Goal: Use online tool/utility: Use online tool/utility

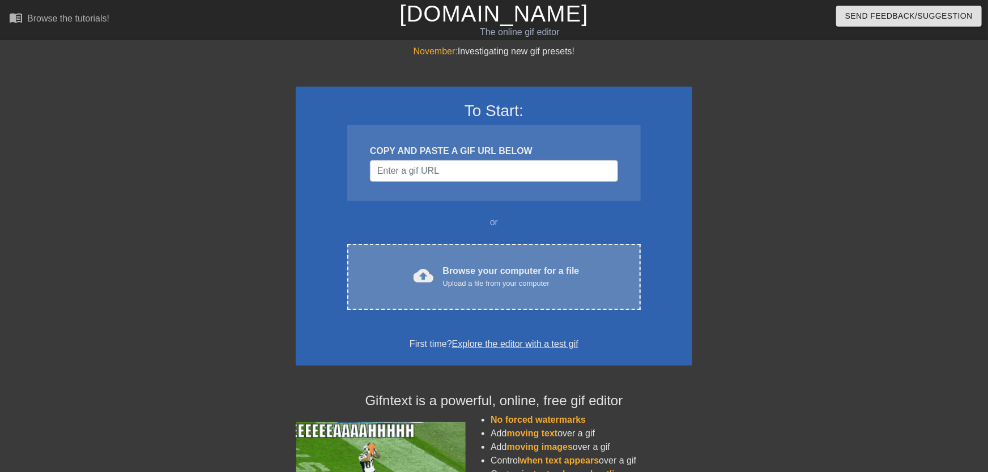
click at [429, 284] on span "cloud_upload" at bounding box center [424, 276] width 20 height 20
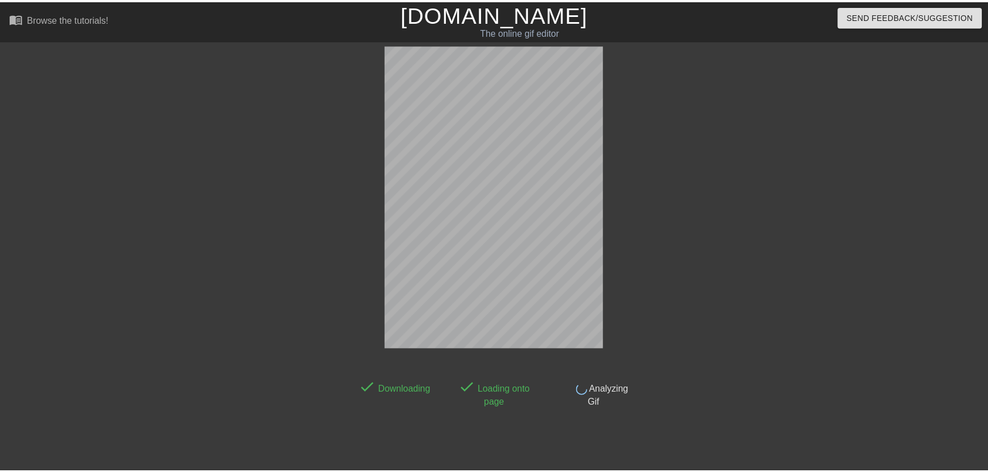
scroll to position [27, 0]
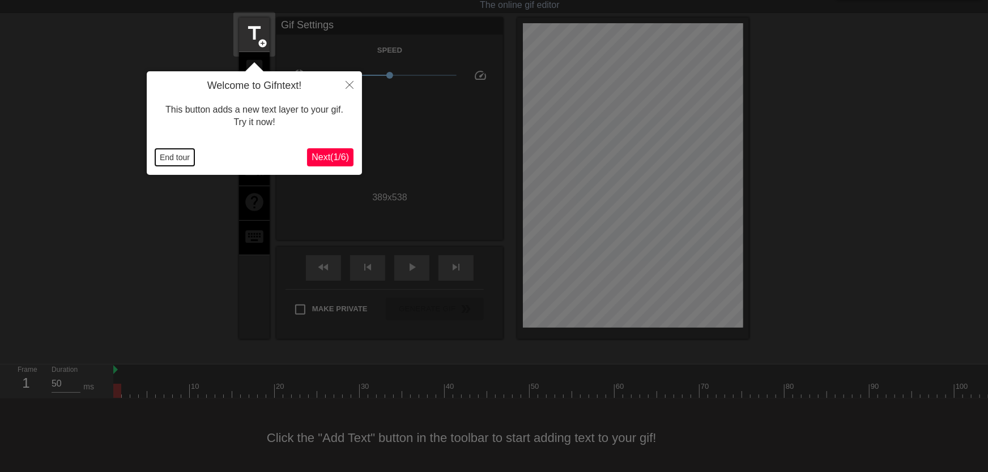
click at [176, 159] on button "End tour" at bounding box center [174, 157] width 39 height 17
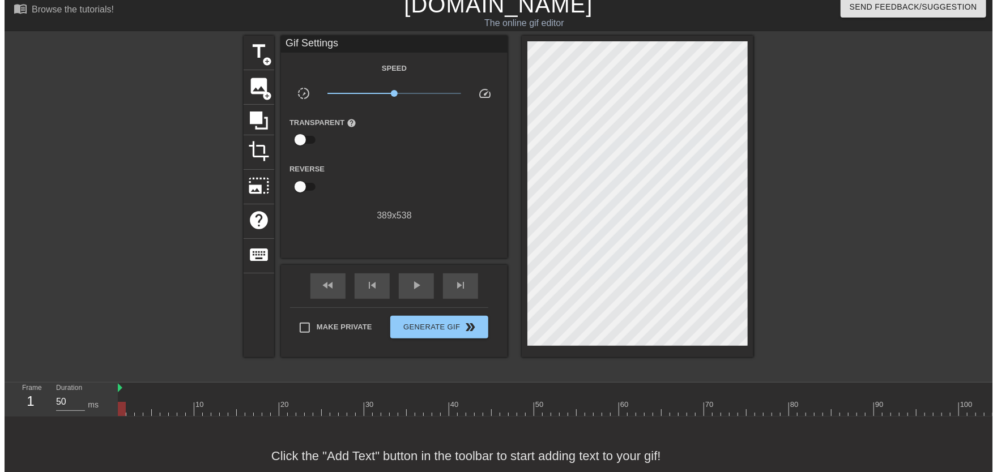
scroll to position [0, 0]
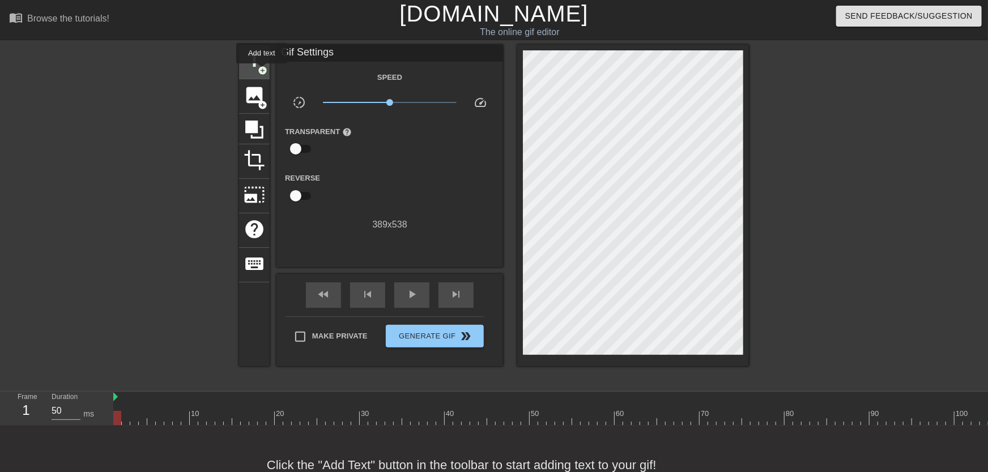
click at [265, 73] on span "add_circle" at bounding box center [263, 71] width 10 height 10
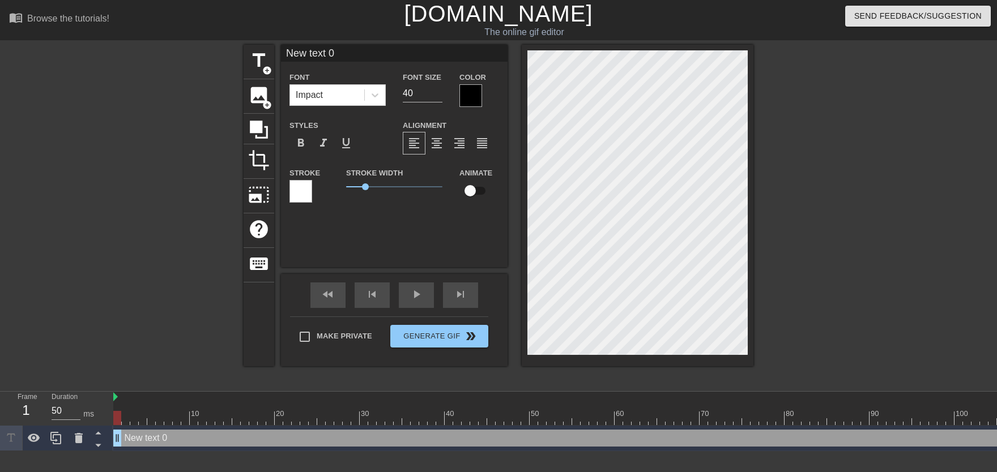
scroll to position [0, 1]
type input "New text"
type textarea "New text"
type input "New text"
type textarea "New text"
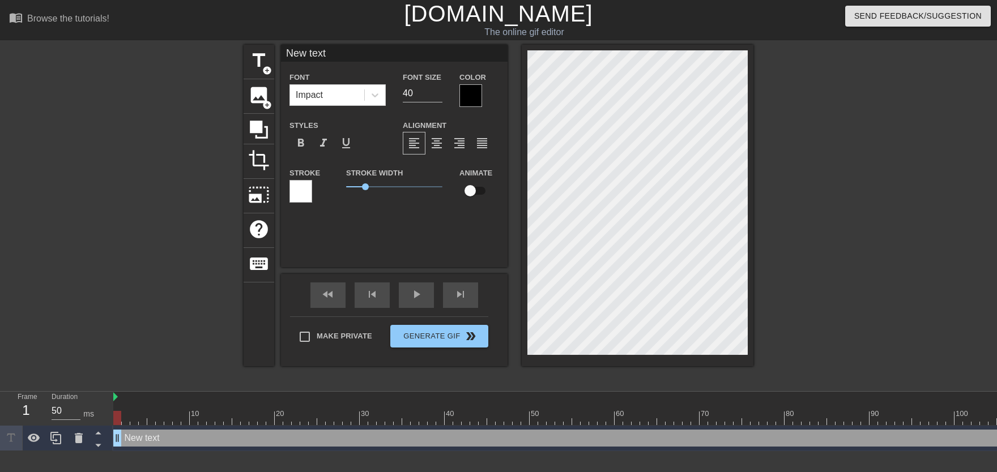
scroll to position [0, 1]
type input "New tex"
type textarea "New tex"
type input "New te"
type textarea "New te"
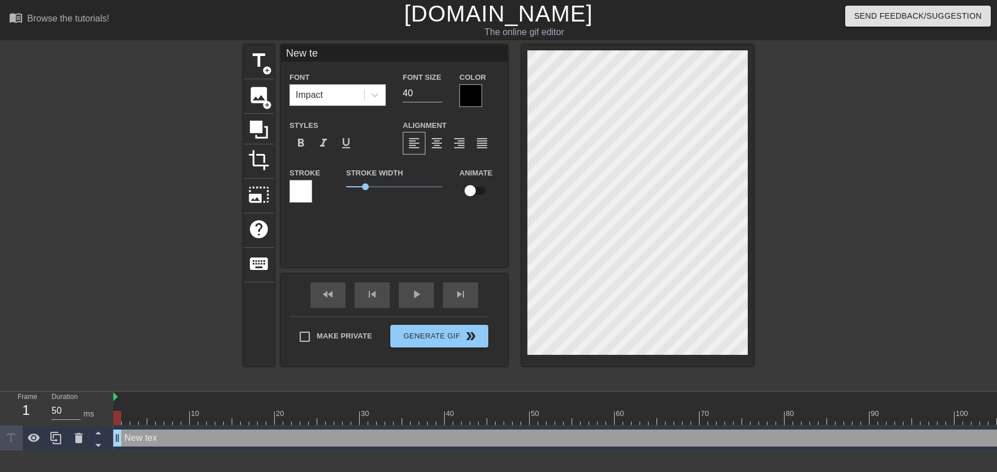
type input "New t"
type textarea "New t"
type input "New"
type textarea "New"
type input "New"
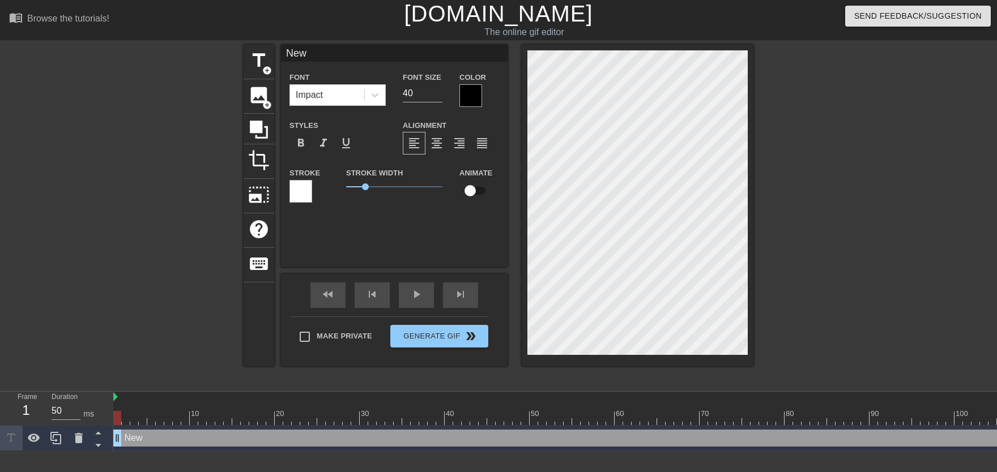
type textarea "New"
type input "Ne"
type textarea "Ne"
type input "N"
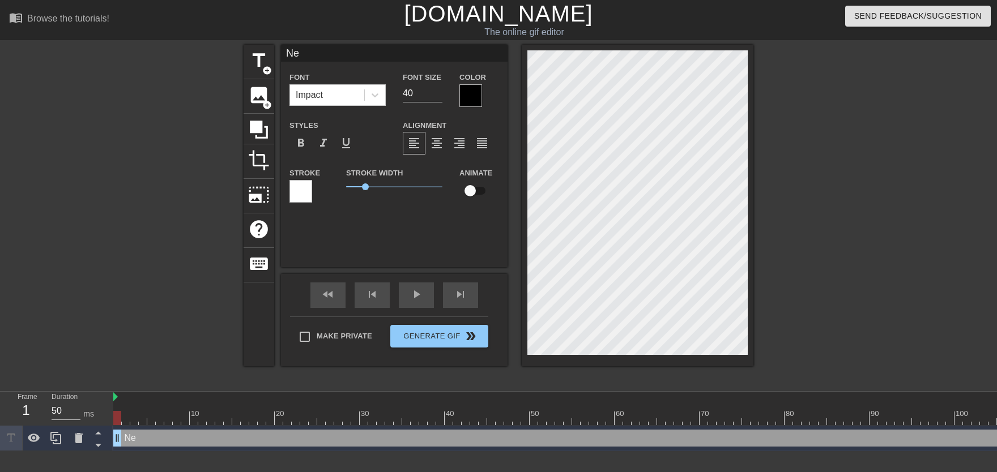
type textarea "N"
type input "n"
type textarea "n"
type input "N"
type textarea "N"
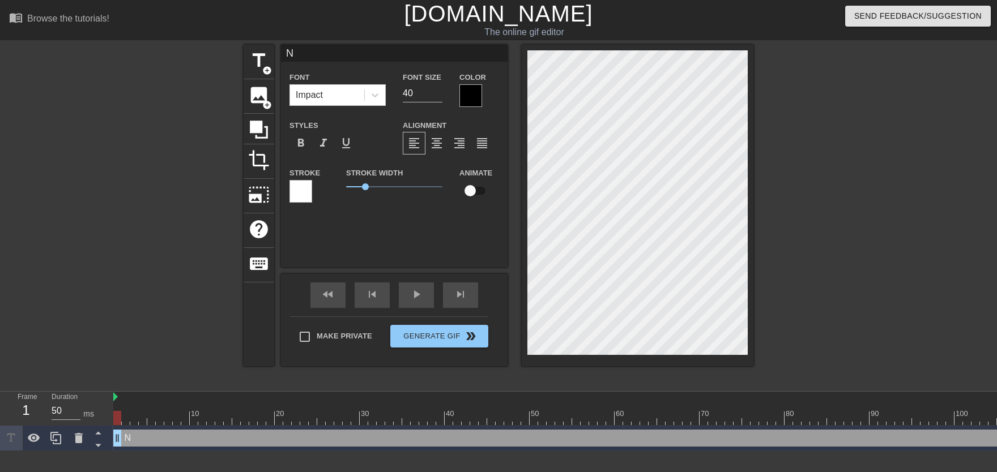
type input "No"
type textarea "No"
type input "NoM"
type textarea "NoM"
type input "NoMi"
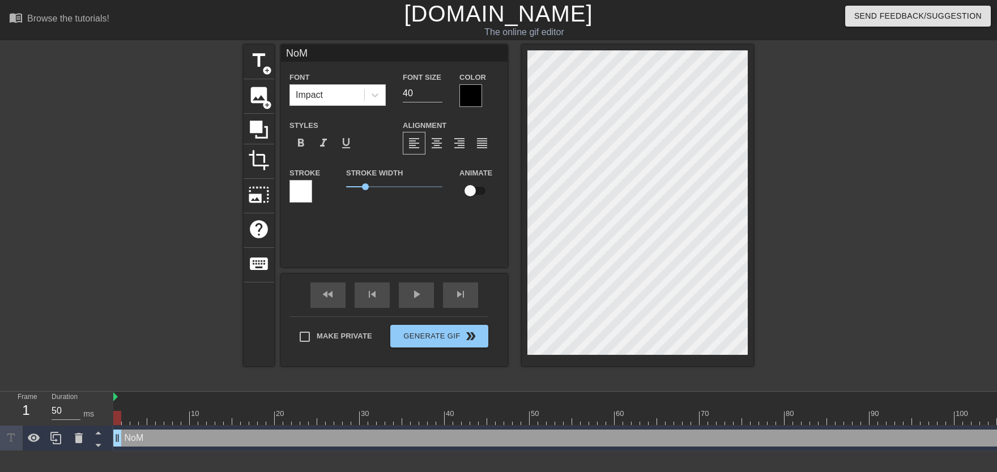
type textarea "NoMi"
type input "NoMil"
type textarea "NoMil"
type input "NoMill"
type textarea "NoMill"
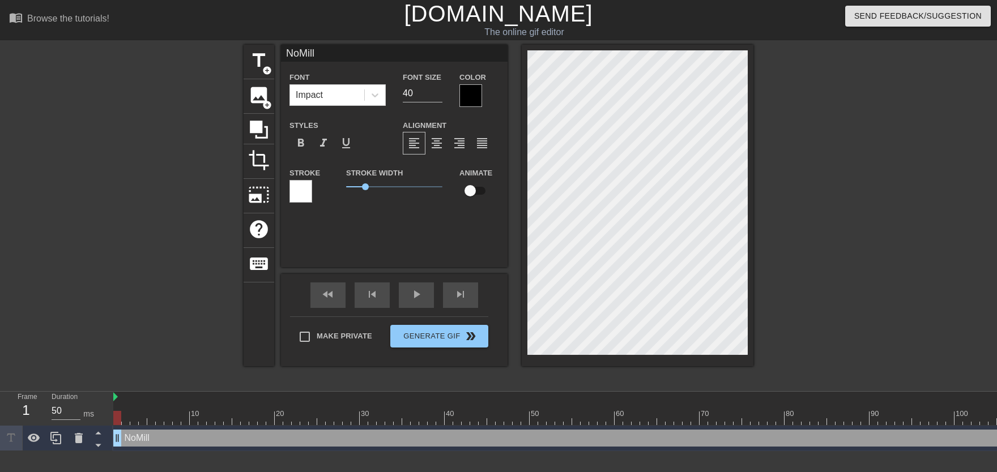
type input "NoMilly"
type textarea "NoMilly"
type input "37"
click at [435, 98] on input "37" at bounding box center [423, 93] width 40 height 18
click at [465, 196] on input "checkbox" at bounding box center [470, 191] width 65 height 22
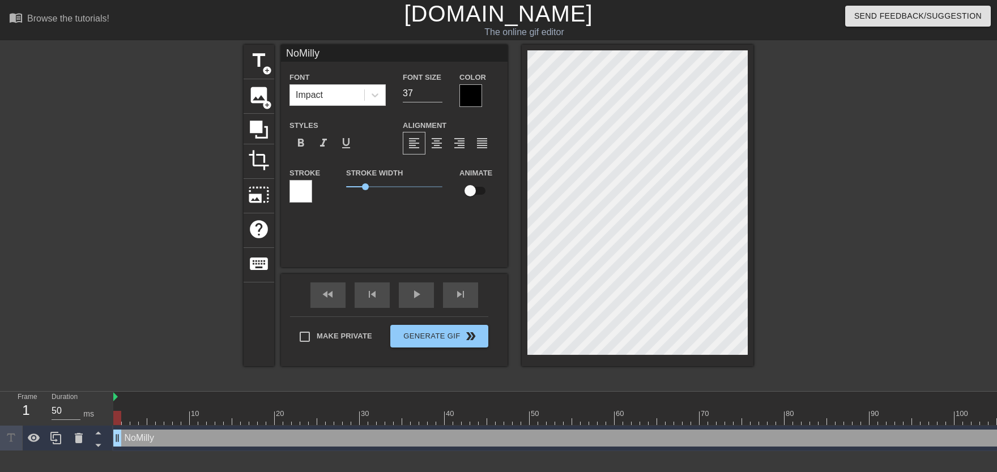
checkbox input "true"
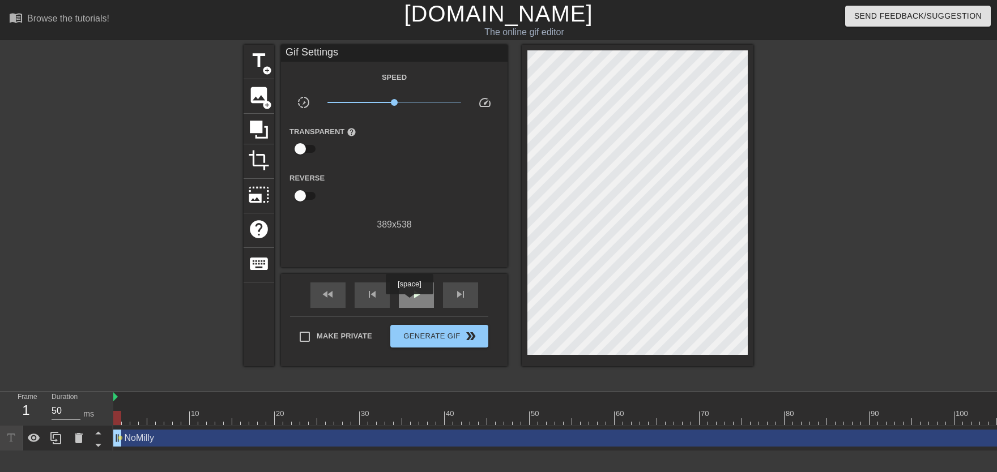
click at [409, 303] on div "play_arrow" at bounding box center [416, 295] width 35 height 25
drag, startPoint x: 283, startPoint y: 415, endPoint x: 109, endPoint y: 438, distance: 175.5
click at [109, 440] on div "Frame 20 Duration 50 ms 10 20 30 40 50 60 70 80 90 100 110 120 130 140 150" at bounding box center [498, 421] width 997 height 59
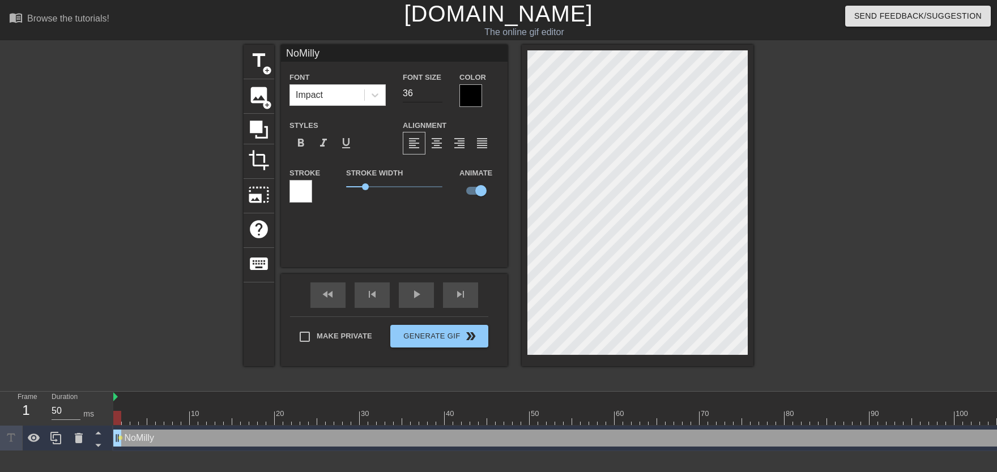
click at [436, 98] on input "36" at bounding box center [423, 93] width 40 height 18
click at [436, 99] on input "35" at bounding box center [423, 93] width 40 height 18
click at [436, 99] on input "34" at bounding box center [423, 93] width 40 height 18
type input "33"
click at [436, 99] on input "33" at bounding box center [423, 93] width 40 height 18
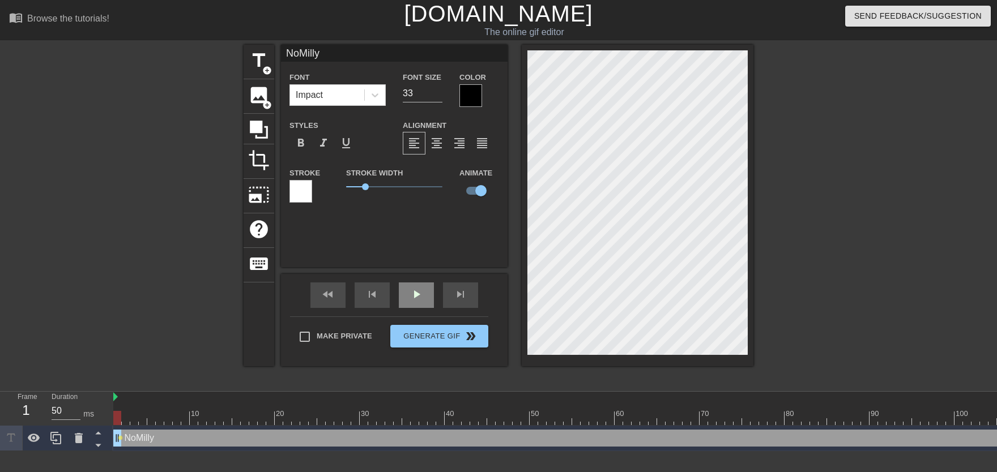
click at [417, 288] on div "play_arrow" at bounding box center [416, 295] width 35 height 25
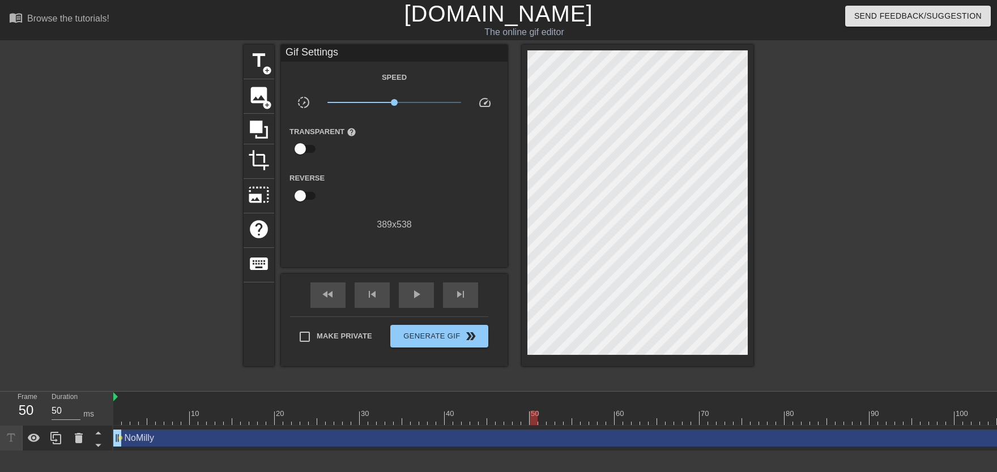
drag, startPoint x: 150, startPoint y: 422, endPoint x: 416, endPoint y: 402, distance: 266.4
drag, startPoint x: 369, startPoint y: 425, endPoint x: 396, endPoint y: 415, distance: 28.5
drag, startPoint x: 352, startPoint y: 407, endPoint x: 268, endPoint y: 321, distance: 120.6
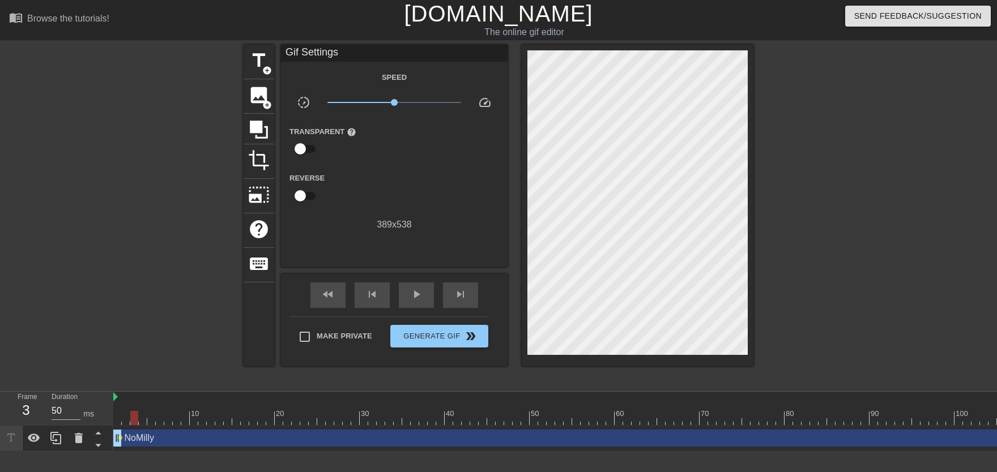
click at [18, 412] on div "Frame 3 Duration 50 ms 10 20 30 40 50 60 70 80 90 100 110 120 130 140 150" at bounding box center [498, 421] width 997 height 59
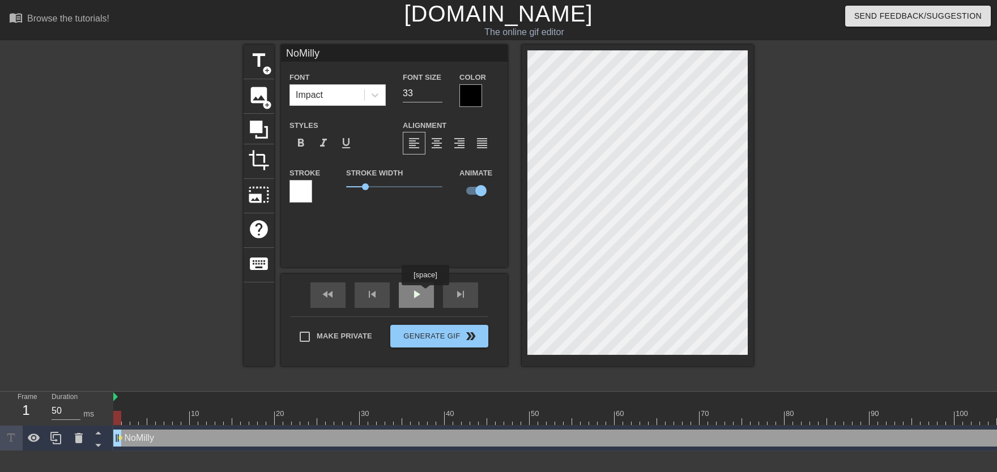
click at [421, 296] on span "play_arrow" at bounding box center [417, 295] width 14 height 14
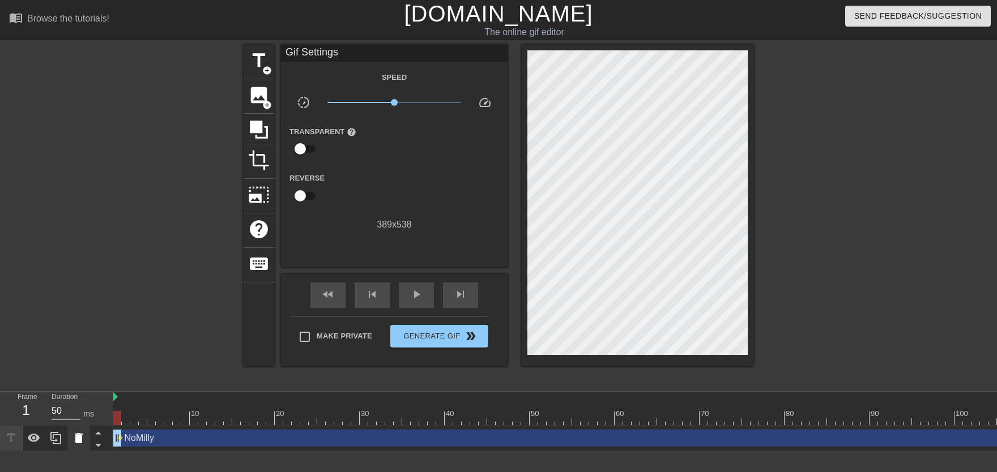
drag, startPoint x: 226, startPoint y: 403, endPoint x: 84, endPoint y: 427, distance: 144.2
click at [84, 427] on div "Frame 1 Duration 50 ms 10 20 30 40 50 60 70 80 90 100 110 120 130 140 150" at bounding box center [498, 421] width 997 height 59
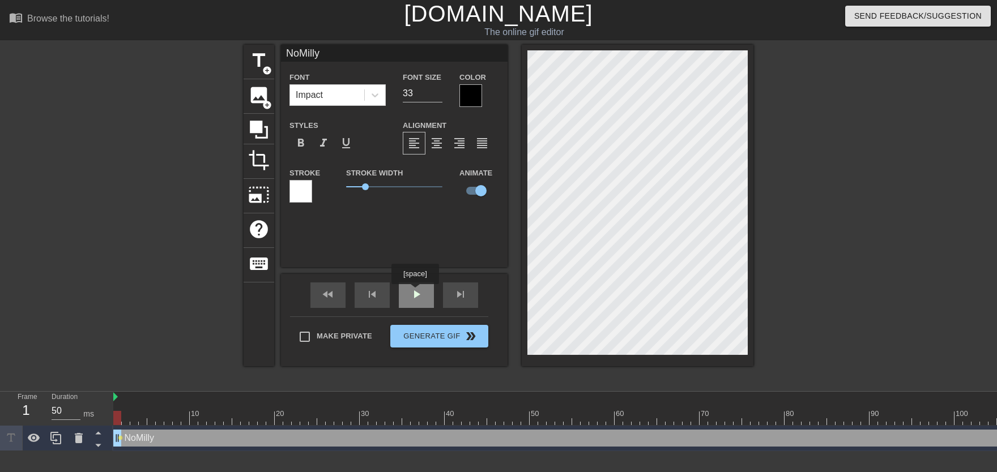
click at [413, 292] on span "play_arrow" at bounding box center [417, 295] width 14 height 14
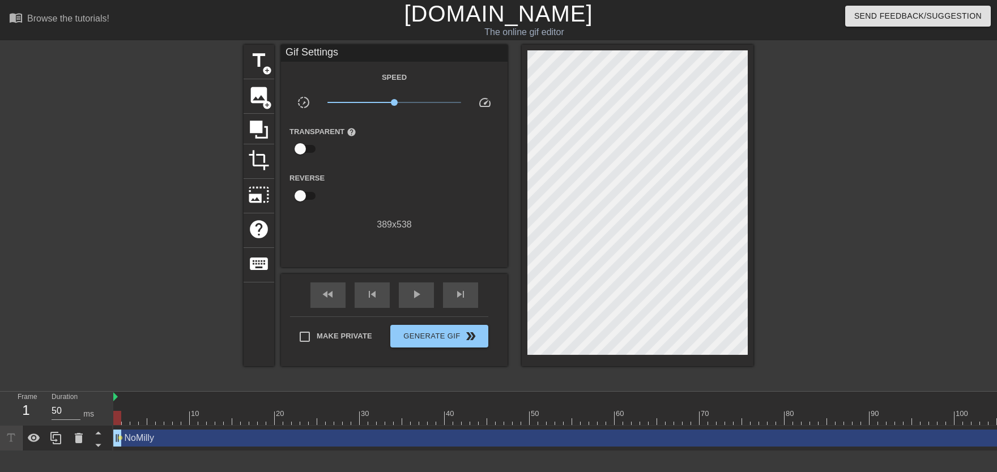
drag, startPoint x: 209, startPoint y: 416, endPoint x: 118, endPoint y: 410, distance: 91.4
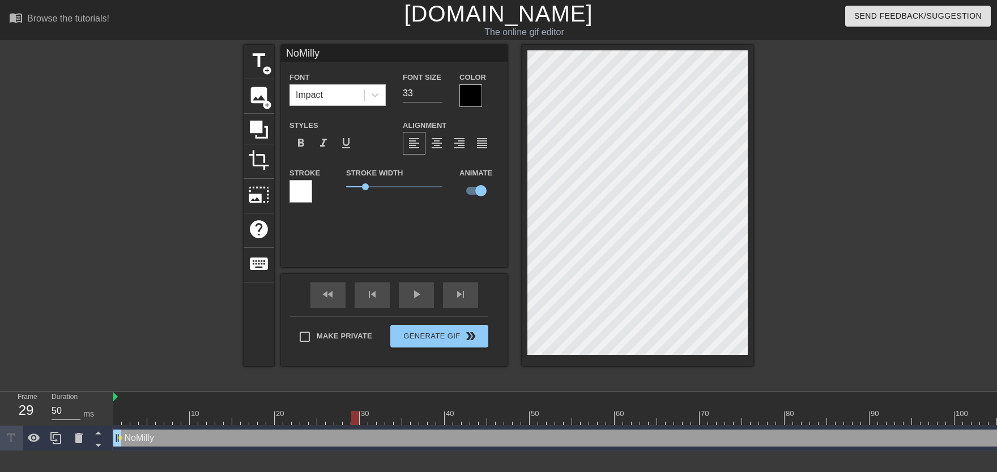
drag, startPoint x: 116, startPoint y: 416, endPoint x: 352, endPoint y: 429, distance: 237.2
click at [352, 429] on div "10 20 30 40 50 60 70 80 90 100 110 120 130 140 150 160" at bounding box center [555, 421] width 884 height 59
click at [120, 438] on span "lens" at bounding box center [120, 438] width 5 height 5
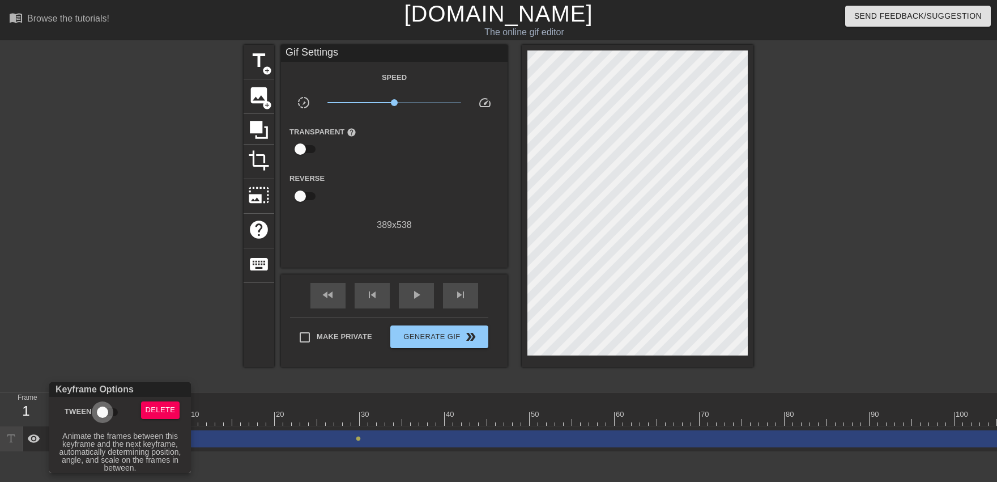
click at [117, 410] on input "Tween" at bounding box center [102, 412] width 65 height 22
checkbox input "true"
click at [119, 325] on div at bounding box center [498, 241] width 997 height 482
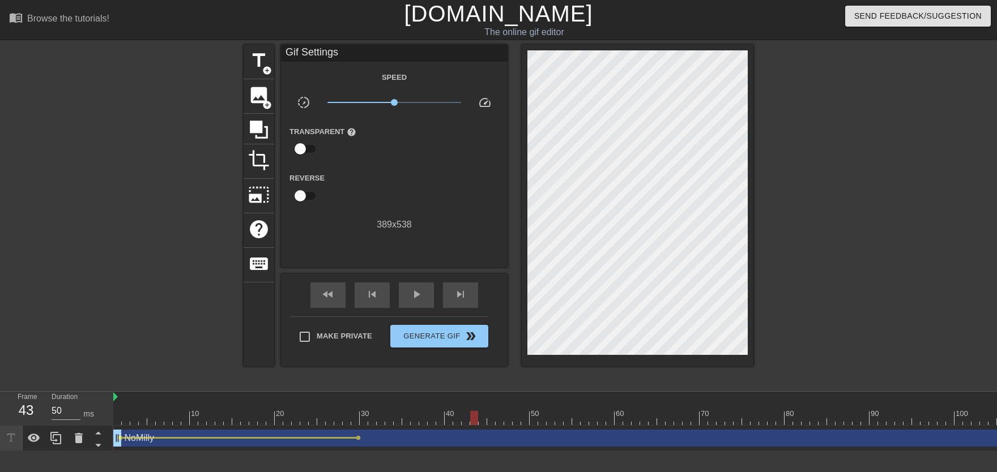
drag, startPoint x: 352, startPoint y: 415, endPoint x: 474, endPoint y: 426, distance: 121.8
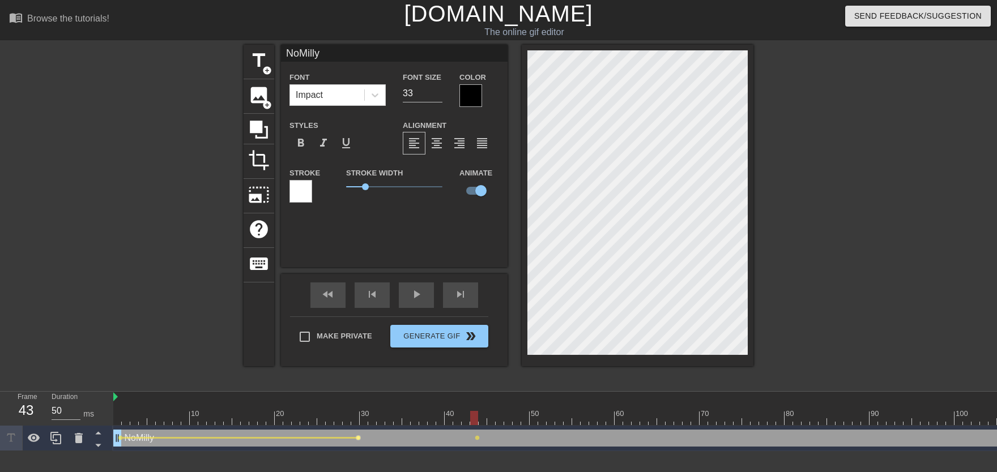
click at [356, 438] on span "lens" at bounding box center [358, 438] width 5 height 5
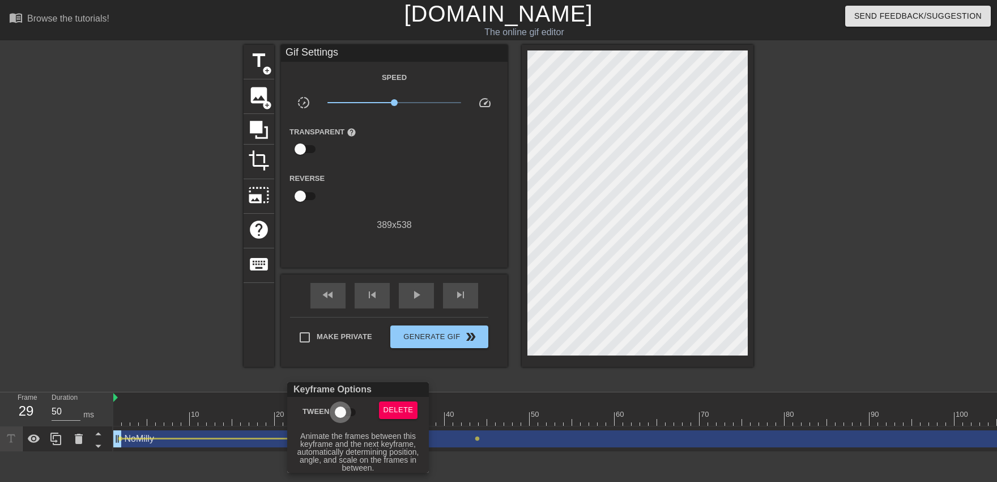
click at [349, 419] on input "Tween" at bounding box center [340, 412] width 65 height 22
checkbox input "true"
click at [340, 377] on div at bounding box center [498, 241] width 997 height 482
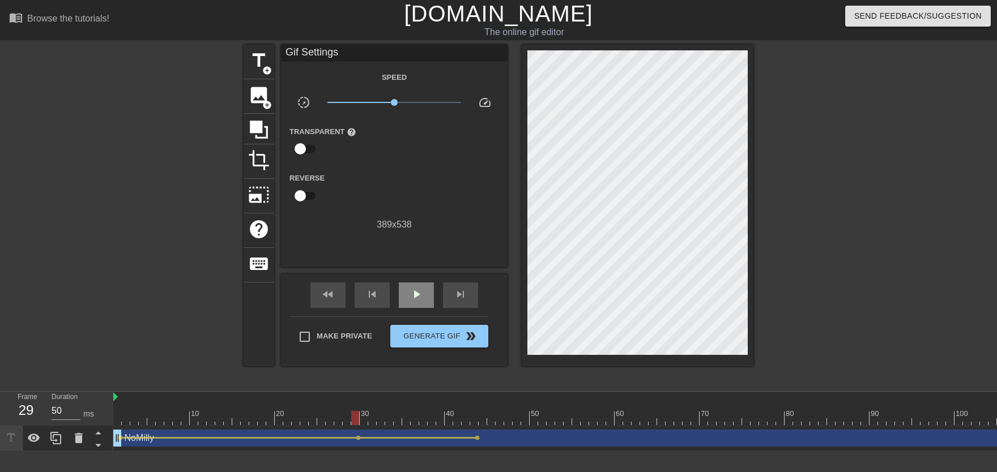
click at [411, 304] on div "play_arrow" at bounding box center [416, 295] width 35 height 25
click at [412, 303] on div "pause" at bounding box center [416, 295] width 35 height 25
click at [477, 438] on span "lens" at bounding box center [477, 438] width 5 height 5
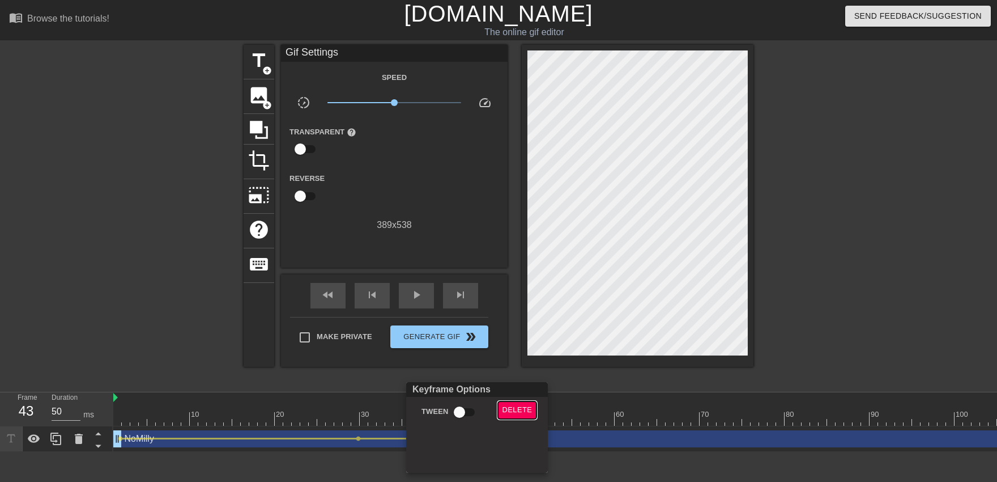
click at [508, 404] on span "Delete" at bounding box center [518, 409] width 30 height 13
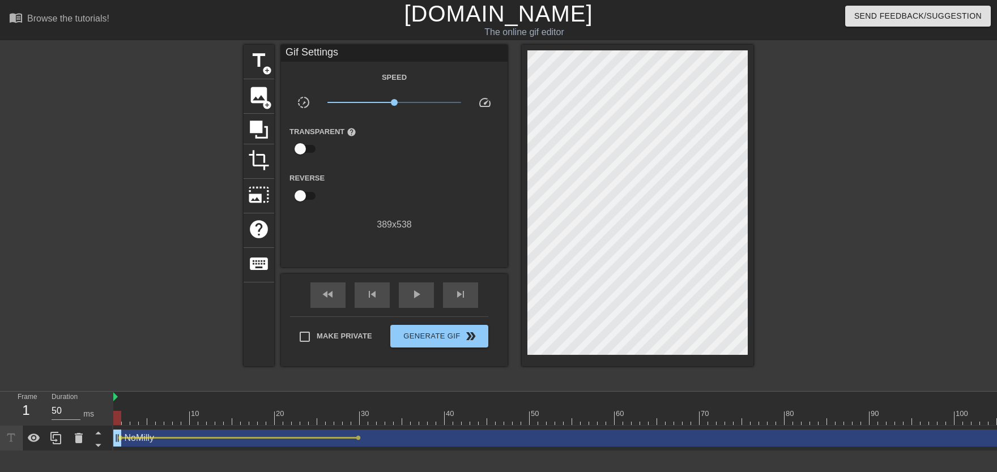
drag, startPoint x: 215, startPoint y: 419, endPoint x: 113, endPoint y: 428, distance: 102.4
click at [113, 428] on div "Frame 1 Duration 50 ms 10 20 30 40 50 60 70 80 90 100 110 120 130 140 150" at bounding box center [498, 421] width 997 height 59
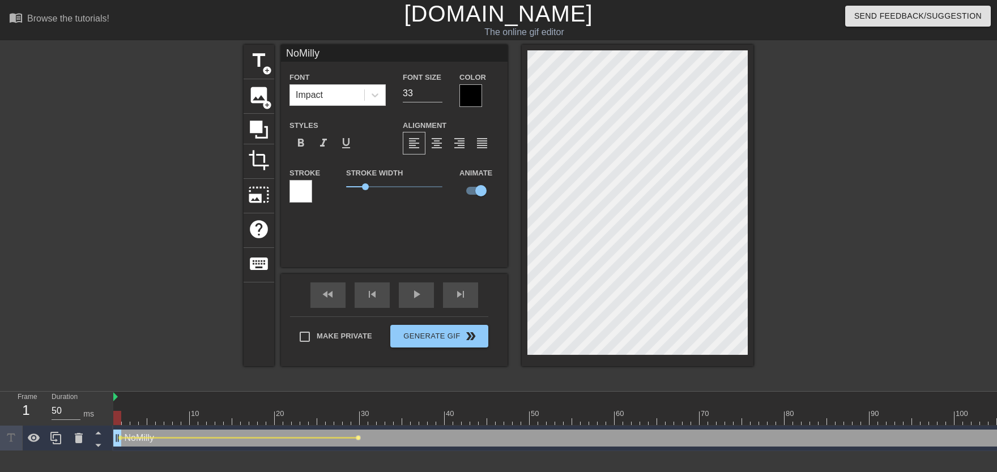
click at [357, 436] on span "lens" at bounding box center [358, 438] width 5 height 5
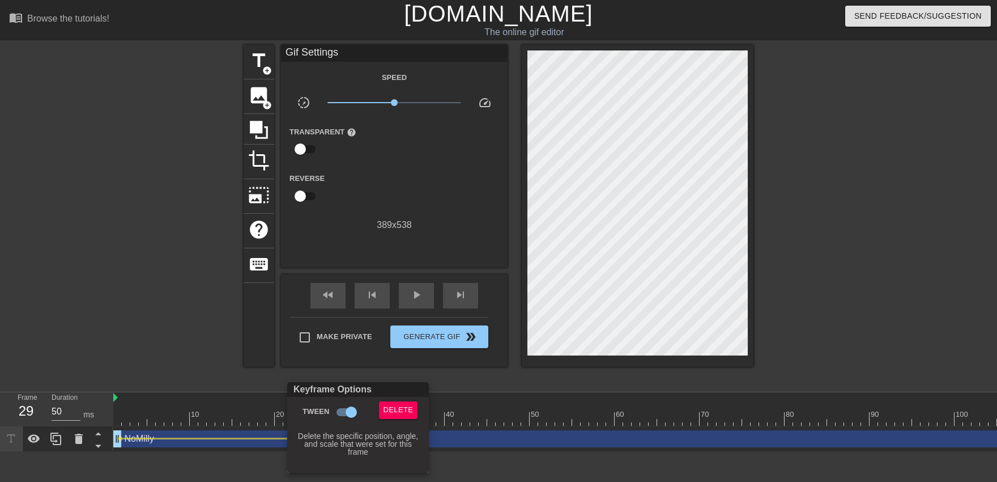
click at [408, 396] on div "Keyframe Options" at bounding box center [358, 389] width 146 height 15
click at [398, 407] on span "Delete" at bounding box center [399, 409] width 30 height 13
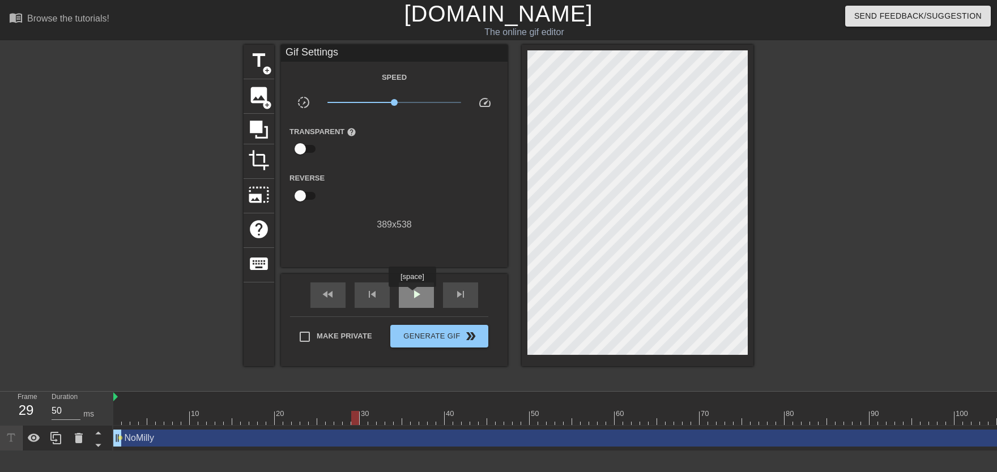
click at [412, 295] on span "play_arrow" at bounding box center [417, 295] width 14 height 14
drag, startPoint x: 149, startPoint y: 418, endPoint x: 138, endPoint y: 425, distance: 13.8
click at [137, 438] on span "lens" at bounding box center [137, 438] width 5 height 5
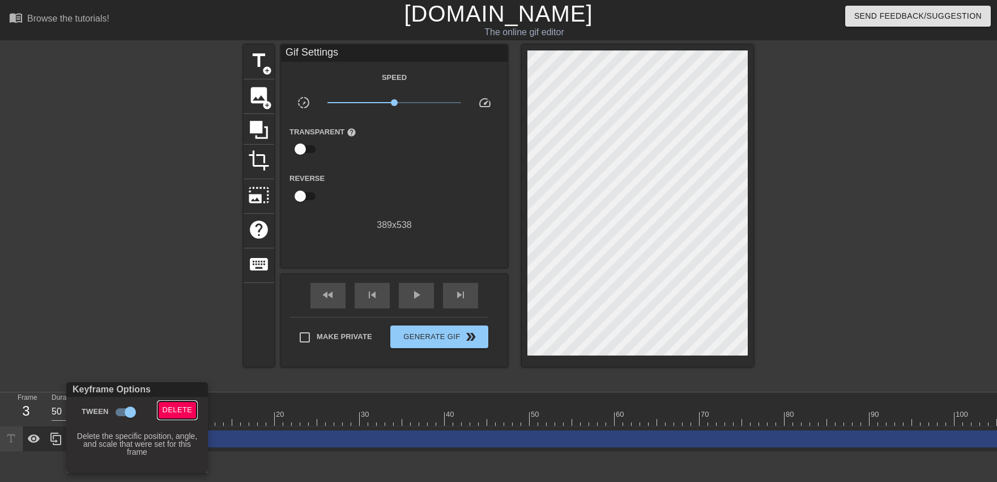
click at [175, 406] on span "Delete" at bounding box center [178, 409] width 30 height 13
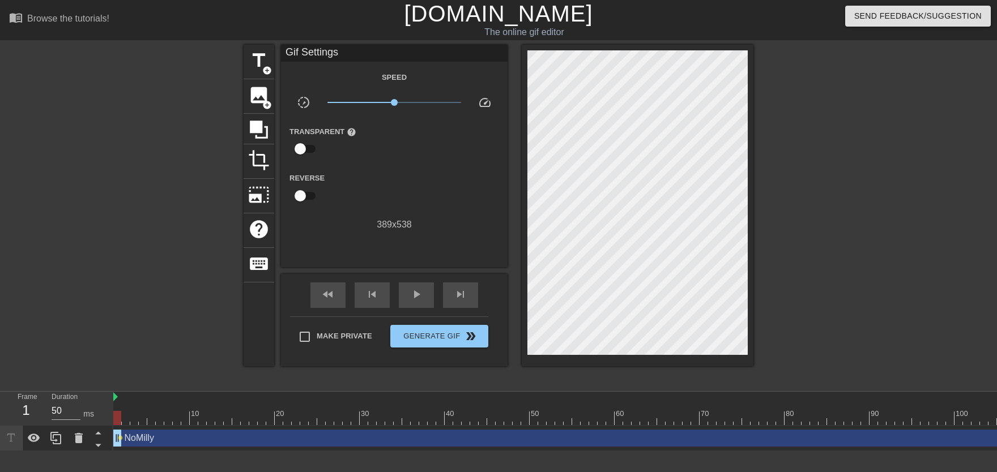
drag, startPoint x: 136, startPoint y: 410, endPoint x: 82, endPoint y: 408, distance: 54.4
click at [82, 408] on div "Frame 1 Duration 50 ms 10 20 30 40 50 60 70 80 90 100 110 120 130 140 150" at bounding box center [498, 421] width 997 height 59
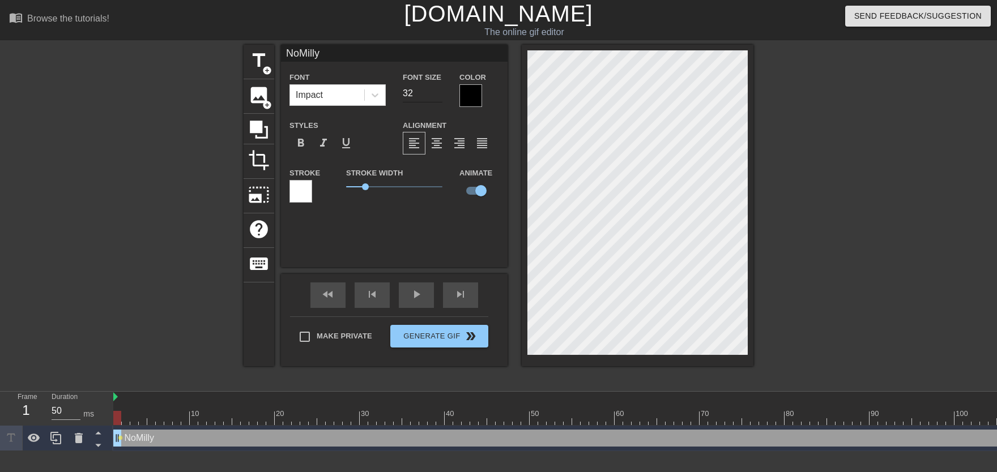
click at [440, 96] on input "32" at bounding box center [423, 93] width 40 height 18
type input "31"
click at [440, 96] on input "31" at bounding box center [423, 93] width 40 height 18
click at [408, 296] on div "play_arrow" at bounding box center [416, 295] width 35 height 25
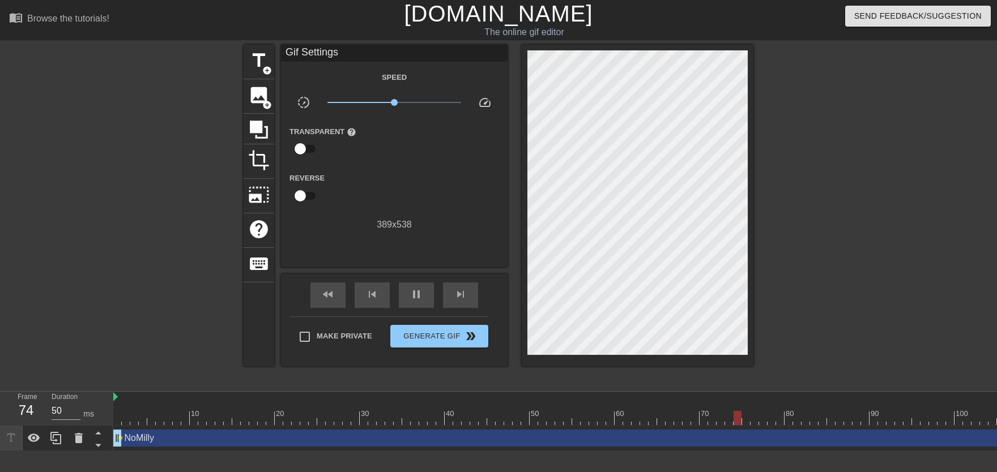
drag, startPoint x: 241, startPoint y: 395, endPoint x: 59, endPoint y: 398, distance: 181.3
click at [59, 398] on div "Frame 74 Duration 50 ms 10 20 30 40 50 60 70 80 90 100 110 120 130 140 150" at bounding box center [498, 421] width 997 height 59
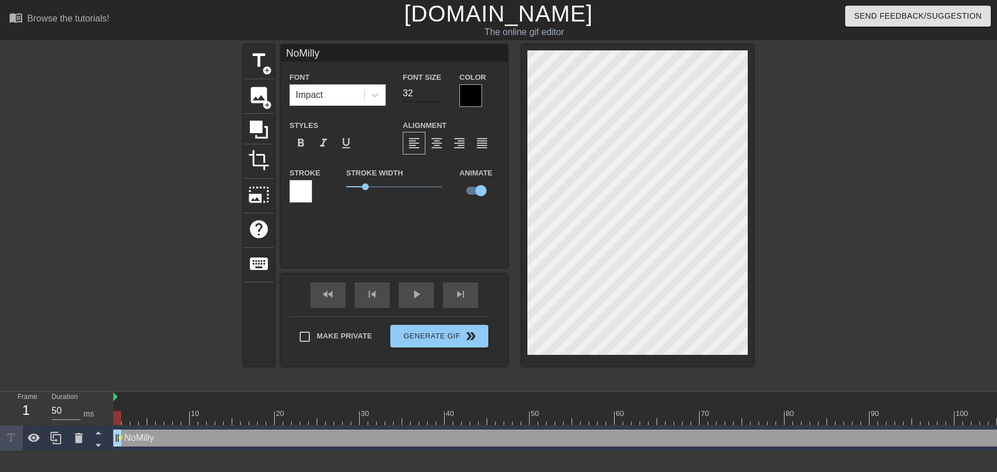
click at [433, 92] on input "32" at bounding box center [423, 93] width 40 height 18
type input "33"
click at [433, 92] on input "33" at bounding box center [423, 93] width 40 height 18
click at [426, 296] on div "play_arrow" at bounding box center [416, 295] width 35 height 25
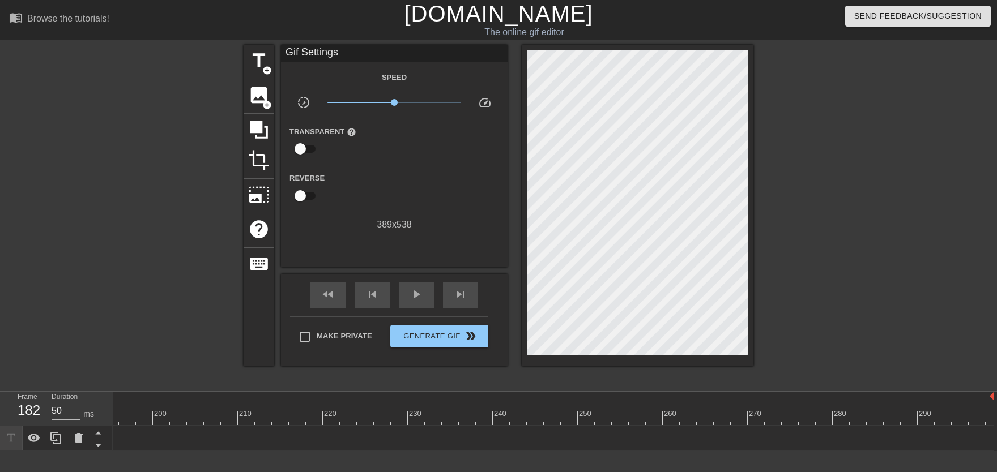
drag, startPoint x: 987, startPoint y: 437, endPoint x: 9, endPoint y: 463, distance: 978.7
click at [0, 452] on html "menu_book Browse the tutorials! [DOMAIN_NAME] The online gif editor Send Feedba…" at bounding box center [498, 226] width 997 height 452
drag, startPoint x: 301, startPoint y: 441, endPoint x: 0, endPoint y: 414, distance: 302.1
click at [0, 414] on div "Frame 168 Duration 50 ms 10 20 30 40 50 60 70 80 90 100 110 120 130 140 150" at bounding box center [498, 421] width 997 height 59
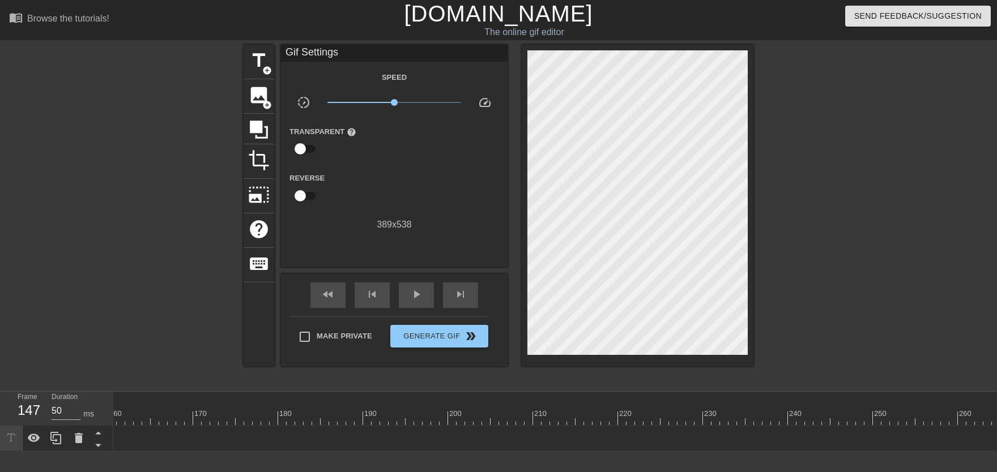
drag, startPoint x: 357, startPoint y: 422, endPoint x: 350, endPoint y: 422, distance: 7.4
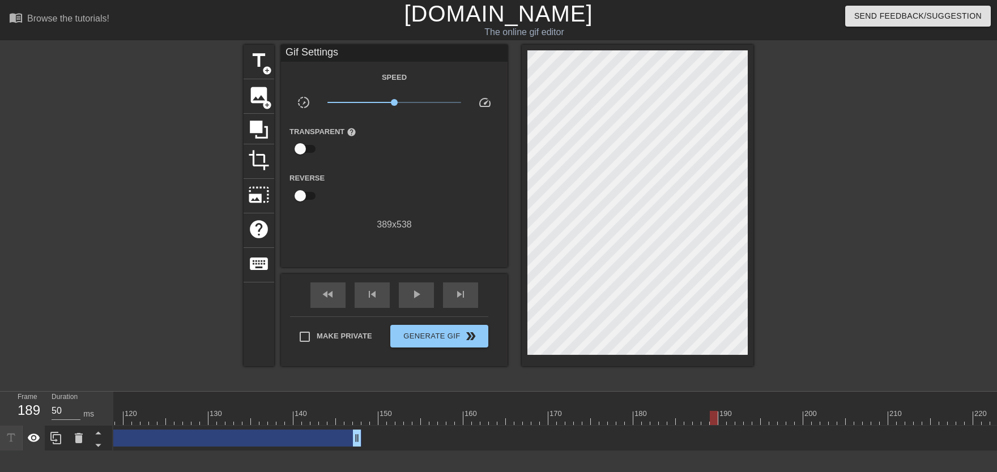
drag, startPoint x: 354, startPoint y: 440, endPoint x: 37, endPoint y: 428, distance: 316.9
click at [37, 428] on div "Frame 189 Duration 50 ms 10 20 30 40 50 60 70 80 90 100 110 120 130 140 150" at bounding box center [498, 421] width 997 height 59
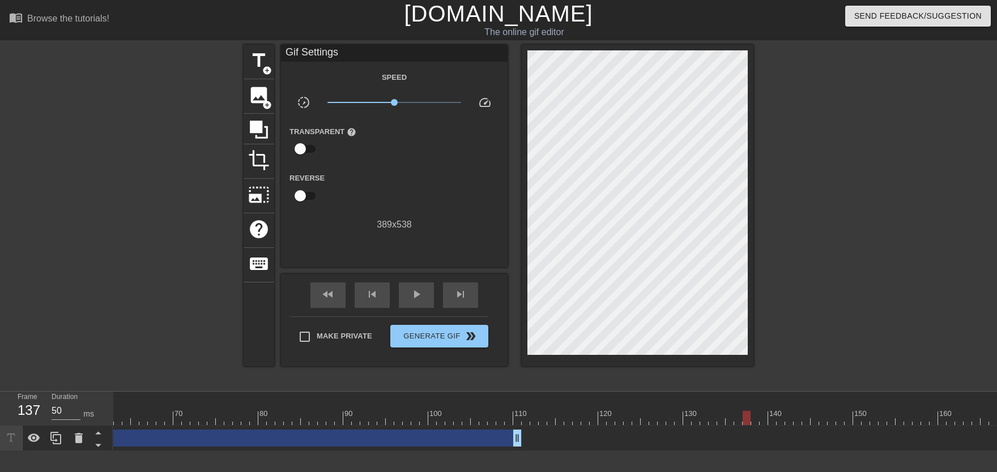
scroll to position [0, 419]
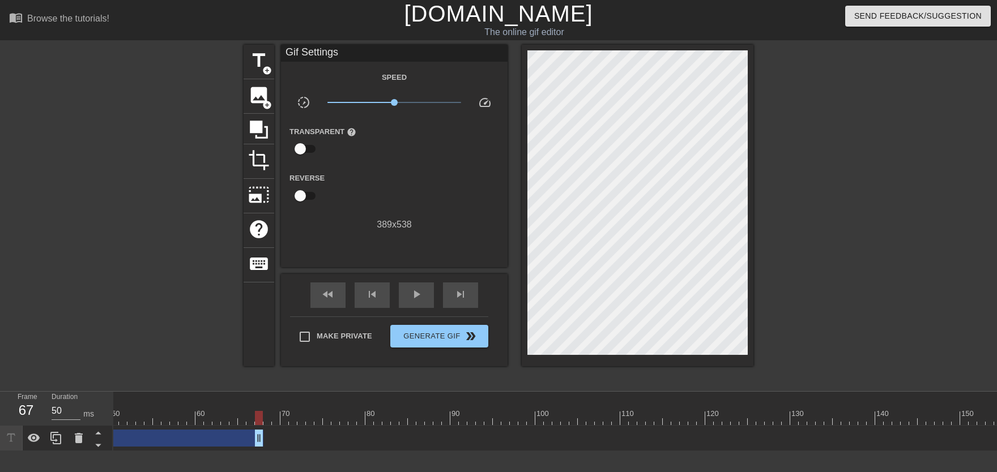
drag, startPoint x: 624, startPoint y: 437, endPoint x: 270, endPoint y: 421, distance: 353.9
click at [114, 399] on div "10 20 30 40 50 60 70 80 90 100 110 120 130 140 150 160" at bounding box center [555, 421] width 884 height 59
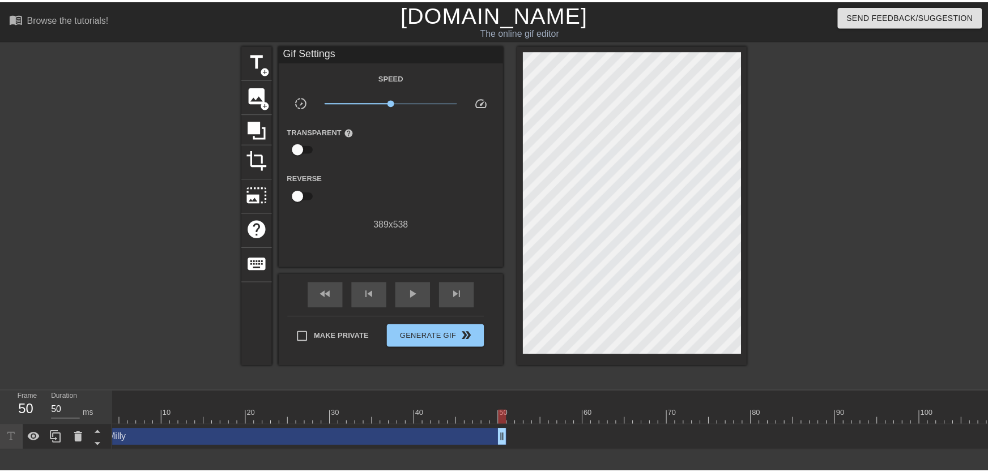
scroll to position [0, 4]
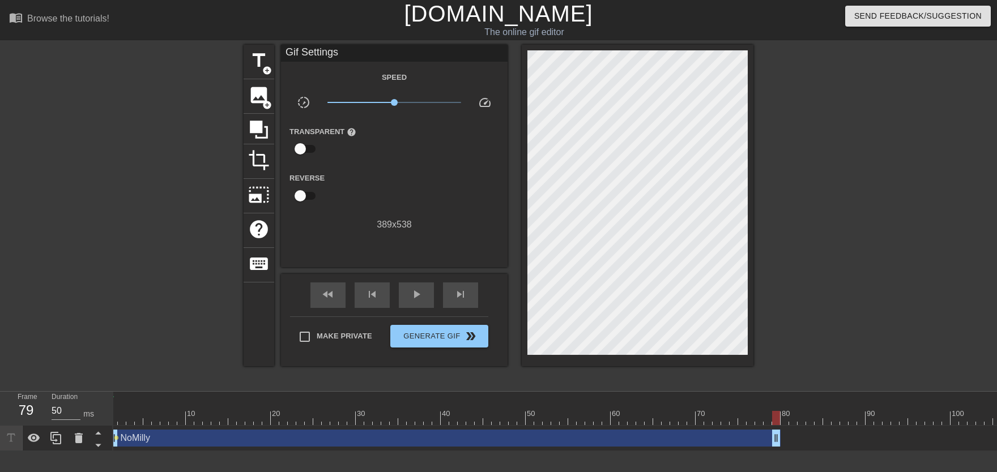
drag, startPoint x: 530, startPoint y: 436, endPoint x: 779, endPoint y: 419, distance: 249.8
click at [779, 419] on div "10 20 30 40 50 60 70 80 90 100 110 120 130 140 150 160" at bounding box center [555, 421] width 884 height 59
click at [782, 414] on div at bounding box center [785, 418] width 8 height 14
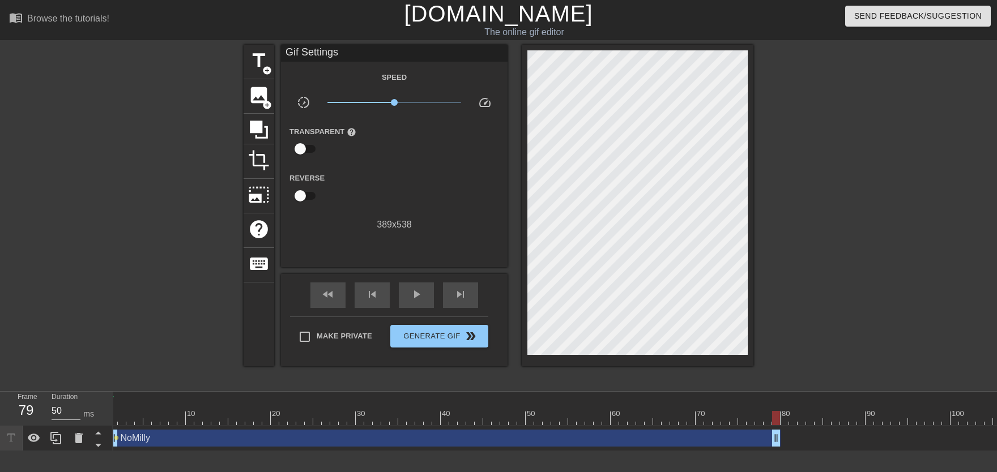
click at [266, 70] on span "add_circle" at bounding box center [267, 71] width 10 height 10
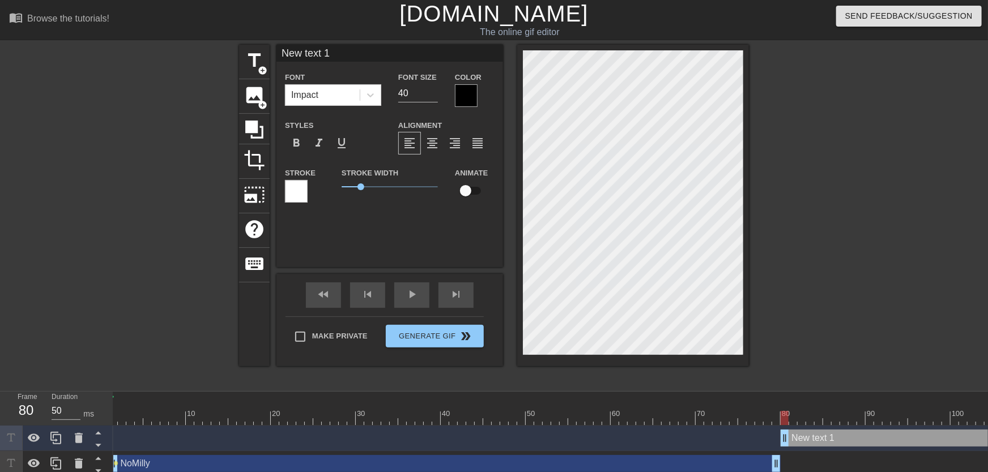
type input "New text"
type textarea "New text"
type input "New text"
type textarea "New text"
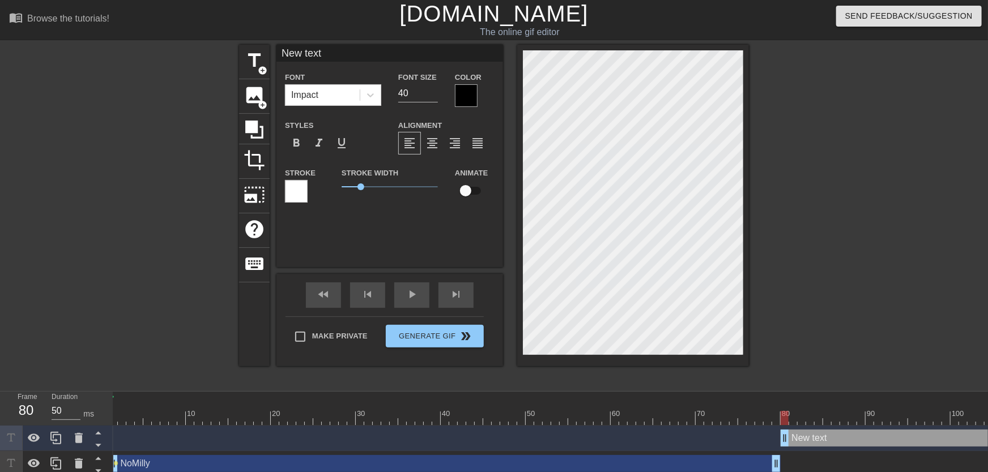
type input "New tex"
type textarea "New tex"
type input "New te"
type textarea "New te"
type input "New t"
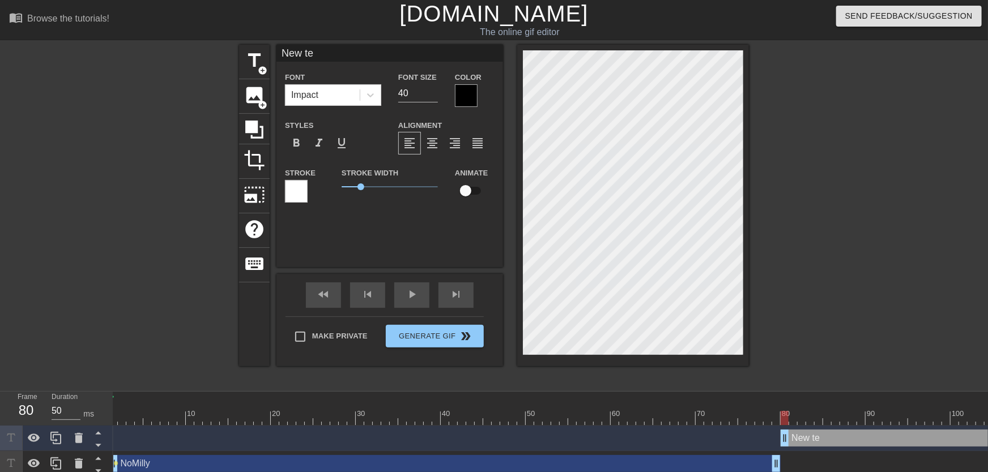
type textarea "New t"
type input "New"
type textarea "New"
type input "New"
type textarea "New"
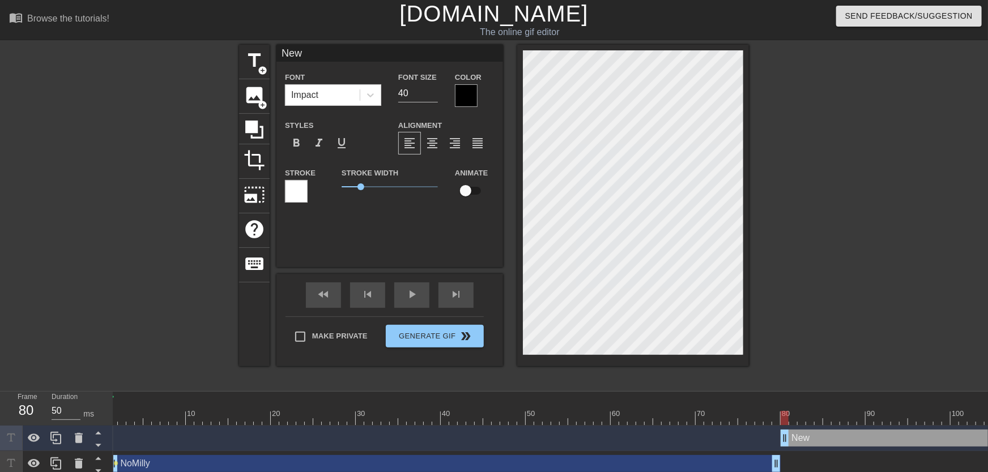
type input "Ne"
type textarea "Ne"
type input "Neo"
type textarea "Neo"
type input "Ne"
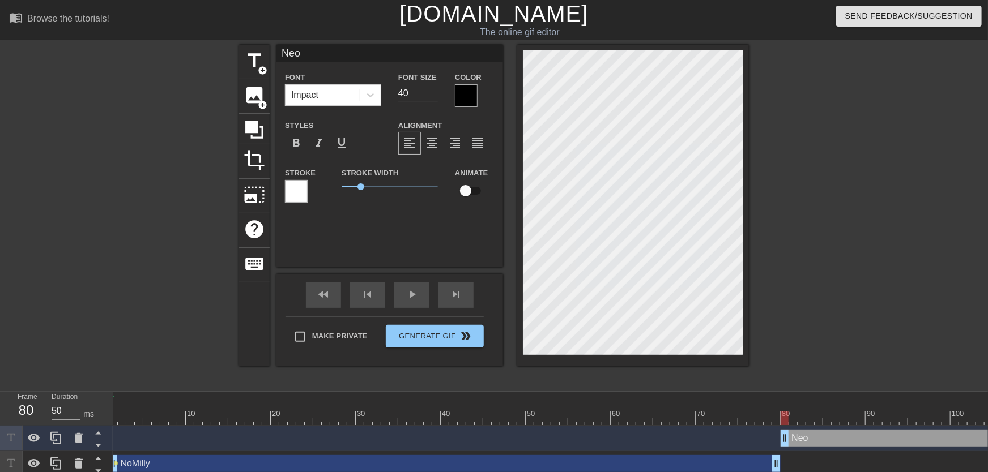
type textarea "Ne"
type input "N"
type textarea "N"
type input "No"
type textarea "No"
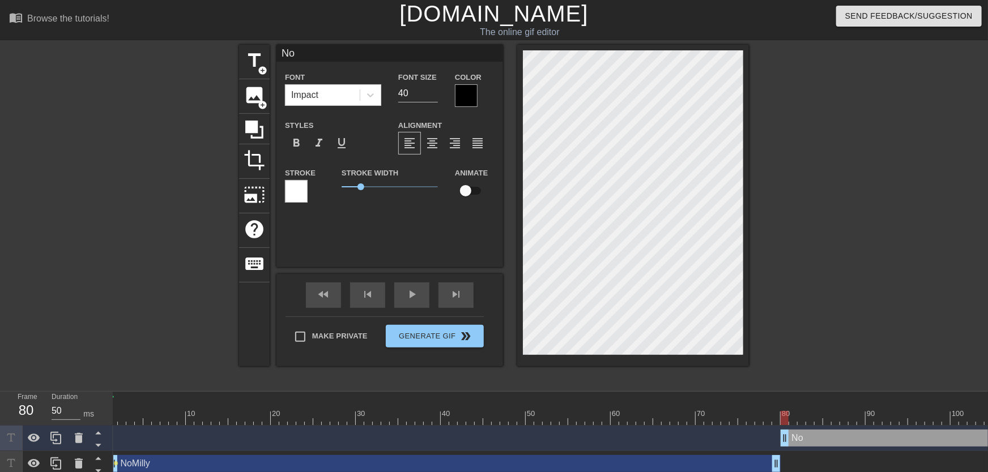
type input "NoM"
type textarea "NoM"
type input "NoMi"
type textarea "NoMi"
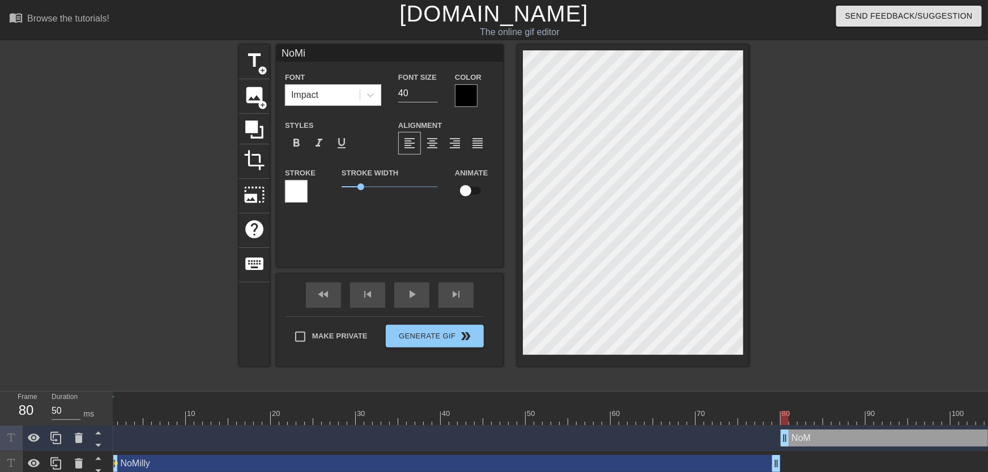
type input "NoMil"
type textarea "NoMil"
type input "NoMill"
type textarea "NoMill"
type input "NoMilly"
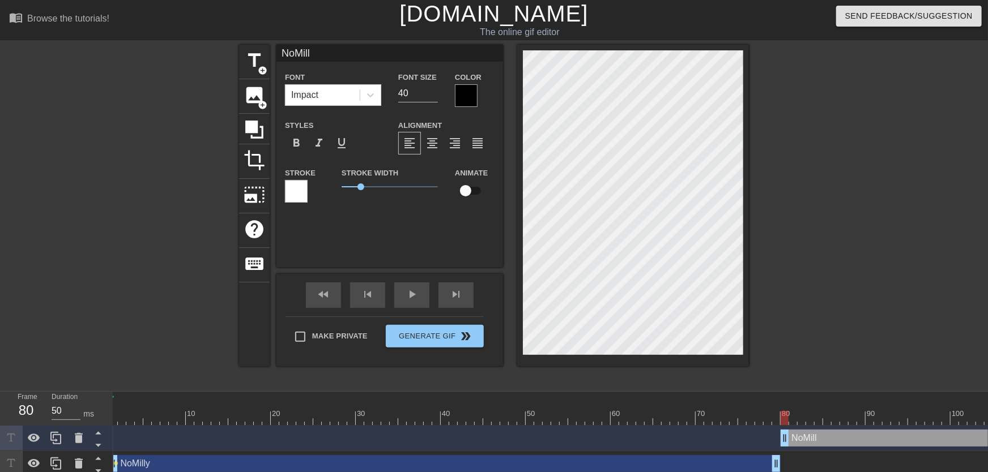
type textarea "NoMilly"
type input "32"
click at [436, 95] on input "32" at bounding box center [418, 93] width 40 height 18
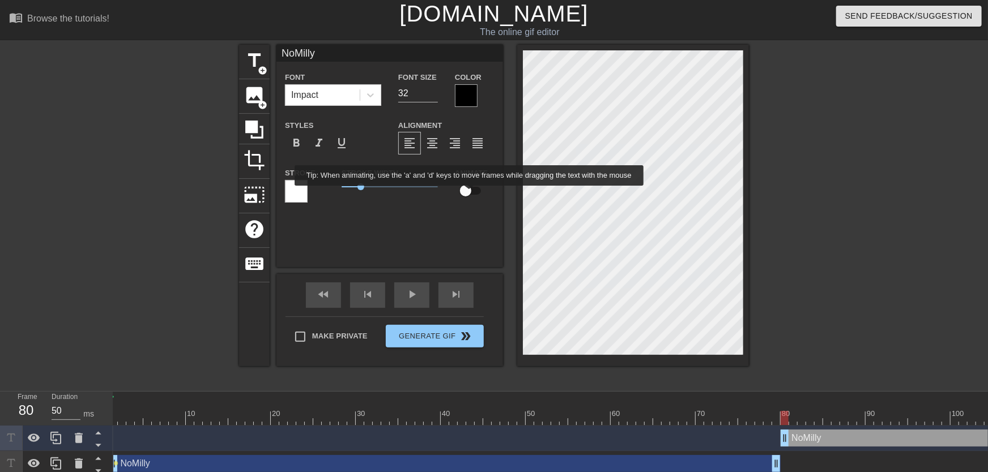
type textarea "NoMilly"
drag, startPoint x: 470, startPoint y: 194, endPoint x: 522, endPoint y: 195, distance: 52.1
click at [470, 194] on input "checkbox" at bounding box center [465, 191] width 65 height 22
checkbox input "true"
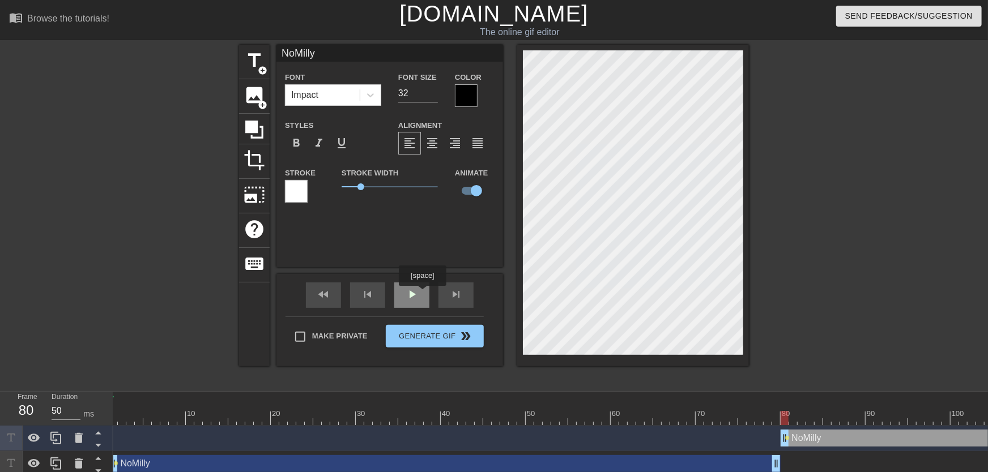
drag, startPoint x: 419, startPoint y: 299, endPoint x: 429, endPoint y: 299, distance: 10.2
click at [419, 300] on div "play_arrow" at bounding box center [411, 295] width 35 height 25
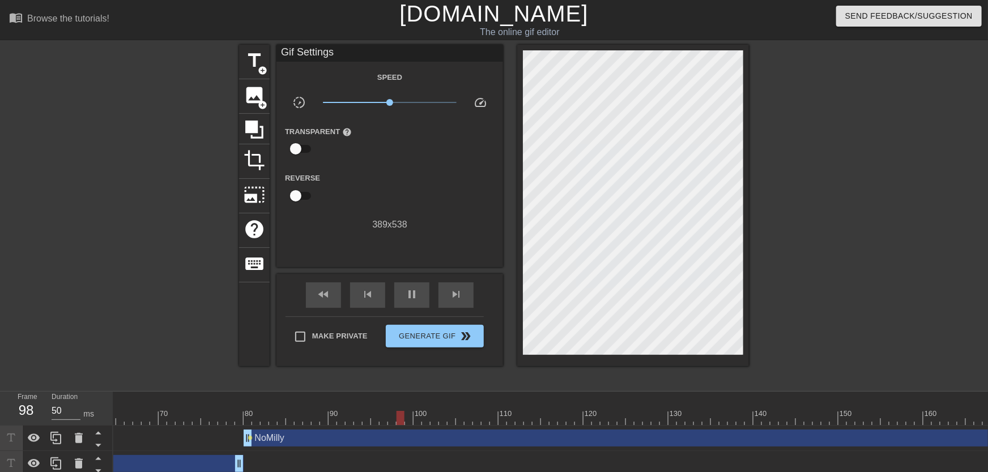
scroll to position [0, 583]
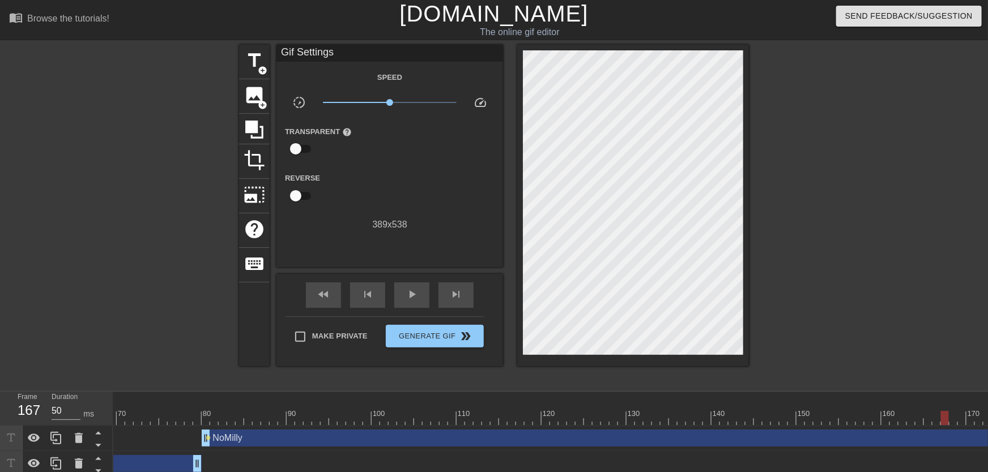
drag, startPoint x: 216, startPoint y: 419, endPoint x: 620, endPoint y: 402, distance: 404.3
click at [943, 412] on div at bounding box center [796, 418] width 2532 height 14
drag, startPoint x: 229, startPoint y: 416, endPoint x: 918, endPoint y: 412, distance: 688.9
click at [919, 414] on div at bounding box center [796, 418] width 2532 height 14
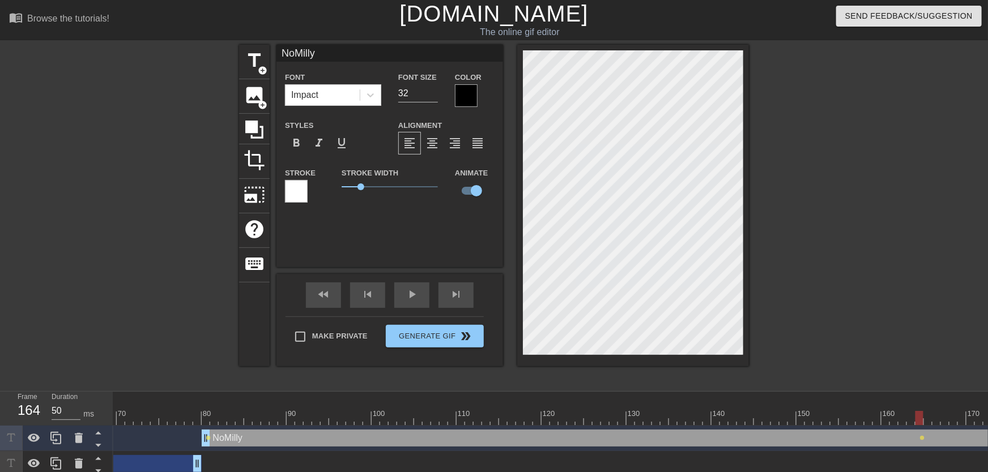
drag, startPoint x: 199, startPoint y: 412, endPoint x: 189, endPoint y: 412, distance: 10.2
click at [189, 413] on div "10 20 30 40 50 60 70 80 90 100 110 120 130 140 150 160" at bounding box center [796, 408] width 2532 height 33
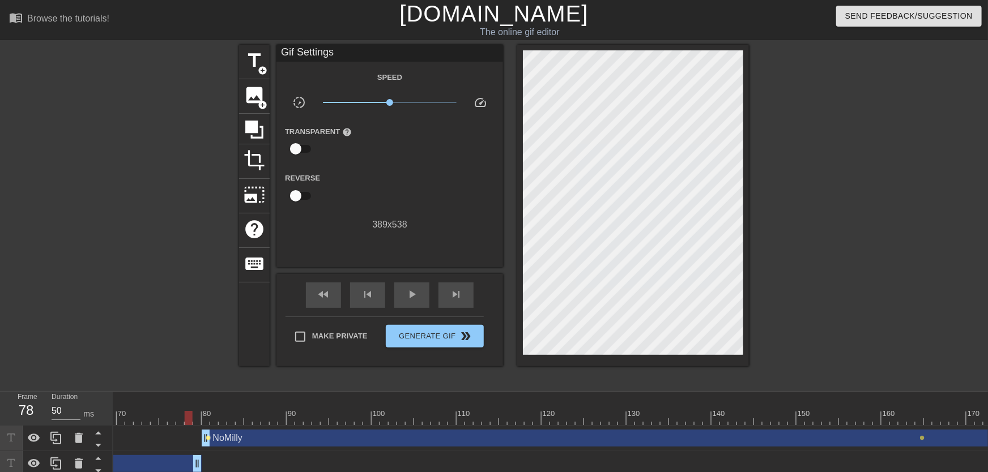
click at [208, 440] on span "lens" at bounding box center [208, 438] width 5 height 5
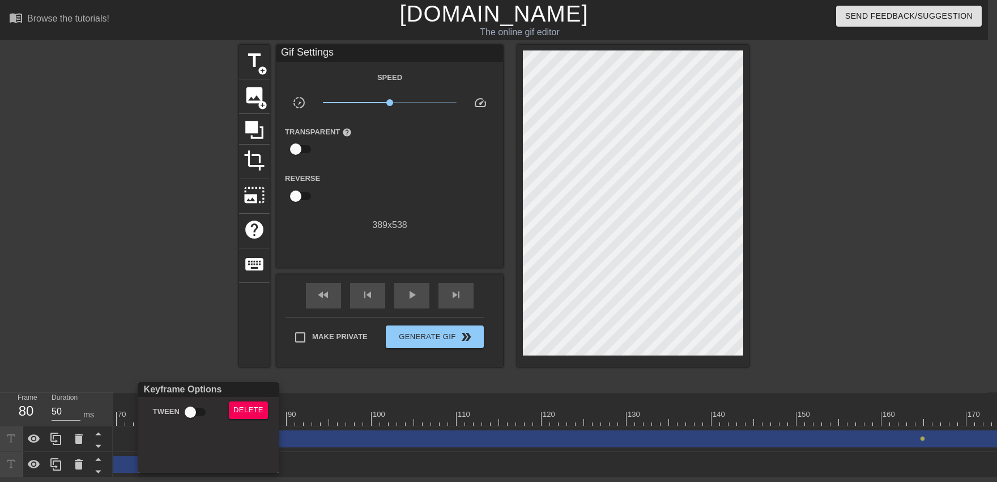
click at [197, 408] on input "Tween" at bounding box center [190, 412] width 65 height 22
checkbox input "true"
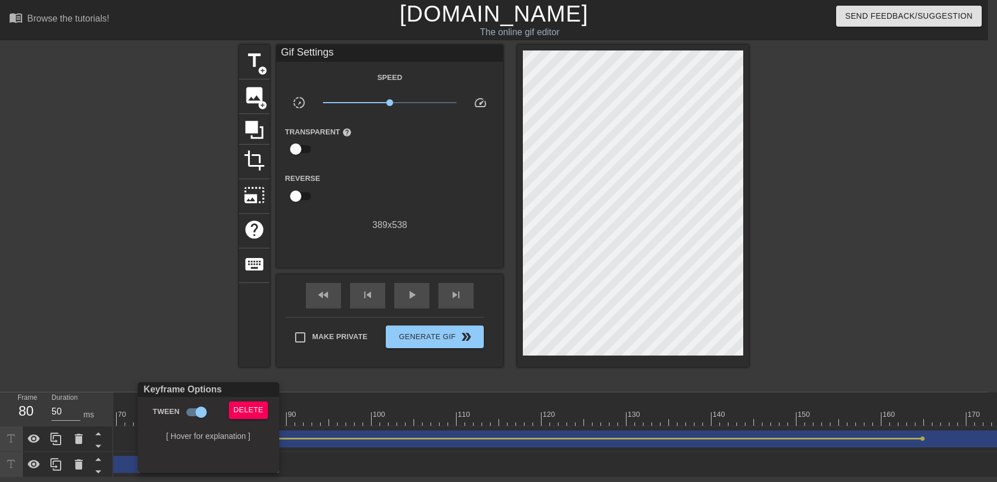
click at [426, 291] on div at bounding box center [498, 241] width 997 height 482
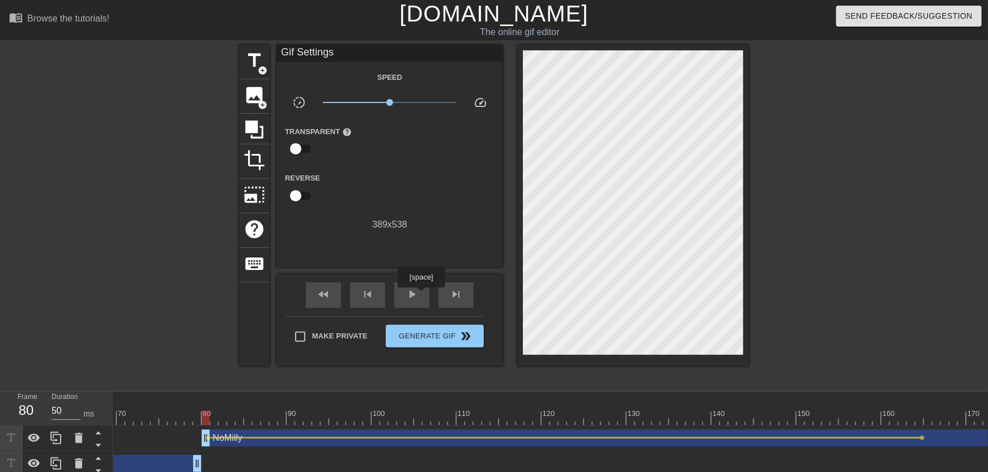
click at [421, 296] on div "play_arrow" at bounding box center [411, 295] width 35 height 25
click at [421, 298] on div "pause" at bounding box center [411, 295] width 35 height 25
drag, startPoint x: 453, startPoint y: 416, endPoint x: 546, endPoint y: 403, distance: 93.2
click at [546, 403] on div "10 20 30 40 50 60 70 80 90 100 110 120 130 140 150 160" at bounding box center [796, 408] width 2532 height 33
drag, startPoint x: 540, startPoint y: 415, endPoint x: 574, endPoint y: 415, distance: 34.0
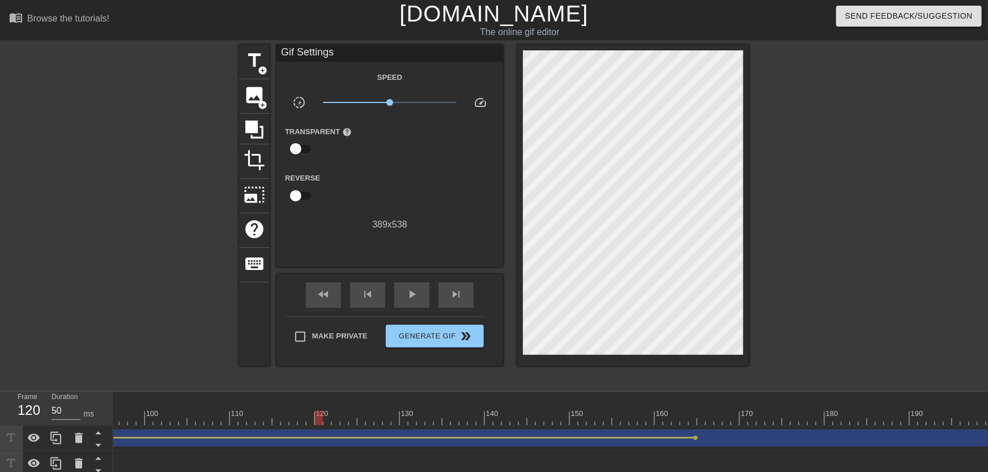
scroll to position [0, 918]
click at [589, 436] on span "lens" at bounding box center [587, 438] width 5 height 5
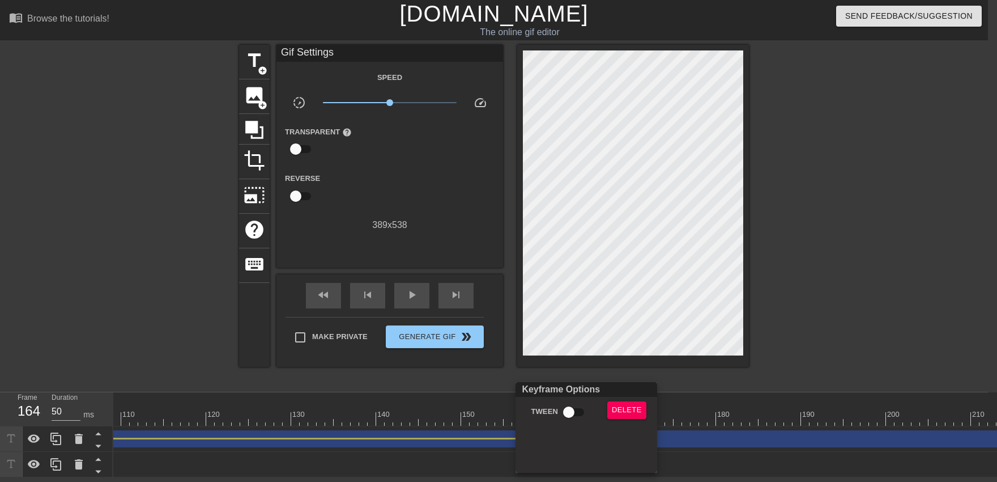
drag, startPoint x: 602, startPoint y: 418, endPoint x: 607, endPoint y: 415, distance: 5.8
click at [602, 417] on div "Delete" at bounding box center [629, 414] width 61 height 26
click at [608, 415] on button "Delete" at bounding box center [626, 410] width 39 height 18
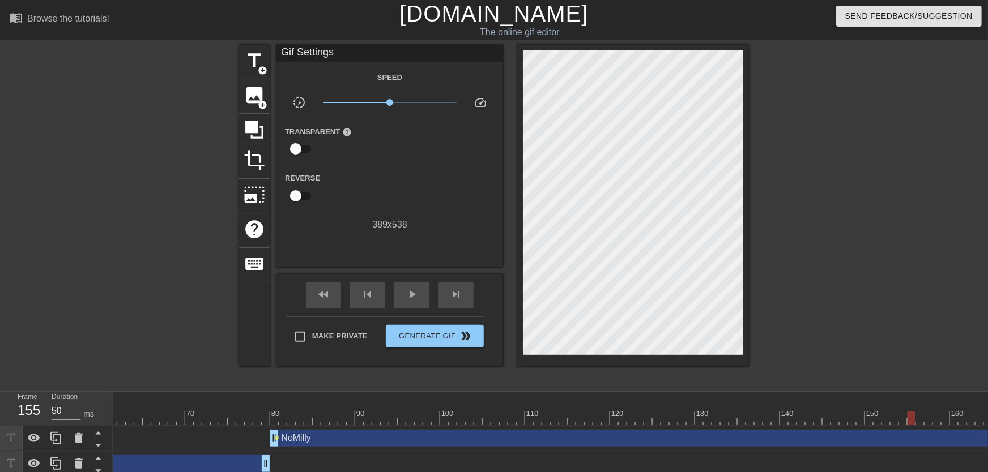
scroll to position [0, 341]
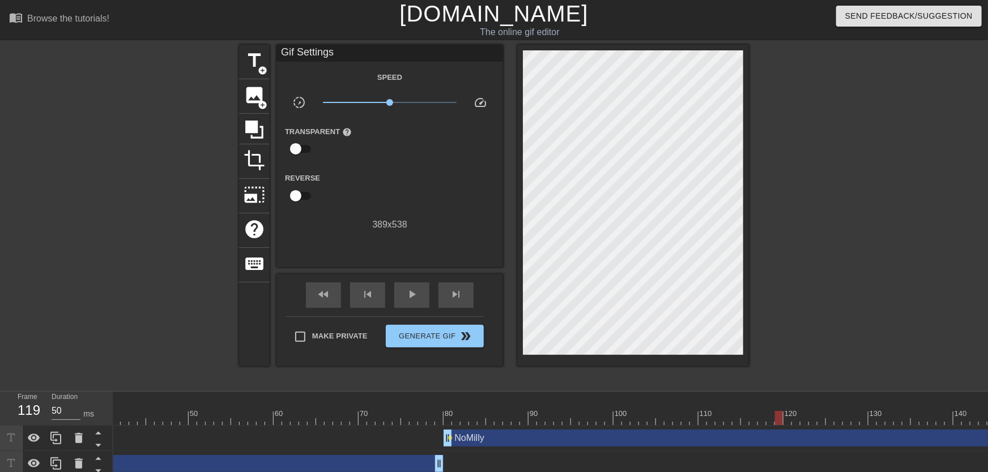
drag, startPoint x: 397, startPoint y: 421, endPoint x: 782, endPoint y: 421, distance: 385.2
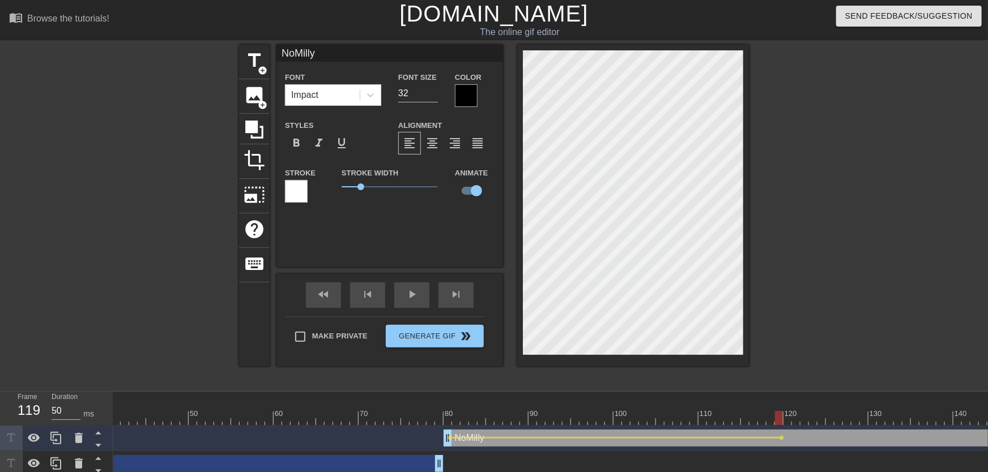
drag, startPoint x: 418, startPoint y: 414, endPoint x: 413, endPoint y: 409, distance: 7.2
click at [419, 300] on div "play_arrow" at bounding box center [411, 295] width 35 height 25
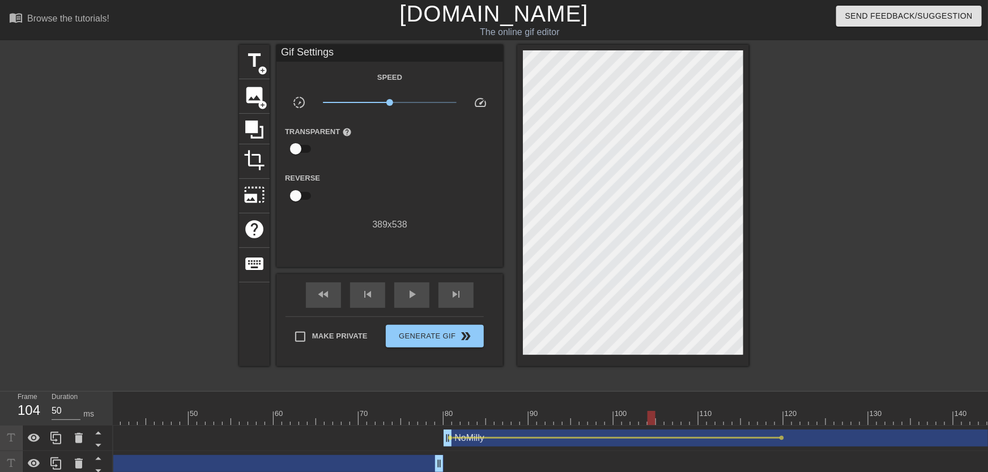
drag, startPoint x: 438, startPoint y: 415, endPoint x: 653, endPoint y: 415, distance: 214.7
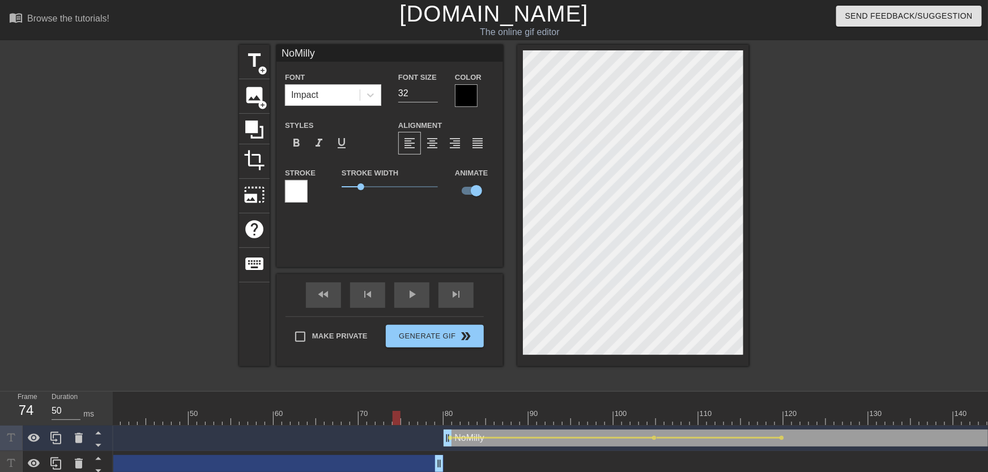
drag, startPoint x: 408, startPoint y: 407, endPoint x: 393, endPoint y: 413, distance: 16.3
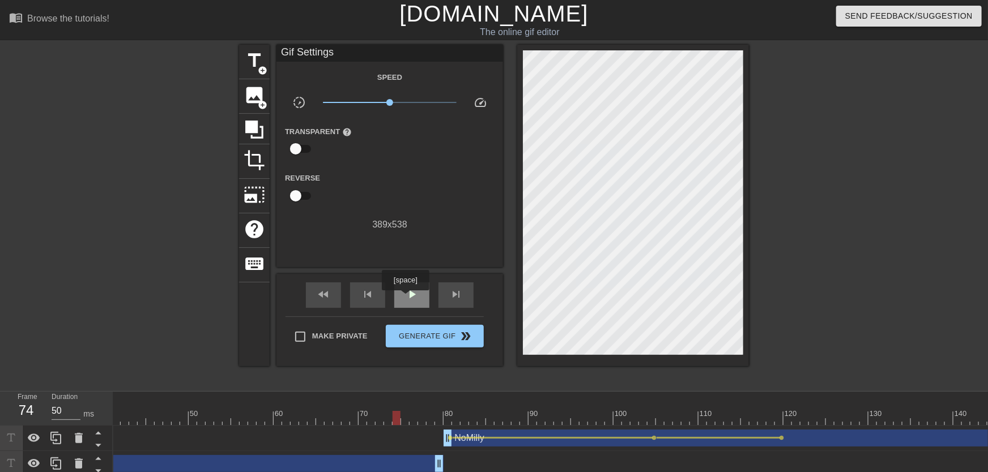
click at [405, 299] on div "play_arrow" at bounding box center [411, 295] width 35 height 25
click at [410, 300] on span "pause" at bounding box center [412, 295] width 14 height 14
drag, startPoint x: 582, startPoint y: 421, endPoint x: 649, endPoint y: 421, distance: 66.8
click at [649, 427] on div "10 20 30 40 50 60 70 80 90 100 110 120 130 140 150 160" at bounding box center [550, 434] width 875 height 85
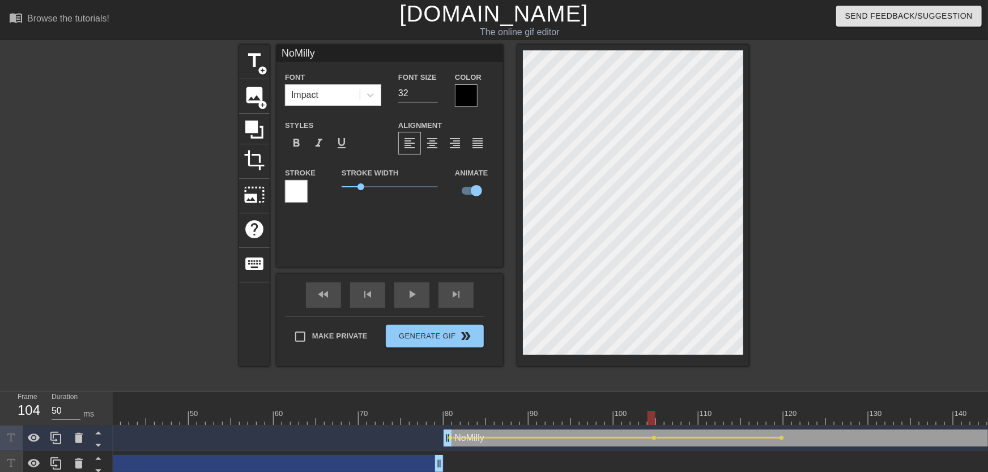
drag, startPoint x: 394, startPoint y: 413, endPoint x: 385, endPoint y: 416, distance: 9.7
click at [408, 297] on span "play_arrow" at bounding box center [412, 295] width 14 height 14
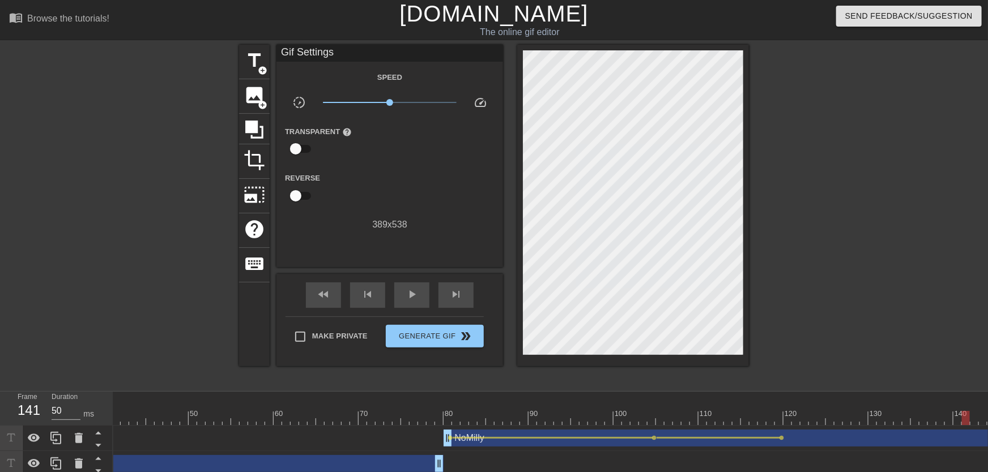
drag, startPoint x: 619, startPoint y: 406, endPoint x: 966, endPoint y: 411, distance: 347.3
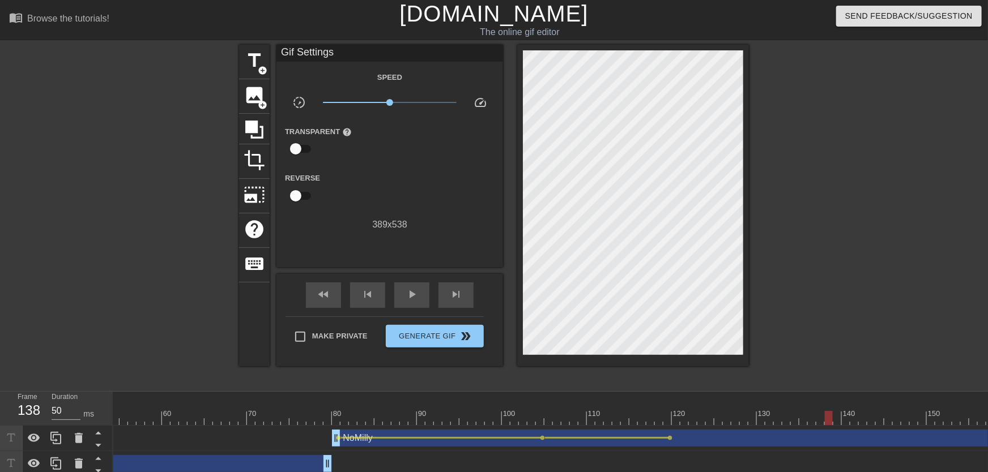
scroll to position [0, 478]
drag, startPoint x: 649, startPoint y: 419, endPoint x: 733, endPoint y: 419, distance: 84.4
click at [733, 419] on div at bounding box center [901, 418] width 2532 height 14
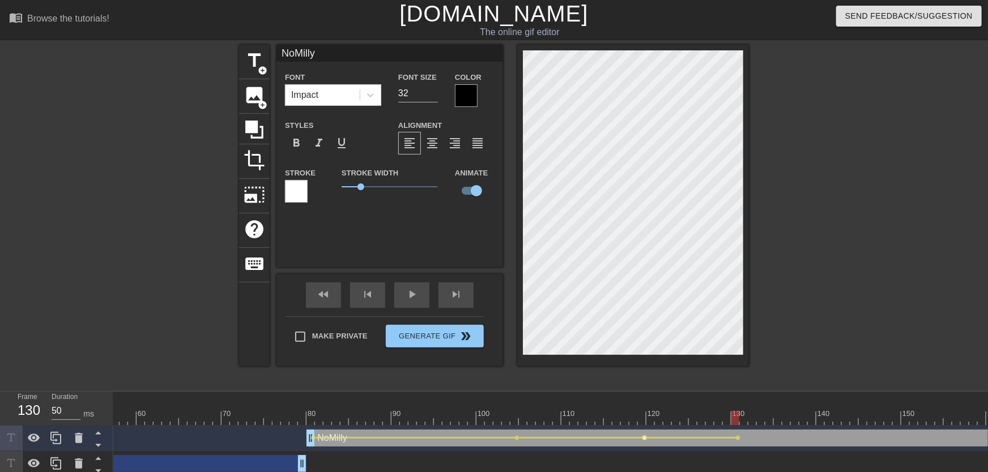
click at [644, 438] on span "lens" at bounding box center [644, 438] width 5 height 5
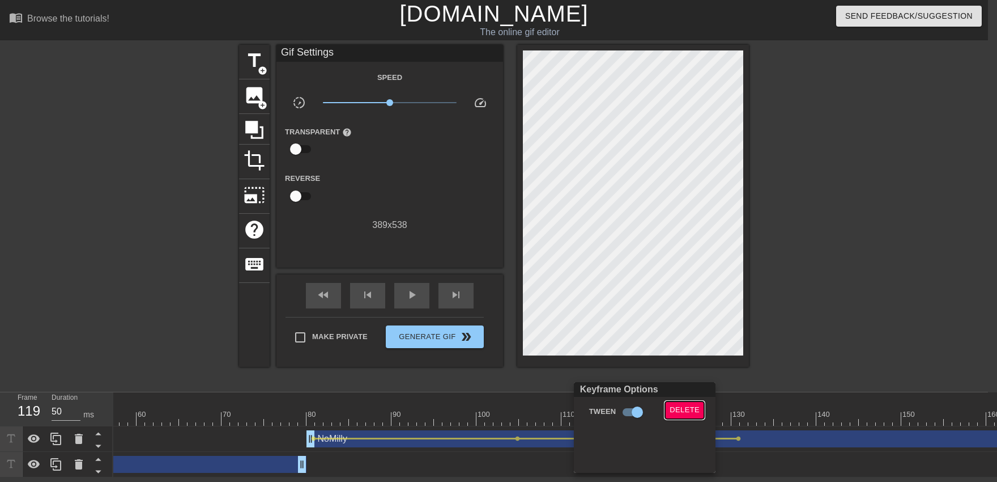
click at [676, 407] on span "Delete" at bounding box center [685, 409] width 30 height 13
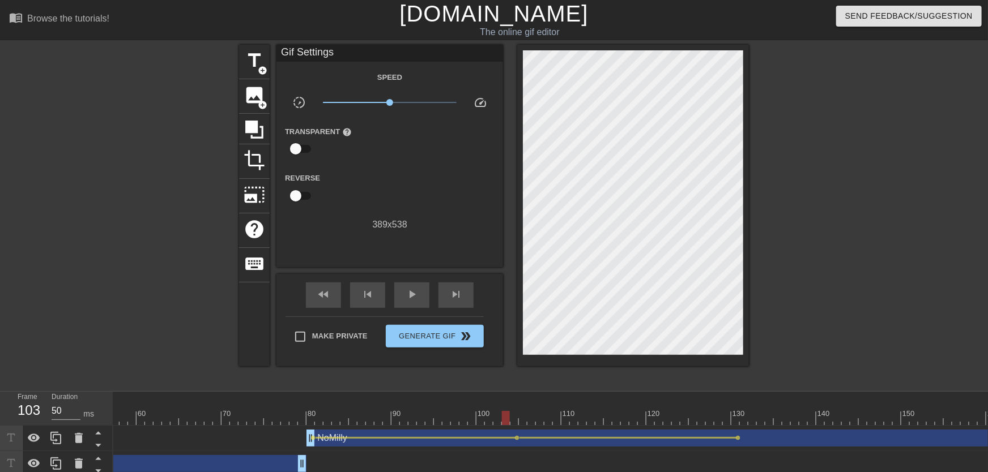
drag, startPoint x: 641, startPoint y: 394, endPoint x: 473, endPoint y: 372, distance: 169.8
click at [499, 385] on div "menu_book Browse the tutorials! [DOMAIN_NAME] The online gif editor Send Feedba…" at bounding box center [494, 238] width 988 height 477
click at [414, 303] on div "play_arrow" at bounding box center [411, 295] width 35 height 25
drag, startPoint x: 747, startPoint y: 414, endPoint x: 995, endPoint y: 408, distance: 248.8
click at [987, 408] on html "menu_book Browse the tutorials! [DOMAIN_NAME] The online gif editor Send Feedba…" at bounding box center [494, 238] width 988 height 477
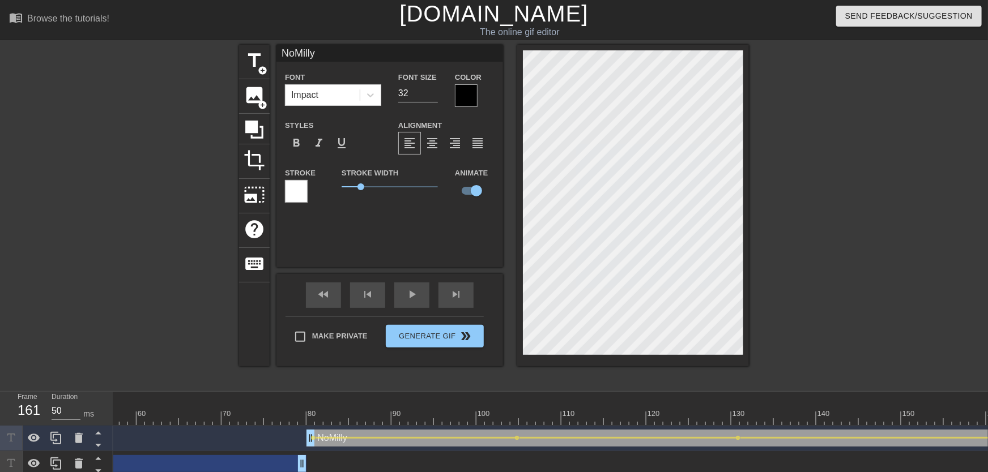
drag, startPoint x: 729, startPoint y: 400, endPoint x: 792, endPoint y: 403, distance: 62.9
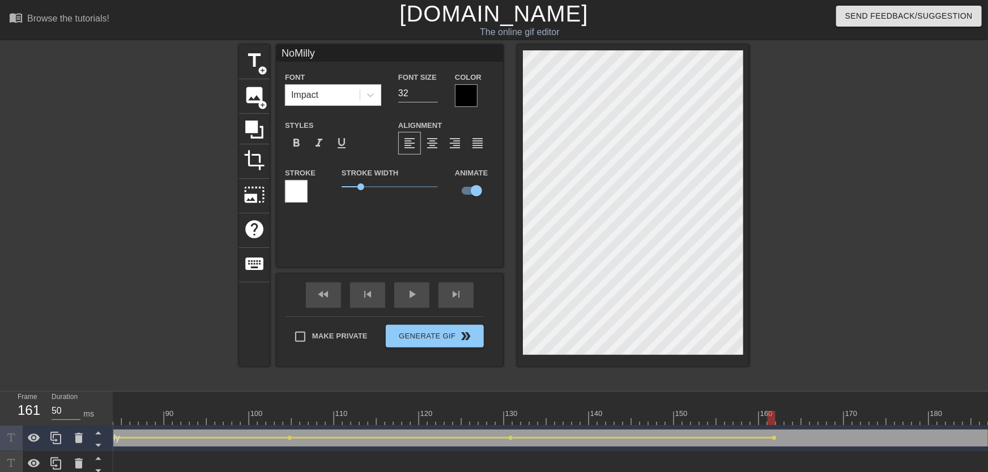
click at [484, 411] on div "10 20 30 40 50 60 70 80 90 100 110 120 130 140 150 160" at bounding box center [674, 408] width 2532 height 33
click at [421, 304] on div "play_arrow" at bounding box center [411, 295] width 35 height 25
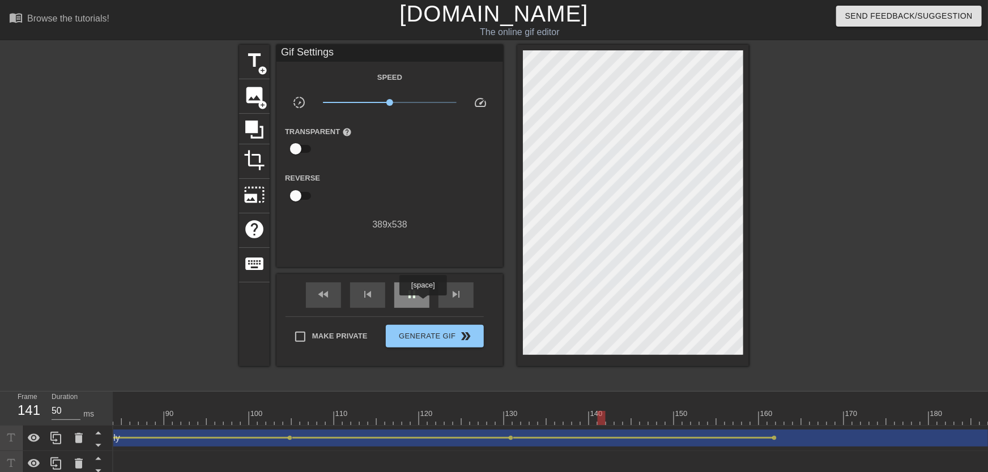
drag, startPoint x: 423, startPoint y: 304, endPoint x: 428, endPoint y: 307, distance: 6.6
click at [423, 304] on div "pause" at bounding box center [411, 295] width 35 height 25
drag, startPoint x: 504, startPoint y: 411, endPoint x: 757, endPoint y: 427, distance: 254.3
click at [758, 427] on div "10 20 30 40 50 60 70 80 90 100 110 120 130 140 150 160" at bounding box center [550, 434] width 875 height 85
click at [774, 440] on span "lens" at bounding box center [774, 438] width 5 height 5
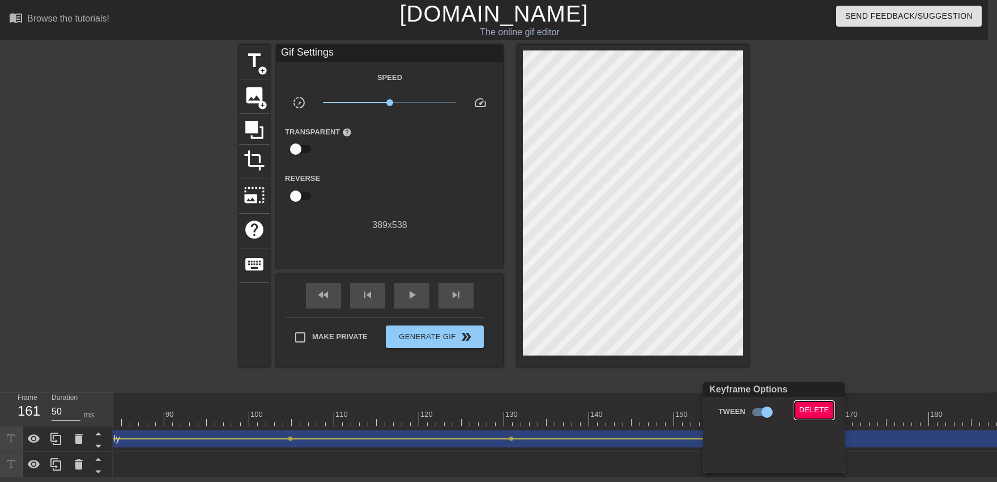
click at [812, 416] on span "Delete" at bounding box center [814, 409] width 30 height 13
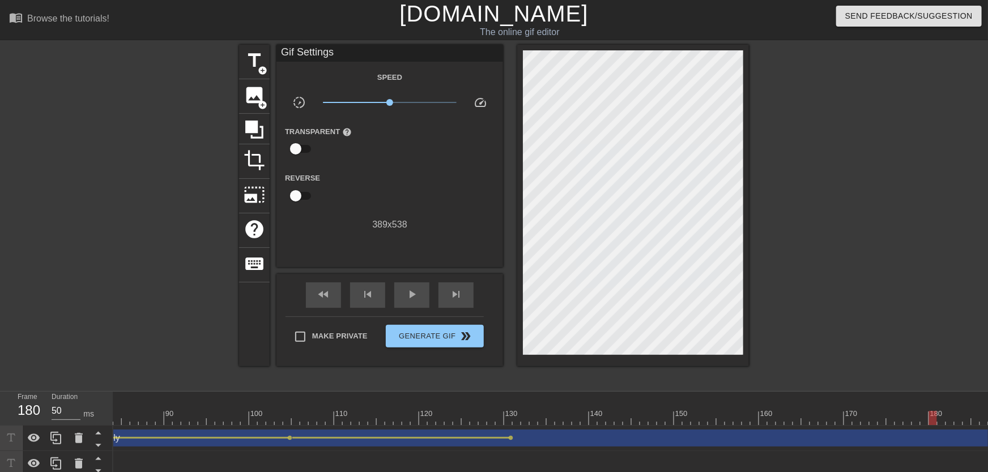
drag, startPoint x: 509, startPoint y: 411, endPoint x: 930, endPoint y: 408, distance: 420.9
click at [930, 408] on div "10 20 30 40 50 60 70 80 90 100 110 120 130 140 150 160" at bounding box center [674, 412] width 2532 height 18
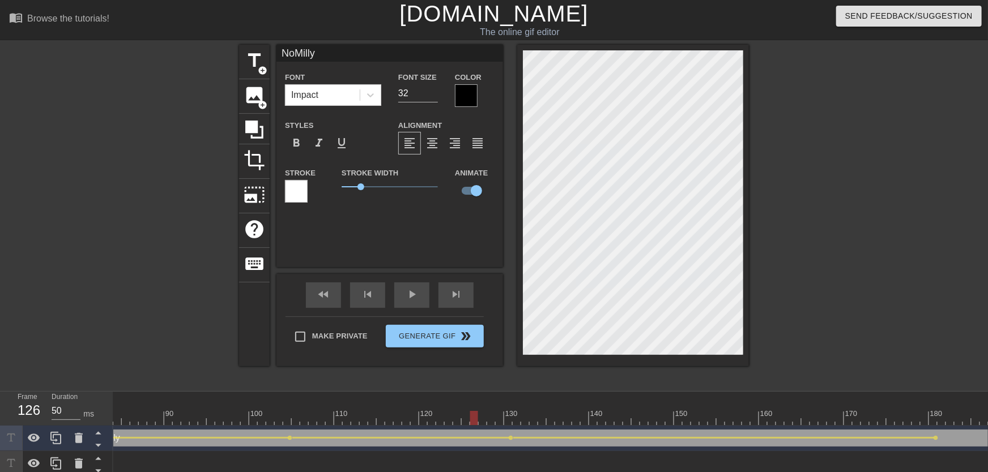
drag, startPoint x: 471, startPoint y: 415, endPoint x: 433, endPoint y: 380, distance: 50.9
click at [443, 399] on div "10 20 30 40 50 60 70 80 90 100 110 120 130 140 150 160" at bounding box center [674, 408] width 2532 height 33
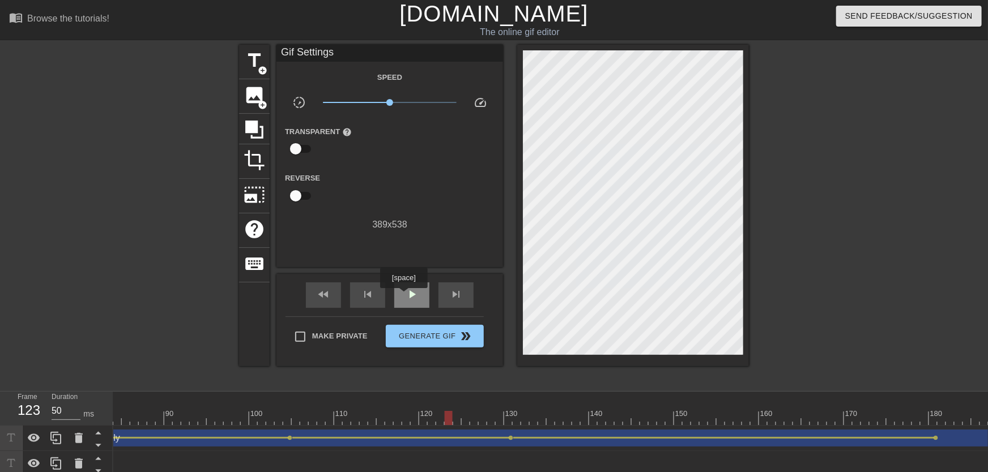
click at [404, 296] on div "play_arrow" at bounding box center [411, 295] width 35 height 25
drag, startPoint x: 516, startPoint y: 416, endPoint x: 726, endPoint y: 421, distance: 210.8
click at [727, 421] on div at bounding box center [674, 418] width 2532 height 14
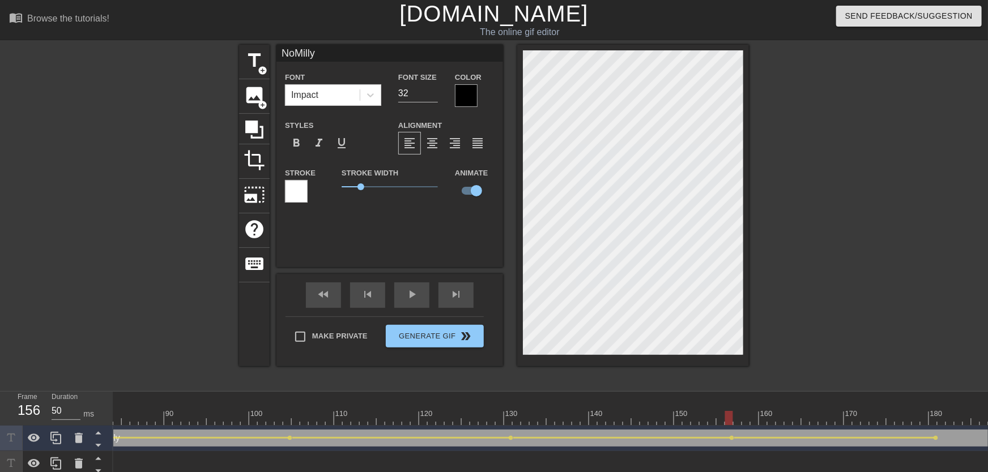
drag, startPoint x: 480, startPoint y: 430, endPoint x: 418, endPoint y: 423, distance: 62.7
click at [418, 427] on div "NoMilly drag_handle drag_handle lens lens lens lens lens" at bounding box center [674, 438] width 2532 height 25
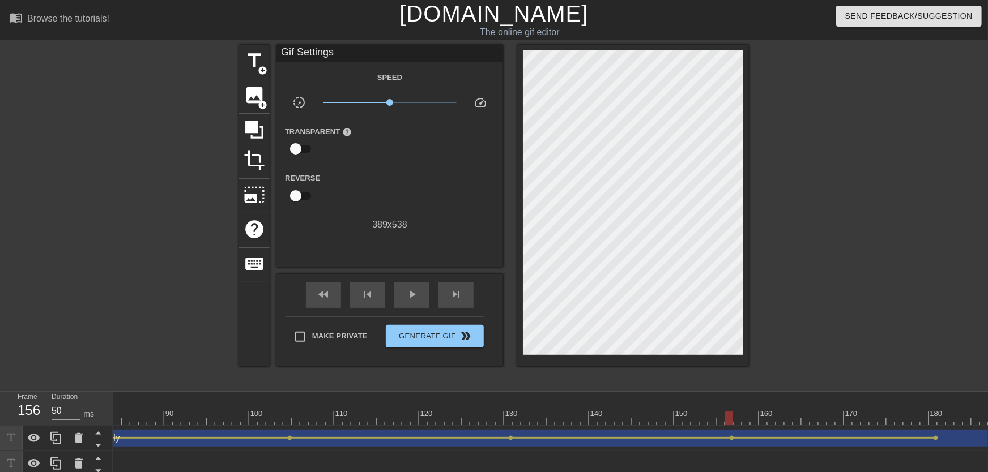
click at [409, 417] on div at bounding box center [674, 418] width 2532 height 14
click at [416, 308] on div "fast_rewind skip_previous play_arrow skip_next" at bounding box center [389, 295] width 185 height 42
click at [417, 305] on div "play_arrow" at bounding box center [411, 295] width 35 height 25
click at [936, 437] on span "lens" at bounding box center [936, 438] width 5 height 5
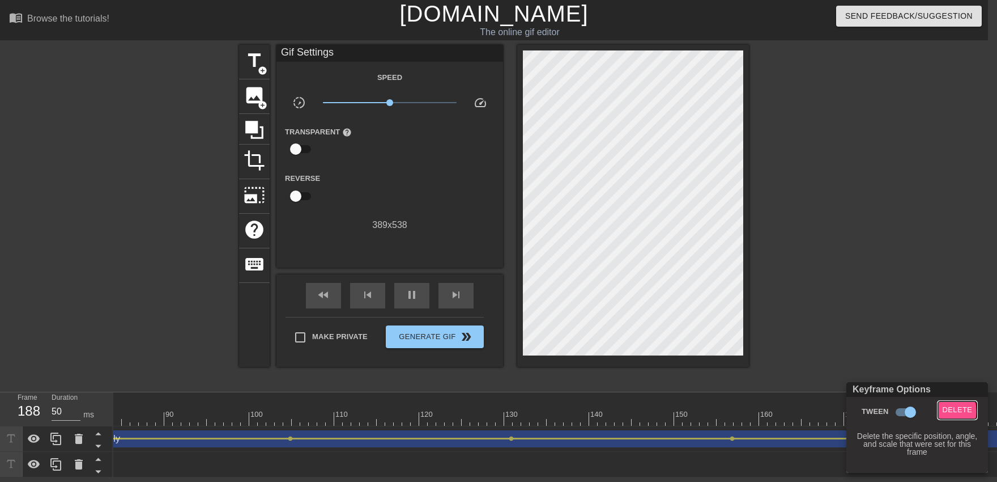
click at [944, 411] on span "Delete" at bounding box center [958, 409] width 30 height 13
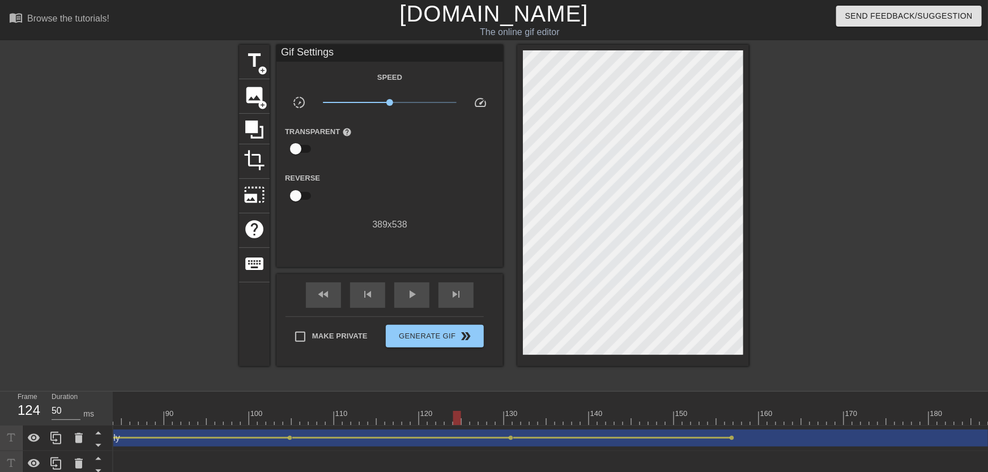
drag, startPoint x: 596, startPoint y: 418, endPoint x: 414, endPoint y: 423, distance: 181.9
click at [418, 424] on div at bounding box center [674, 418] width 2532 height 14
drag, startPoint x: 402, startPoint y: 421, endPoint x: 510, endPoint y: 419, distance: 108.2
click at [510, 419] on div at bounding box center [674, 418] width 2532 height 14
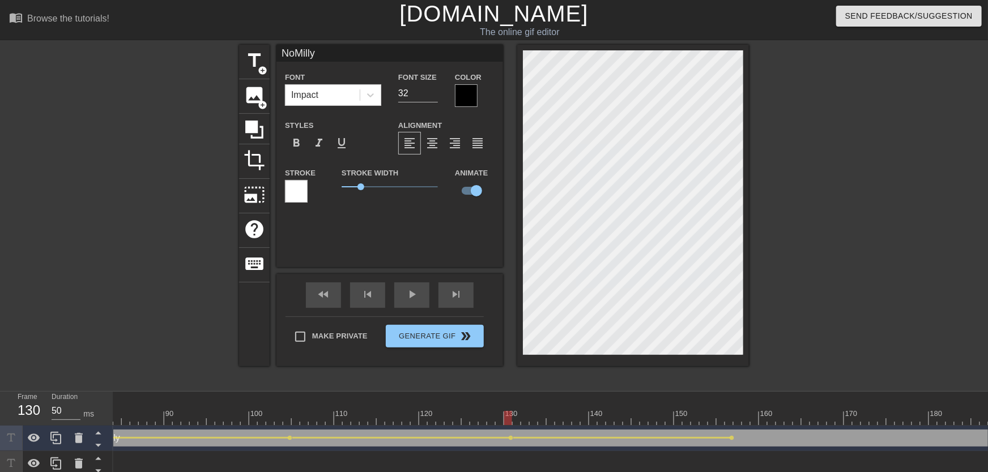
drag, startPoint x: 393, startPoint y: 421, endPoint x: 369, endPoint y: 407, distance: 27.7
click at [369, 418] on div at bounding box center [674, 418] width 2532 height 14
click at [418, 295] on span "play_arrow" at bounding box center [412, 295] width 14 height 14
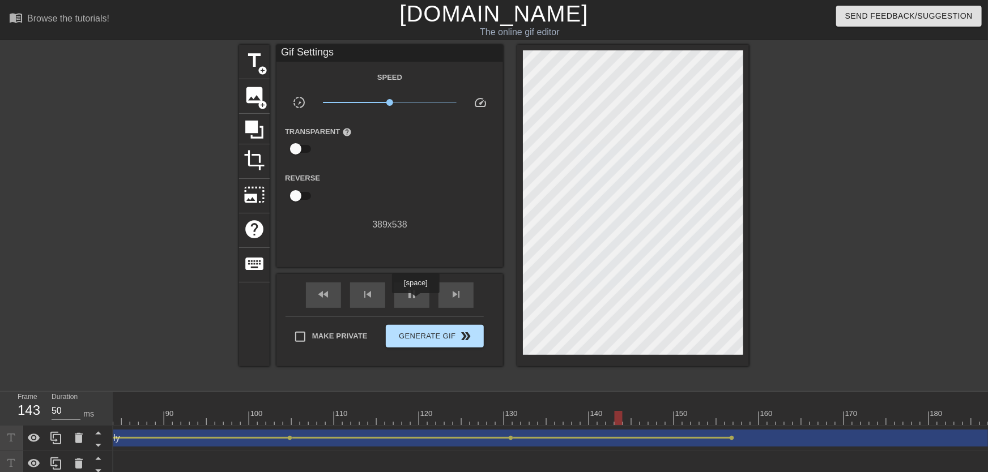
drag, startPoint x: 415, startPoint y: 301, endPoint x: 433, endPoint y: 331, distance: 35.1
click at [415, 301] on span "pause" at bounding box center [412, 295] width 14 height 14
drag, startPoint x: 484, startPoint y: 413, endPoint x: 504, endPoint y: 415, distance: 19.9
click at [504, 415] on div "10 20 30 40 50 60 70 80 90 100 110 120 130 140 150 160" at bounding box center [674, 408] width 2532 height 33
click at [507, 415] on div at bounding box center [674, 418] width 2532 height 14
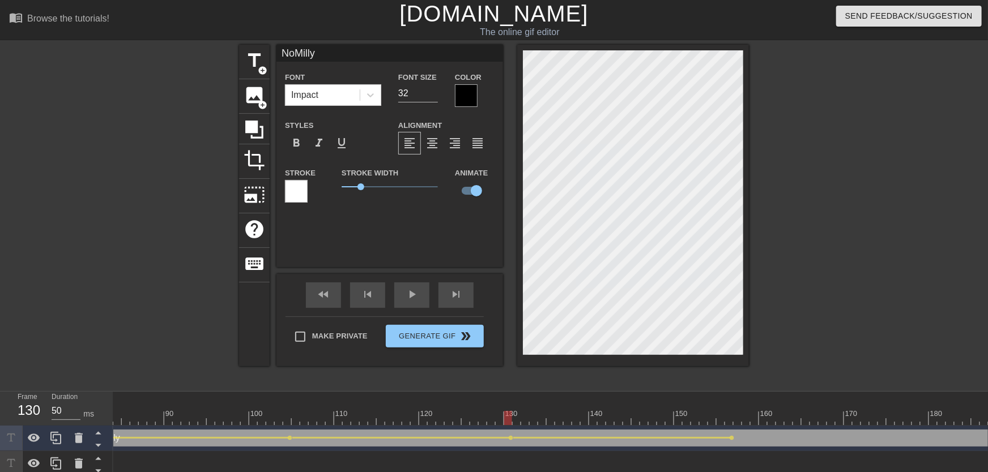
drag, startPoint x: 249, startPoint y: 419, endPoint x: 250, endPoint y: 412, distance: 7.0
click at [240, 419] on div "10 20 30 40 50 60 70 80 90 100 110 120 130 140 150 160" at bounding box center [674, 408] width 2532 height 33
click at [401, 305] on div "play_arrow" at bounding box center [411, 295] width 35 height 25
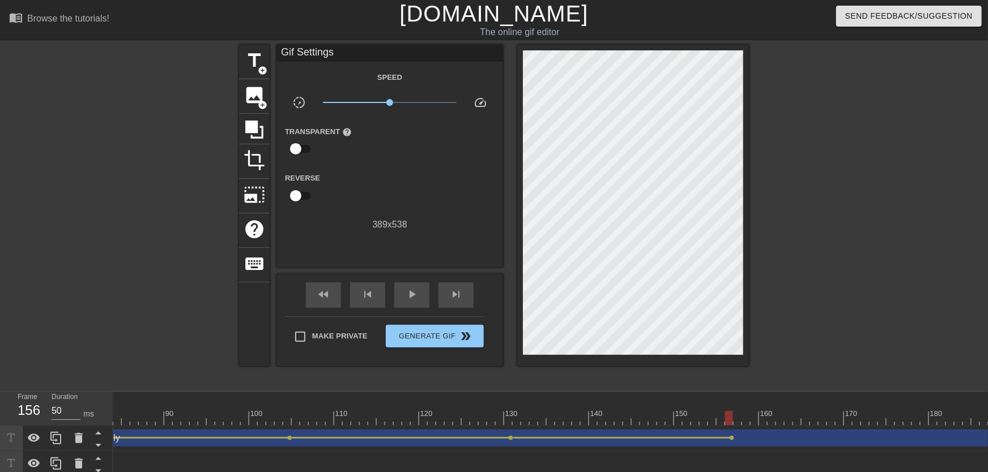
drag, startPoint x: 559, startPoint y: 408, endPoint x: 731, endPoint y: 425, distance: 173.6
click at [731, 425] on div "10 20 30 40 50 60 70 80 90 100 110 120 130 140 150 160" at bounding box center [674, 408] width 2532 height 33
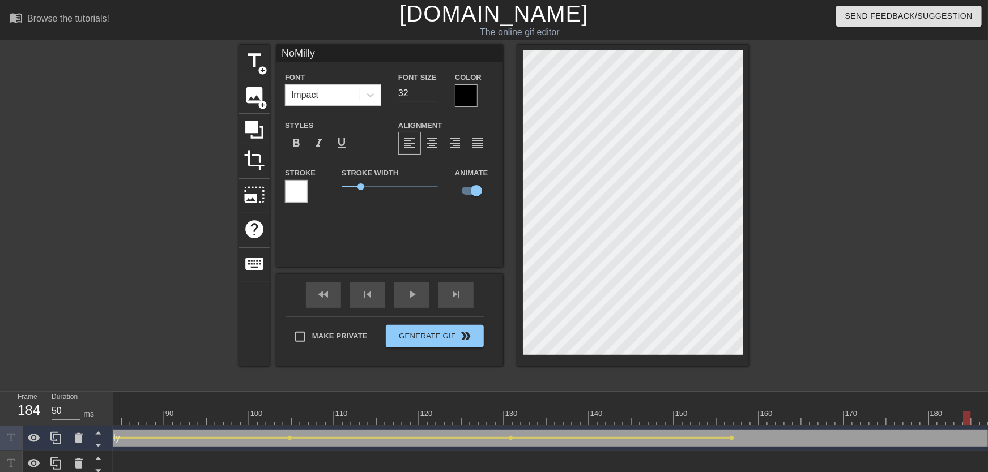
drag, startPoint x: 738, startPoint y: 418, endPoint x: 982, endPoint y: 431, distance: 243.9
click at [978, 429] on div "10 20 30 40 50 60 70 80 90 100 110 120 130 140 150 160" at bounding box center [550, 434] width 875 height 85
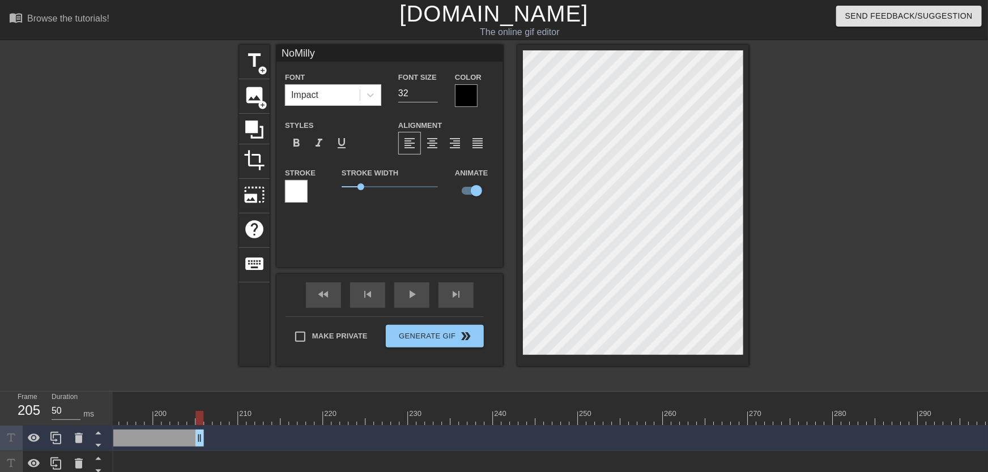
drag, startPoint x: 985, startPoint y: 433, endPoint x: 18, endPoint y: 445, distance: 967.1
click at [0, 450] on div "Frame 205 Duration 50 ms 10 20 30 40 50 60 70 80 90 100 110 120 130 140 150" at bounding box center [494, 434] width 988 height 85
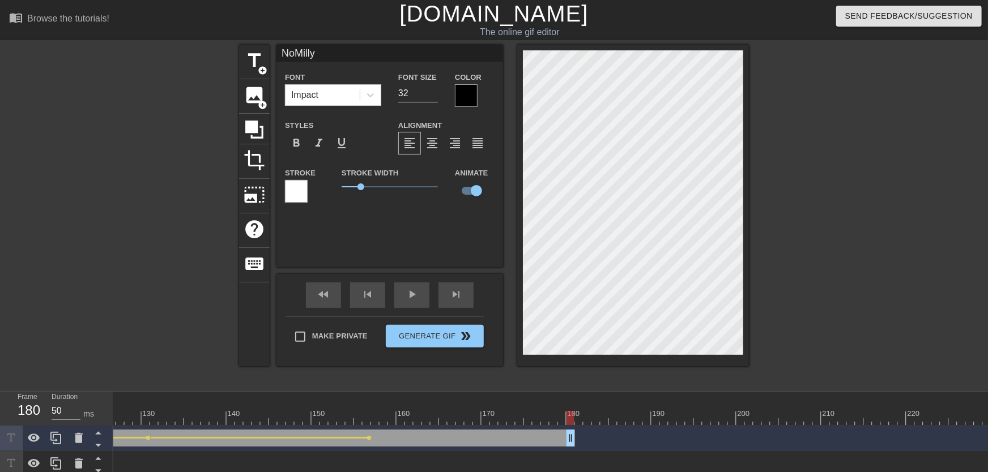
drag, startPoint x: 586, startPoint y: 438, endPoint x: 571, endPoint y: 427, distance: 19.0
click at [571, 427] on div "NoMilly drag_handle drag_handle lens lens lens lens" at bounding box center [311, 438] width 2532 height 25
click at [577, 420] on div at bounding box center [311, 418] width 2532 height 14
drag, startPoint x: 569, startPoint y: 412, endPoint x: 577, endPoint y: 414, distance: 8.1
click at [577, 414] on div at bounding box center [311, 418] width 2532 height 14
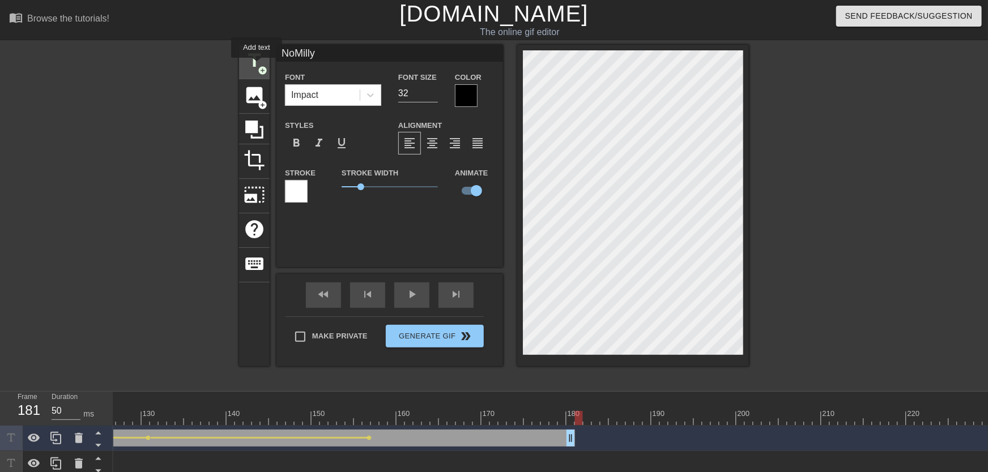
click at [263, 69] on span "add_circle" at bounding box center [263, 71] width 10 height 10
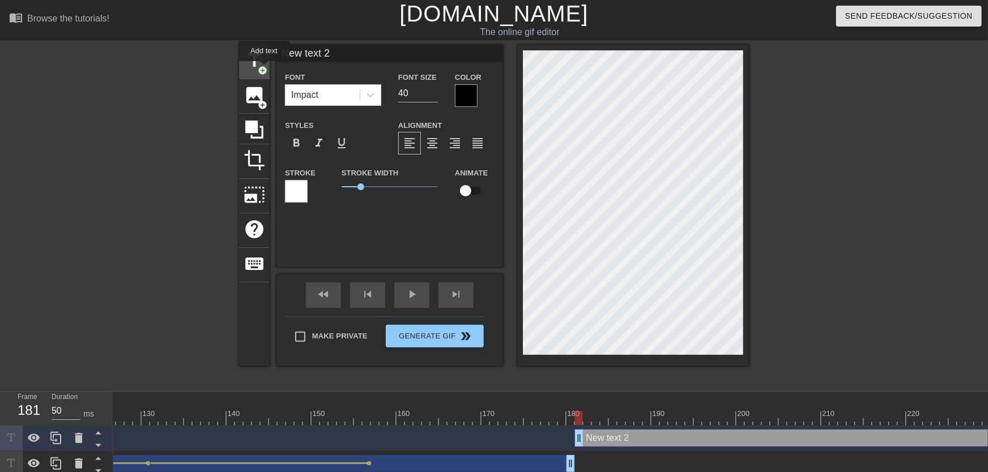
type input "New text 2"
type input "40"
checkbox input "false"
type input "New text"
type textarea "New text"
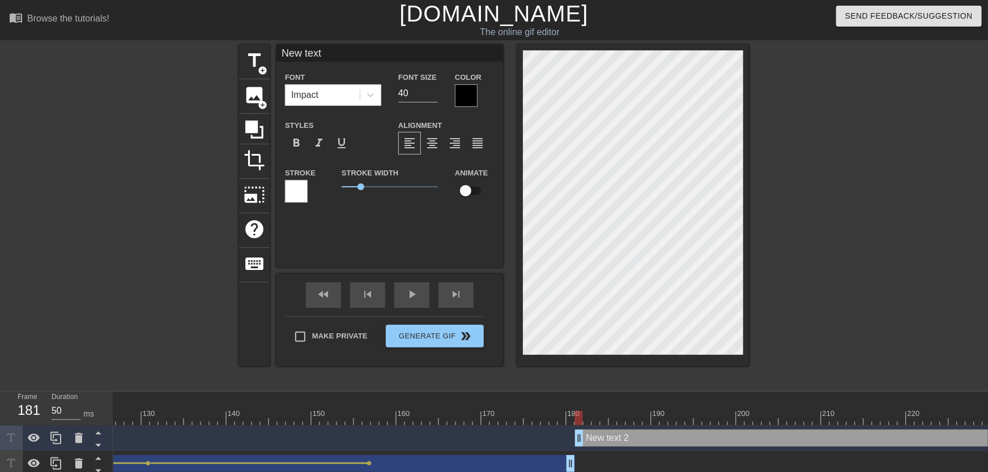
scroll to position [0, 1]
type input "New text"
type textarea "New text"
type input "New tex"
type textarea "New tex"
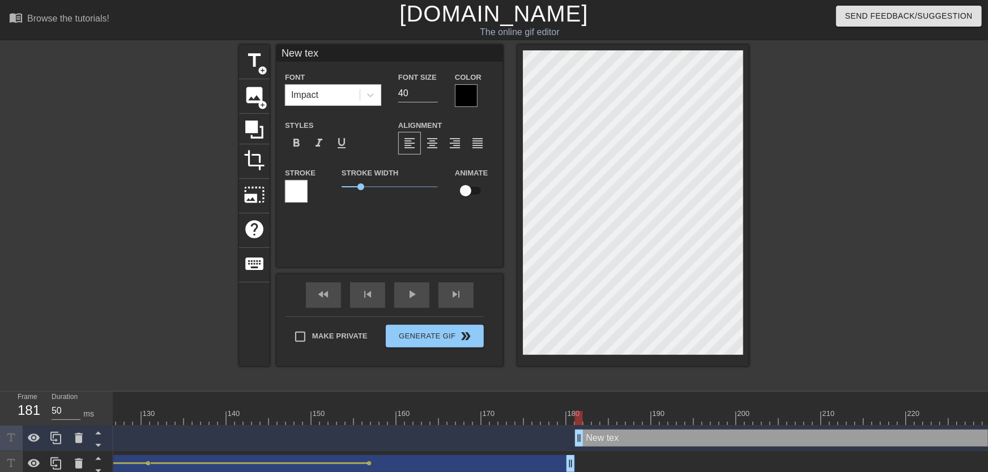
type input "New te"
type textarea "New te"
type input "New t"
type textarea "New t"
type input "New"
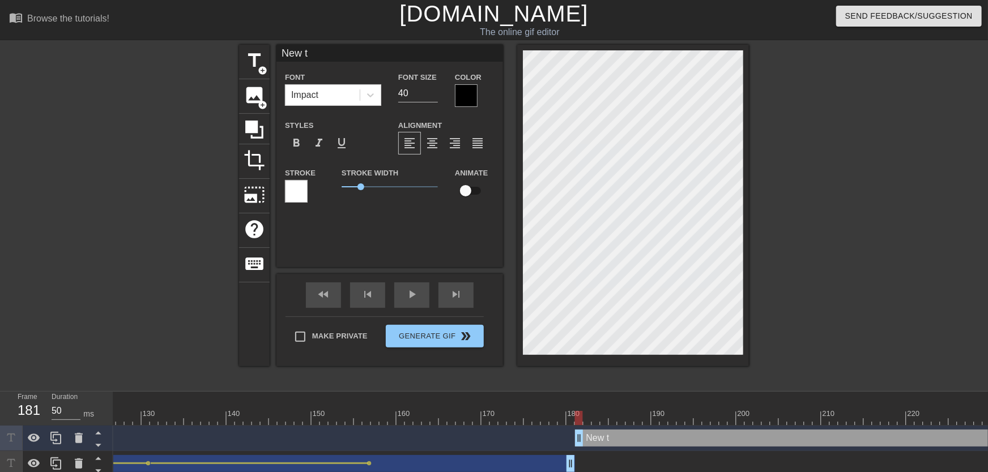
type textarea "New"
type input "New"
type textarea "New"
type input "Ne"
type textarea "Ne"
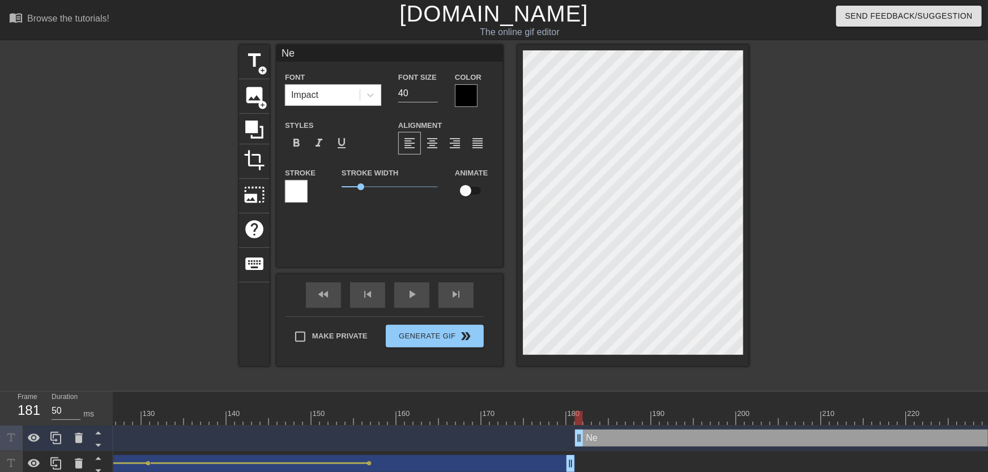
type input "N"
type textarea "N"
type input "No"
type textarea "No"
type input "NoM"
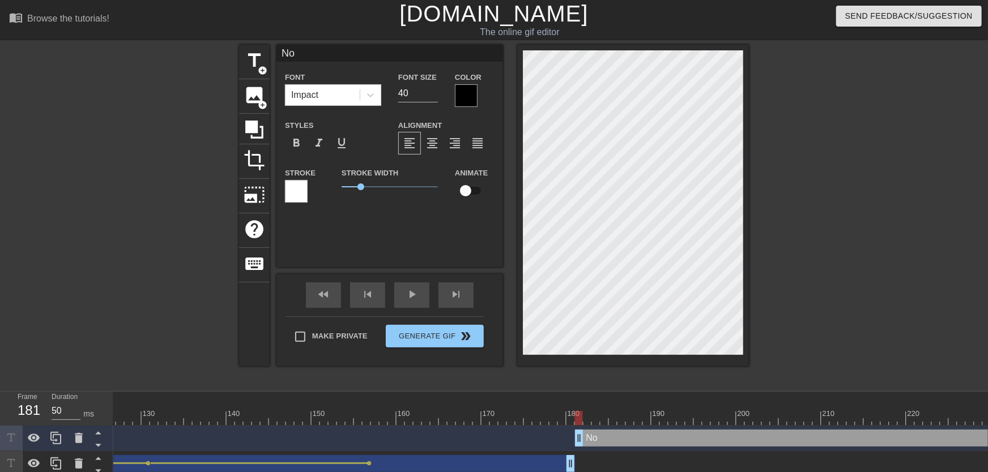
type textarea "NoM"
type input "NoMi"
type textarea "NoMi"
type input "NoMil"
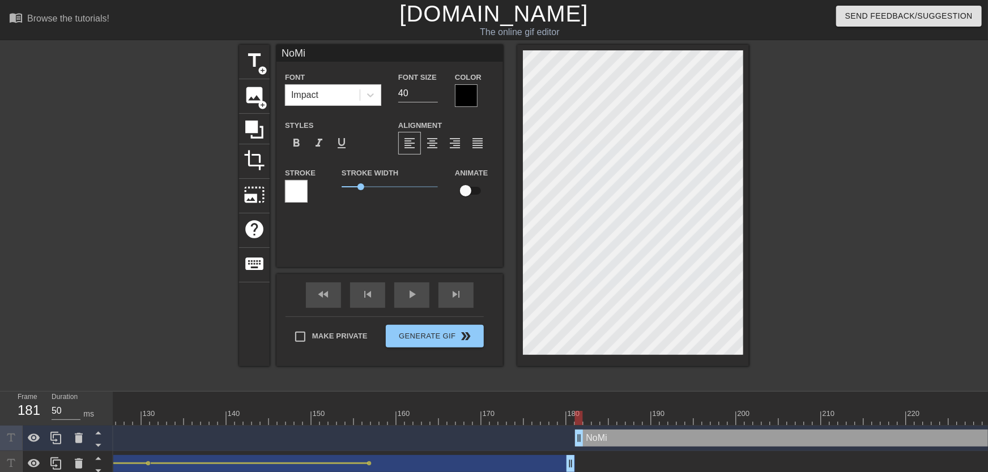
type textarea "NoMil"
type input "NoMill"
type textarea "NoMill"
type input "NoMilly"
type textarea "NoMilly"
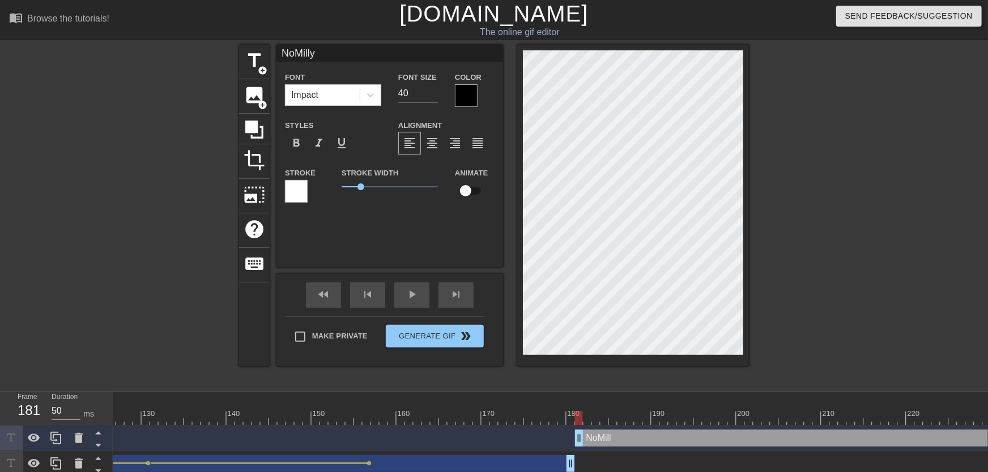
scroll to position [0, 1]
type input "35"
click at [433, 99] on input "35" at bounding box center [418, 93] width 40 height 18
click at [477, 193] on input "checkbox" at bounding box center [465, 191] width 65 height 22
checkbox input "true"
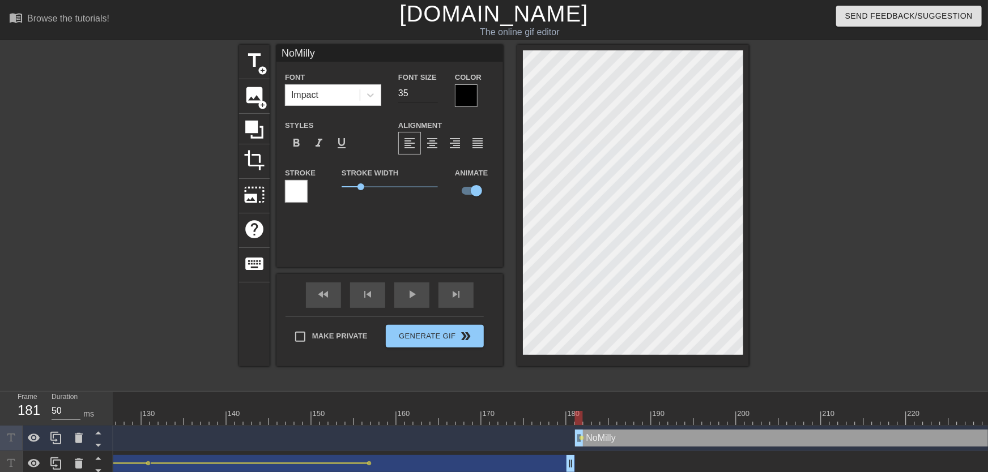
click at [436, 99] on input "35" at bounding box center [418, 93] width 40 height 18
type input "34"
click at [433, 98] on input "34" at bounding box center [418, 93] width 40 height 18
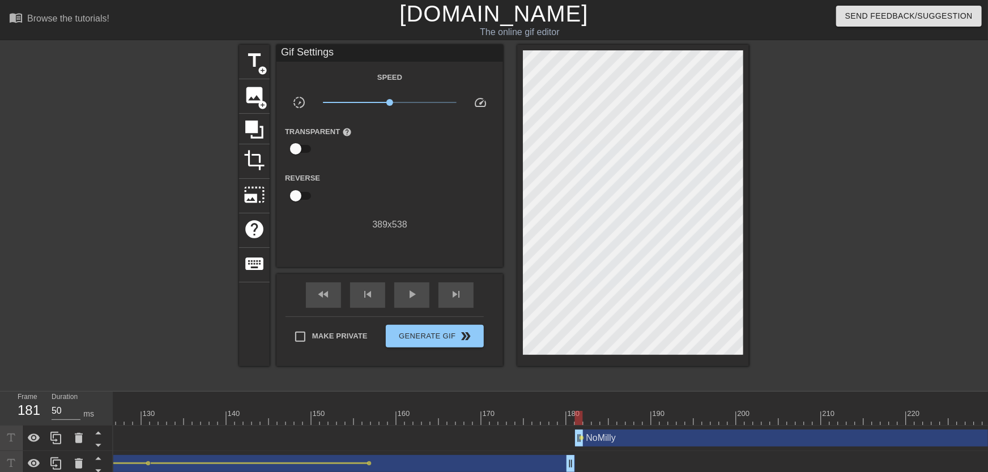
drag, startPoint x: 543, startPoint y: 432, endPoint x: 590, endPoint y: 424, distance: 47.8
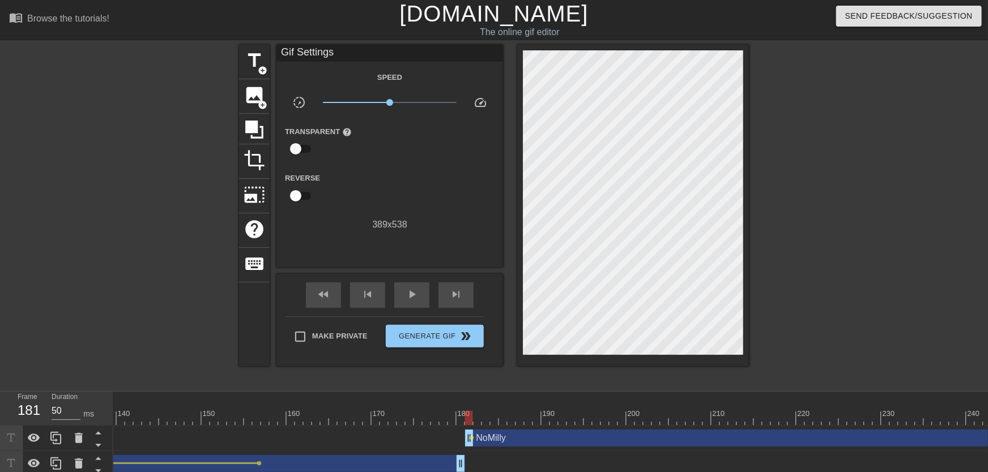
scroll to position [0, 1240]
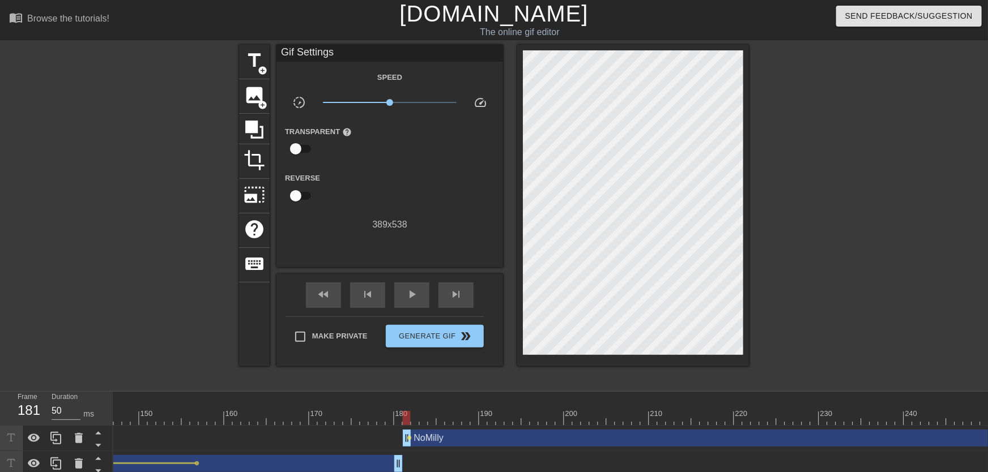
drag, startPoint x: 411, startPoint y: 417, endPoint x: 402, endPoint y: 416, distance: 9.1
click at [402, 416] on div at bounding box center [139, 418] width 2532 height 14
click at [415, 296] on span "play_arrow" at bounding box center [412, 295] width 14 height 14
drag, startPoint x: 397, startPoint y: 424, endPoint x: 408, endPoint y: 420, distance: 12.4
click at [408, 420] on div at bounding box center [139, 418] width 2532 height 14
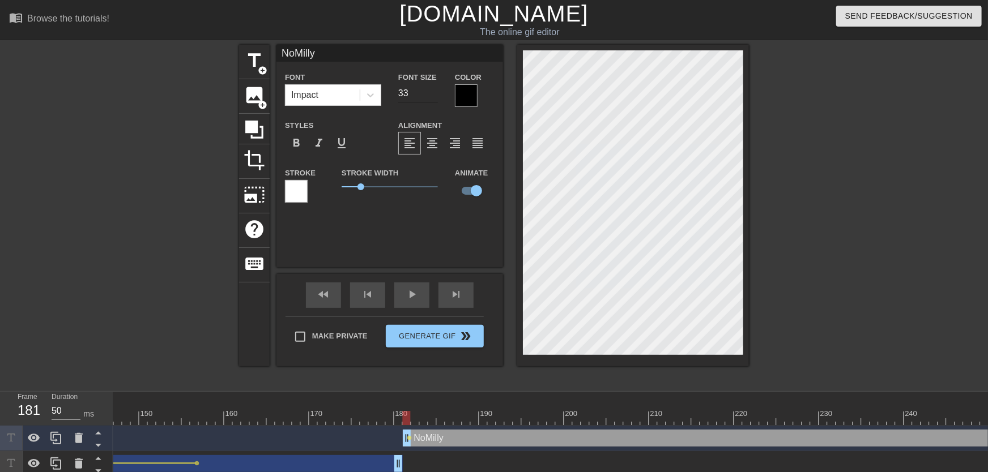
click at [435, 97] on input "33" at bounding box center [418, 93] width 40 height 18
type input "32"
click at [435, 97] on input "32" at bounding box center [418, 93] width 40 height 18
click at [421, 294] on div "play_arrow" at bounding box center [411, 295] width 35 height 25
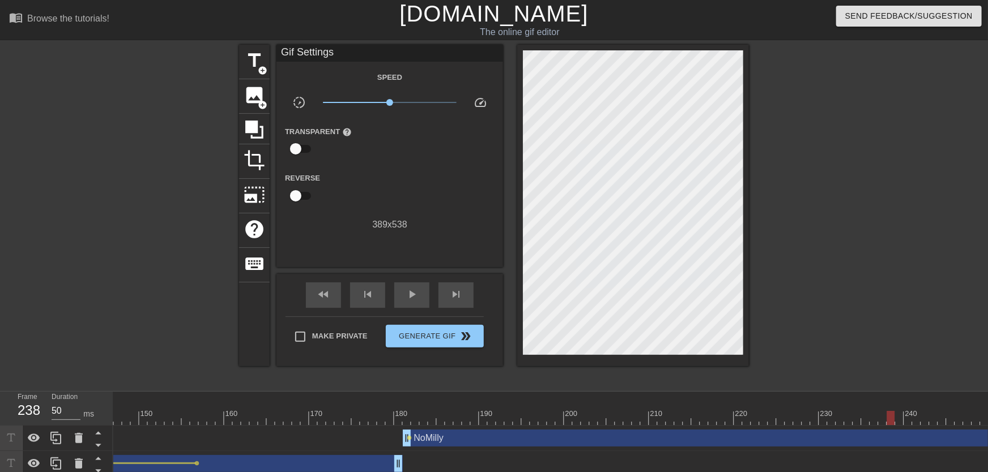
drag, startPoint x: 398, startPoint y: 410, endPoint x: 898, endPoint y: 420, distance: 499.8
click at [898, 420] on div "10 20 30 40 50 60 70 80 90 100 110 120 130 140 150 160" at bounding box center [139, 408] width 2532 height 33
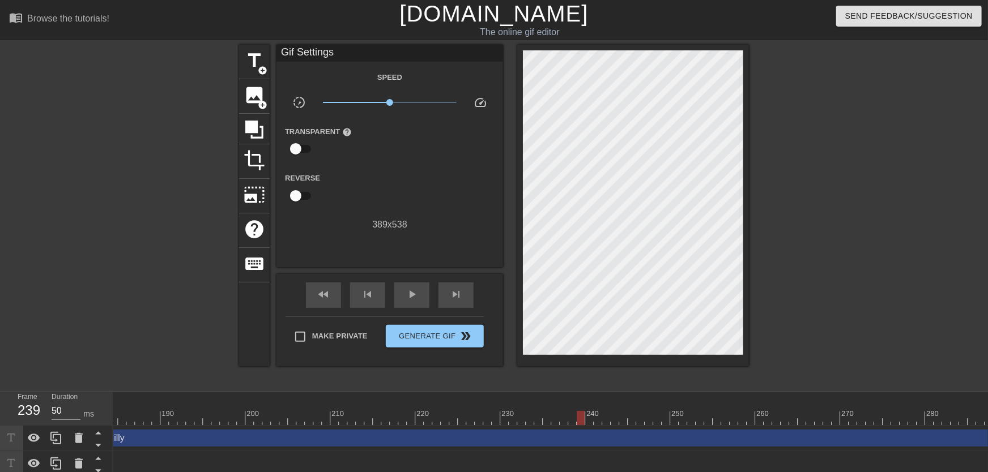
scroll to position [0, 1594]
drag, startPoint x: 552, startPoint y: 414, endPoint x: 543, endPoint y: 410, distance: 10.1
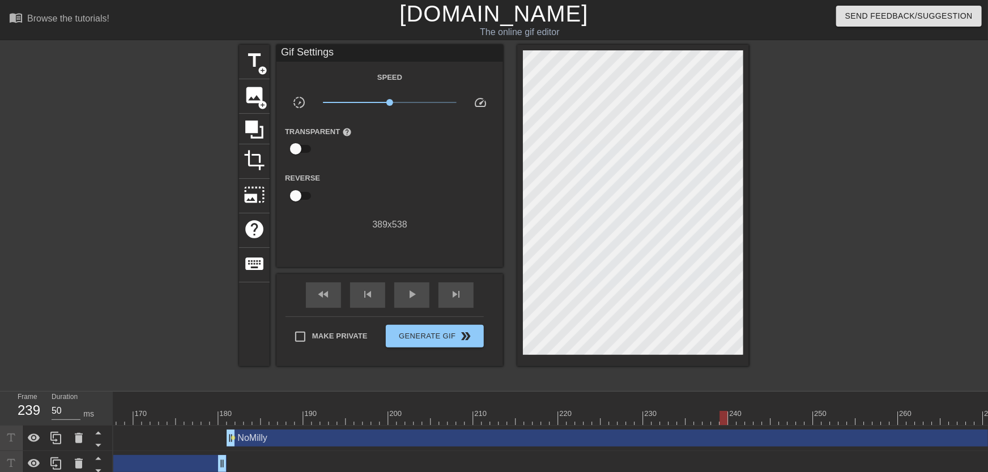
scroll to position [0, 1259]
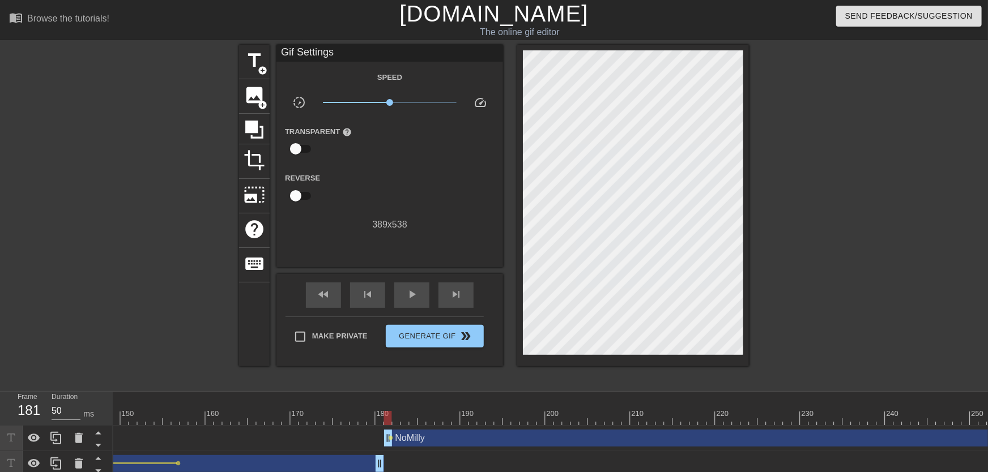
drag, startPoint x: 377, startPoint y: 416, endPoint x: 390, endPoint y: 416, distance: 12.5
click at [390, 416] on div at bounding box center [120, 418] width 2532 height 14
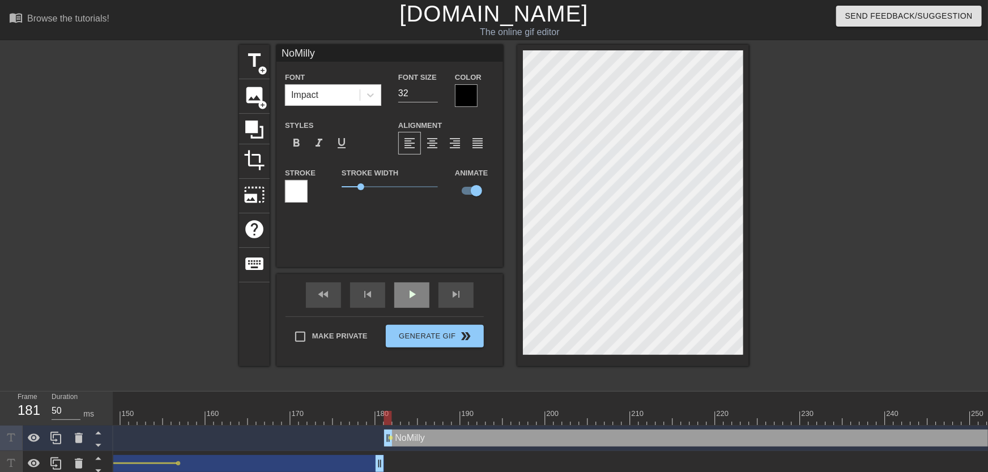
click at [406, 300] on span "play_arrow" at bounding box center [412, 295] width 14 height 14
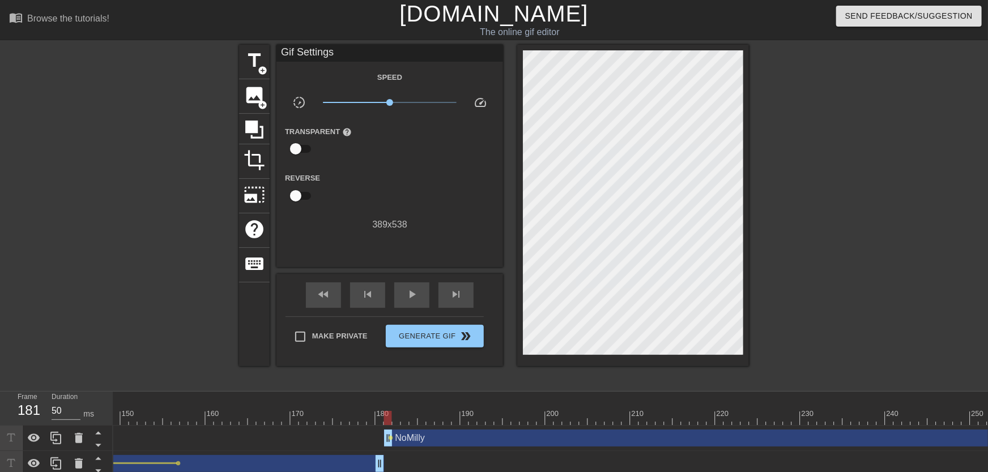
click at [388, 408] on div at bounding box center [388, 410] width 8 height 14
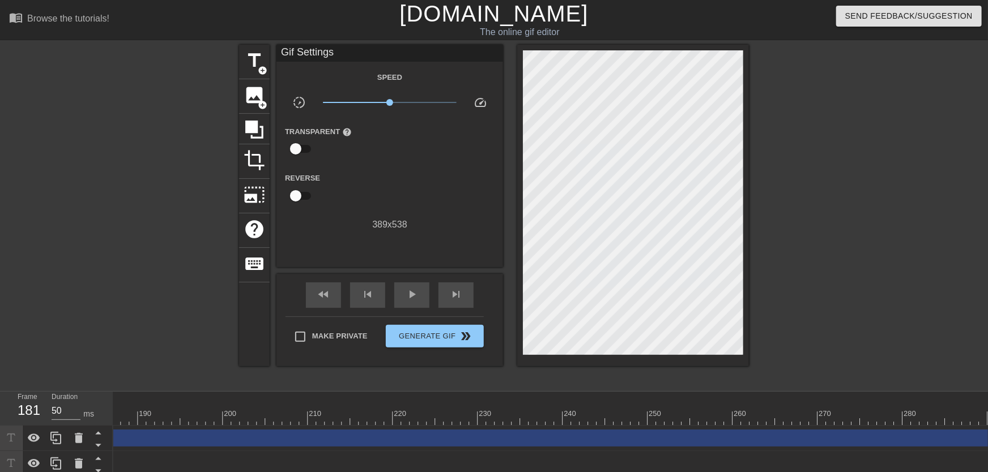
scroll to position [0, 1651]
drag, startPoint x: 492, startPoint y: 412, endPoint x: 682, endPoint y: 416, distance: 189.8
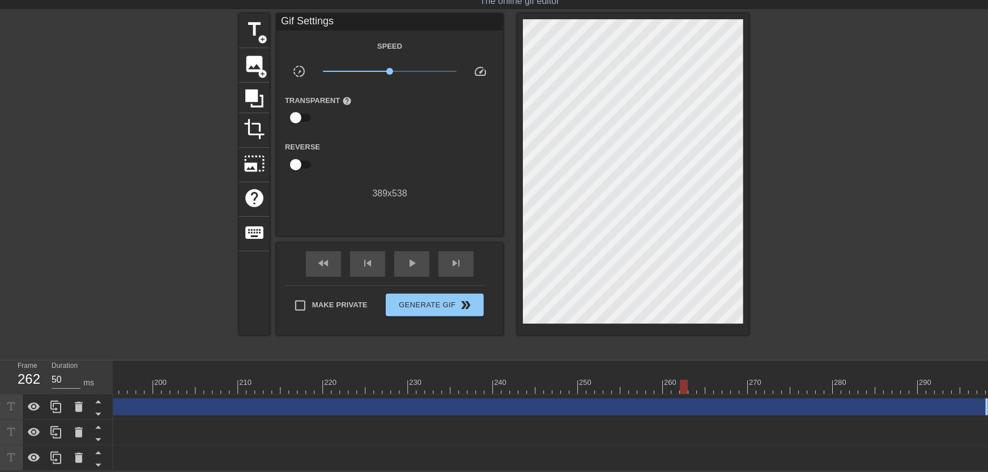
scroll to position [39, 0]
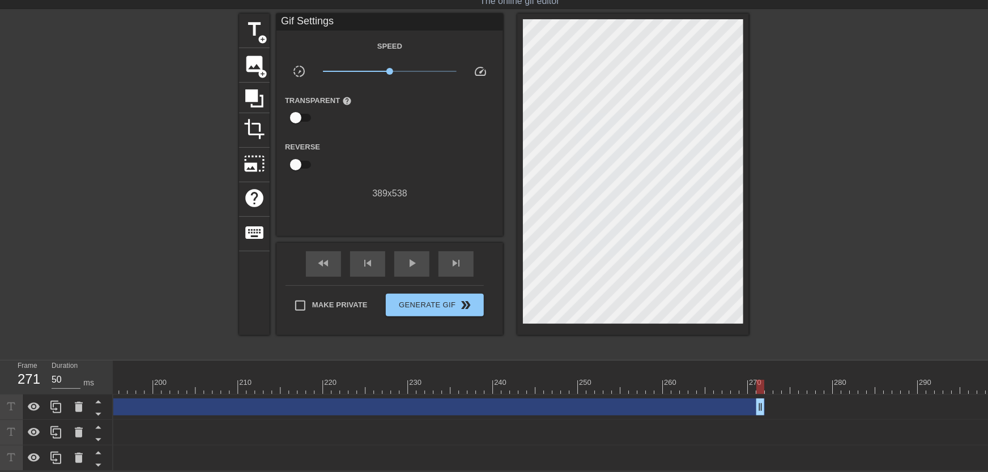
drag, startPoint x: 986, startPoint y: 402, endPoint x: 758, endPoint y: 377, distance: 229.1
click at [758, 377] on div "10 20 30 40 50 60 70 80 90 100 110 120 130 140 150 160" at bounding box center [550, 416] width 875 height 110
click at [765, 380] on div at bounding box center [769, 387] width 8 height 14
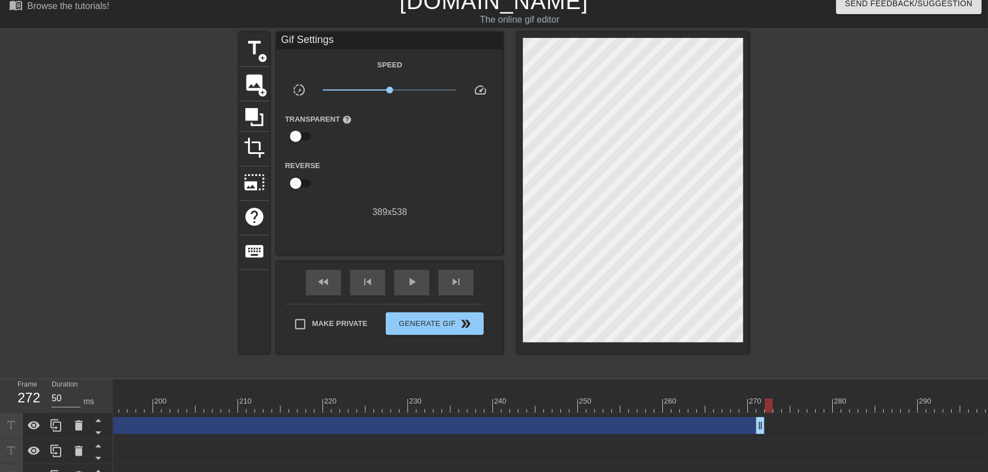
scroll to position [0, 0]
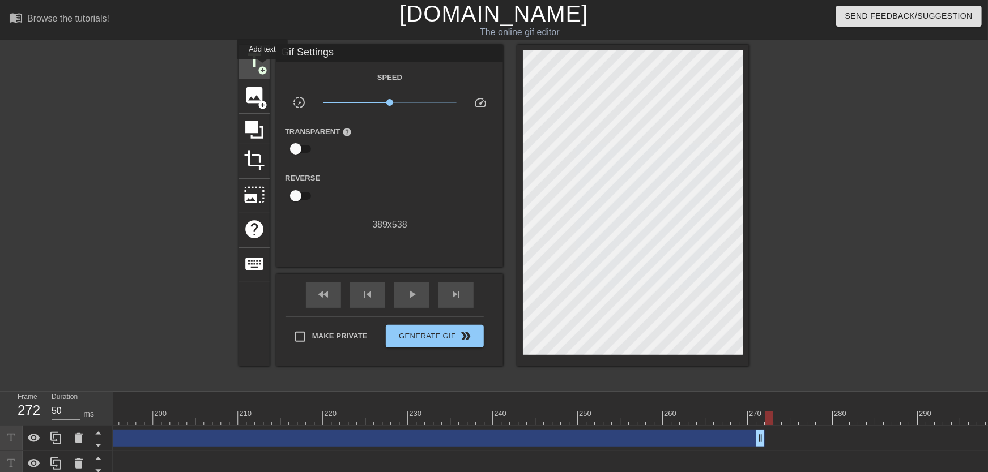
click at [262, 67] on span "add_circle" at bounding box center [263, 71] width 10 height 10
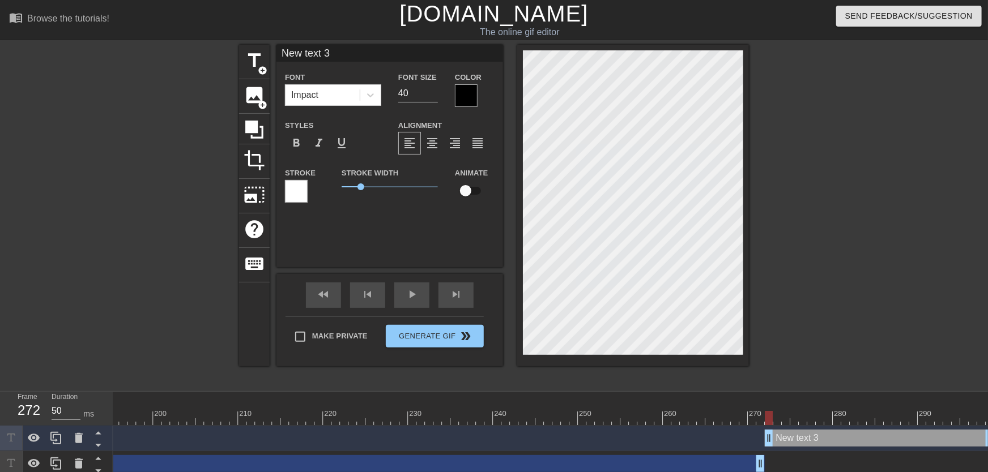
type input "New text"
type textarea "New text"
type input "New text"
type textarea "New text"
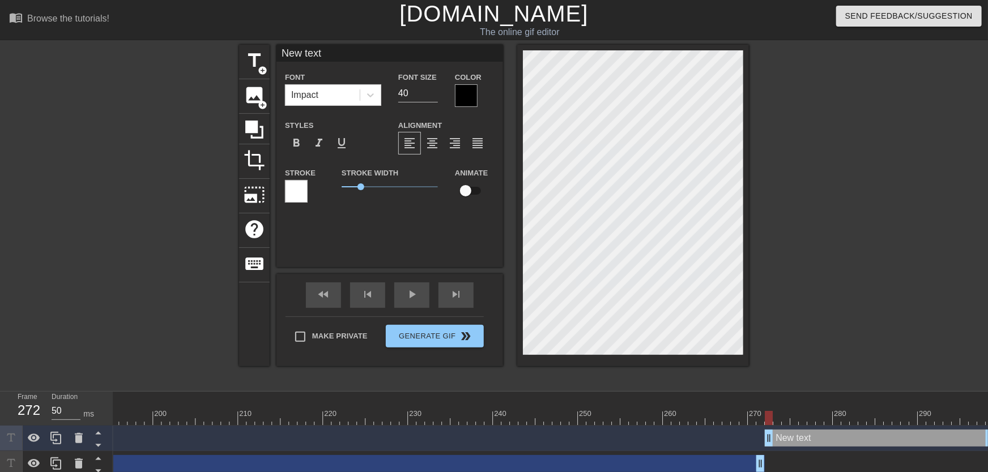
type input "New tex"
type textarea "New tex"
type input "New te"
type textarea "New te"
type input "New t"
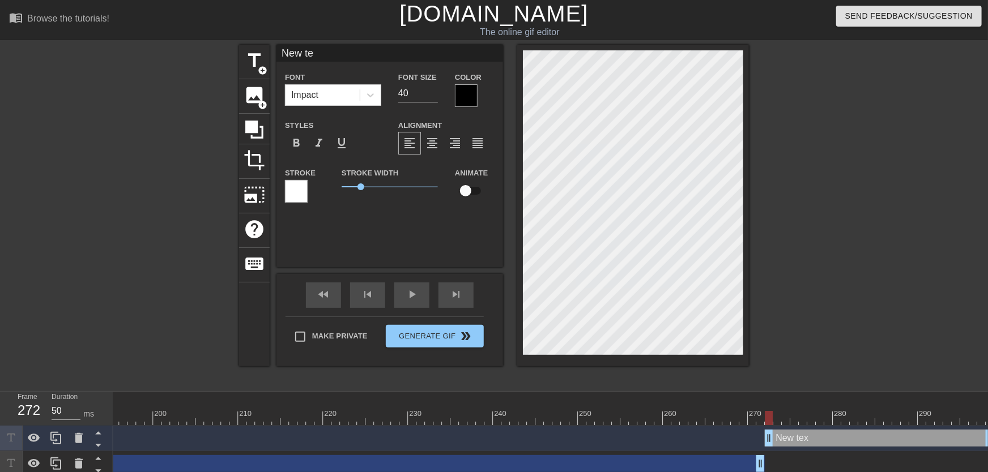
type textarea "New t"
type input "New"
type textarea "New"
type input "New"
type textarea "New"
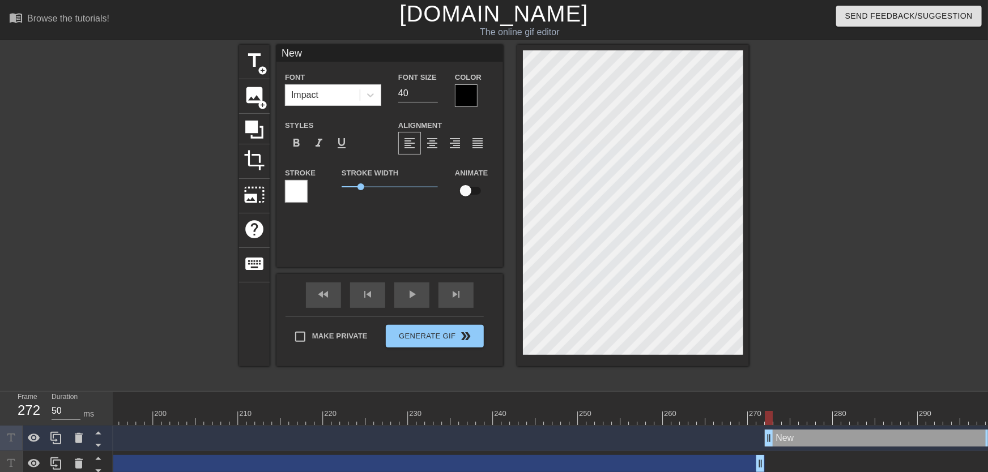
type input "Ne"
type textarea "Ne"
type input "N"
type textarea "N"
type input "No"
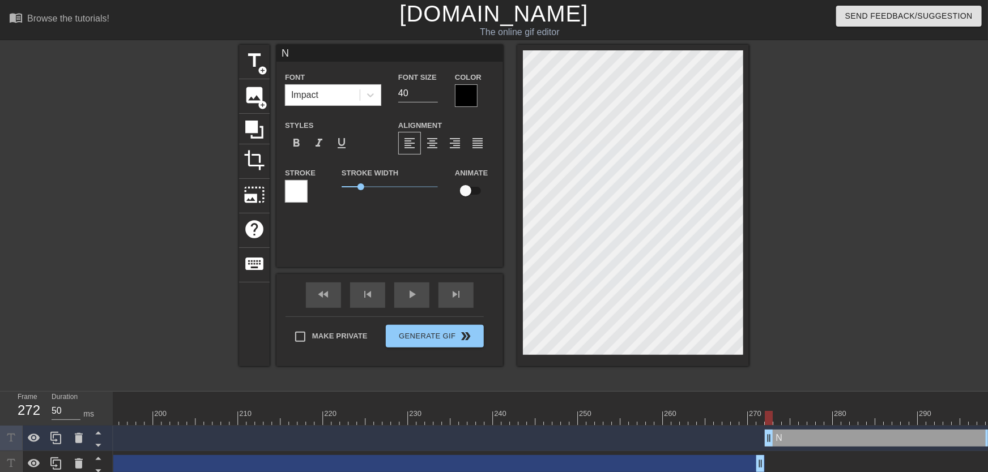
type textarea "No"
type input "NoM"
type textarea "NoM"
type input "NoMi"
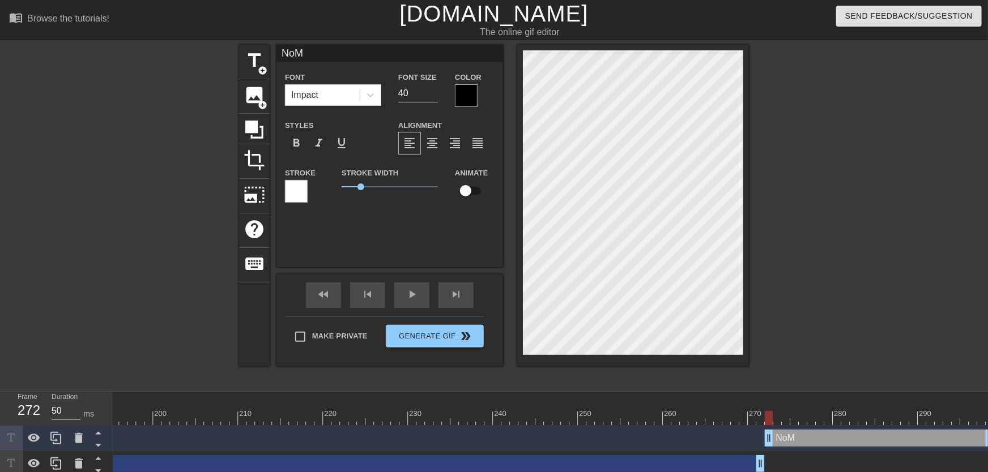
type textarea "NoMi"
type input "NoMil"
type textarea "NoMil"
type input "NoMill"
type textarea "NoMill"
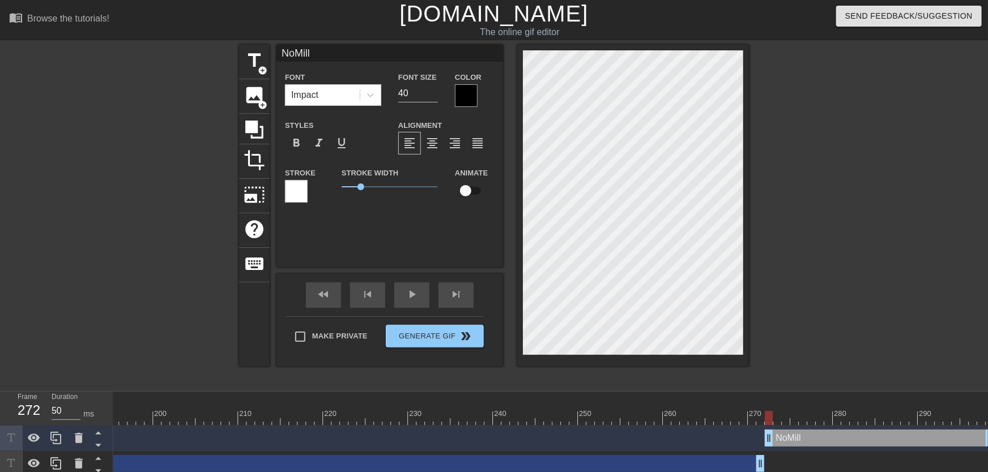
type input "NoMilly"
type textarea "NoMilly"
click at [431, 102] on input "40" at bounding box center [418, 93] width 40 height 18
click at [433, 101] on input "40" at bounding box center [418, 93] width 40 height 18
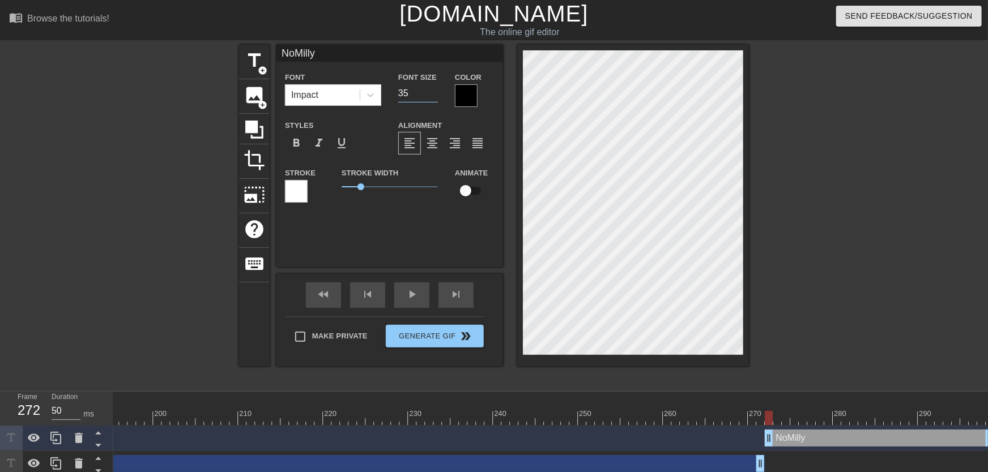
click at [432, 99] on input "35" at bounding box center [418, 93] width 40 height 18
click at [435, 94] on input "34" at bounding box center [418, 93] width 40 height 18
type input "33"
click at [435, 97] on input "33" at bounding box center [418, 93] width 40 height 18
click at [465, 188] on input "checkbox" at bounding box center [465, 191] width 65 height 22
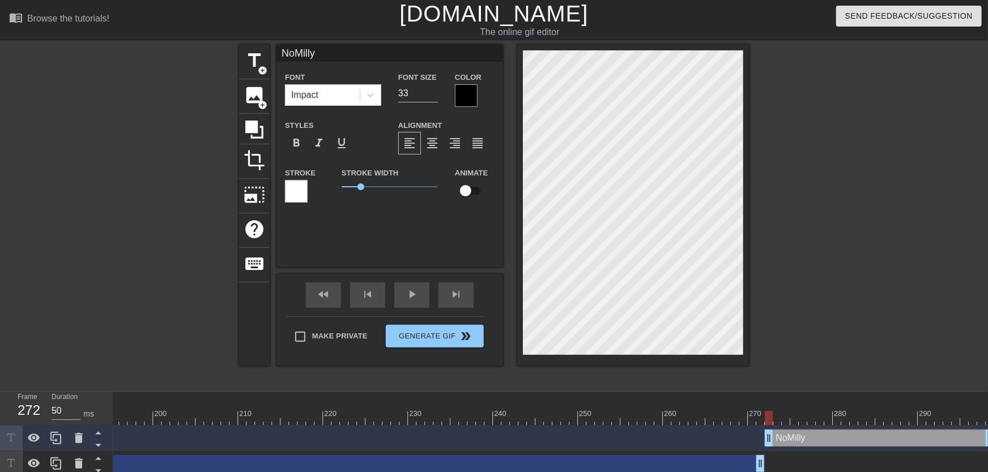
checkbox input "true"
drag, startPoint x: 776, startPoint y: 415, endPoint x: 903, endPoint y: 411, distance: 127.0
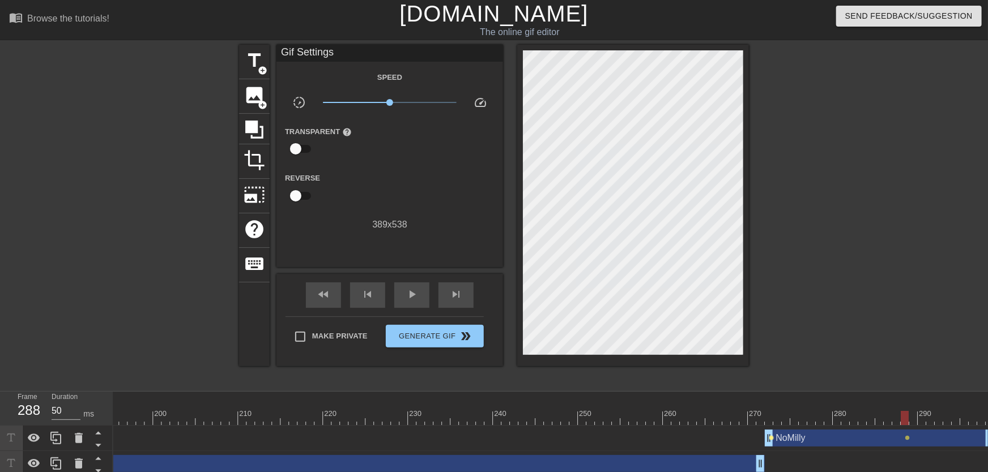
click at [773, 440] on span "lens" at bounding box center [771, 438] width 5 height 5
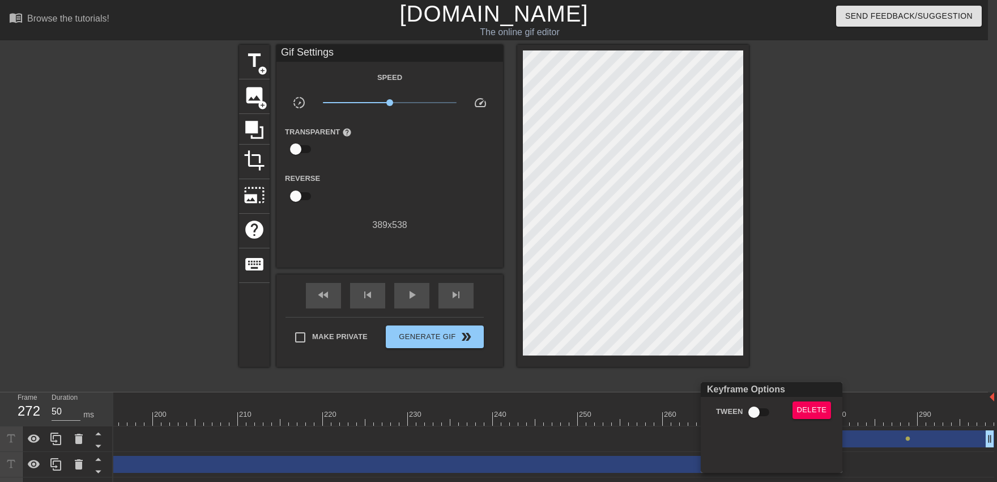
click at [753, 415] on input "Tween" at bounding box center [754, 412] width 65 height 22
checkbox input "true"
click at [754, 337] on div at bounding box center [498, 241] width 997 height 482
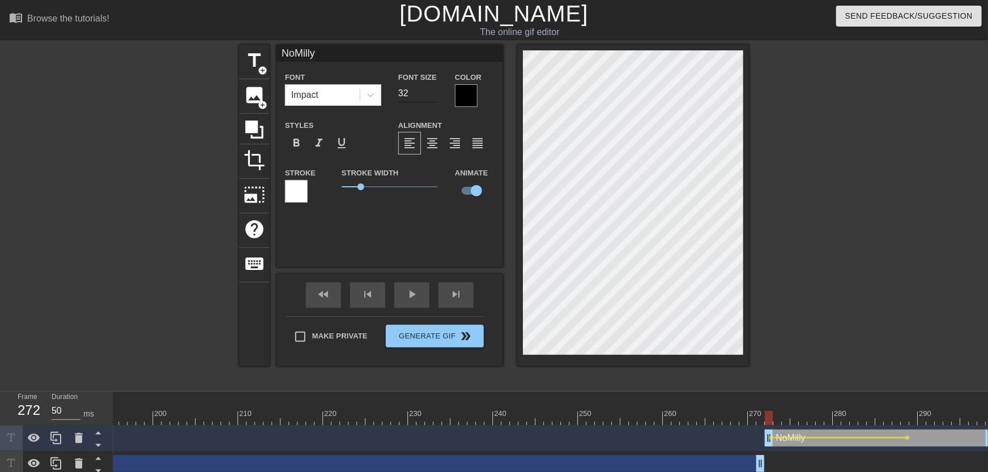
click at [433, 97] on input "32" at bounding box center [418, 93] width 40 height 18
click at [433, 97] on input "31" at bounding box center [418, 93] width 40 height 18
type input "30"
click at [433, 97] on input "30" at bounding box center [418, 93] width 40 height 18
drag, startPoint x: 773, startPoint y: 418, endPoint x: 901, endPoint y: 427, distance: 128.4
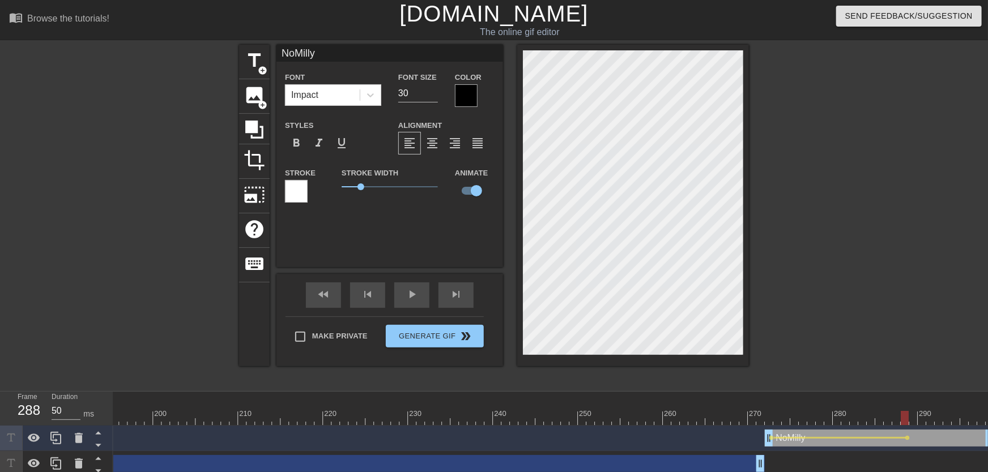
click at [901, 427] on div "10 20 30 40 50 60 70 80 90 100 110 120 130 140 150 160" at bounding box center [550, 460] width 875 height 136
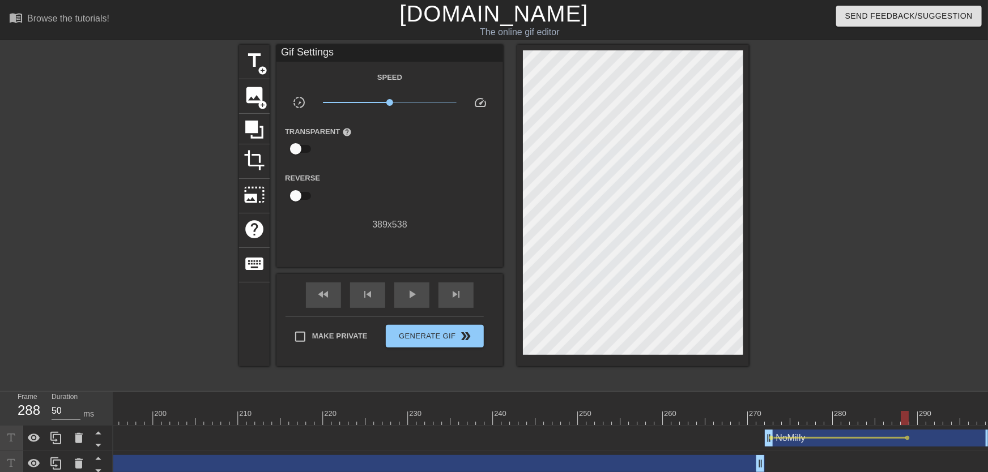
drag, startPoint x: 911, startPoint y: 425, endPoint x: 984, endPoint y: 423, distance: 73.1
click at [984, 423] on div "10 20 30 40 50 60 70 80 90 100 110 120 130 140 150 160" at bounding box center [550, 460] width 875 height 136
drag, startPoint x: 908, startPoint y: 419, endPoint x: 995, endPoint y: 415, distance: 87.4
click at [987, 416] on html "menu_book Browse the tutorials! [DOMAIN_NAME] The online gif editor Send Feedba…" at bounding box center [494, 264] width 988 height 528
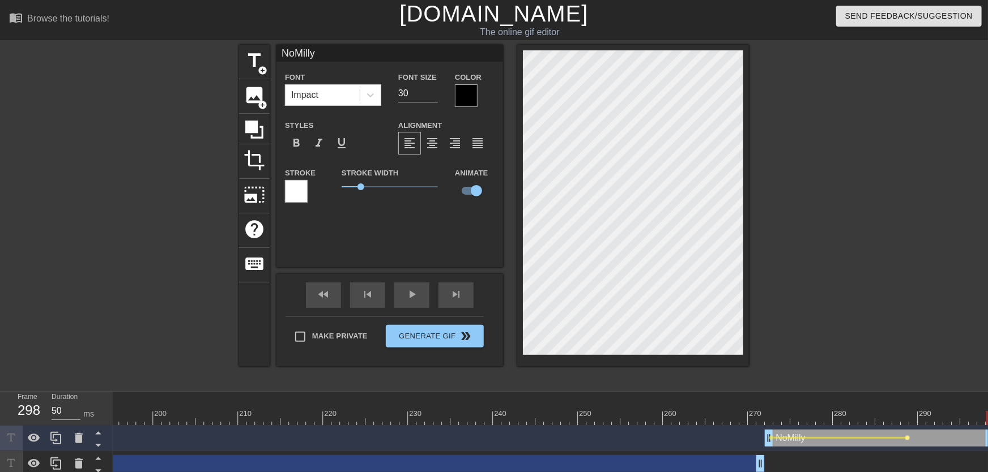
click at [907, 438] on span "lens" at bounding box center [907, 438] width 5 height 5
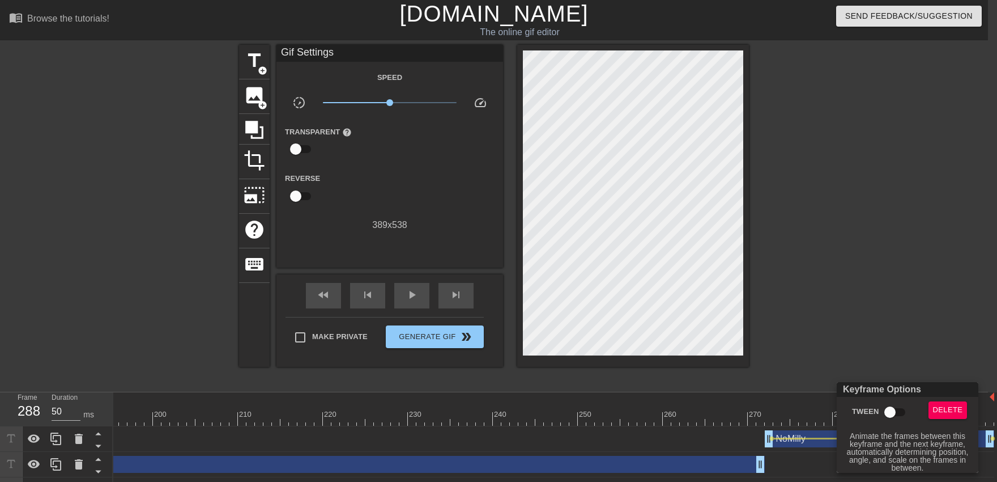
click at [899, 420] on input "Tween" at bounding box center [890, 412] width 65 height 22
checkbox input "true"
click at [834, 284] on div at bounding box center [498, 241] width 997 height 482
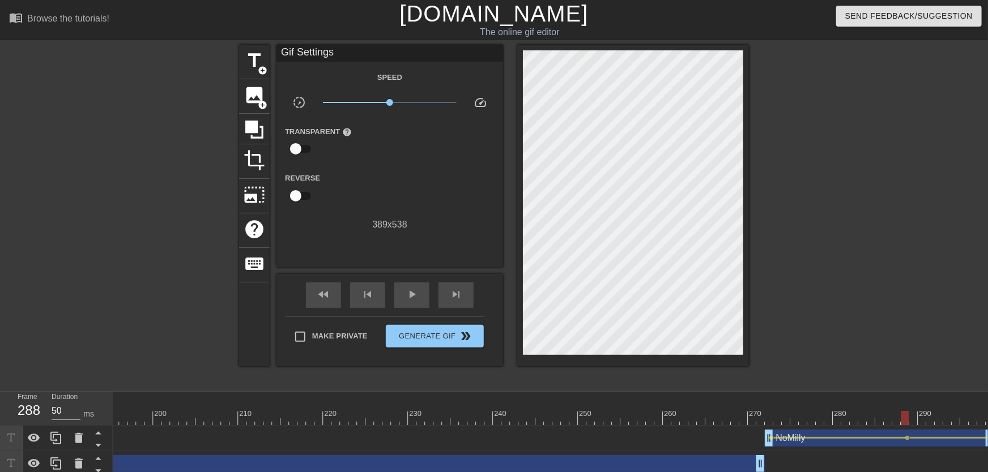
click at [410, 301] on span "play_arrow" at bounding box center [412, 295] width 14 height 14
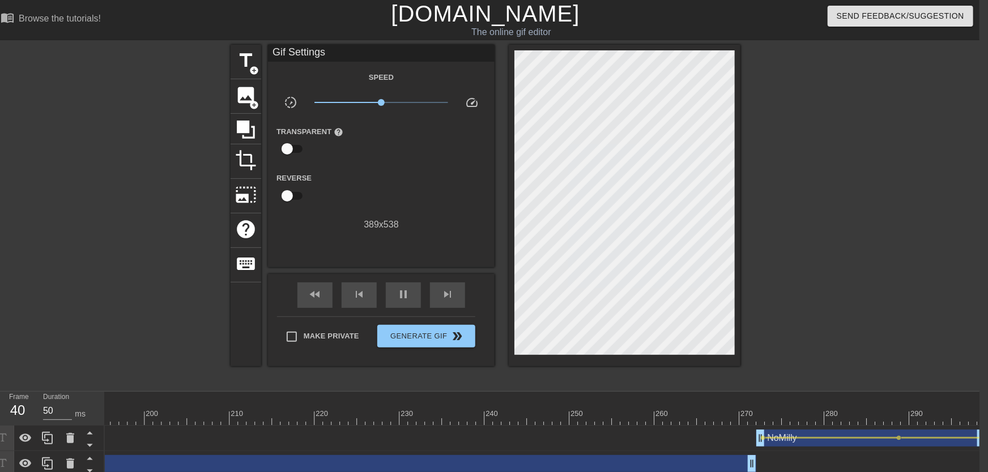
click at [983, 438] on span "lens" at bounding box center [984, 438] width 5 height 5
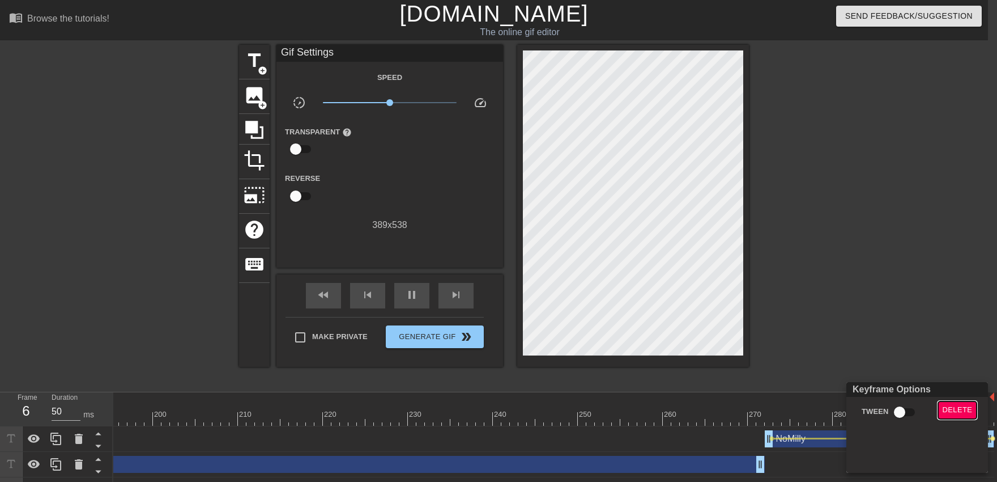
click at [972, 404] on button "Delete" at bounding box center [957, 410] width 39 height 18
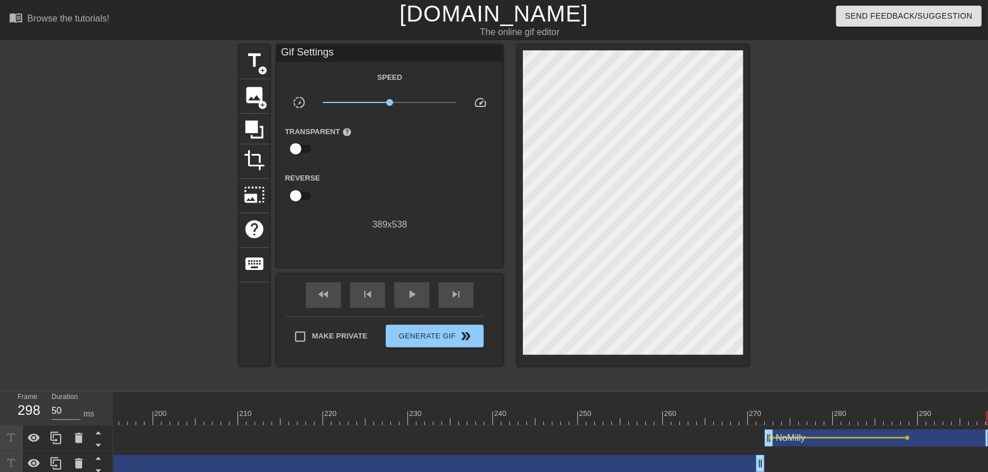
drag, startPoint x: 908, startPoint y: 424, endPoint x: 997, endPoint y: 421, distance: 88.4
click at [987, 421] on html "menu_book Browse the tutorials! [DOMAIN_NAME] The online gif editor Send Feedba…" at bounding box center [494, 264] width 988 height 528
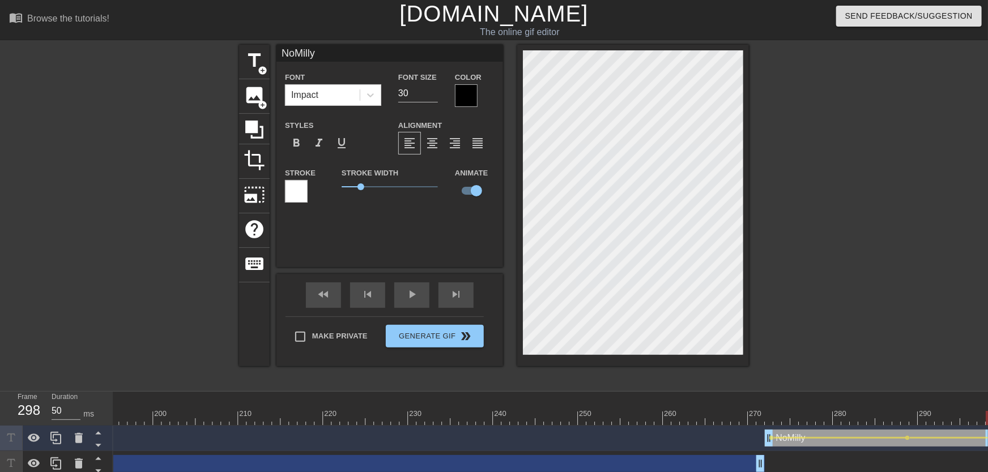
click at [426, 295] on div "play_arrow" at bounding box center [411, 295] width 35 height 25
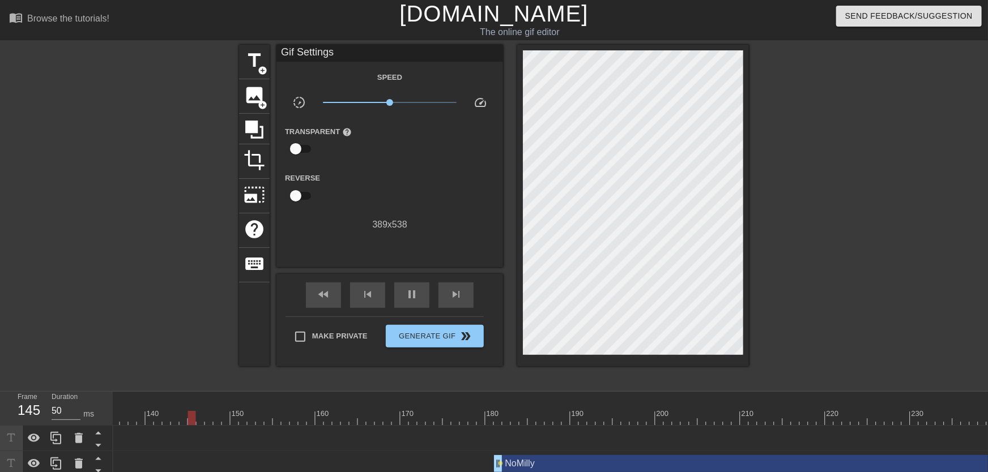
drag, startPoint x: 246, startPoint y: 405, endPoint x: 224, endPoint y: 406, distance: 22.7
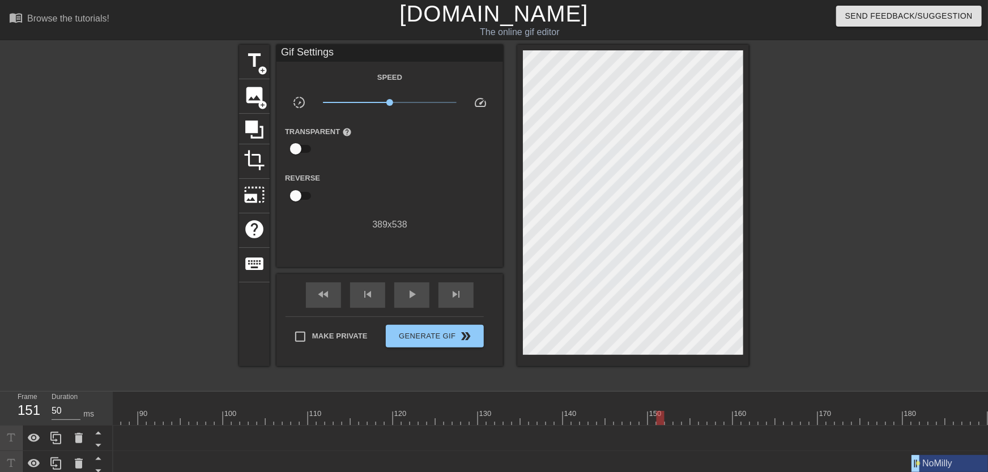
scroll to position [64, 0]
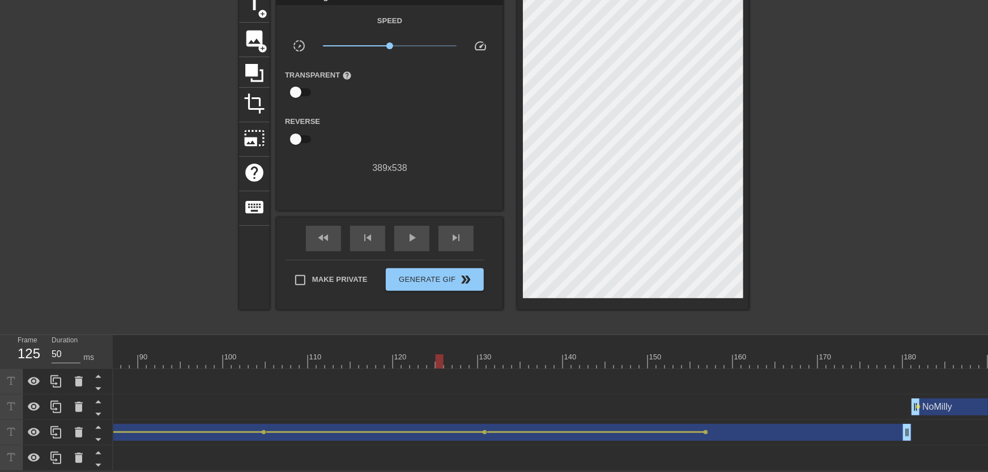
drag, startPoint x: 229, startPoint y: 340, endPoint x: 436, endPoint y: 385, distance: 211.0
click at [436, 385] on div "10 20 30 40 50 60 70 80 90 100 110 120 130 140 150 160" at bounding box center [550, 403] width 875 height 136
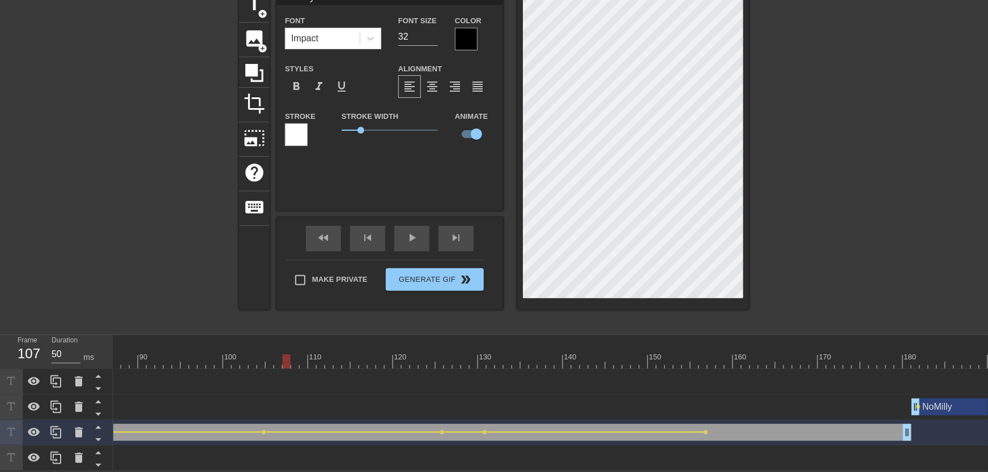
drag, startPoint x: 284, startPoint y: 346, endPoint x: 309, endPoint y: 305, distance: 47.8
click at [244, 347] on div "10 20 30 40 50 60 70 80 90 100 110 120 130 140 150 160" at bounding box center [648, 356] width 2532 height 18
click at [421, 232] on div "play_arrow" at bounding box center [411, 238] width 35 height 25
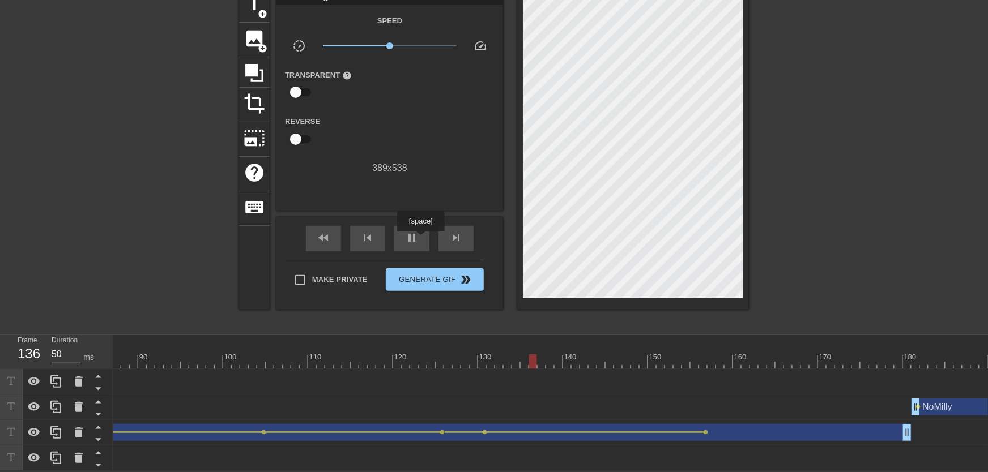
drag, startPoint x: 420, startPoint y: 240, endPoint x: 424, endPoint y: 259, distance: 19.7
click at [420, 240] on div "pause" at bounding box center [411, 238] width 35 height 25
drag, startPoint x: 413, startPoint y: 358, endPoint x: 483, endPoint y: 363, distance: 70.4
click at [483, 363] on div "10 20 30 40 50 60 70 80 90 100 110 120 130 140 150 160" at bounding box center [550, 403] width 875 height 136
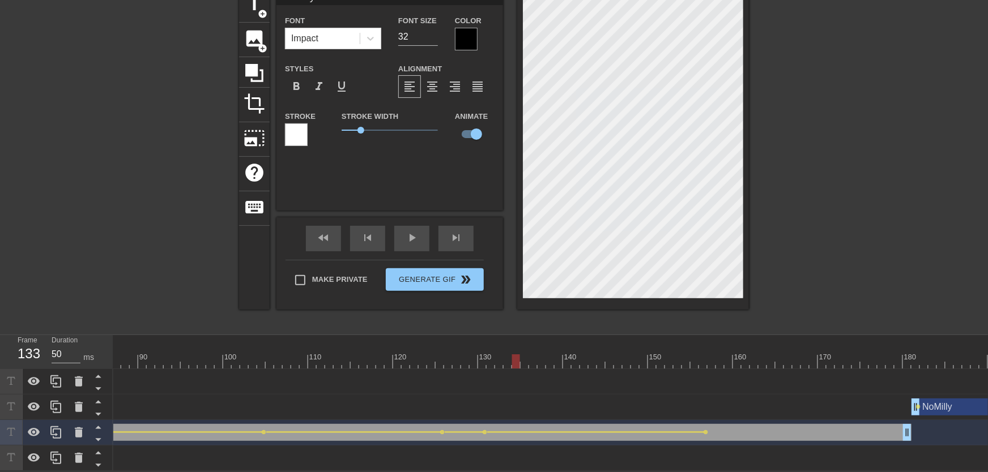
drag, startPoint x: 483, startPoint y: 355, endPoint x: 483, endPoint y: 384, distance: 28.9
click at [505, 356] on div at bounding box center [648, 362] width 2532 height 14
click at [484, 430] on span "lens" at bounding box center [485, 432] width 5 height 5
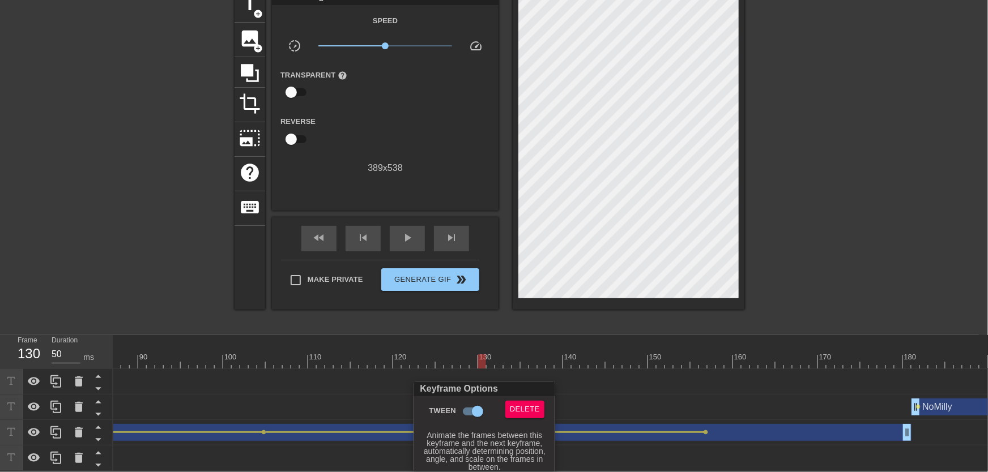
scroll to position [56, 0]
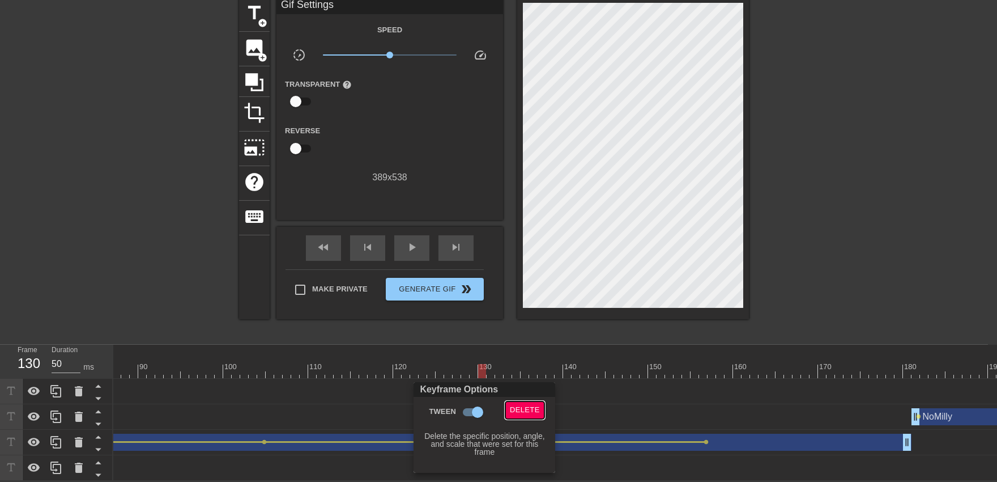
click at [522, 405] on span "Delete" at bounding box center [525, 409] width 30 height 13
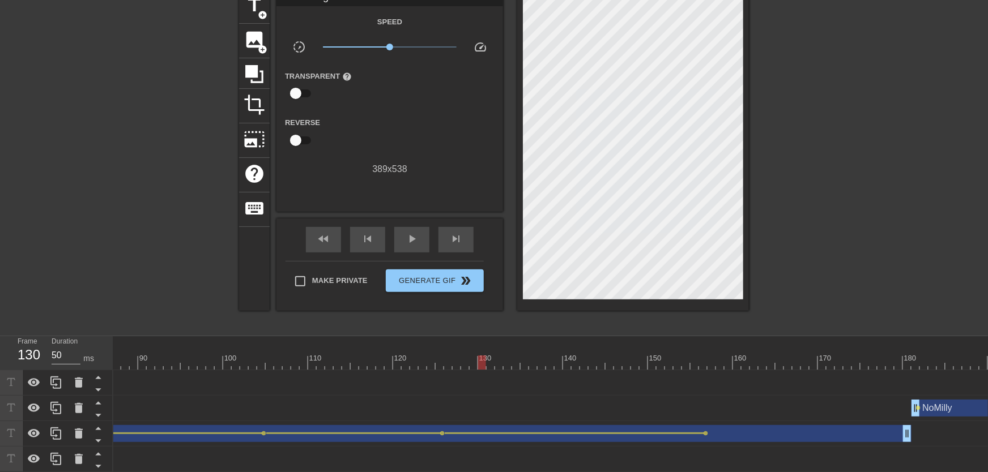
drag, startPoint x: 364, startPoint y: 380, endPoint x: 356, endPoint y: 372, distance: 11.2
click at [357, 381] on div "NoMilly drag_handle drag_handle lens lens lens" at bounding box center [648, 382] width 2532 height 17
click at [385, 365] on div at bounding box center [648, 363] width 2532 height 14
click at [423, 240] on div "play_arrow" at bounding box center [411, 239] width 35 height 25
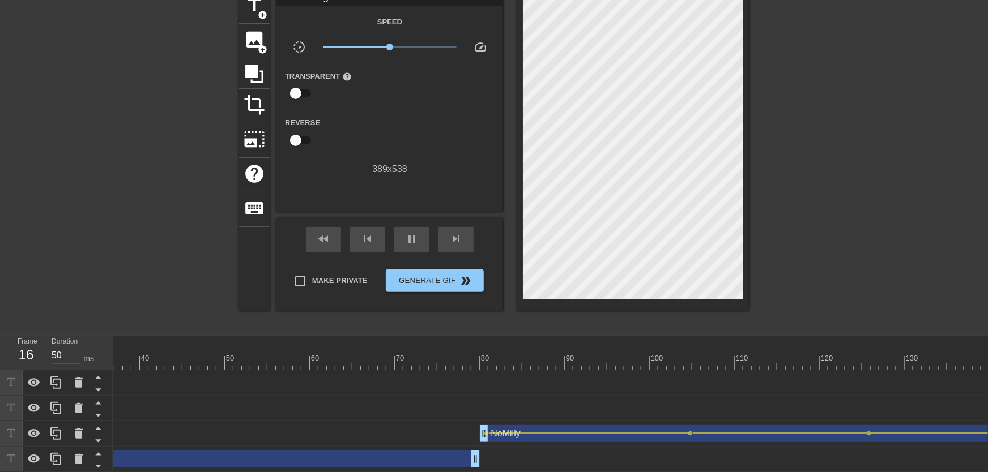
scroll to position [0, 0]
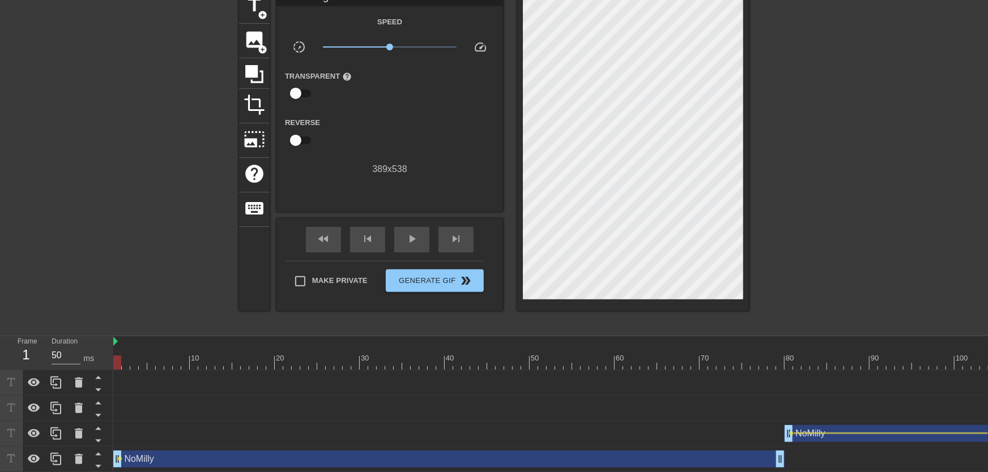
drag, startPoint x: 123, startPoint y: 359, endPoint x: 101, endPoint y: 359, distance: 21.5
click at [103, 359] on div "Frame 1 Duration 50 ms 10 20 30 40 50 60 70 80 90 100 110 120 130 140 150" at bounding box center [494, 405] width 988 height 136
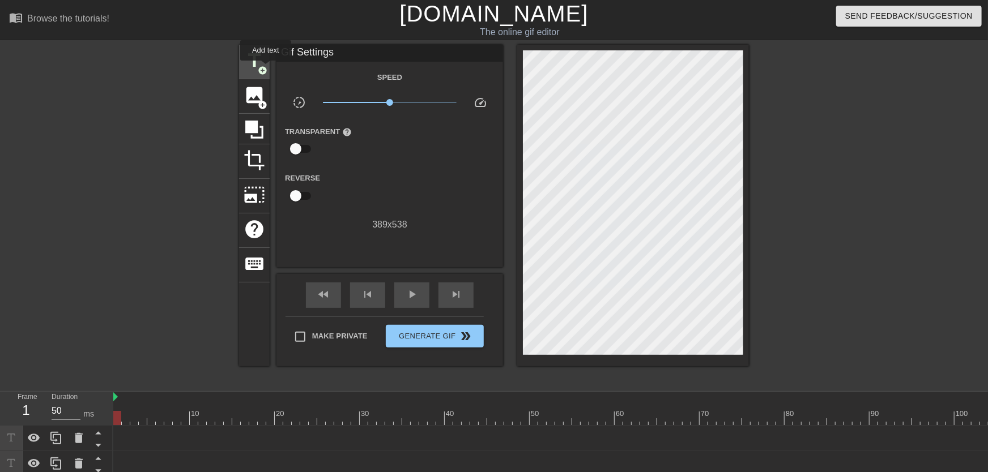
click at [266, 69] on span "add_circle" at bounding box center [263, 71] width 10 height 10
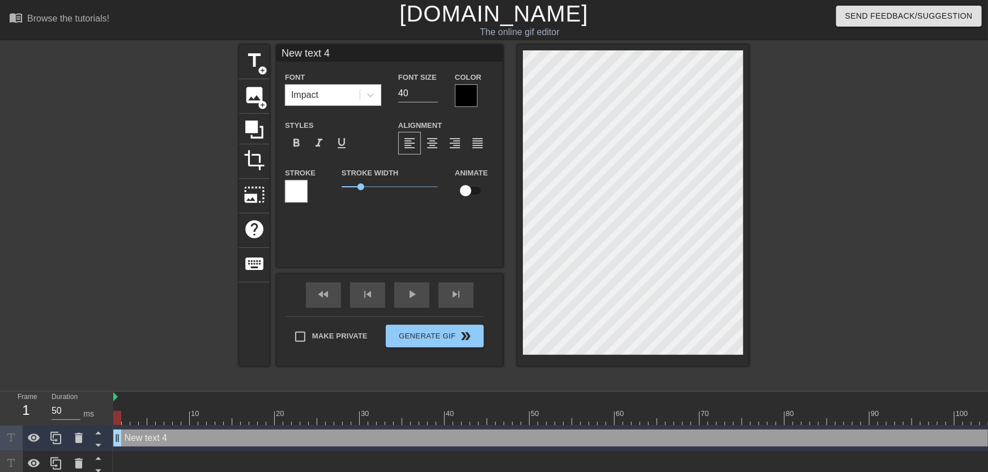
scroll to position [0, 1]
type input "New text"
type textarea "New text"
type input "New text"
type textarea "New text"
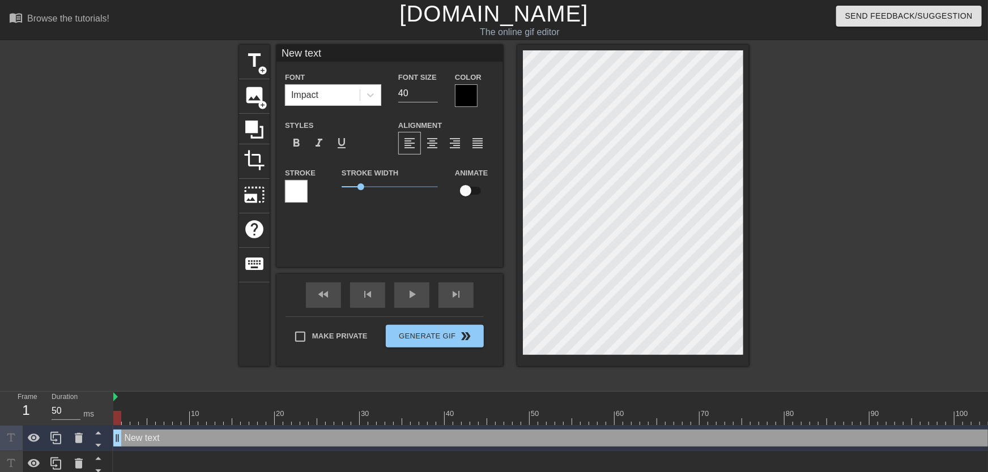
type input "New tex"
type textarea "New tex"
type input "New te"
type textarea "New te"
type input "New t"
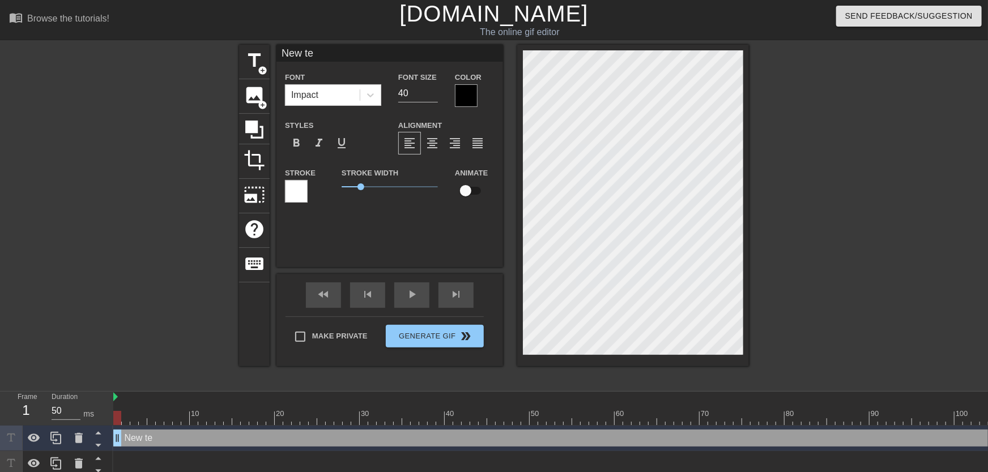
type textarea "New t"
type input "New"
type textarea "New"
type input "New"
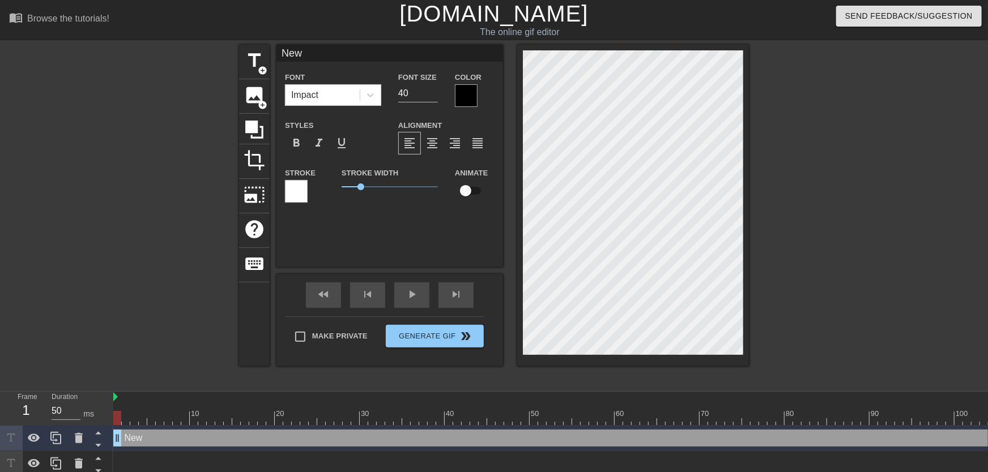
type textarea "New"
type input "Ne"
type textarea "Ne"
type input "N"
type textarea "N"
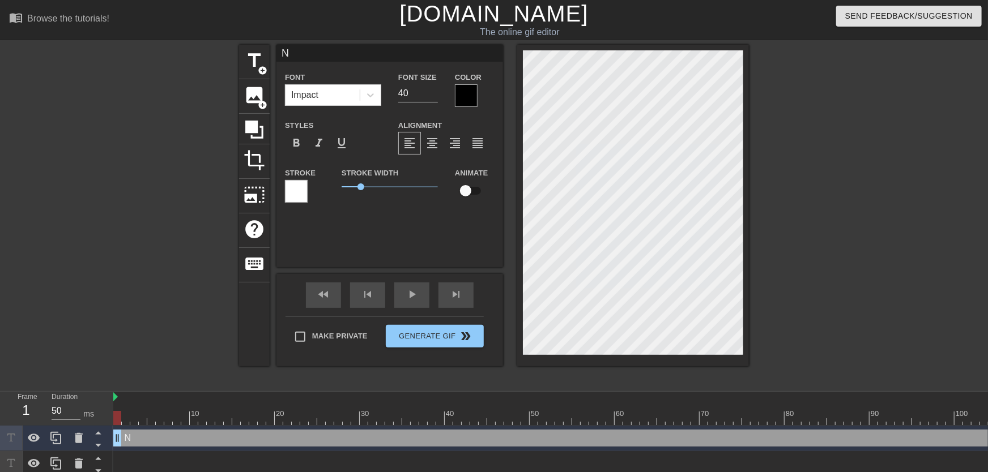
type input "NT"
type textarea "NT"
type input "N"
type textarea "N"
type input "T"
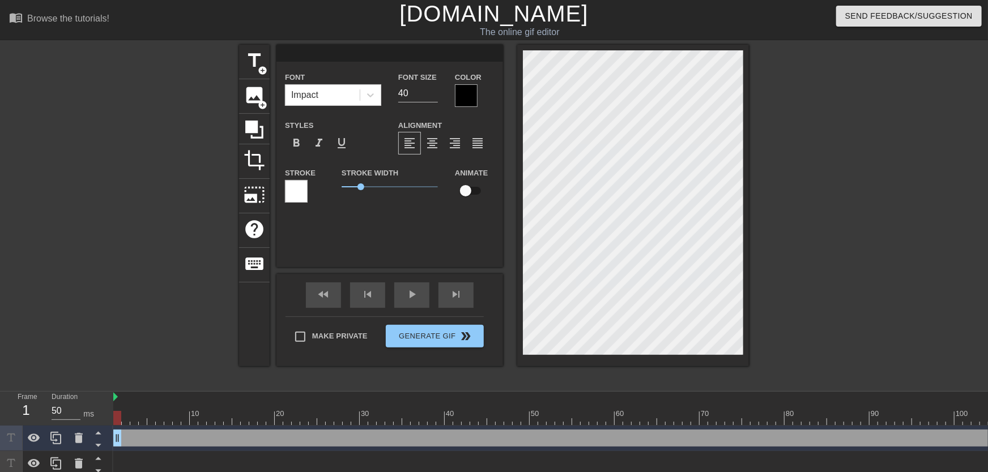
type textarea "T"
type input "To"
type textarea "To"
type input "Ton"
type textarea "Ton"
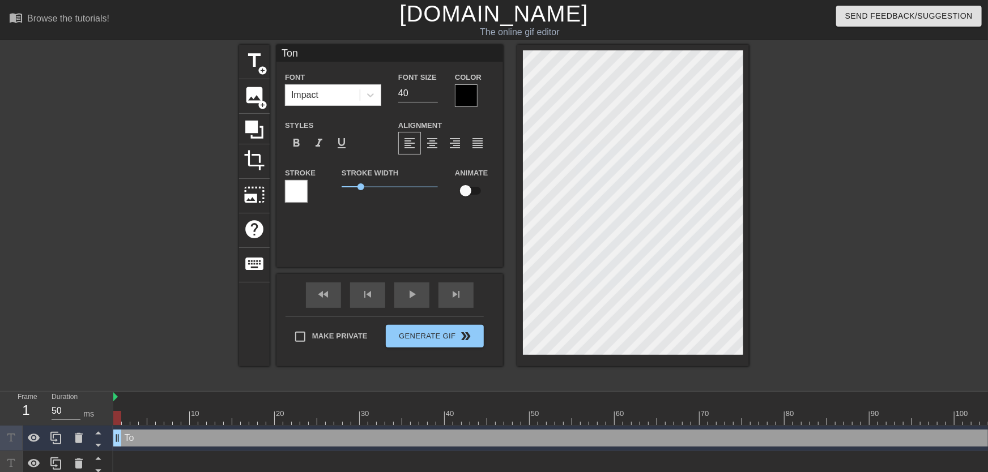
type input "[PERSON_NAME]"
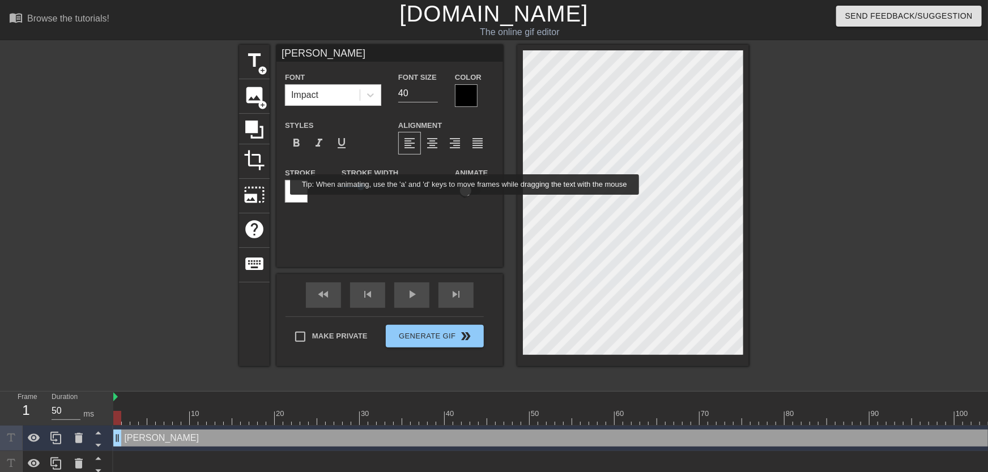
type textarea "[PERSON_NAME]"
click at [467, 197] on input "checkbox" at bounding box center [465, 191] width 65 height 22
checkbox input "true"
type input "33"
click at [435, 96] on input "33" at bounding box center [418, 93] width 40 height 18
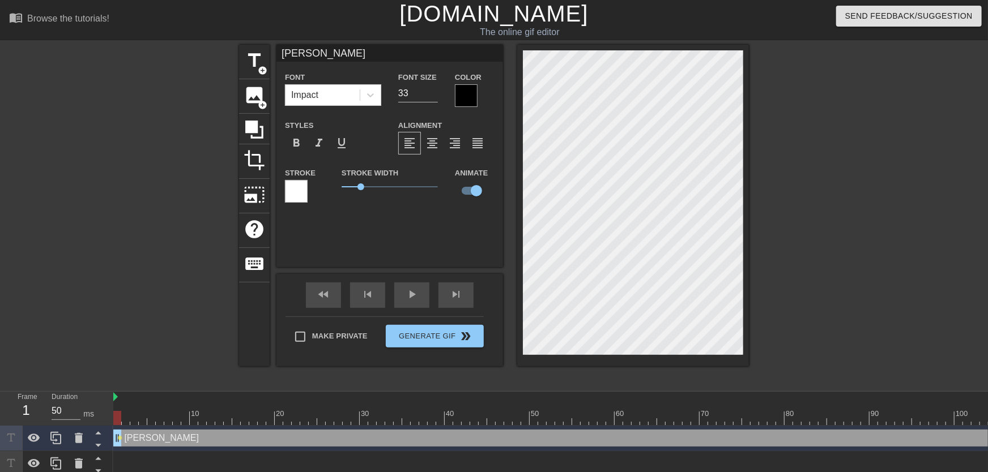
click at [465, 93] on div at bounding box center [466, 95] width 23 height 23
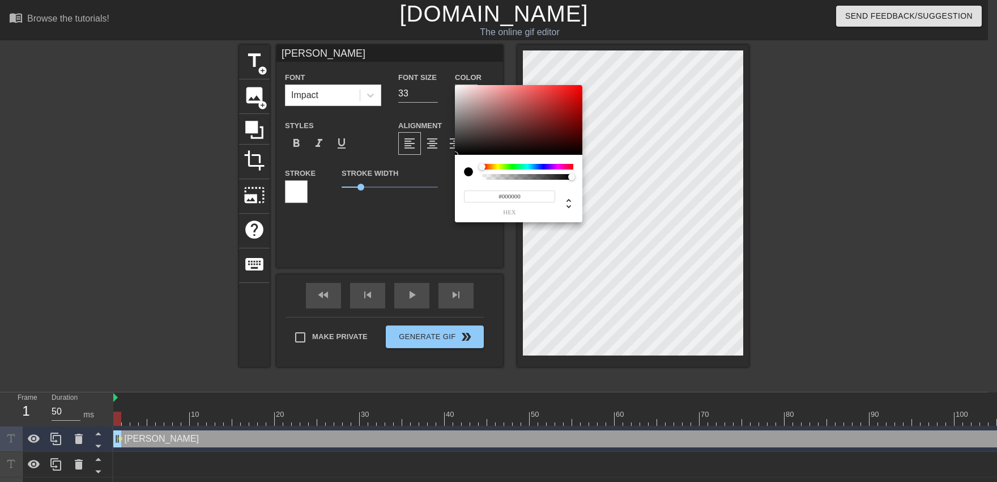
type input "#F6F2F2"
click at [457, 87] on div at bounding box center [518, 120] width 127 height 70
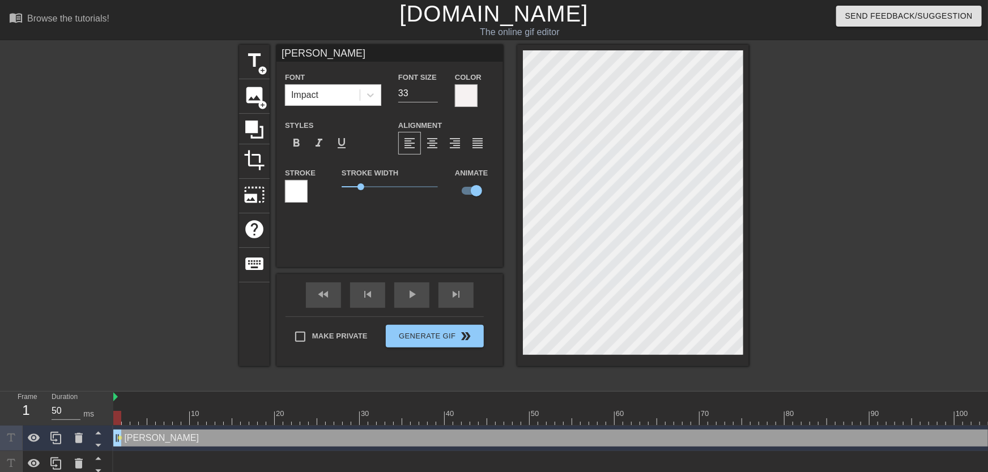
click at [290, 197] on div at bounding box center [296, 191] width 23 height 23
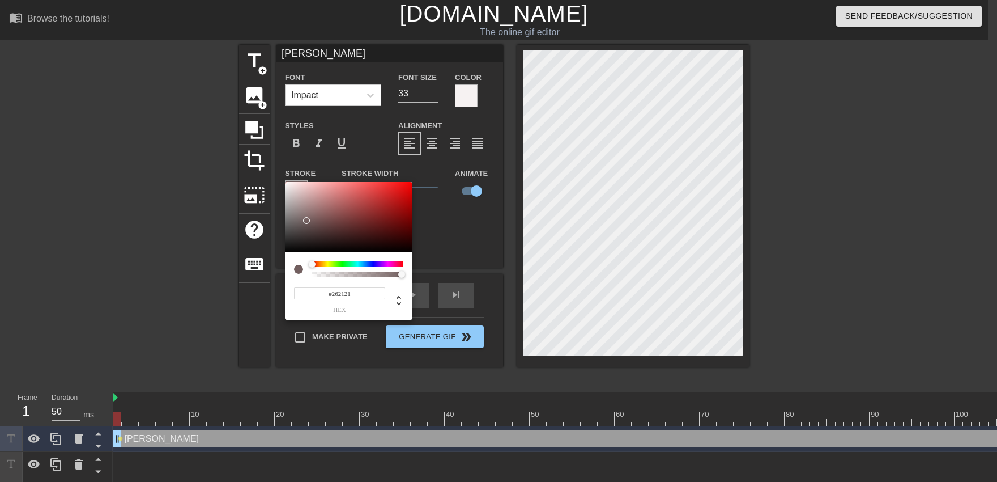
type input "#000000"
drag, startPoint x: 307, startPoint y: 220, endPoint x: 262, endPoint y: 352, distance: 139.6
click at [285, 252] on div at bounding box center [348, 217] width 127 height 70
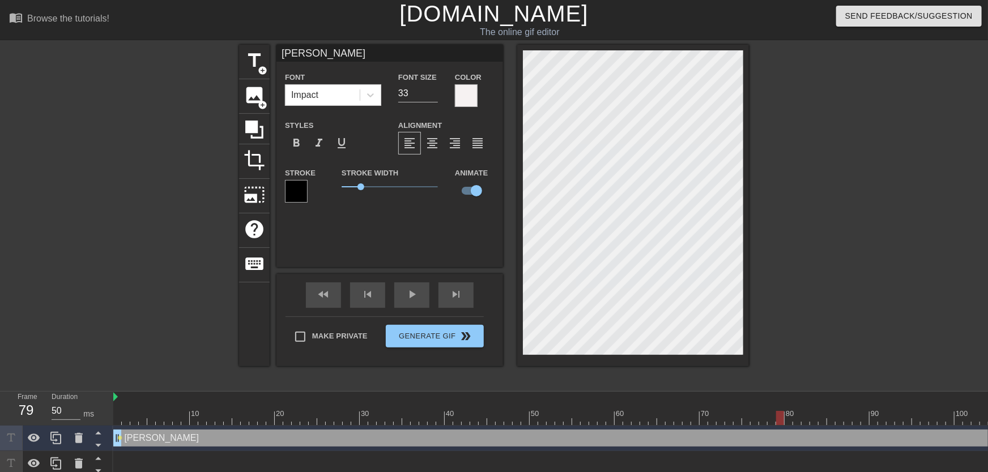
drag, startPoint x: 119, startPoint y: 420, endPoint x: 783, endPoint y: 371, distance: 665.8
click at [783, 371] on div "menu_book Browse the tutorials! [DOMAIN_NAME] The online gif editor Send Feedba…" at bounding box center [494, 276] width 988 height 553
drag, startPoint x: 140, startPoint y: 407, endPoint x: 125, endPoint y: 421, distance: 20.5
click at [126, 427] on div "10 20 30 40 50 60 70 80 90 100 110 120 130 140 150 160" at bounding box center [550, 472] width 875 height 161
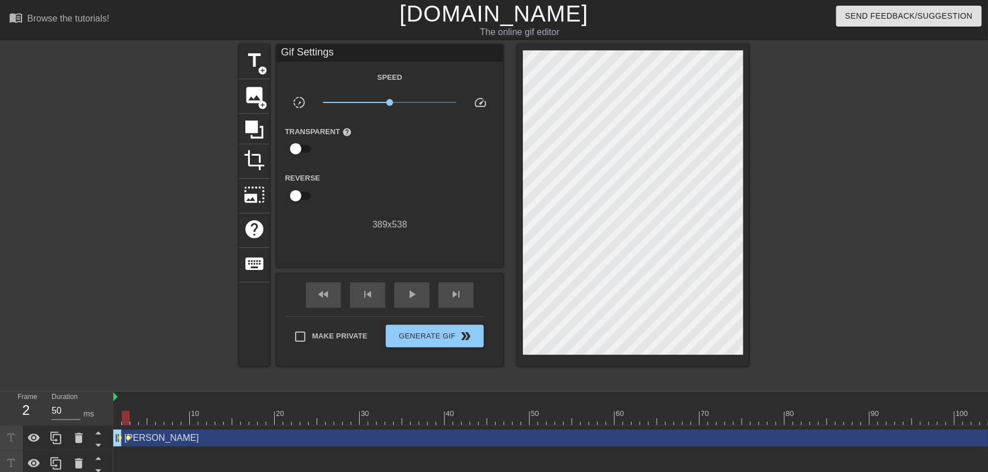
click at [130, 440] on span "lens" at bounding box center [128, 438] width 5 height 5
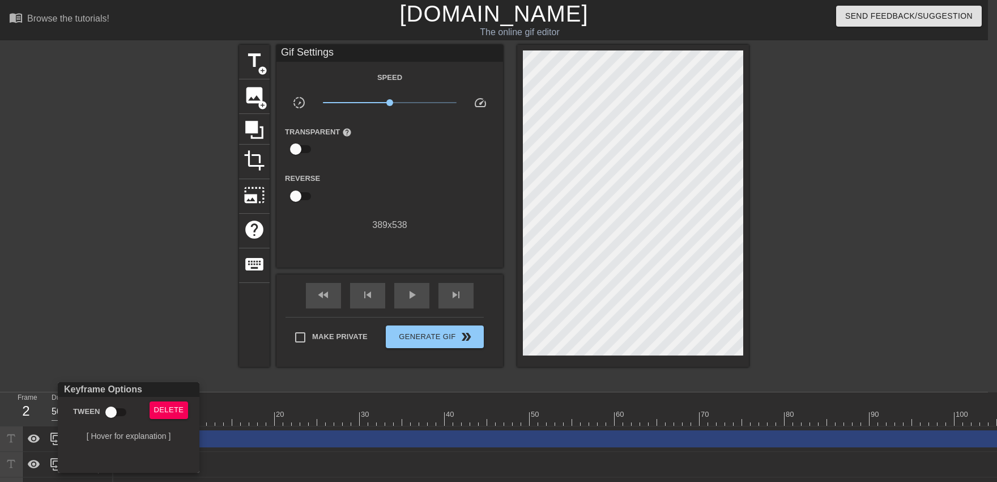
drag, startPoint x: 186, startPoint y: 393, endPoint x: 176, endPoint y: 405, distance: 15.7
click at [185, 395] on div "Keyframe Options" at bounding box center [129, 389] width 146 height 15
click at [175, 406] on span "Delete" at bounding box center [169, 409] width 30 height 13
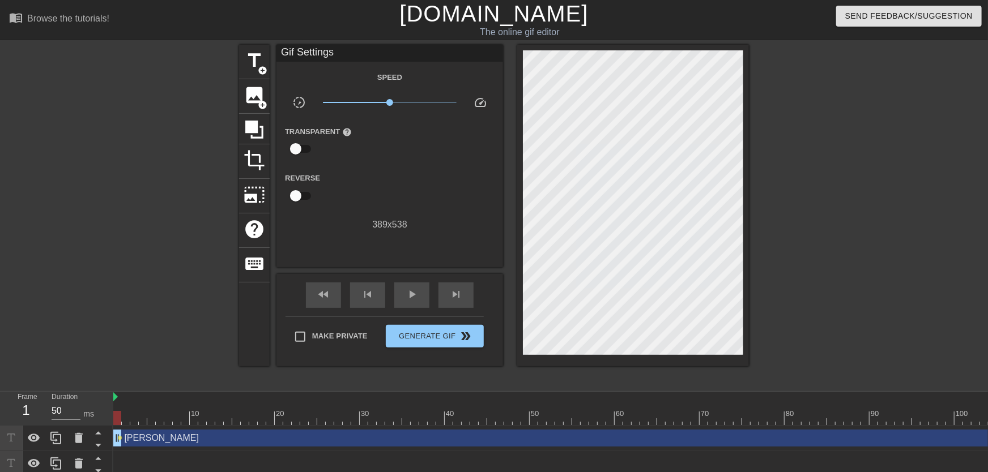
drag, startPoint x: 122, startPoint y: 411, endPoint x: 116, endPoint y: 411, distance: 6.3
click at [415, 292] on span "play_arrow" at bounding box center [412, 295] width 14 height 14
drag, startPoint x: 448, startPoint y: 399, endPoint x: 486, endPoint y: 406, distance: 38.0
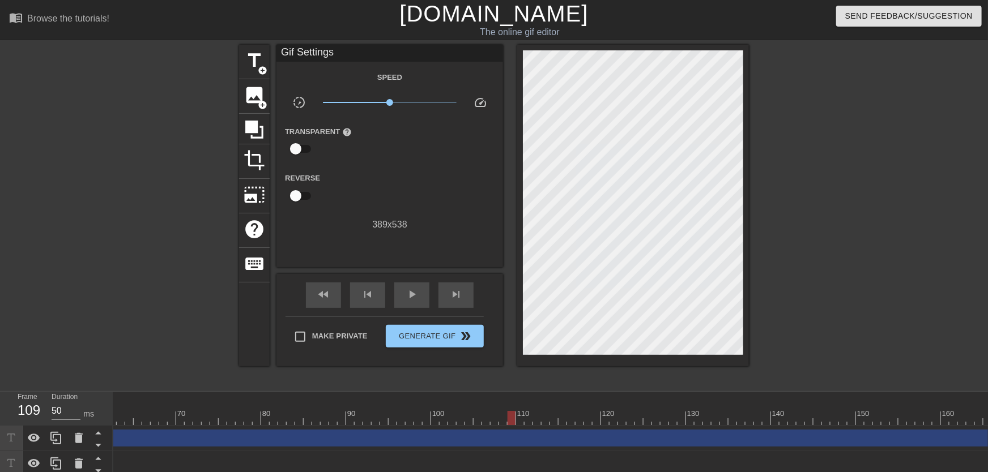
drag, startPoint x: 512, startPoint y: 408, endPoint x: 633, endPoint y: 406, distance: 120.7
click at [633, 406] on div "10 20 30 40 50 60 70 80 90 100 110 120 130 140 150 160" at bounding box center [856, 412] width 2532 height 18
drag, startPoint x: 633, startPoint y: 406, endPoint x: 718, endPoint y: 403, distance: 85.6
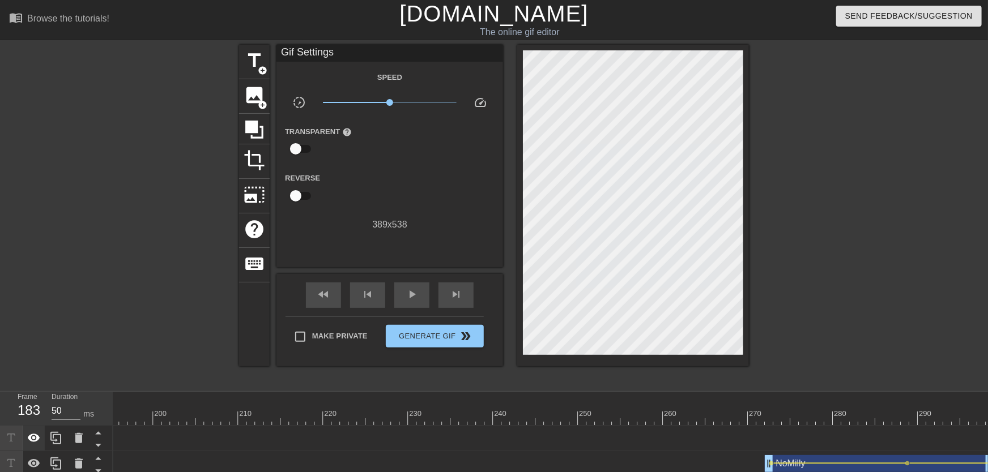
drag, startPoint x: 986, startPoint y: 436, endPoint x: 27, endPoint y: 433, distance: 959.1
click at [4, 440] on div "Frame 183 Duration 50 ms 10 20 30 40 50 60 70 80 90 100 110 120 130 140 150" at bounding box center [494, 472] width 988 height 161
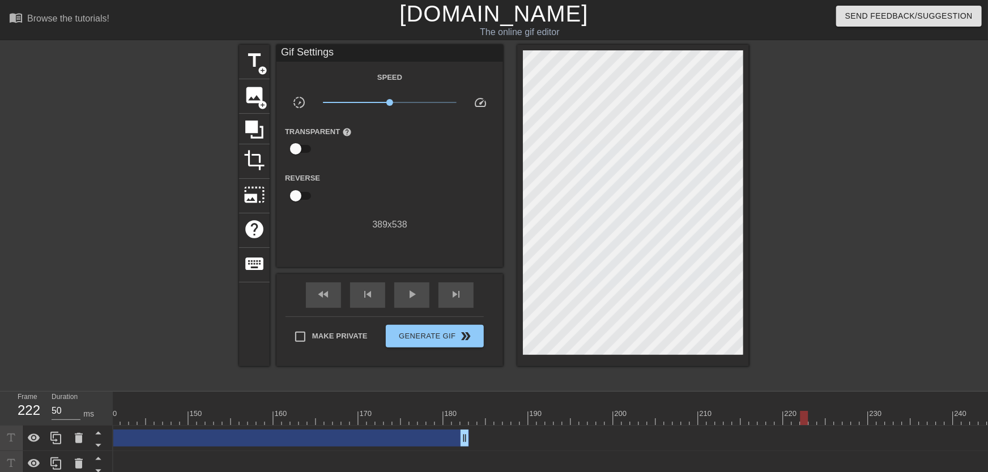
scroll to position [0, 1066]
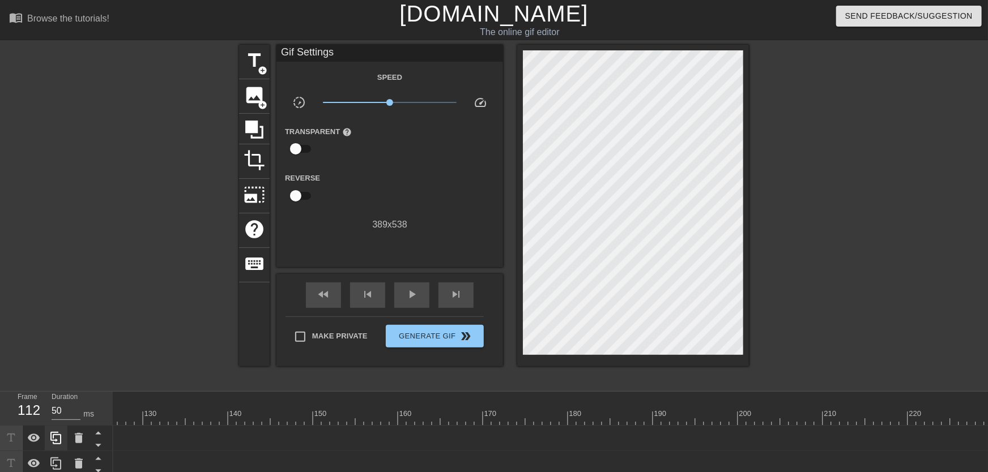
drag, startPoint x: 591, startPoint y: 442, endPoint x: 53, endPoint y: 428, distance: 538.9
click at [0, 438] on div "Frame 112 Duration 50 ms 10 20 30 40 50 60 70 80 90 100 110 120 130 140 150" at bounding box center [494, 472] width 988 height 161
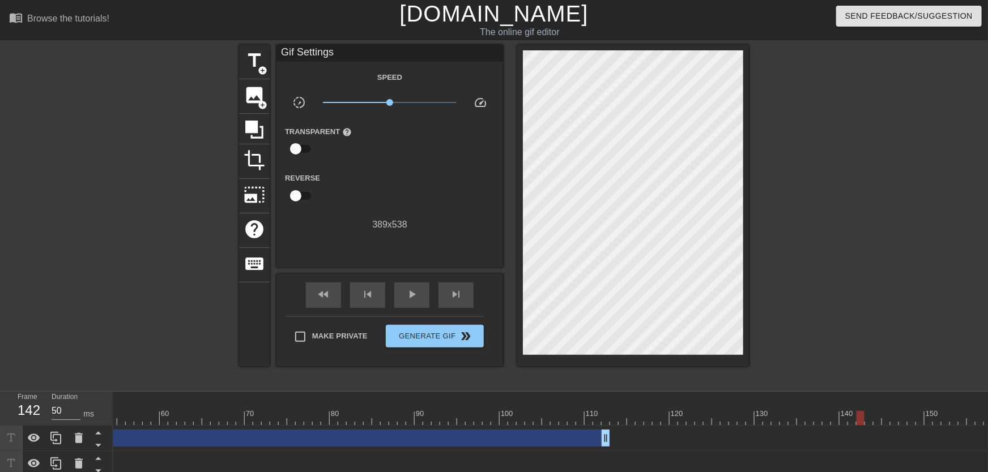
scroll to position [0, 399]
drag, startPoint x: 667, startPoint y: 438, endPoint x: 658, endPoint y: 440, distance: 9.1
click at [658, 440] on div "[PERSON_NAME] drag_handle drag_handle lens" at bounding box center [980, 438] width 2532 height 17
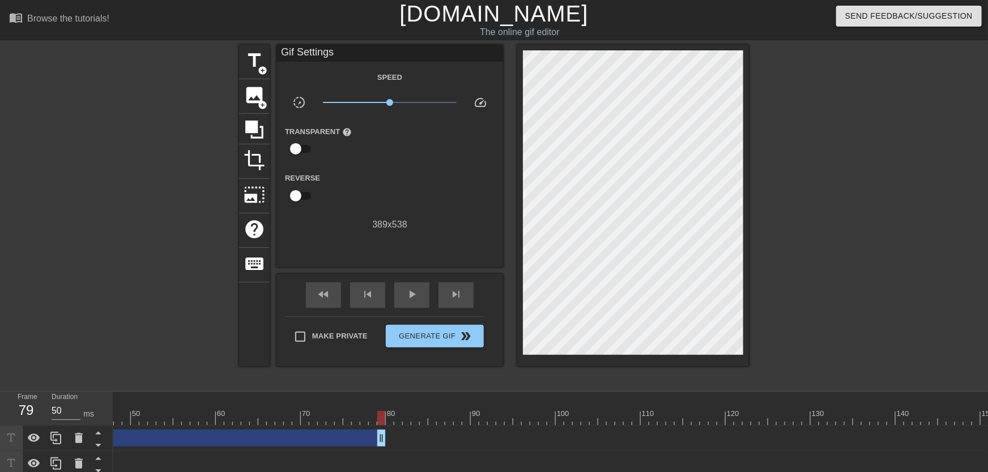
drag, startPoint x: 661, startPoint y: 440, endPoint x: 383, endPoint y: 421, distance: 278.8
click at [382, 421] on div "10 20 30 40 50 60 70 80 90 100 110 120 130 140 150 160" at bounding box center [550, 472] width 875 height 161
click at [386, 413] on div at bounding box center [980, 418] width 2532 height 14
click at [263, 69] on span "add_circle" at bounding box center [263, 71] width 10 height 10
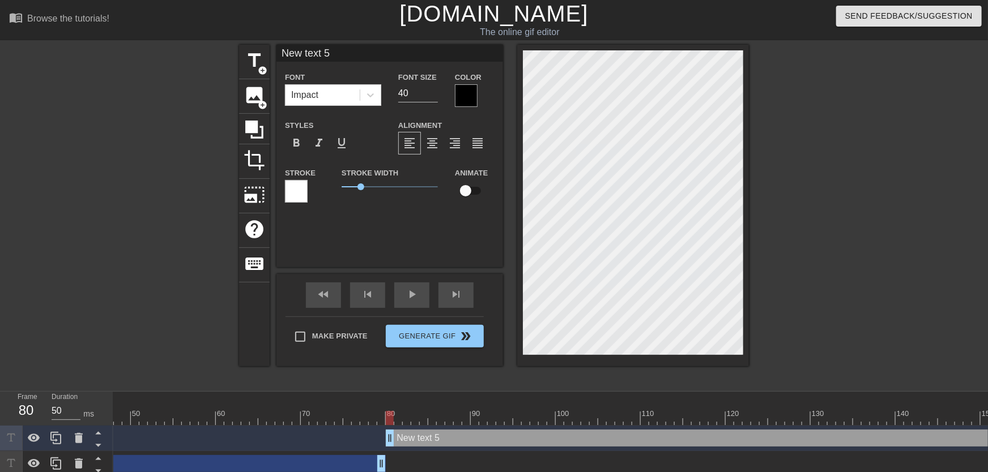
type input "New text"
type textarea "New text"
type input "New text"
type textarea "New text"
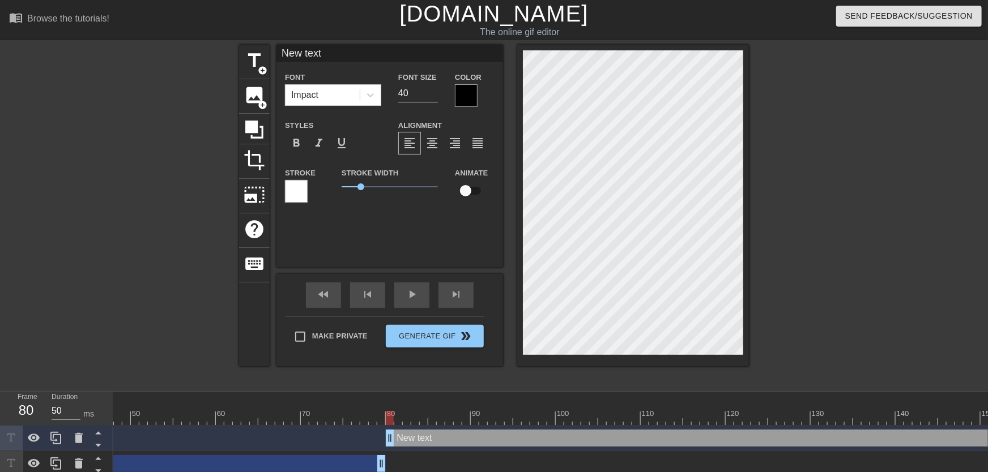
type input "New tex"
type textarea "New tex"
type input "New te"
type textarea "New te"
type input "New t"
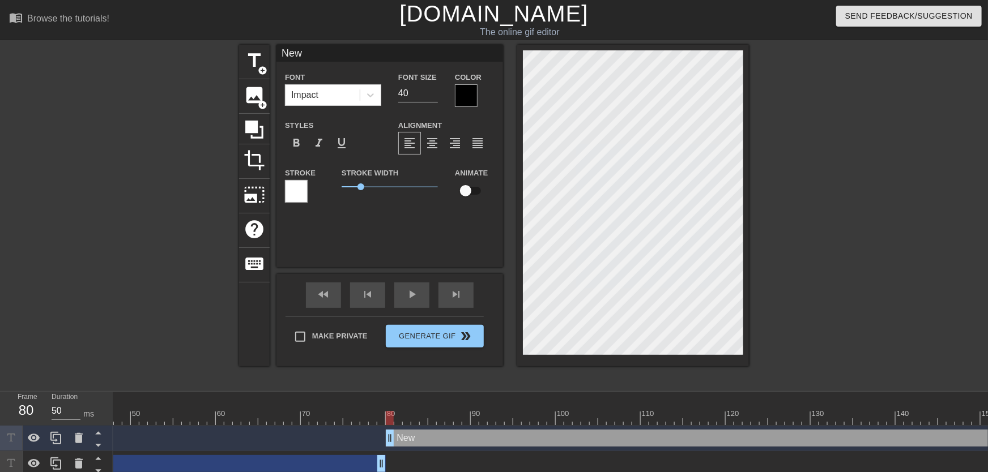
scroll to position [0, 0]
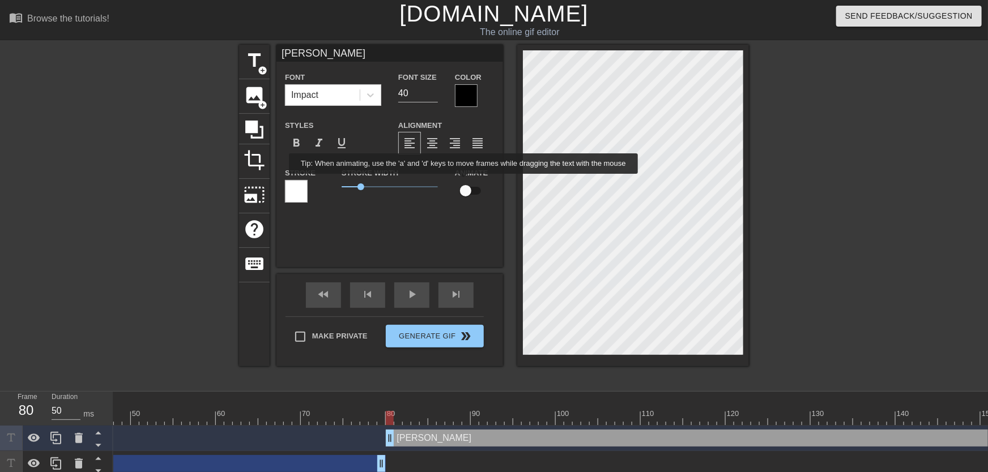
click at [465, 186] on input "checkbox" at bounding box center [465, 191] width 65 height 22
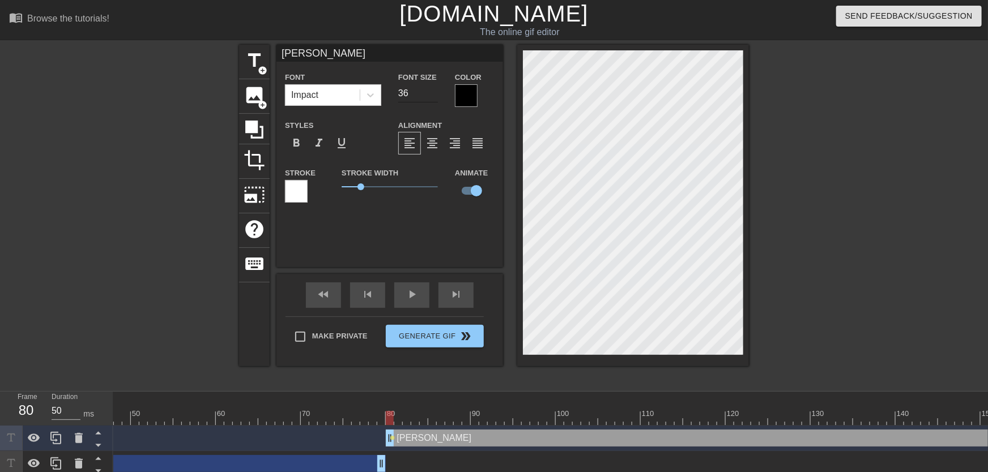
click at [430, 95] on input "36" at bounding box center [418, 93] width 40 height 18
click at [468, 97] on div at bounding box center [466, 95] width 23 height 23
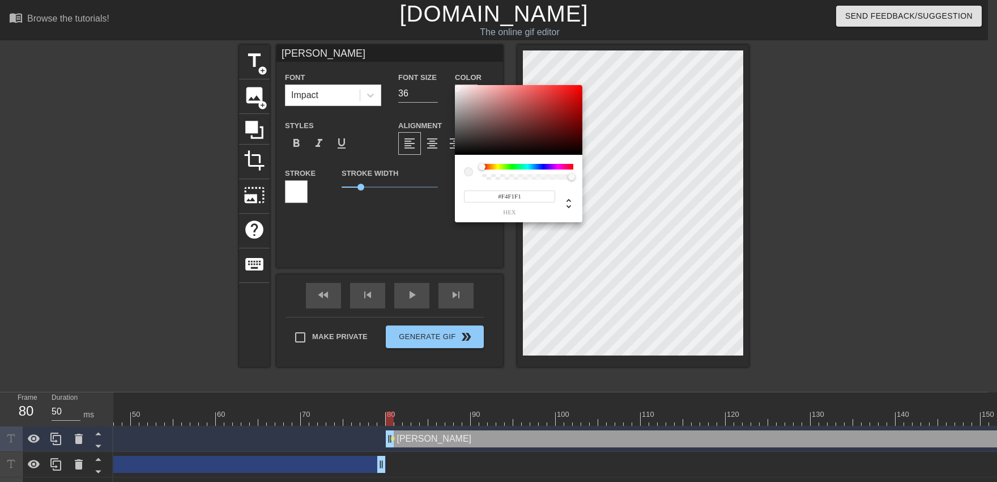
click at [457, 88] on div at bounding box center [518, 120] width 127 height 70
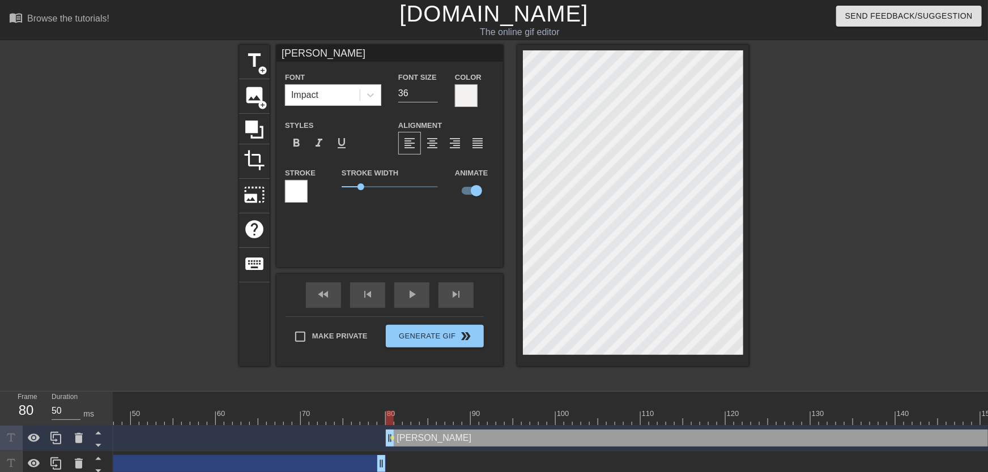
click at [310, 196] on div "Stroke" at bounding box center [305, 184] width 40 height 37
click at [308, 195] on div "Stroke" at bounding box center [305, 184] width 40 height 37
click at [304, 194] on div at bounding box center [296, 191] width 23 height 23
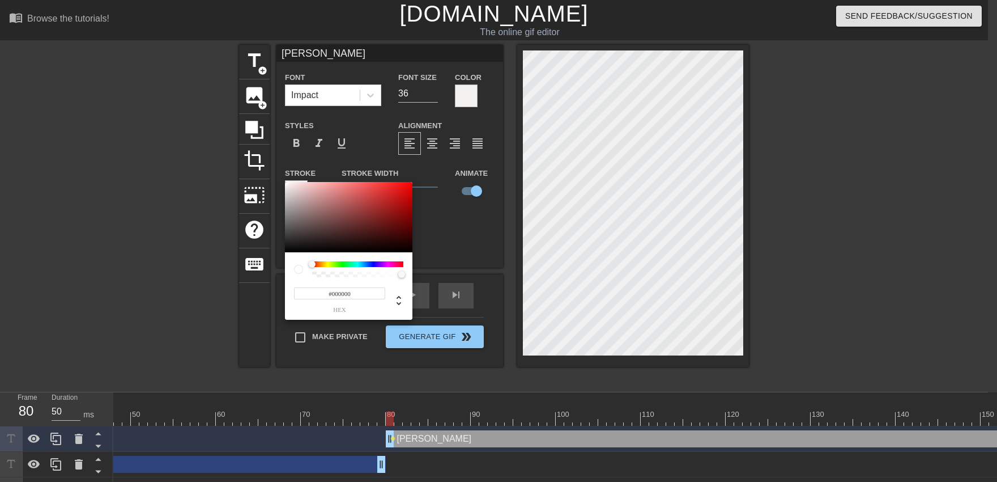
drag, startPoint x: 223, startPoint y: 310, endPoint x: 176, endPoint y: 386, distance: 89.1
click at [285, 252] on div at bounding box center [348, 217] width 127 height 70
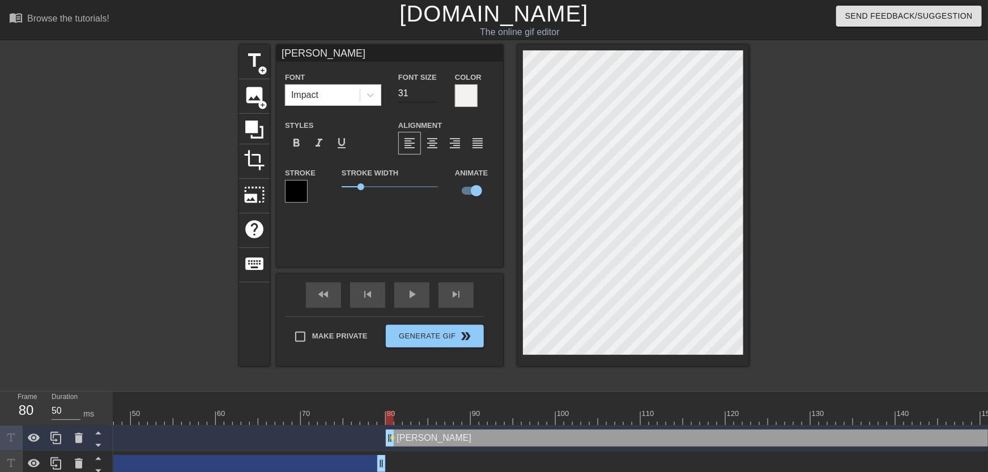
click at [431, 96] on input "31" at bounding box center [418, 93] width 40 height 18
drag, startPoint x: 399, startPoint y: 416, endPoint x: 386, endPoint y: 412, distance: 13.1
click at [386, 412] on div at bounding box center [390, 418] width 8 height 14
click at [410, 300] on span "play_arrow" at bounding box center [412, 295] width 14 height 14
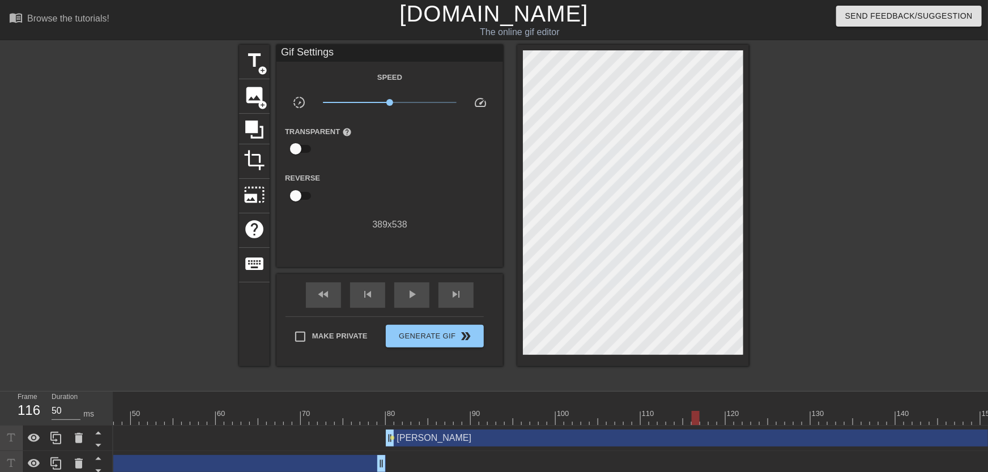
drag, startPoint x: 390, startPoint y: 414, endPoint x: 699, endPoint y: 408, distance: 308.8
click at [699, 408] on div "10 20 30 40 50 60 70 80 90 100 110 120 130 140 150 160" at bounding box center [980, 408] width 2532 height 33
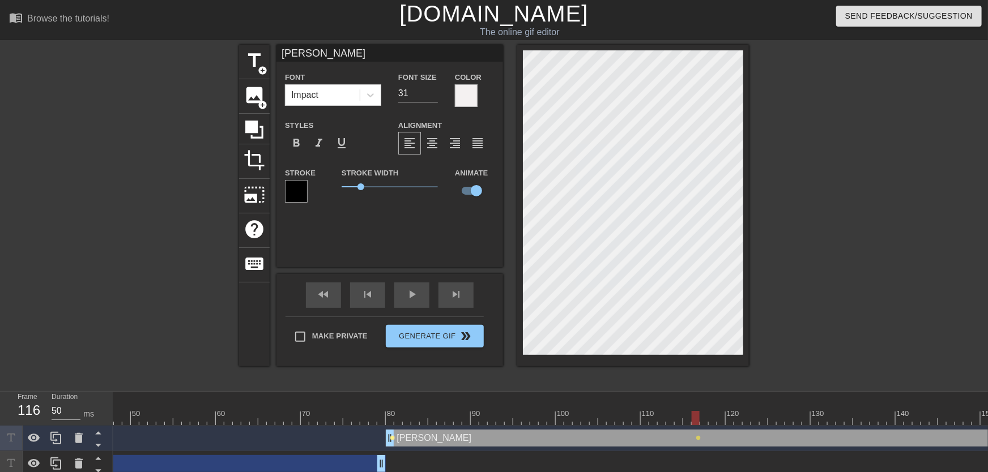
click at [392, 440] on span "lens" at bounding box center [392, 438] width 5 height 5
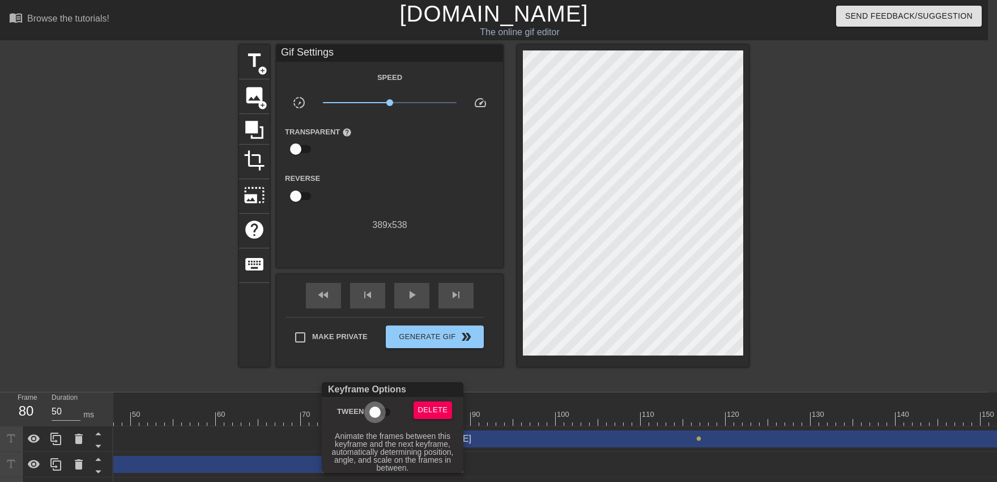
click at [378, 415] on input "Tween" at bounding box center [375, 412] width 65 height 22
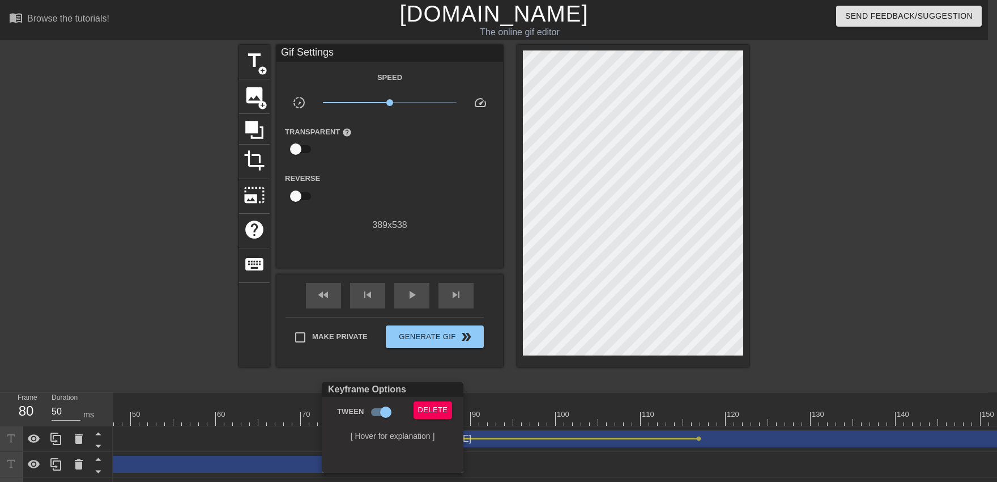
click at [405, 302] on div at bounding box center [498, 241] width 997 height 482
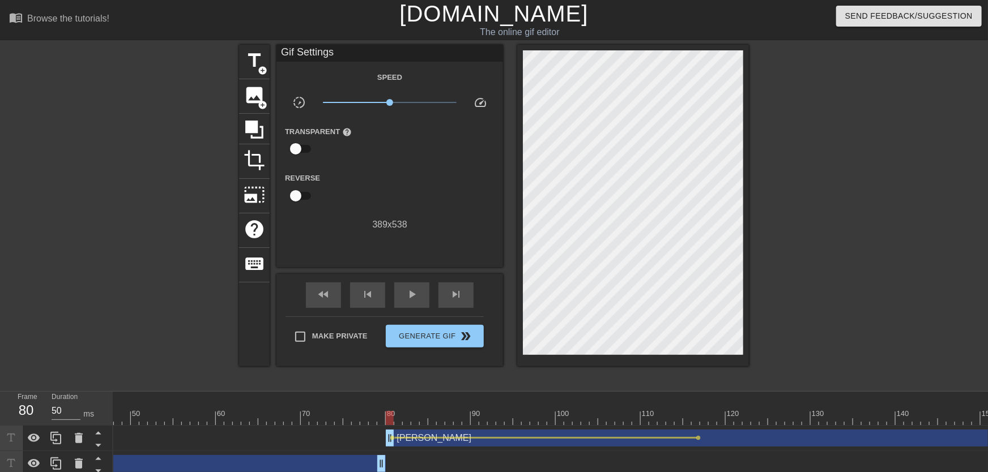
click at [405, 302] on div "Keyframe Options Tween Delete [ Hover for explanation ]" at bounding box center [494, 236] width 988 height 472
click at [406, 306] on div "play_arrow" at bounding box center [411, 295] width 35 height 25
drag, startPoint x: 666, startPoint y: 415, endPoint x: 933, endPoint y: 425, distance: 267.0
click at [933, 425] on div at bounding box center [980, 418] width 2532 height 14
click at [696, 438] on div at bounding box center [546, 438] width 302 height 2
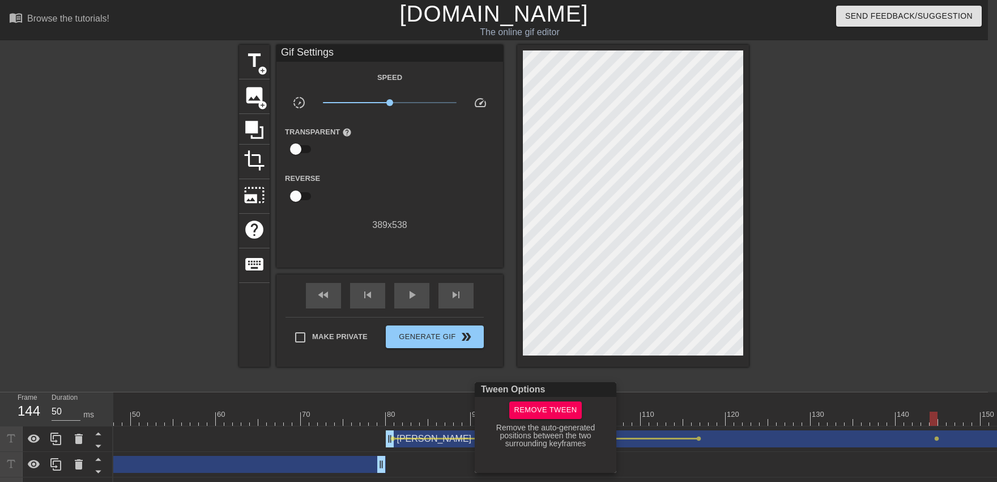
click at [600, 384] on div "Tween Options" at bounding box center [545, 389] width 146 height 15
click at [694, 438] on div at bounding box center [498, 241] width 997 height 482
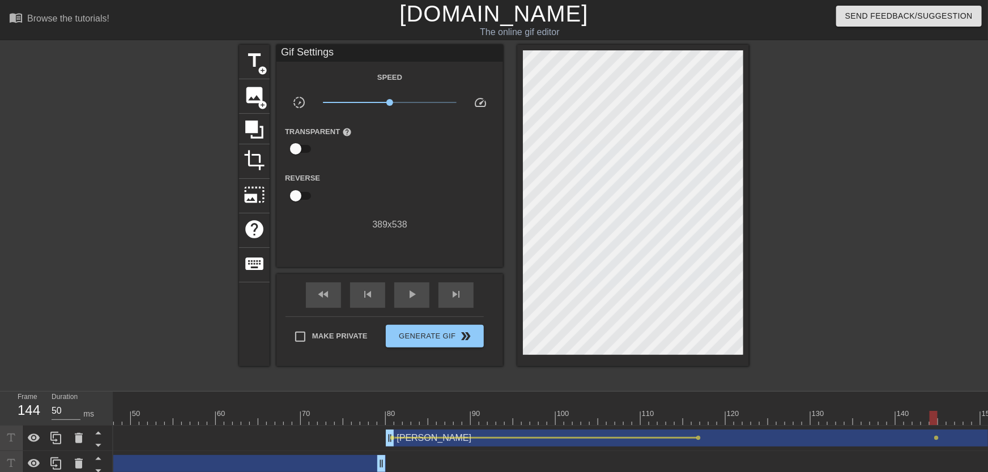
click at [697, 440] on span "lens" at bounding box center [698, 438] width 5 height 5
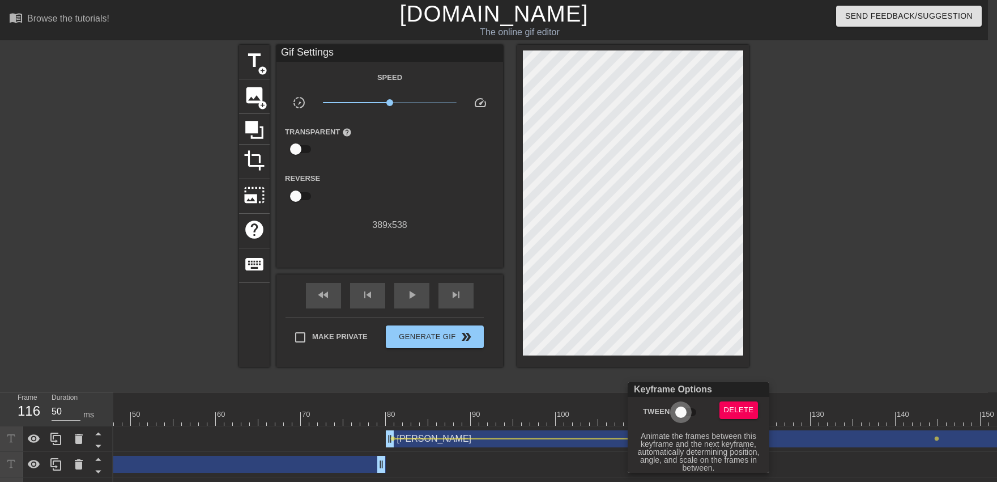
click at [683, 414] on input "Tween" at bounding box center [681, 412] width 65 height 22
click at [498, 411] on div at bounding box center [498, 241] width 997 height 482
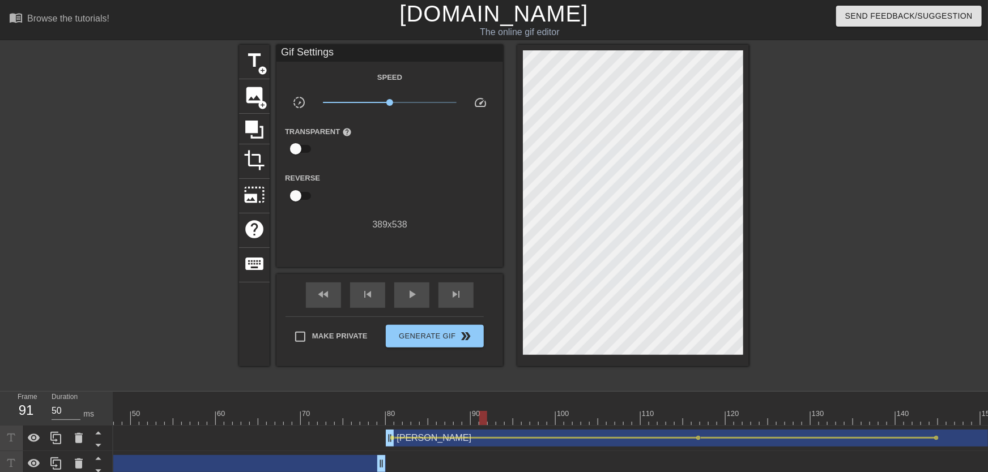
drag, startPoint x: 462, startPoint y: 417, endPoint x: 484, endPoint y: 424, distance: 23.7
click at [484, 424] on div at bounding box center [980, 418] width 2532 height 14
click at [415, 297] on span "play_arrow" at bounding box center [412, 295] width 14 height 14
click at [432, 318] on div "Make Private Generate Gif double_arrow" at bounding box center [385, 339] width 198 height 45
drag, startPoint x: 684, startPoint y: 425, endPoint x: 701, endPoint y: 419, distance: 18.6
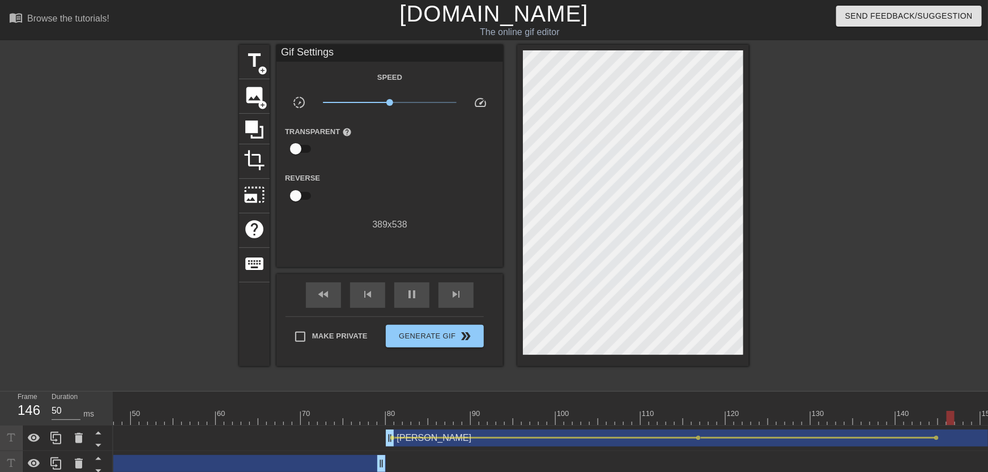
drag, startPoint x: 701, startPoint y: 419, endPoint x: 856, endPoint y: 432, distance: 155.2
click at [710, 419] on div at bounding box center [980, 418] width 2532 height 14
click at [934, 438] on div at bounding box center [818, 438] width 234 height 2
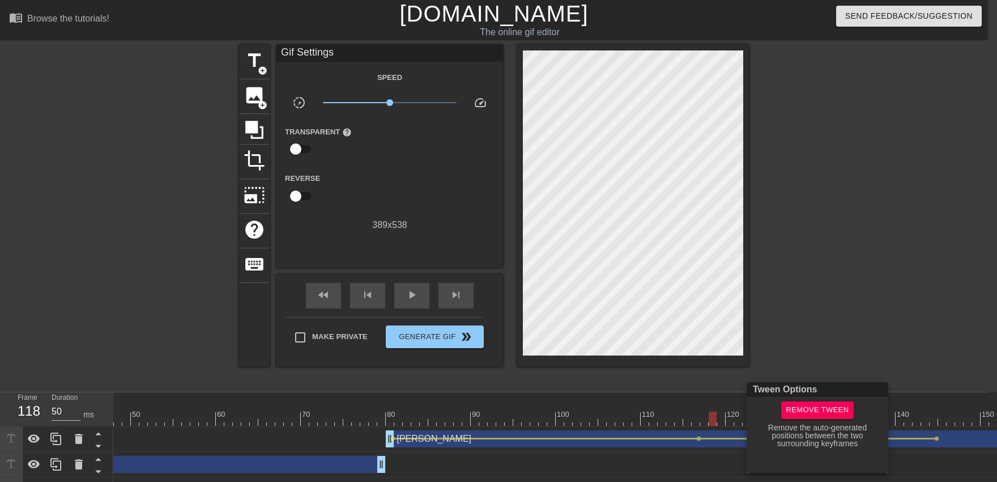
click at [823, 400] on div "Tween Options Remove Tween Remove the auto-generated positions between the two …" at bounding box center [818, 427] width 142 height 91
click at [819, 406] on span "Remove Tween" at bounding box center [817, 409] width 63 height 13
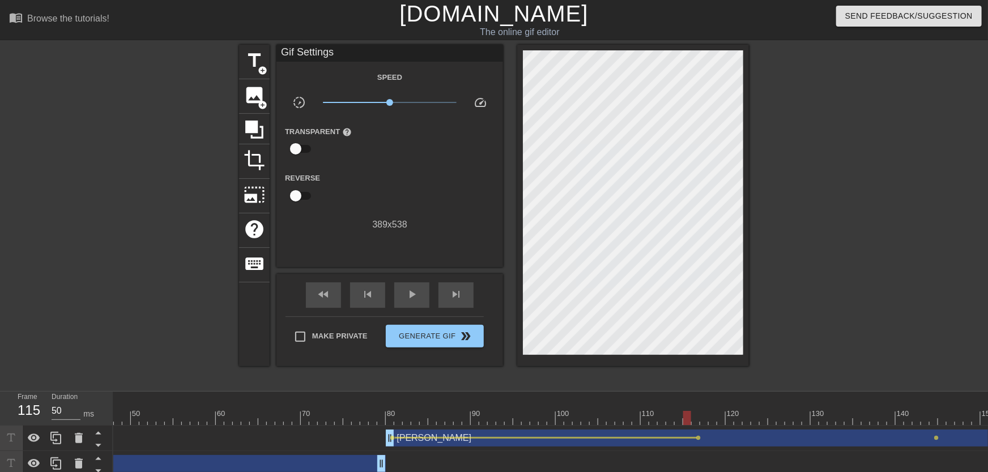
drag, startPoint x: 683, startPoint y: 422, endPoint x: 703, endPoint y: 421, distance: 20.4
click at [693, 420] on div at bounding box center [980, 418] width 2532 height 14
click at [936, 440] on span "lens" at bounding box center [936, 438] width 5 height 5
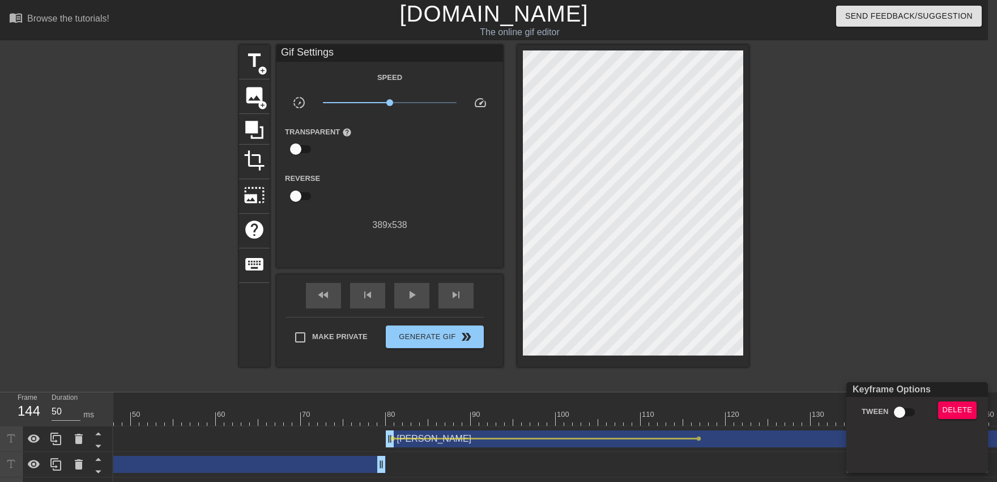
click at [947, 420] on div "Delete" at bounding box center [960, 414] width 61 height 26
click at [944, 417] on button "Delete" at bounding box center [957, 410] width 39 height 18
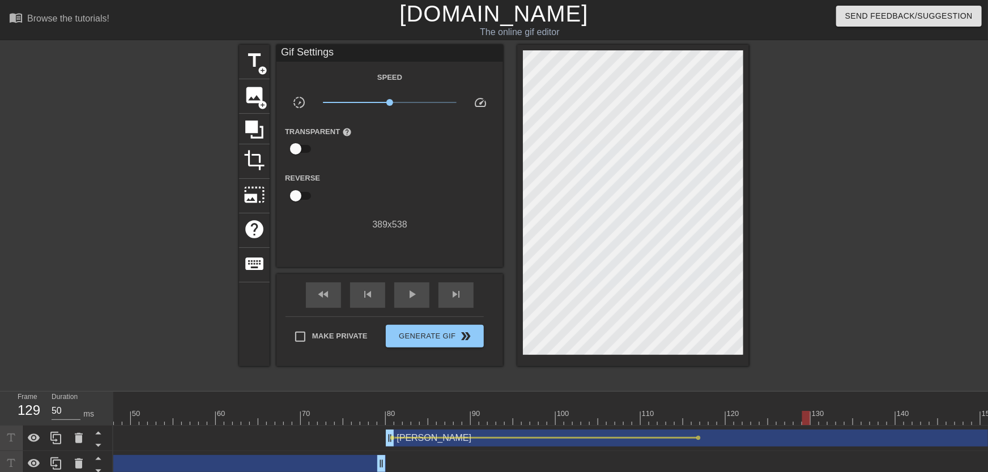
drag, startPoint x: 665, startPoint y: 409, endPoint x: 808, endPoint y: 421, distance: 143.8
click at [808, 421] on div "10 20 30 40 50 60 70 80 90 100 110 120 130 140 150 160" at bounding box center [980, 408] width 2532 height 33
click at [699, 438] on span "lens" at bounding box center [698, 438] width 5 height 5
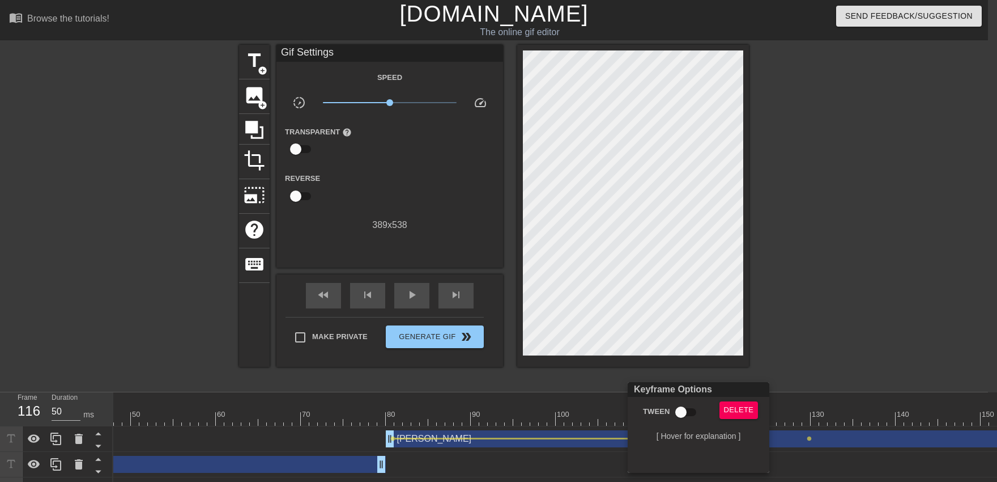
click at [689, 421] on input "Tween" at bounding box center [681, 412] width 65 height 22
click at [661, 342] on div at bounding box center [498, 241] width 997 height 482
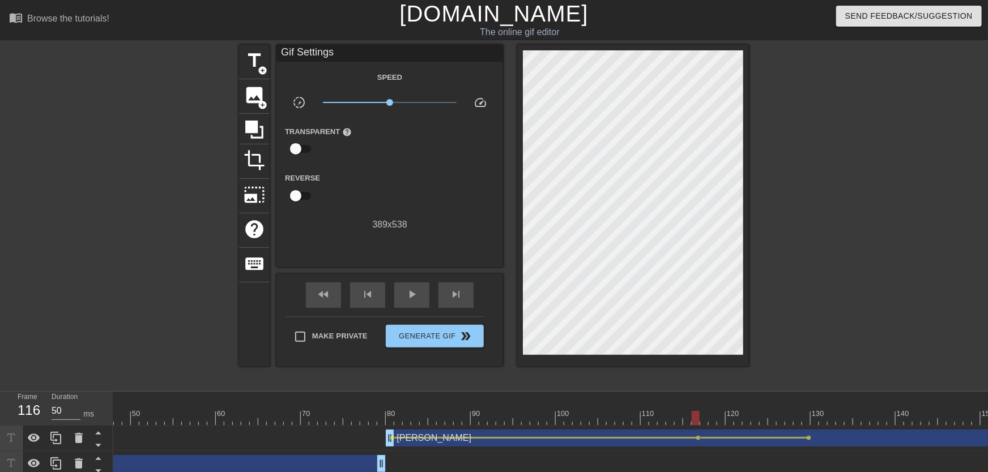
click at [593, 412] on div "10 20 30 40 50 60 70 80 90 100 110 120 130 140 150 160" at bounding box center [980, 408] width 2532 height 33
click at [404, 298] on div "play_arrow" at bounding box center [411, 295] width 35 height 25
click at [699, 438] on span "lens" at bounding box center [698, 438] width 5 height 5
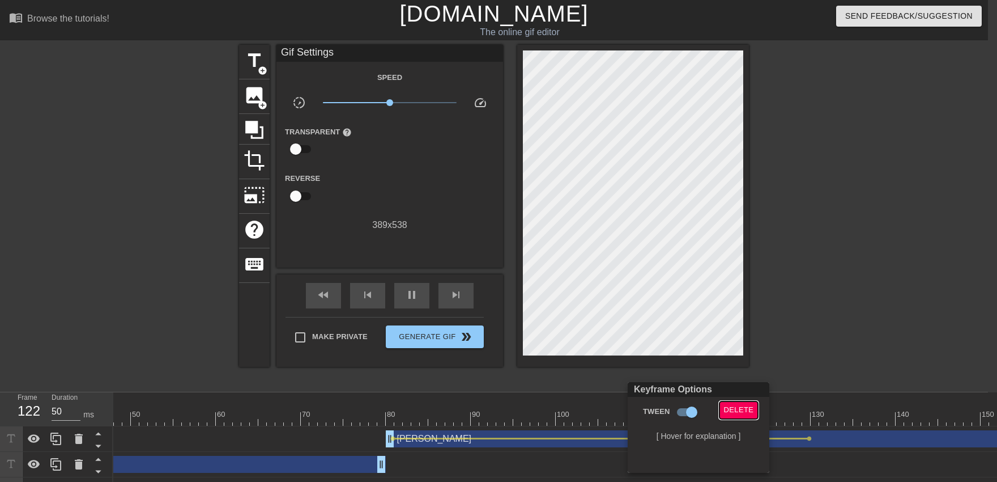
click at [723, 416] on button "Delete" at bounding box center [738, 410] width 39 height 18
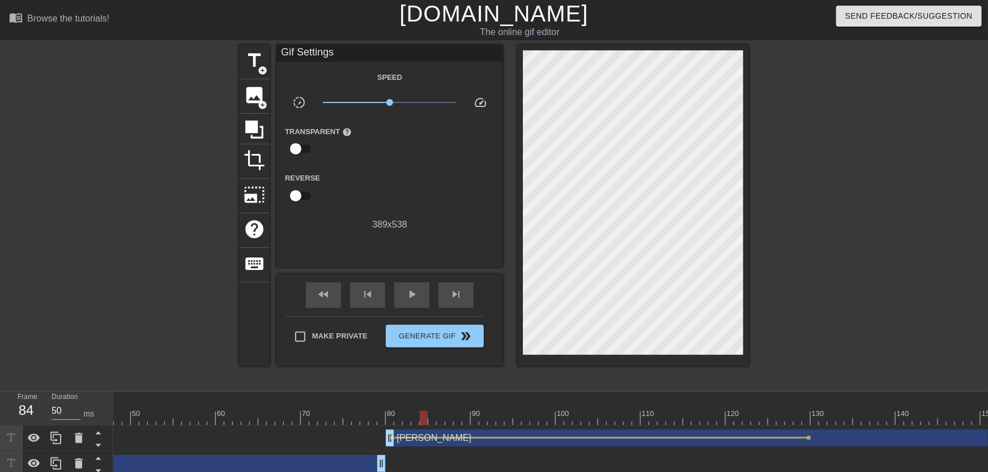
drag, startPoint x: 601, startPoint y: 405, endPoint x: 399, endPoint y: 401, distance: 201.7
click at [399, 401] on div "10 20 30 40 50 60 70 80 90 100 110 120 130 140 150 160" at bounding box center [980, 408] width 2532 height 33
drag, startPoint x: 399, startPoint y: 401, endPoint x: 399, endPoint y: 411, distance: 10.8
click at [399, 411] on div "10 20 30 40 50 60 70 80 90 100 110 120 130 140 150 160" at bounding box center [980, 408] width 2532 height 33
drag, startPoint x: 399, startPoint y: 411, endPoint x: 408, endPoint y: 386, distance: 27.3
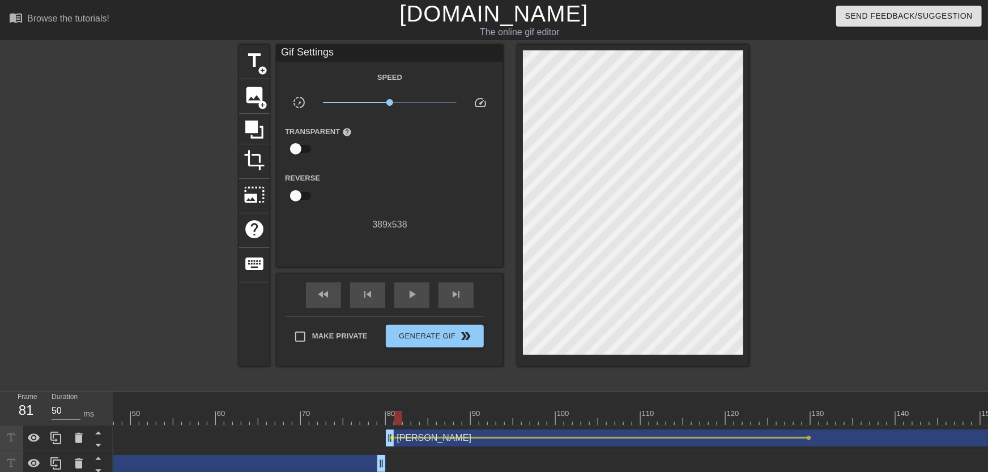
click at [401, 412] on div at bounding box center [398, 418] width 8 height 14
click at [418, 291] on span "play_arrow" at bounding box center [412, 295] width 14 height 14
click at [419, 295] on span "pause" at bounding box center [412, 295] width 14 height 14
drag, startPoint x: 390, startPoint y: 416, endPoint x: 578, endPoint y: 424, distance: 188.3
click at [578, 424] on div at bounding box center [980, 418] width 2532 height 14
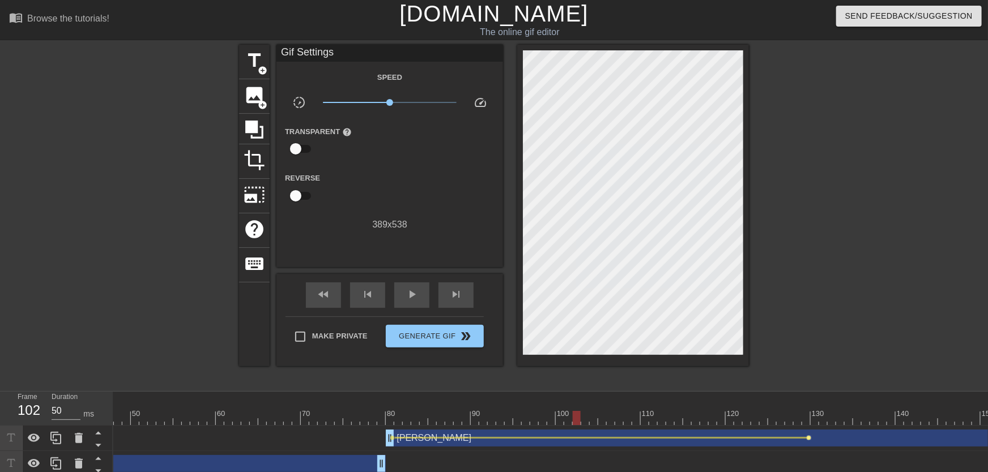
click at [808, 438] on span "lens" at bounding box center [809, 438] width 5 height 5
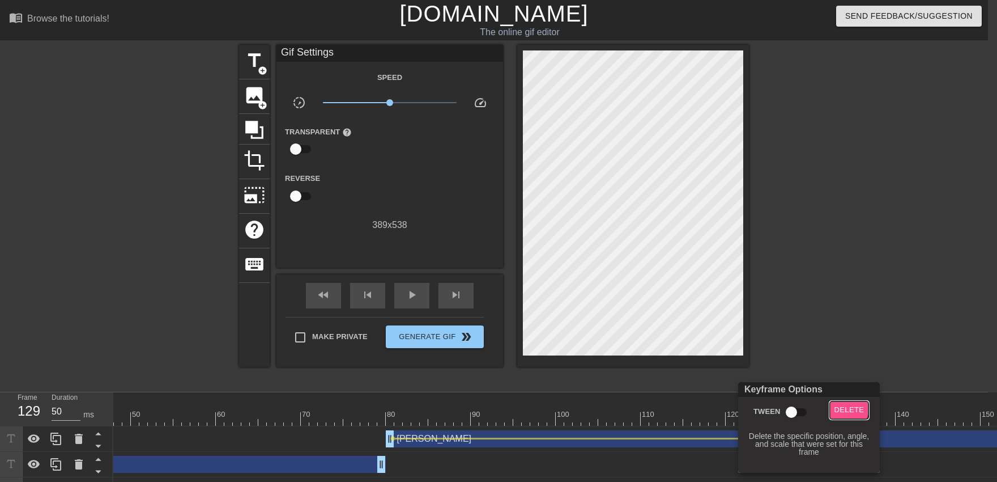
click at [837, 405] on span "Delete" at bounding box center [849, 409] width 30 height 13
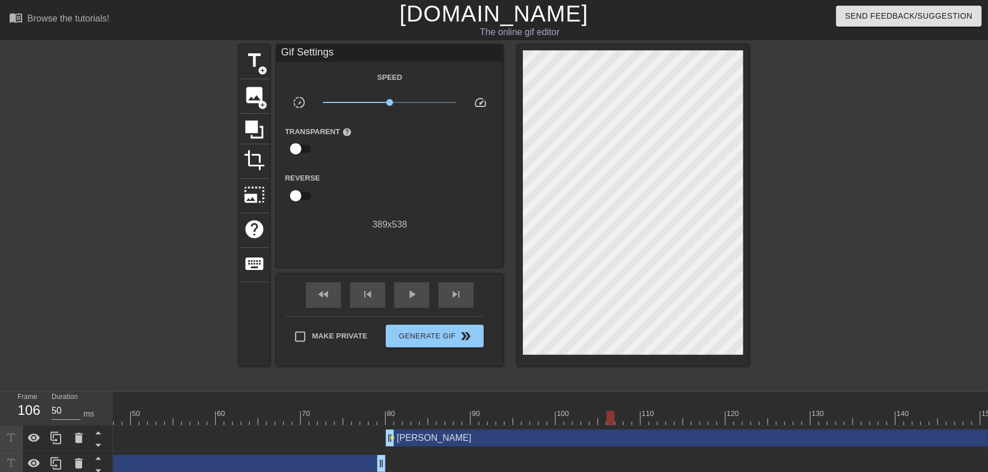
drag, startPoint x: 385, startPoint y: 419, endPoint x: 608, endPoint y: 418, distance: 223.2
click at [607, 418] on div at bounding box center [980, 418] width 2532 height 14
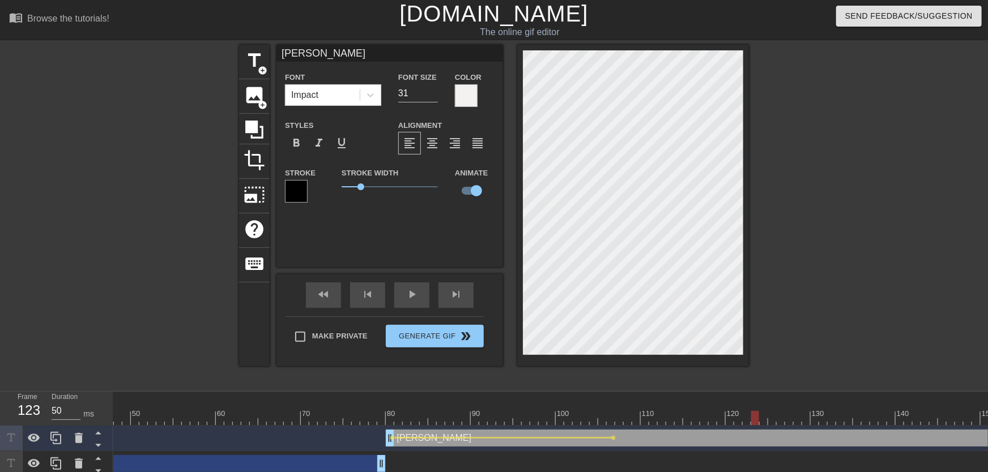
drag, startPoint x: 614, startPoint y: 414, endPoint x: 756, endPoint y: 412, distance: 142.2
click at [756, 412] on div at bounding box center [755, 418] width 8 height 14
drag, startPoint x: 587, startPoint y: 417, endPoint x: 546, endPoint y: 409, distance: 42.1
click at [547, 410] on div "10 20 30 40 50 60 70 80 90 100 110 120 130 140 150 160" at bounding box center [980, 408] width 2532 height 33
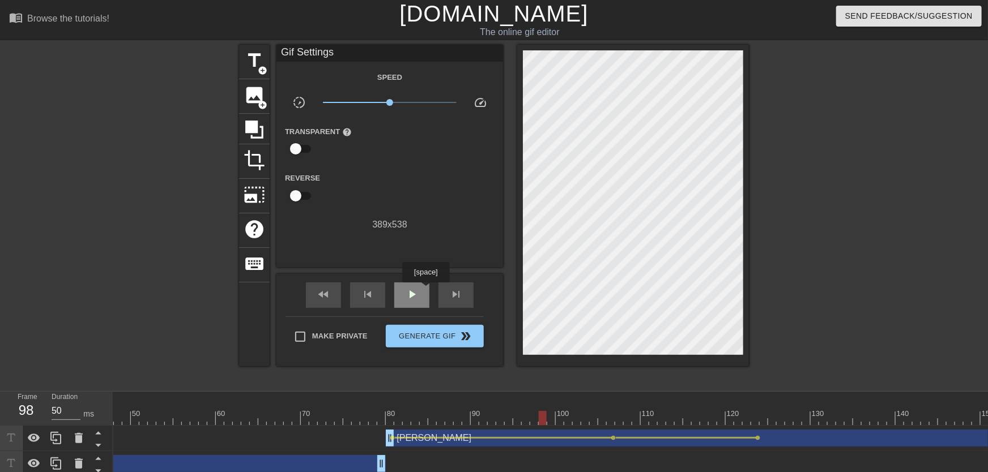
click at [425, 291] on div "play_arrow" at bounding box center [411, 295] width 35 height 25
drag, startPoint x: 439, startPoint y: 404, endPoint x: 612, endPoint y: 422, distance: 174.2
click at [612, 422] on div "10 20 30 40 50 60 70 80 90 100 110 120 130 140 150 160" at bounding box center [980, 408] width 2532 height 33
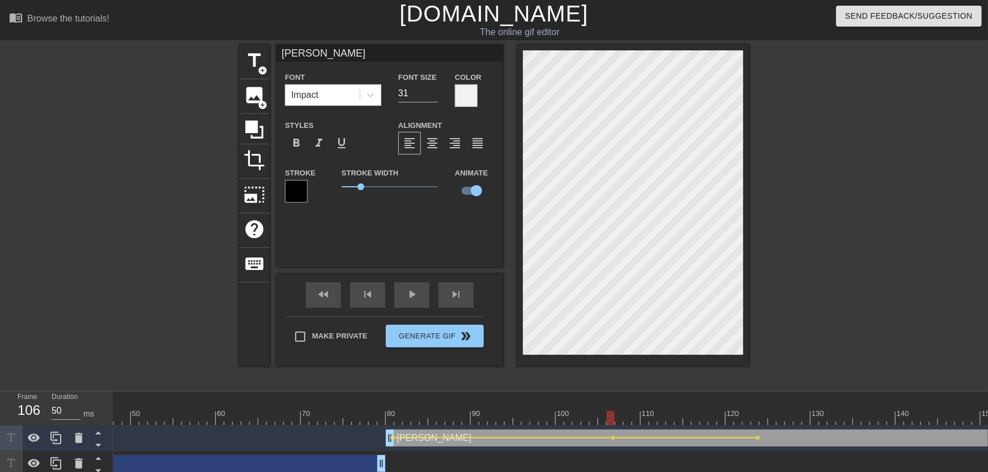
drag, startPoint x: 390, startPoint y: 406, endPoint x: 346, endPoint y: 403, distance: 44.3
click at [346, 403] on div "10 20 30 40 50 60 70 80 90 100 110 120 130 140 150 160" at bounding box center [980, 408] width 2532 height 33
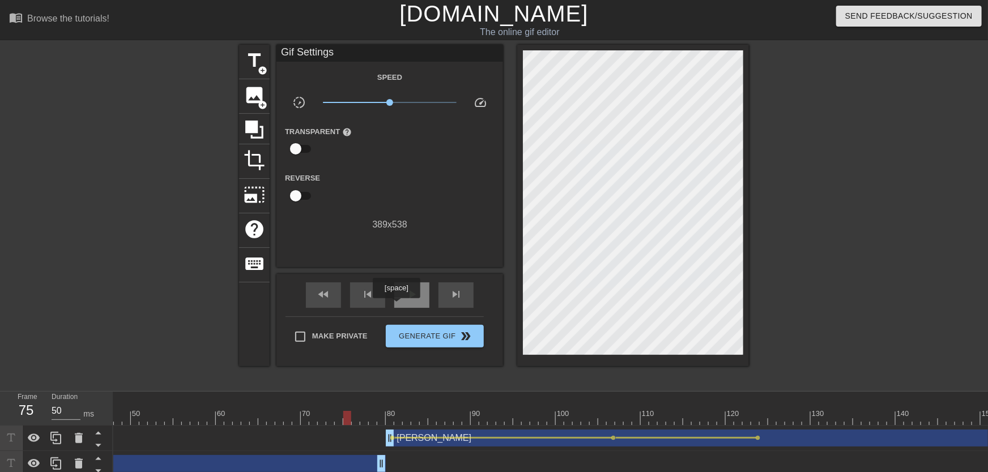
click at [396, 306] on div "play_arrow" at bounding box center [411, 295] width 35 height 25
drag, startPoint x: 614, startPoint y: 417, endPoint x: 756, endPoint y: 420, distance: 142.8
click at [756, 420] on div at bounding box center [980, 418] width 2532 height 14
drag, startPoint x: 768, startPoint y: 419, endPoint x: 833, endPoint y: 418, distance: 65.2
click at [833, 418] on div at bounding box center [832, 418] width 8 height 14
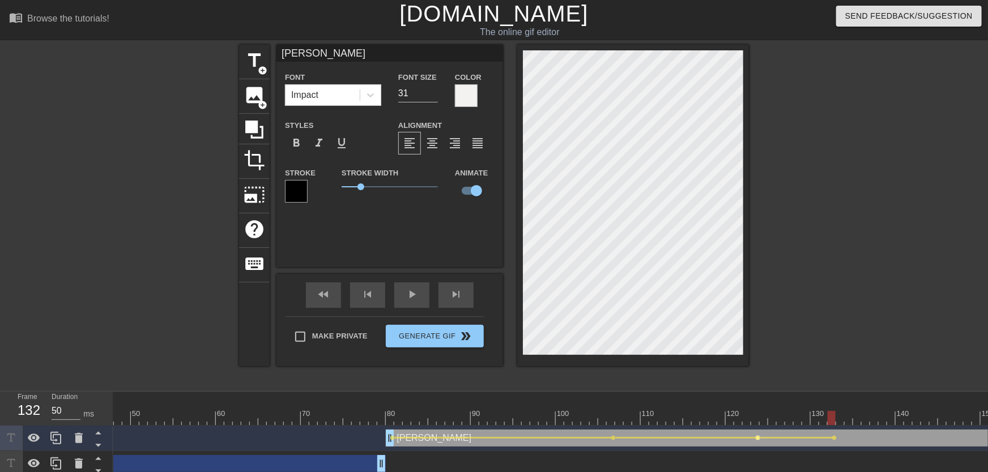
click at [758, 436] on span "lens" at bounding box center [758, 438] width 5 height 5
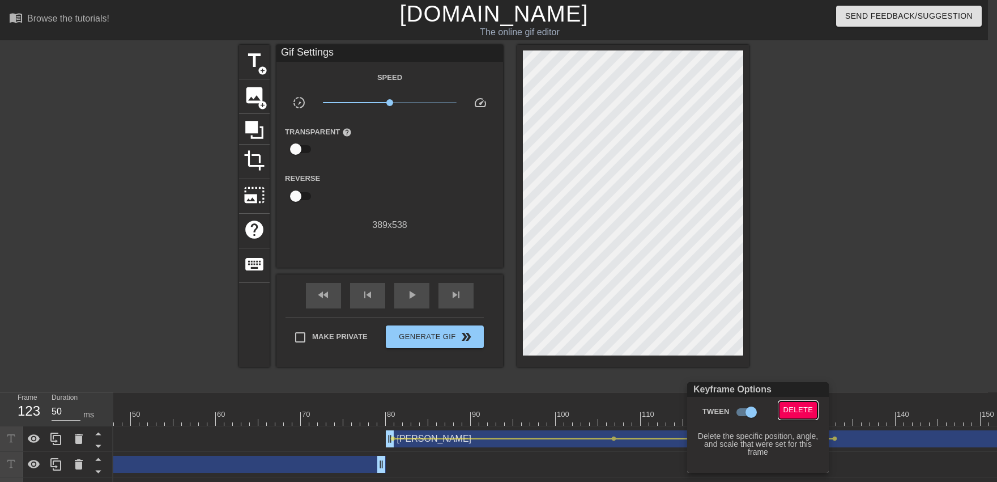
click at [789, 415] on span "Delete" at bounding box center [799, 409] width 30 height 13
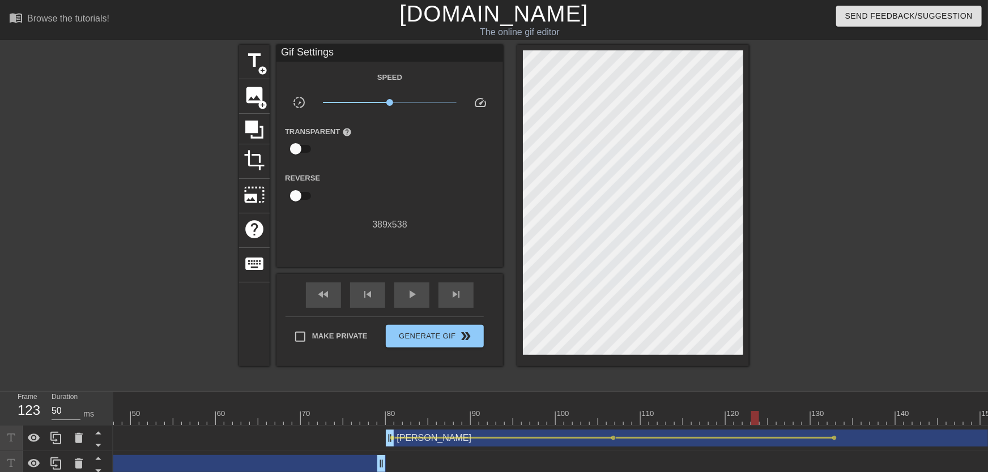
drag, startPoint x: 592, startPoint y: 403, endPoint x: 546, endPoint y: 402, distance: 45.9
click at [550, 406] on div "10 20 30 40 50 60 70 80 90 100 110 120 130 140 150 160" at bounding box center [980, 412] width 2532 height 18
click at [408, 286] on div "play_arrow" at bounding box center [411, 295] width 35 height 25
drag, startPoint x: 493, startPoint y: 406, endPoint x: 716, endPoint y: 425, distance: 222.9
click at [716, 425] on div "10 20 30 40 50 60 70 80 90 100 110 120 130 140 150 160" at bounding box center [980, 408] width 2532 height 33
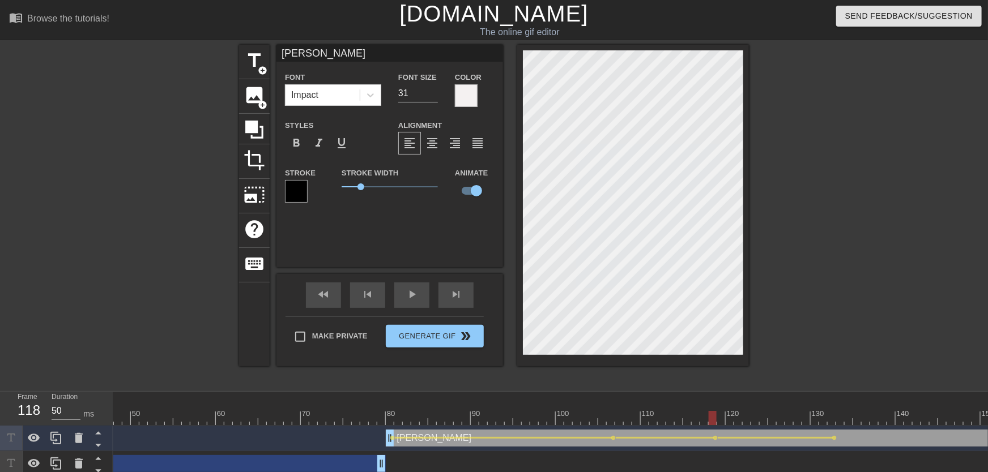
drag, startPoint x: 536, startPoint y: 412, endPoint x: 487, endPoint y: 401, distance: 51.1
click at [498, 407] on div "10 20 30 40 50 60 70 80 90 100 110 120 130 140 150 160" at bounding box center [980, 408] width 2532 height 33
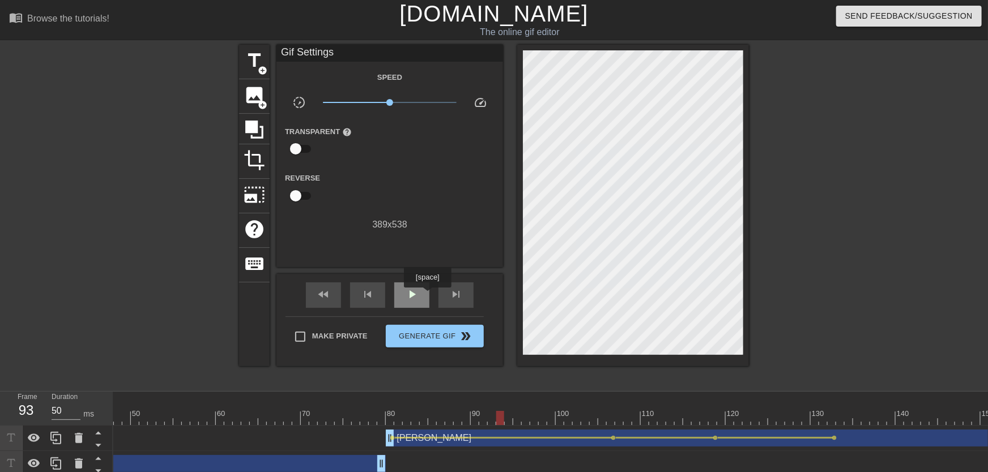
click at [427, 296] on div "play_arrow" at bounding box center [411, 295] width 35 height 25
drag, startPoint x: 708, startPoint y: 420, endPoint x: 835, endPoint y: 420, distance: 127.5
click at [835, 420] on div at bounding box center [980, 418] width 2532 height 14
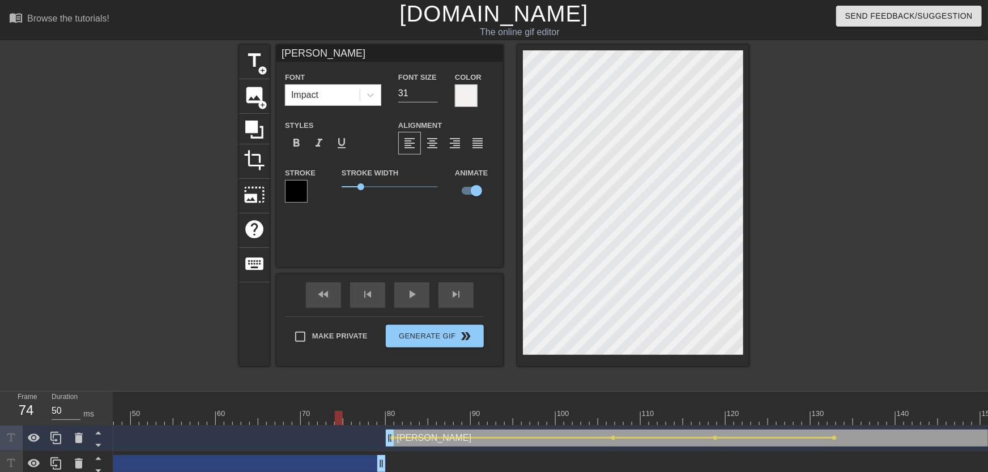
click at [337, 418] on div at bounding box center [980, 418] width 2532 height 14
click at [415, 300] on span "play_arrow" at bounding box center [412, 295] width 14 height 14
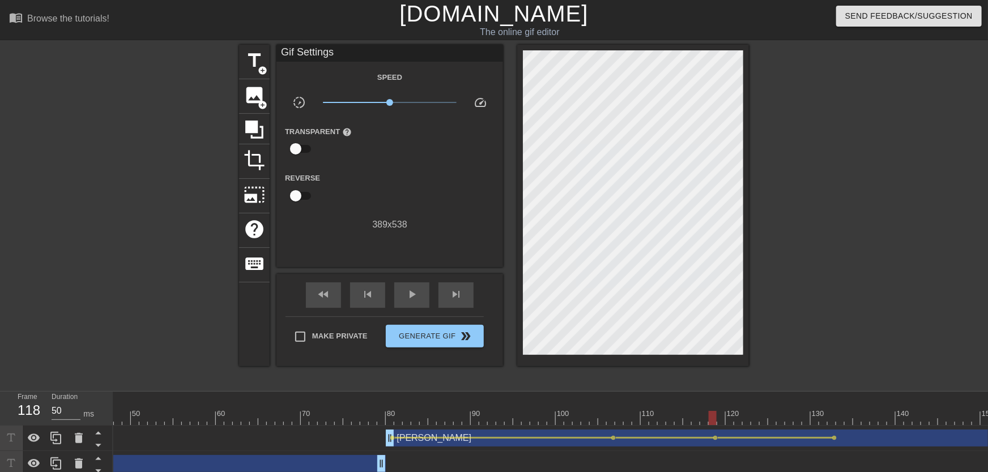
drag, startPoint x: 352, startPoint y: 417, endPoint x: 716, endPoint y: 425, distance: 363.8
click at [716, 425] on div at bounding box center [980, 418] width 2532 height 14
drag, startPoint x: 733, startPoint y: 415, endPoint x: 900, endPoint y: 420, distance: 167.2
click at [899, 420] on div at bounding box center [980, 418] width 2532 height 14
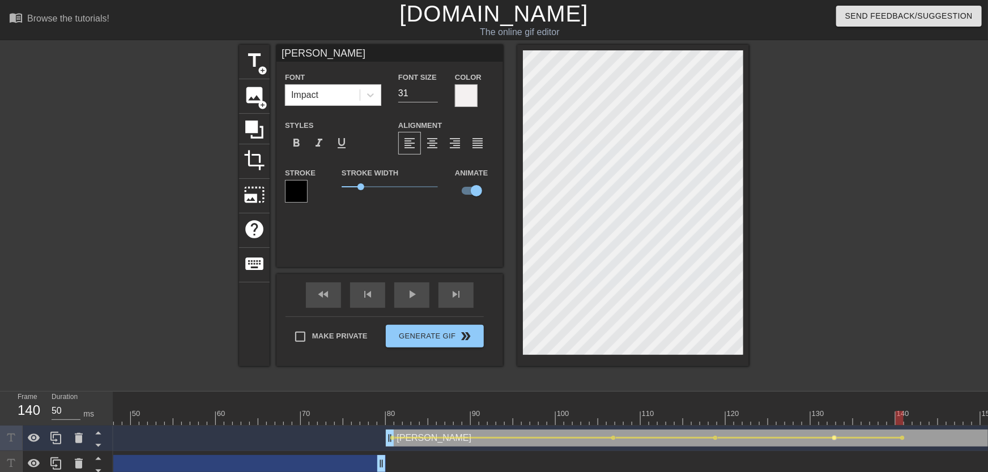
click at [834, 438] on span "lens" at bounding box center [834, 438] width 5 height 5
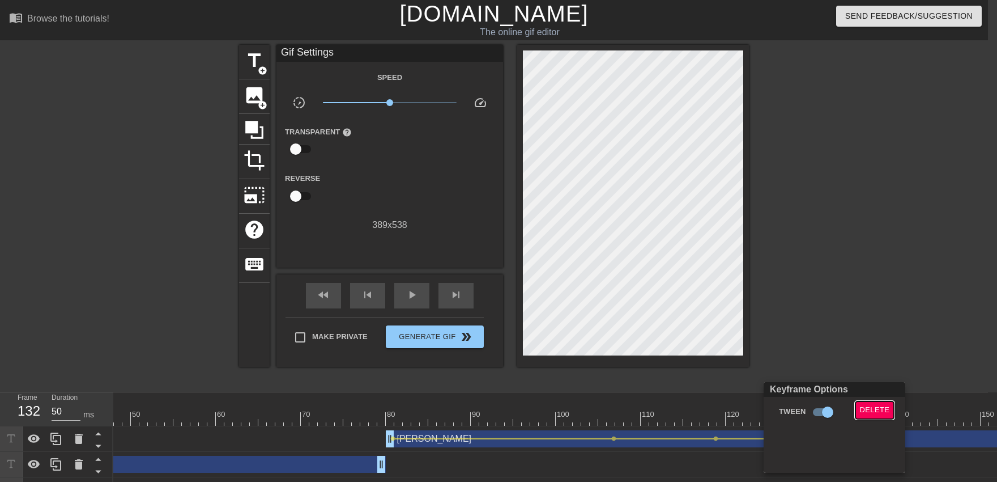
click at [857, 403] on button "Delete" at bounding box center [874, 410] width 39 height 18
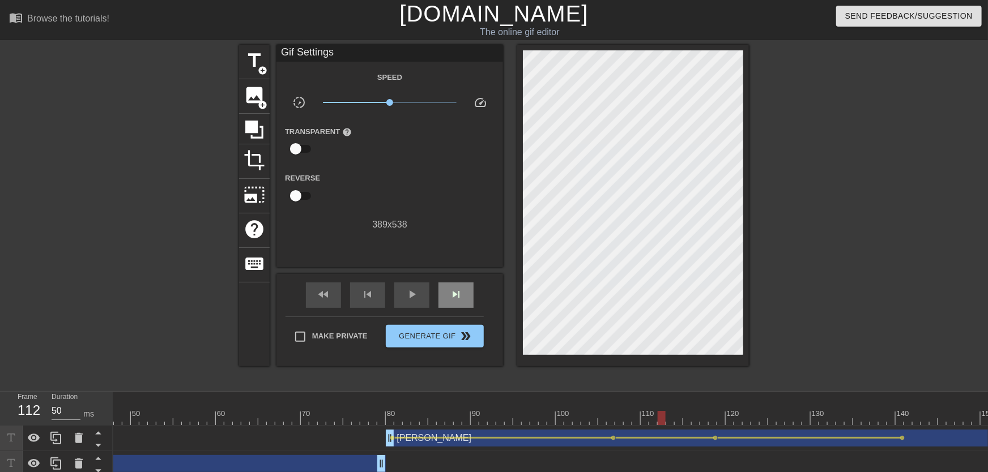
drag, startPoint x: 727, startPoint y: 402, endPoint x: 449, endPoint y: 303, distance: 295.3
click at [520, 396] on div at bounding box center [980, 397] width 2532 height 11
click at [422, 299] on div "play_arrow" at bounding box center [411, 295] width 35 height 25
drag, startPoint x: 698, startPoint y: 426, endPoint x: 822, endPoint y: 425, distance: 124.1
click at [822, 425] on div at bounding box center [980, 418] width 2532 height 14
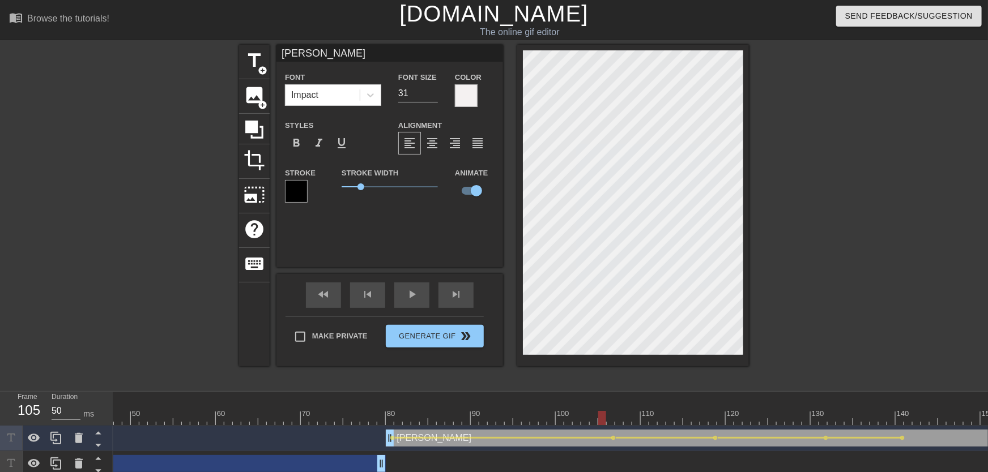
drag, startPoint x: 664, startPoint y: 421, endPoint x: 550, endPoint y: 408, distance: 115.2
click at [550, 409] on div "10 20 30 40 50 60 70 80 90 100 110 120 130 140 150 160" at bounding box center [980, 408] width 2532 height 33
click at [416, 308] on div "fast_rewind skip_previous play_arrow skip_next" at bounding box center [389, 295] width 185 height 42
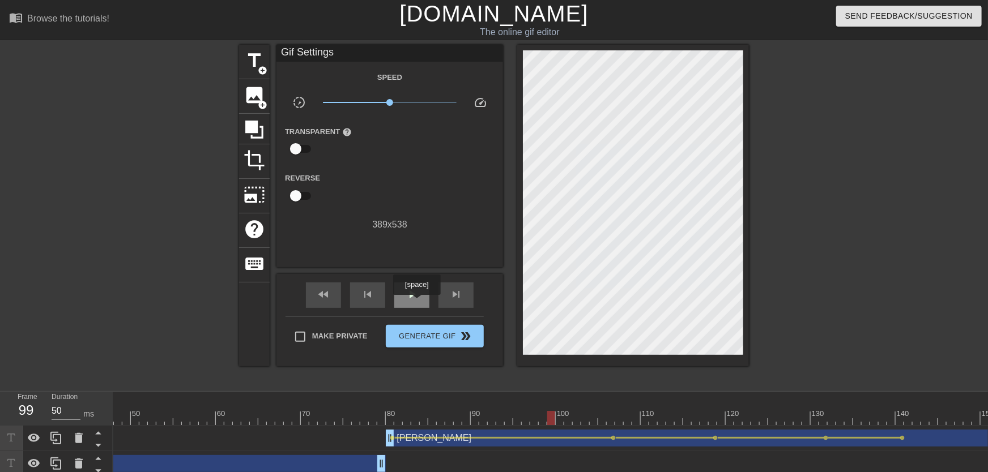
click at [415, 302] on div "play_arrow" at bounding box center [411, 295] width 35 height 25
drag, startPoint x: 635, startPoint y: 415, endPoint x: 715, endPoint y: 427, distance: 81.4
click at [714, 438] on span "lens" at bounding box center [715, 438] width 5 height 5
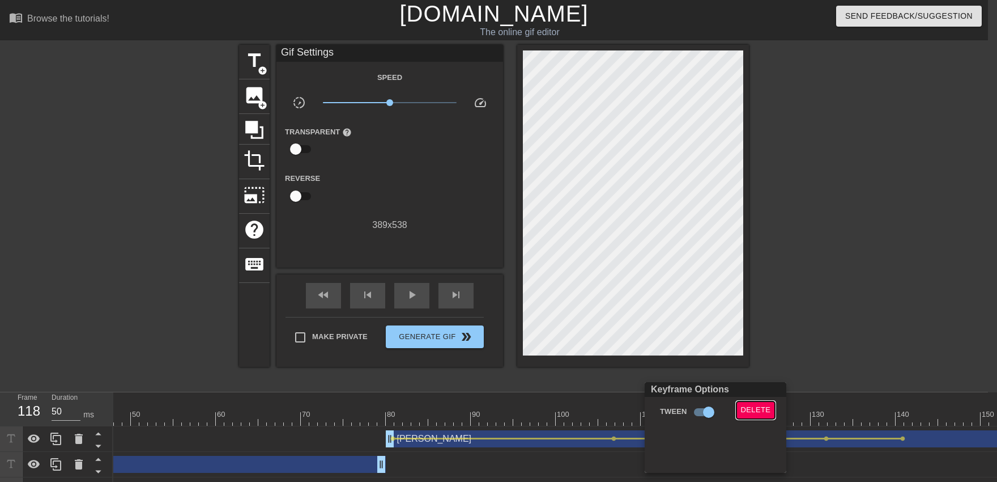
click at [742, 416] on span "Delete" at bounding box center [756, 409] width 30 height 13
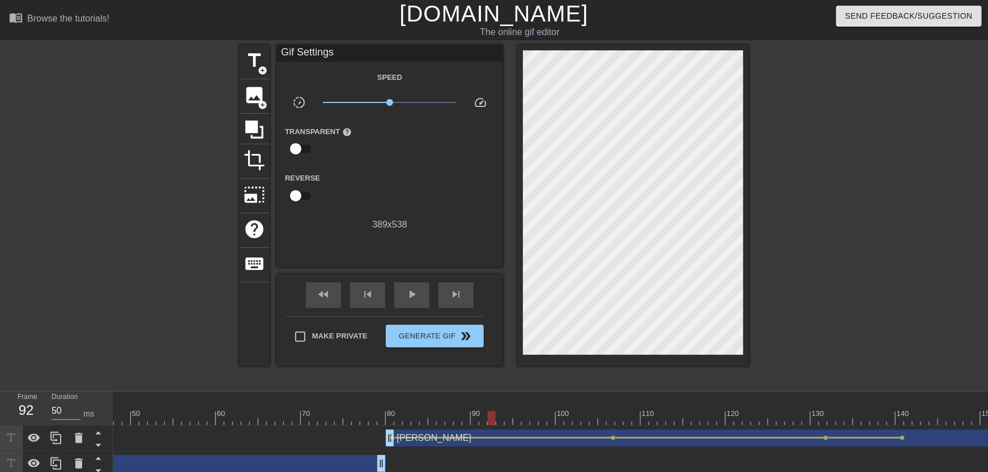
drag, startPoint x: 483, startPoint y: 406, endPoint x: 493, endPoint y: 408, distance: 10.6
click at [493, 408] on div "10 20 30 40 50 60 70 80 90 100 110 120 130 140 150 160" at bounding box center [980, 412] width 2532 height 18
click at [414, 296] on span "play_arrow" at bounding box center [412, 295] width 14 height 14
drag, startPoint x: 878, startPoint y: 408, endPoint x: 931, endPoint y: 414, distance: 53.6
click at [931, 414] on div "10 20 30 40 50 60 70 80 90 100 110 120 130 140 150 160" at bounding box center [980, 408] width 2532 height 33
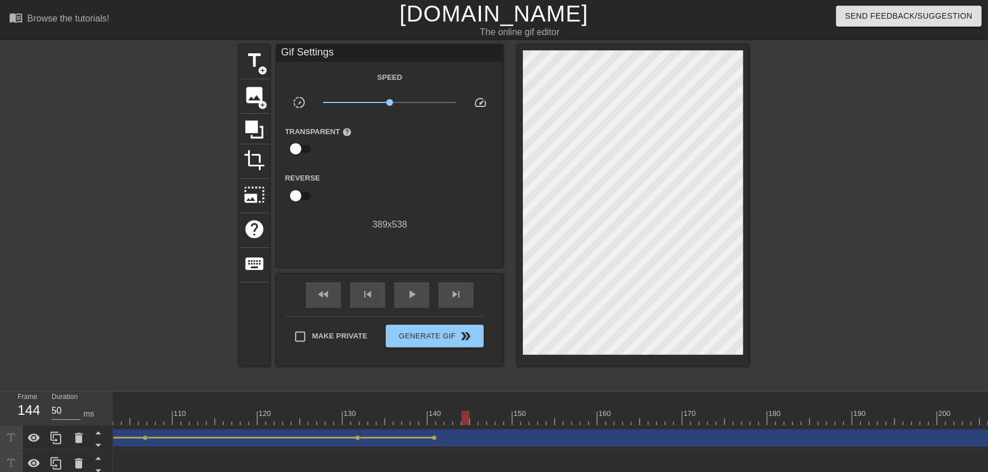
scroll to position [0, 1170]
drag, startPoint x: 140, startPoint y: 416, endPoint x: 472, endPoint y: 413, distance: 332.6
click at [472, 413] on div at bounding box center [209, 418] width 2532 height 14
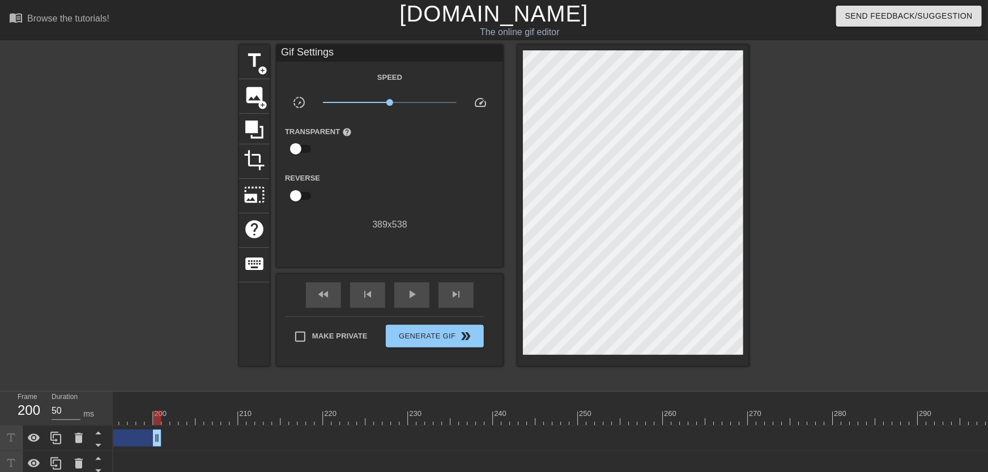
drag, startPoint x: 985, startPoint y: 435, endPoint x: 151, endPoint y: 427, distance: 834.0
drag, startPoint x: 339, startPoint y: 435, endPoint x: 204, endPoint y: 420, distance: 136.2
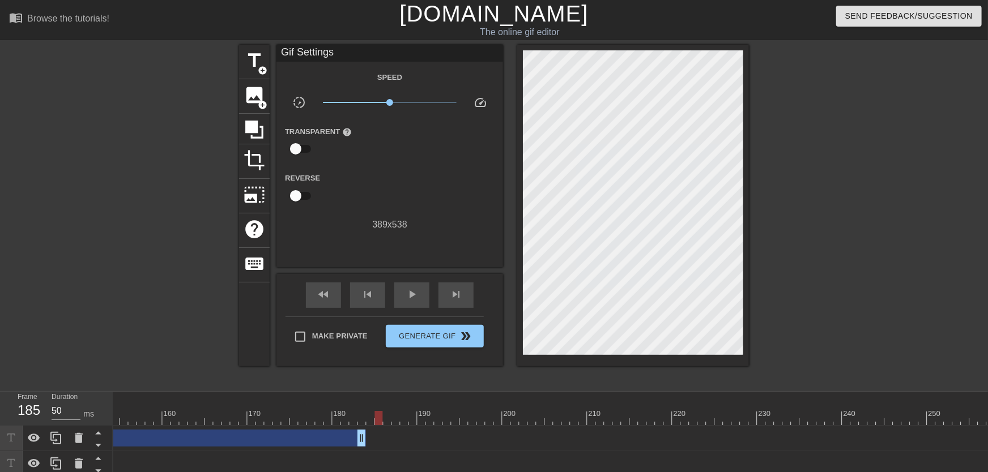
scroll to position [0, 1275]
drag, startPoint x: 386, startPoint y: 440, endPoint x: 363, endPoint y: 441, distance: 23.2
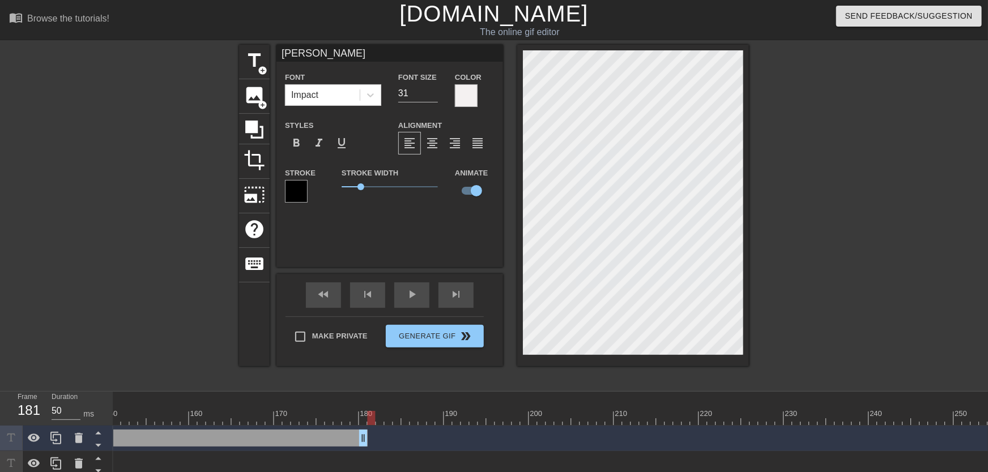
click at [369, 419] on div at bounding box center [372, 418] width 8 height 14
click at [369, 415] on div at bounding box center [104, 418] width 2532 height 14
click at [265, 68] on span "add_circle" at bounding box center [263, 71] width 10 height 10
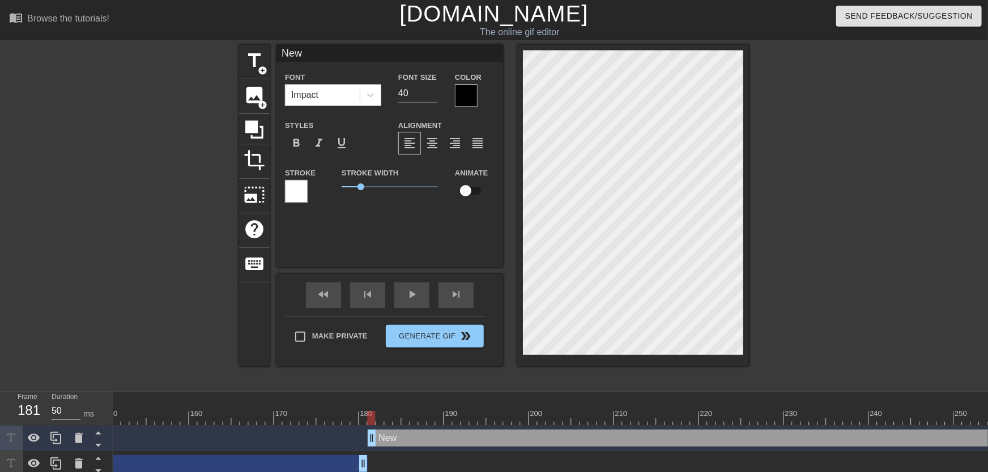
scroll to position [0, 0]
click at [463, 189] on input "checkbox" at bounding box center [465, 191] width 65 height 22
click at [433, 97] on input "31" at bounding box center [418, 93] width 40 height 18
click at [306, 195] on div at bounding box center [296, 191] width 23 height 23
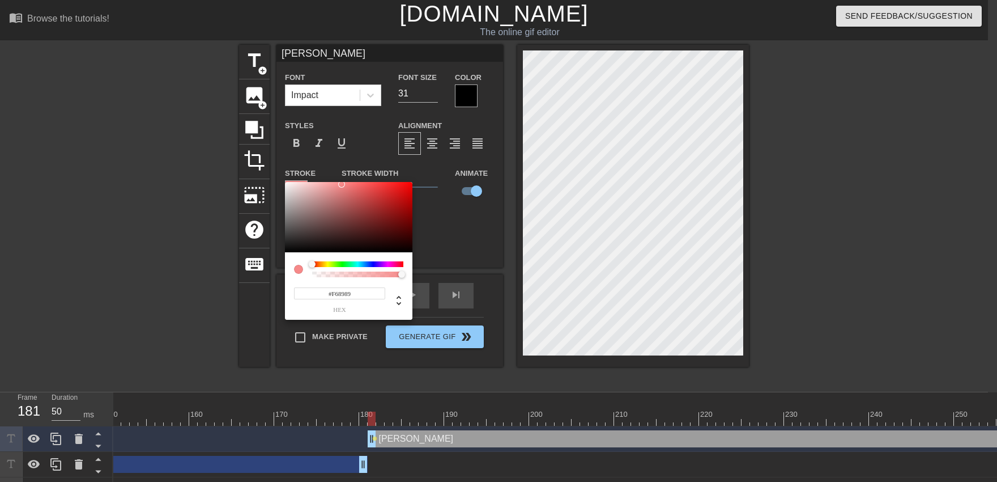
click at [286, 184] on div at bounding box center [348, 217] width 127 height 70
click at [287, 183] on div at bounding box center [348, 217] width 127 height 70
click at [287, 184] on div at bounding box center [287, 184] width 7 height 7
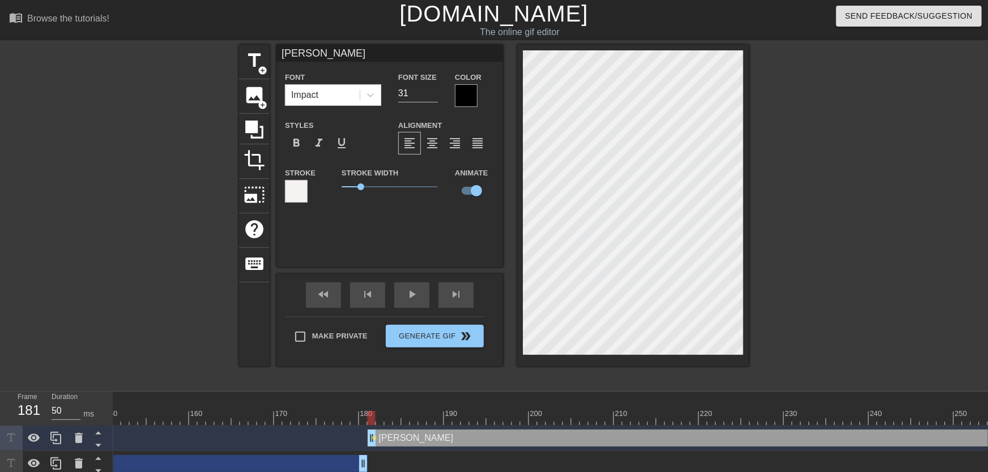
click at [472, 97] on div at bounding box center [466, 95] width 23 height 23
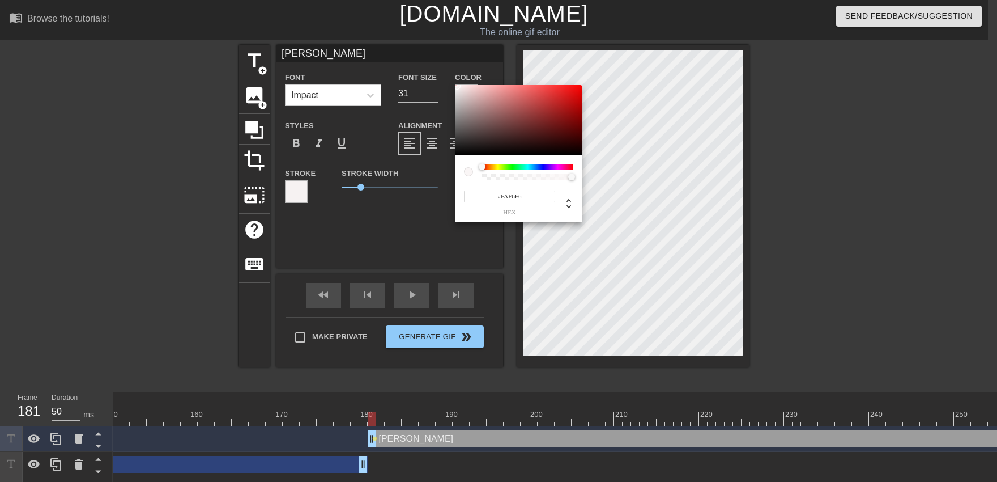
click at [457, 86] on div at bounding box center [518, 120] width 127 height 70
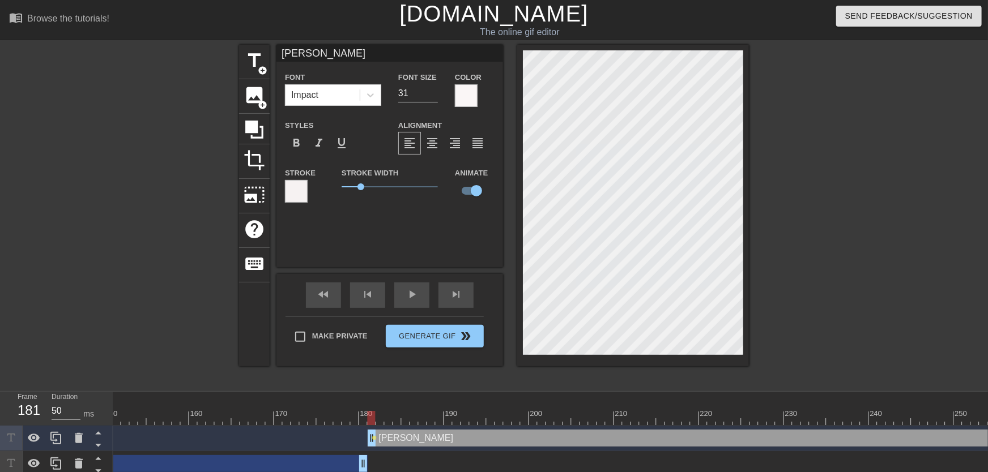
click at [299, 190] on div at bounding box center [296, 191] width 23 height 23
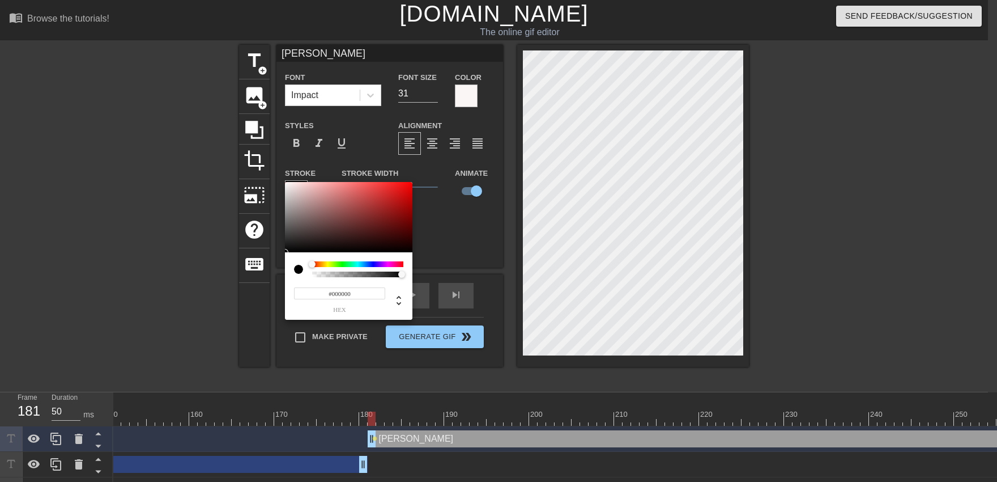
drag, startPoint x: 307, startPoint y: 201, endPoint x: 542, endPoint y: 350, distance: 278.3
click at [285, 252] on div at bounding box center [348, 217] width 127 height 70
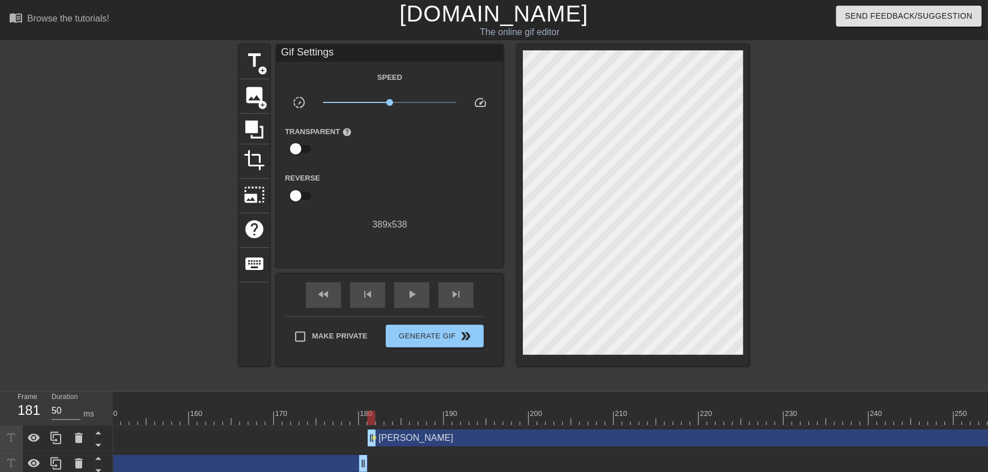
drag, startPoint x: 374, startPoint y: 418, endPoint x: 370, endPoint y: 407, distance: 11.7
click at [370, 407] on div "10 20 30 40 50 60 70 80 90 100 110 120 130 140 150 160" at bounding box center [104, 408] width 2532 height 33
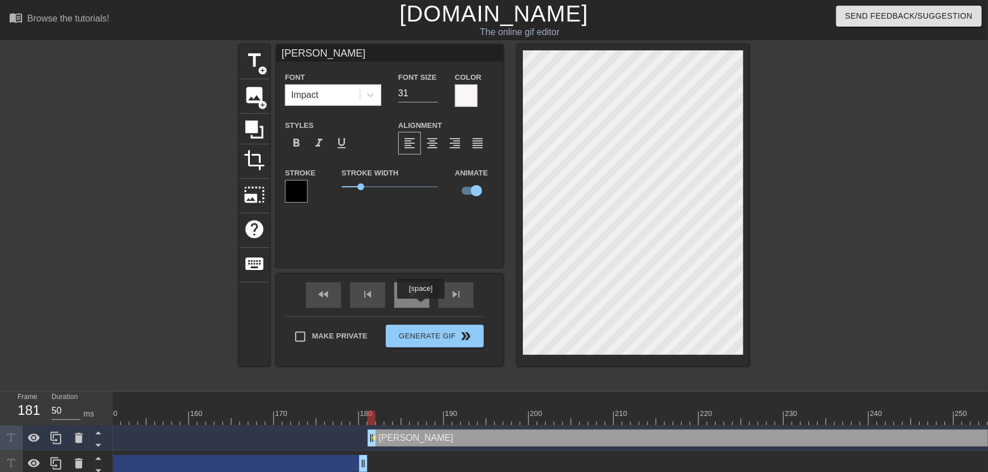
click at [420, 306] on div "play_arrow" at bounding box center [411, 295] width 35 height 25
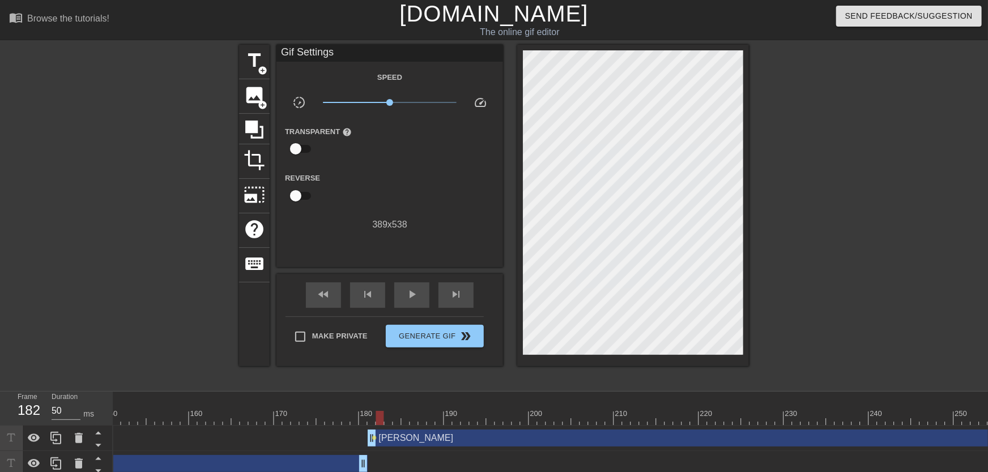
click at [378, 419] on div at bounding box center [104, 418] width 2532 height 14
click at [373, 415] on div at bounding box center [104, 418] width 2532 height 14
drag, startPoint x: 358, startPoint y: 419, endPoint x: 367, endPoint y: 419, distance: 8.5
click at [367, 419] on div at bounding box center [104, 418] width 2532 height 14
click at [371, 411] on div at bounding box center [370, 413] width 2 height 11
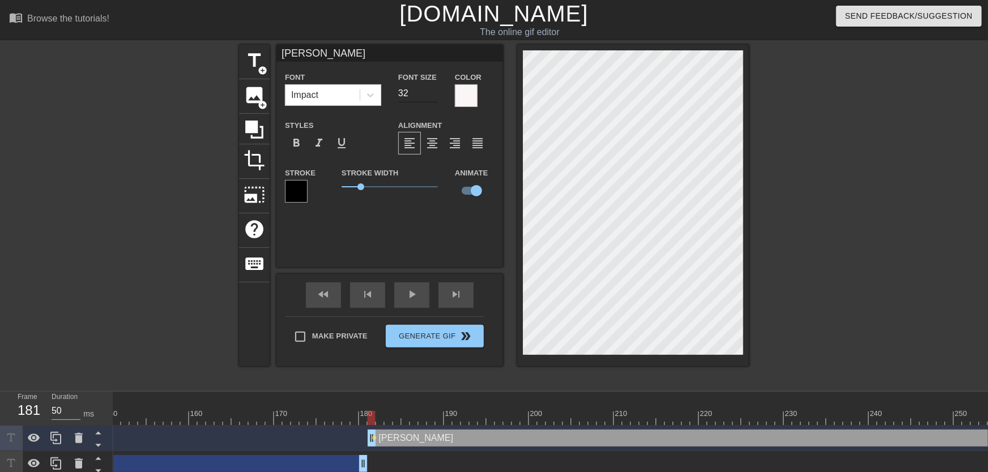
click at [435, 91] on input "32" at bounding box center [418, 93] width 40 height 18
click at [435, 91] on input "33" at bounding box center [418, 93] width 40 height 18
click at [435, 91] on input "34" at bounding box center [418, 93] width 40 height 18
click at [415, 295] on span "play_arrow" at bounding box center [412, 295] width 14 height 14
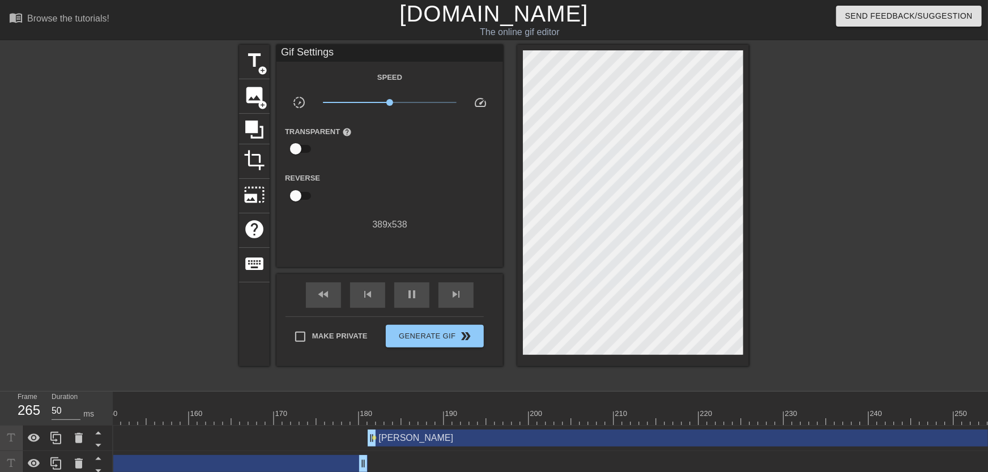
click at [433, 301] on div "fast_rewind skip_previous pause skip_next" at bounding box center [389, 295] width 185 height 42
drag, startPoint x: 372, startPoint y: 414, endPoint x: 672, endPoint y: 420, distance: 300.9
click at [672, 420] on div at bounding box center [104, 418] width 2532 height 14
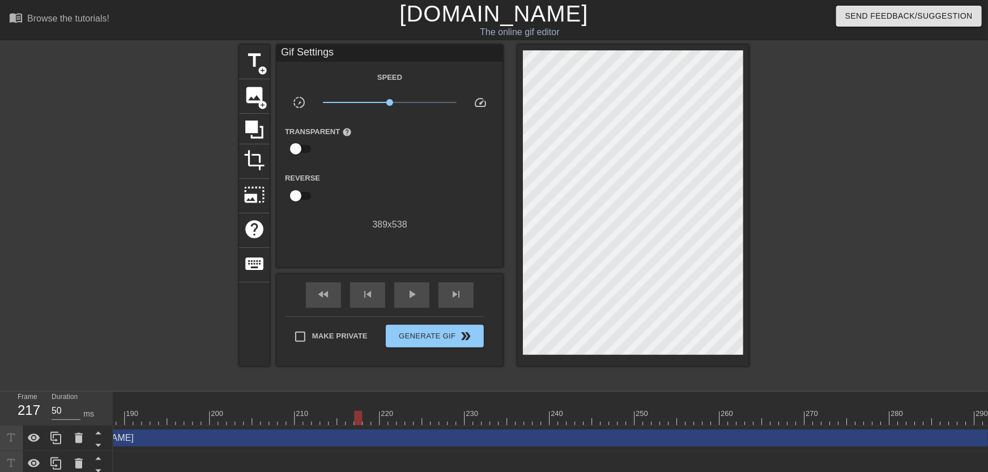
scroll to position [0, 1651]
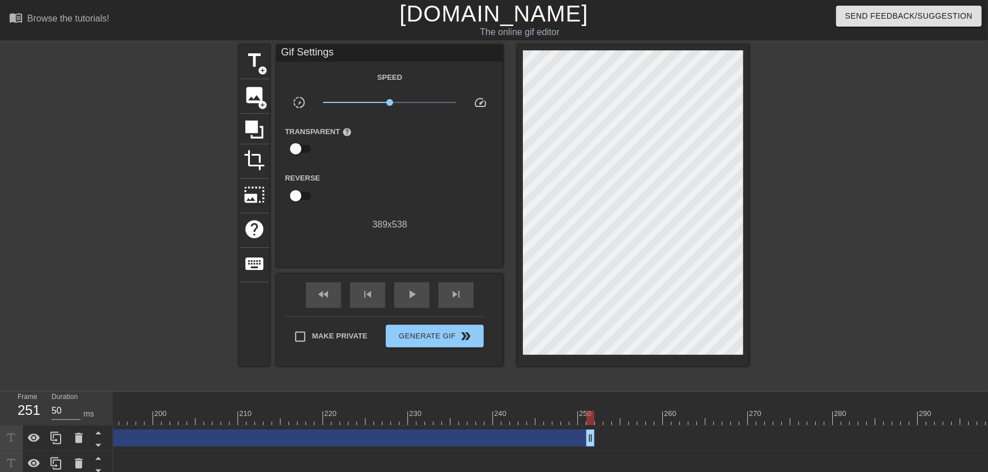
drag, startPoint x: 987, startPoint y: 433, endPoint x: 590, endPoint y: 419, distance: 396.8
click at [267, 71] on span "add_circle" at bounding box center [263, 71] width 10 height 10
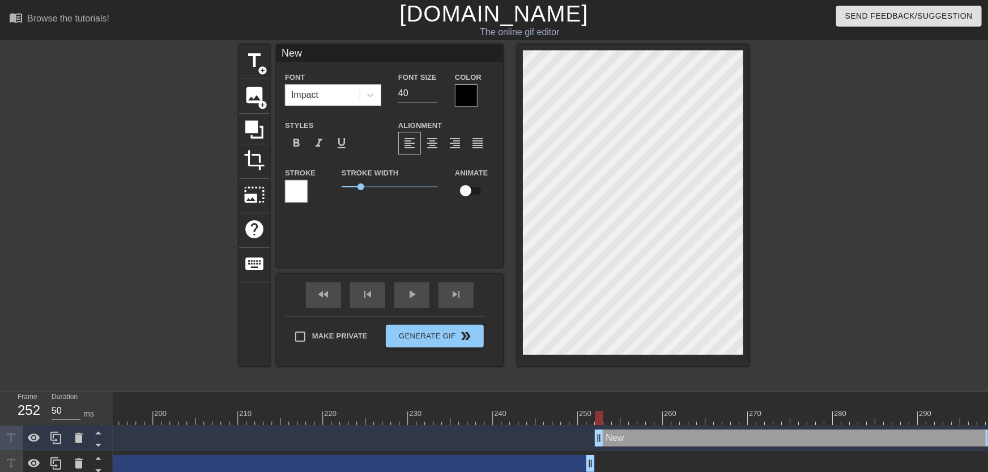
scroll to position [0, 0]
click at [436, 96] on input "34" at bounding box center [418, 93] width 40 height 18
click at [458, 97] on div at bounding box center [466, 95] width 23 height 23
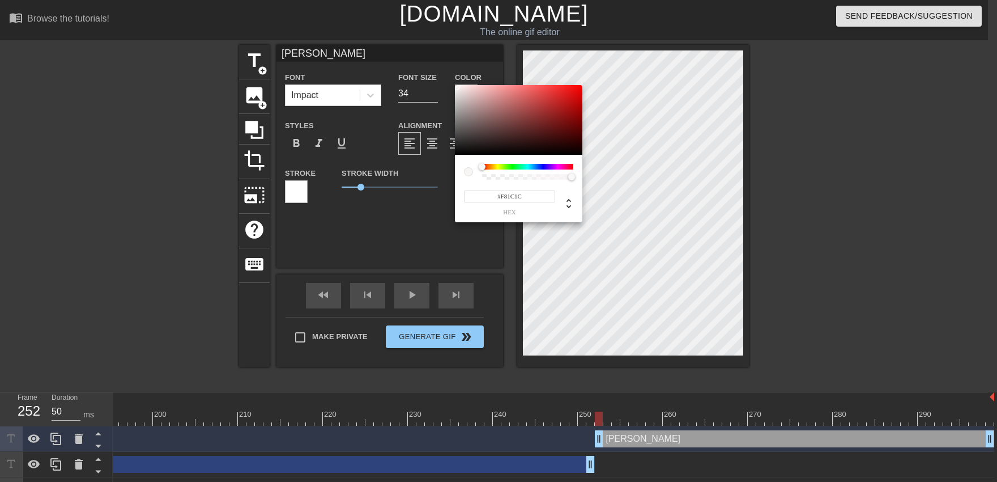
click at [456, 87] on div at bounding box center [518, 120] width 127 height 70
click at [458, 88] on div at bounding box center [518, 120] width 127 height 70
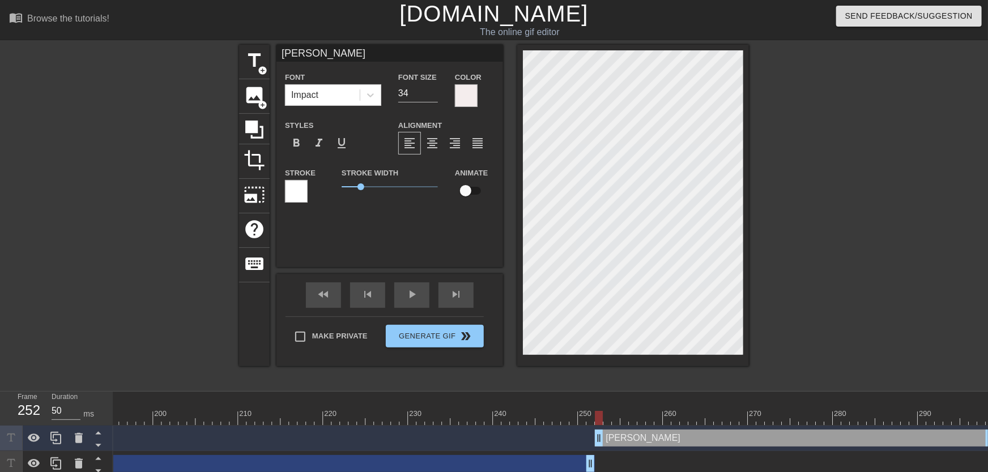
click at [464, 201] on input "checkbox" at bounding box center [465, 191] width 65 height 22
click at [297, 198] on div at bounding box center [296, 191] width 23 height 23
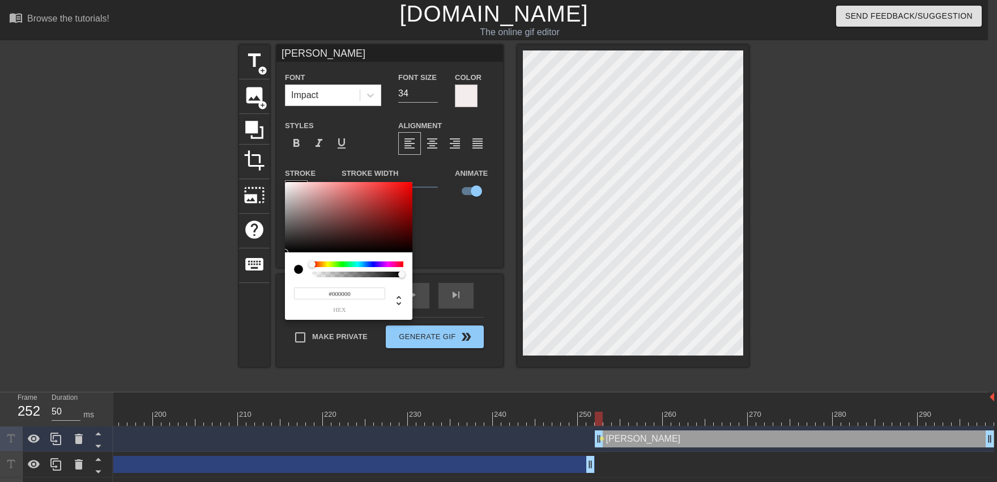
drag, startPoint x: 252, startPoint y: 305, endPoint x: 242, endPoint y: 335, distance: 31.0
click at [285, 252] on div at bounding box center [348, 217] width 127 height 70
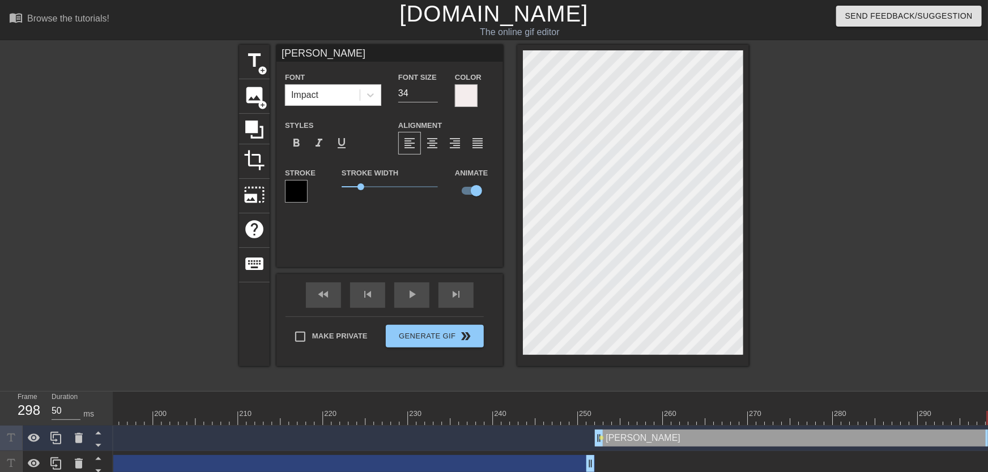
drag, startPoint x: 602, startPoint y: 417, endPoint x: 997, endPoint y: 448, distance: 395.5
click at [987, 448] on html "menu_book Browse the tutorials! [DOMAIN_NAME] The online gif editor Send Feedba…" at bounding box center [494, 315] width 988 height 630
drag, startPoint x: 553, startPoint y: 407, endPoint x: 460, endPoint y: 391, distance: 94.4
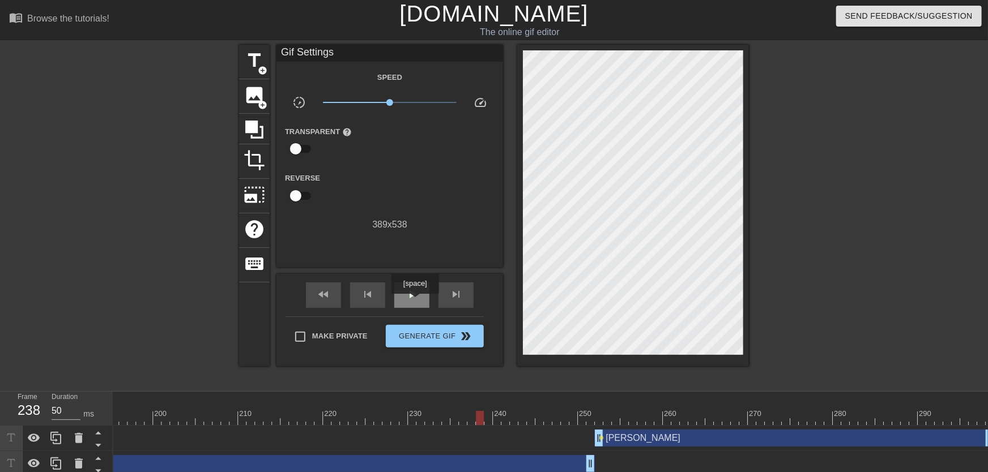
click at [415, 302] on div "play_arrow" at bounding box center [411, 295] width 35 height 25
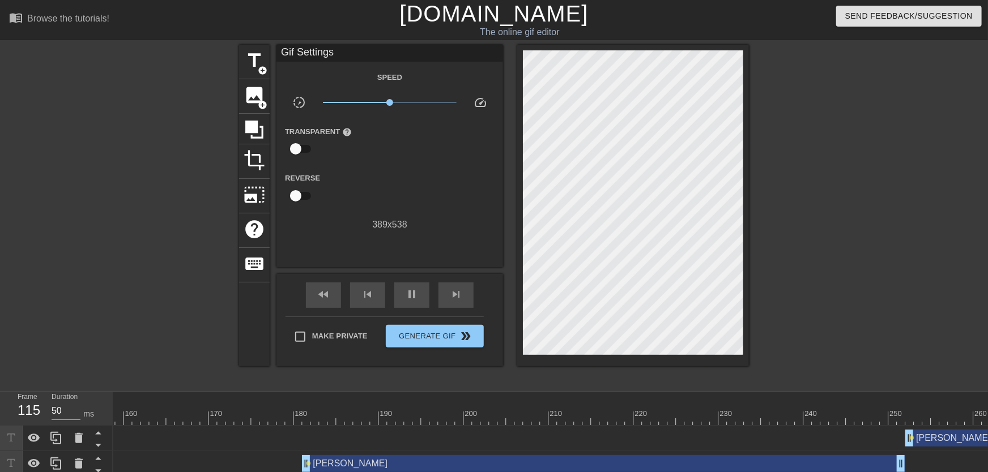
scroll to position [0, 1220]
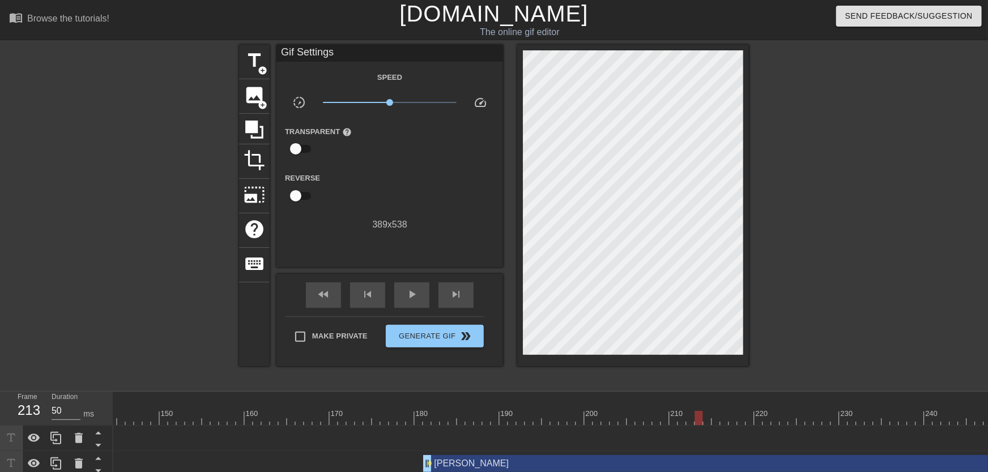
drag, startPoint x: 338, startPoint y: 412, endPoint x: 696, endPoint y: 423, distance: 357.6
click at [696, 423] on div "10 20 30 40 50 60 70 80 90 100 110 120 130 140 150 160" at bounding box center [160, 408] width 2532 height 33
drag, startPoint x: 565, startPoint y: 414, endPoint x: 423, endPoint y: 450, distance: 146.1
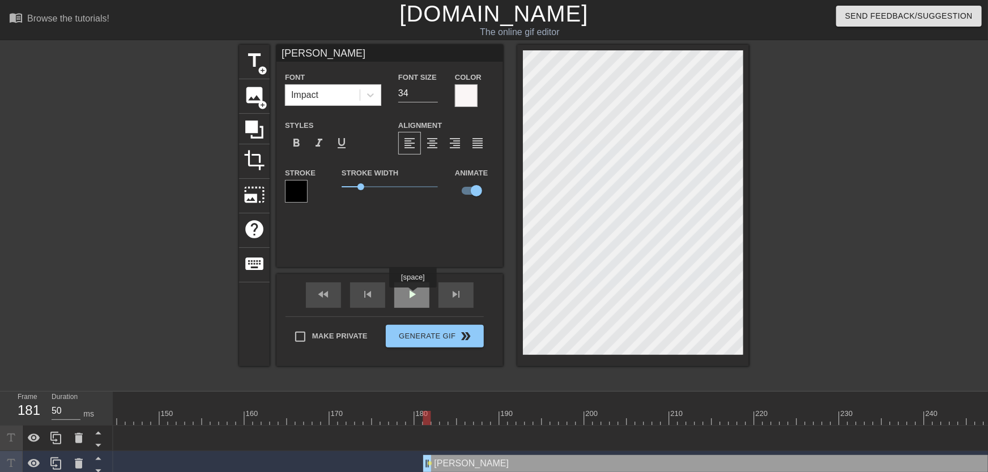
click at [412, 296] on span "play_arrow" at bounding box center [412, 295] width 14 height 14
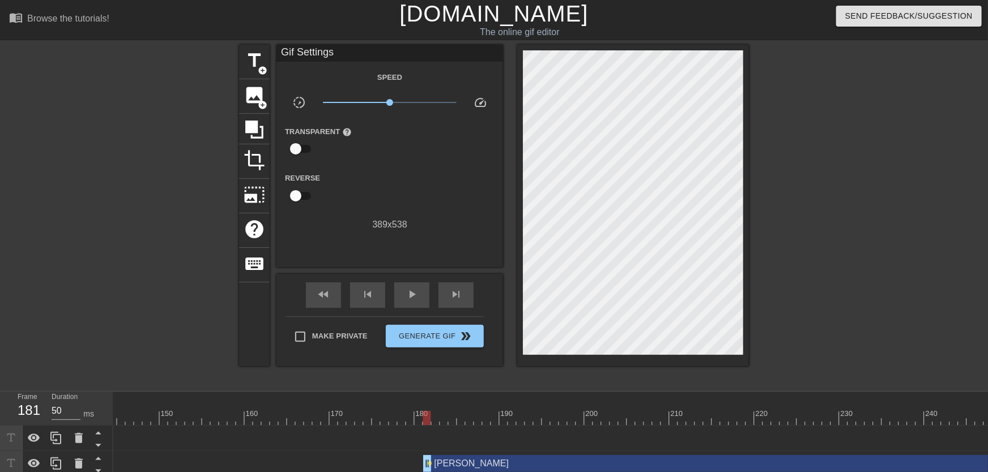
click at [427, 416] on div at bounding box center [160, 418] width 2532 height 14
click at [429, 411] on div at bounding box center [427, 418] width 8 height 14
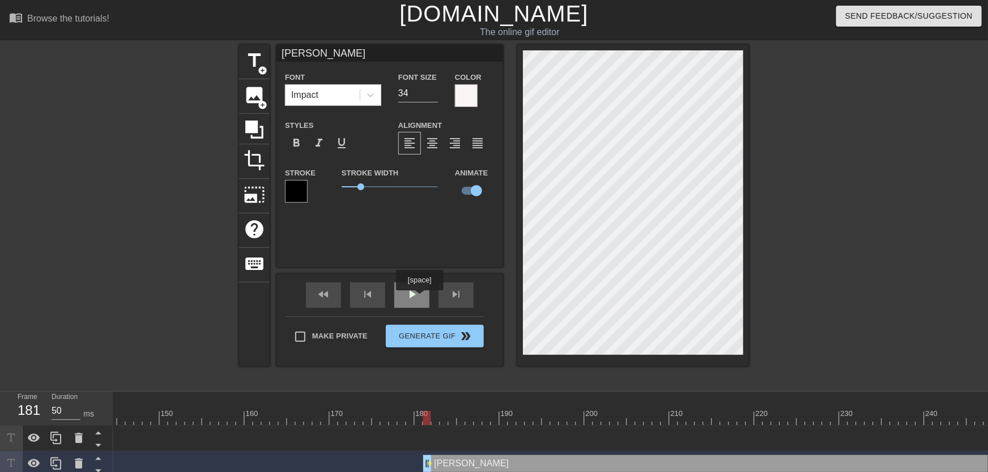
click at [418, 297] on span "play_arrow" at bounding box center [412, 295] width 14 height 14
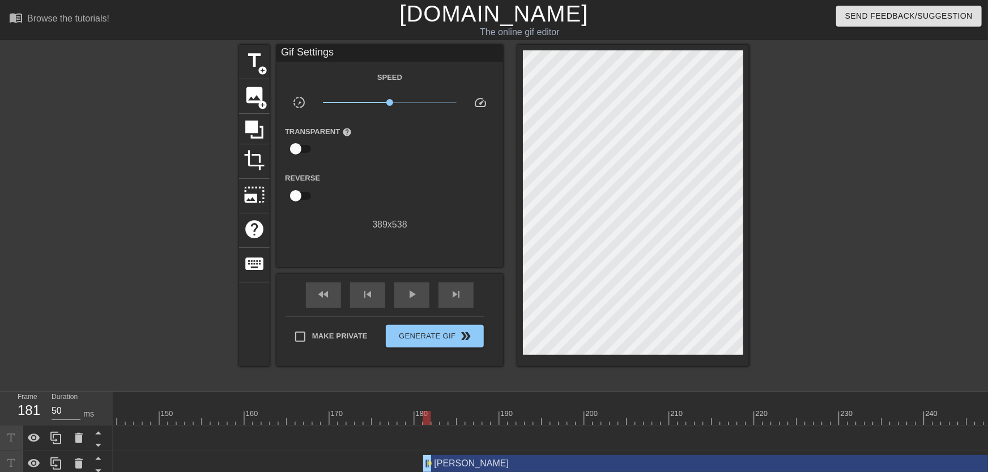
click at [424, 418] on div at bounding box center [160, 418] width 2532 height 14
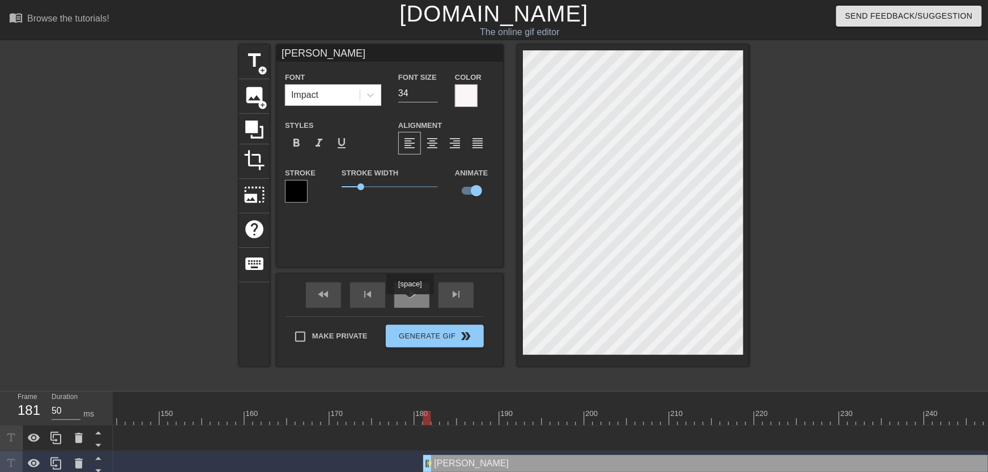
click at [410, 303] on div "play_arrow" at bounding box center [411, 295] width 35 height 25
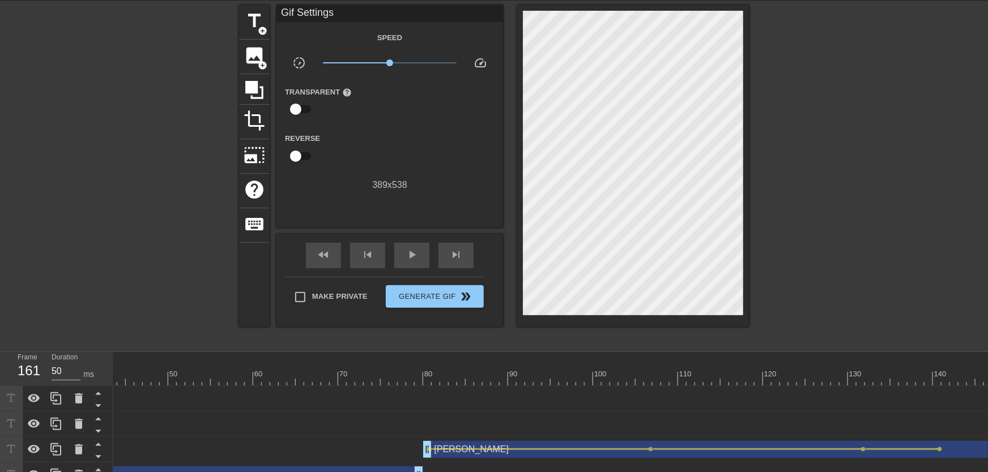
scroll to position [0, 0]
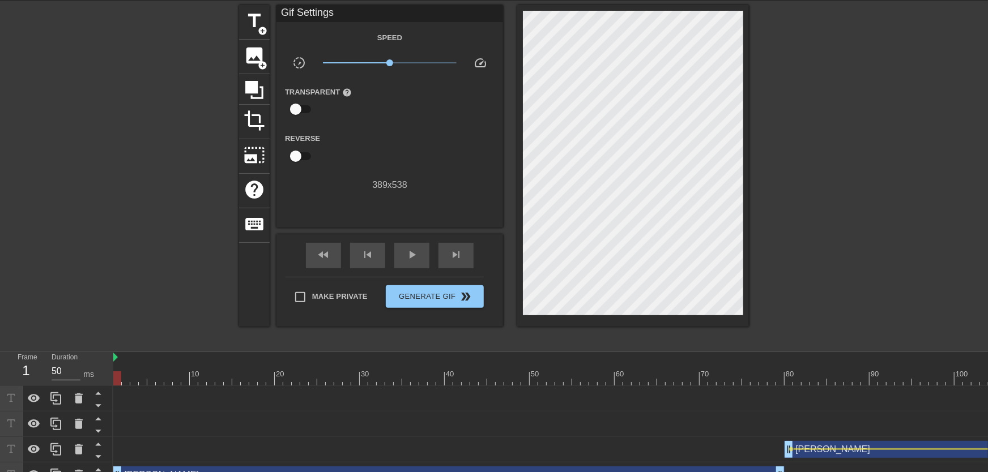
drag, startPoint x: 133, startPoint y: 375, endPoint x: 111, endPoint y: 372, distance: 22.3
click at [111, 373] on div "Frame 1 Duration 50 ms 10 20 30 40 50 60 70 80 90 100 110 120 130 140 150" at bounding box center [494, 471] width 988 height 238
click at [420, 293] on span "Generate Gif double_arrow" at bounding box center [434, 297] width 89 height 14
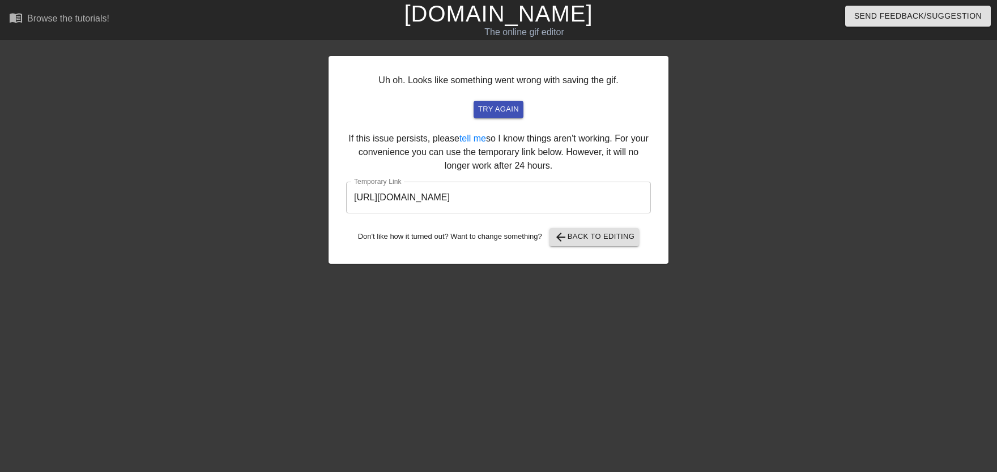
click at [502, 203] on input "[URL][DOMAIN_NAME]" at bounding box center [498, 198] width 305 height 32
click at [580, 241] on span "arrow_back Back to Editing" at bounding box center [594, 238] width 81 height 14
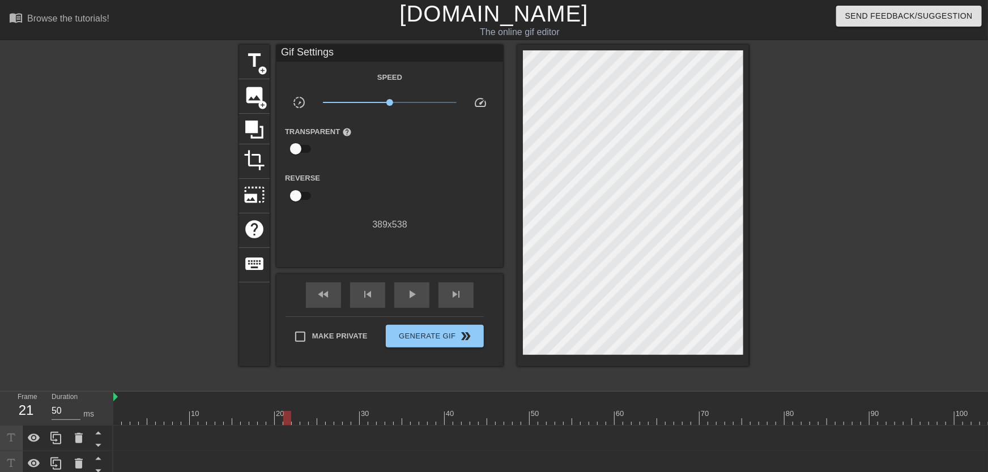
drag, startPoint x: 160, startPoint y: 415, endPoint x: 288, endPoint y: 441, distance: 130.8
click at [263, 69] on span "add_circle" at bounding box center [263, 71] width 10 height 10
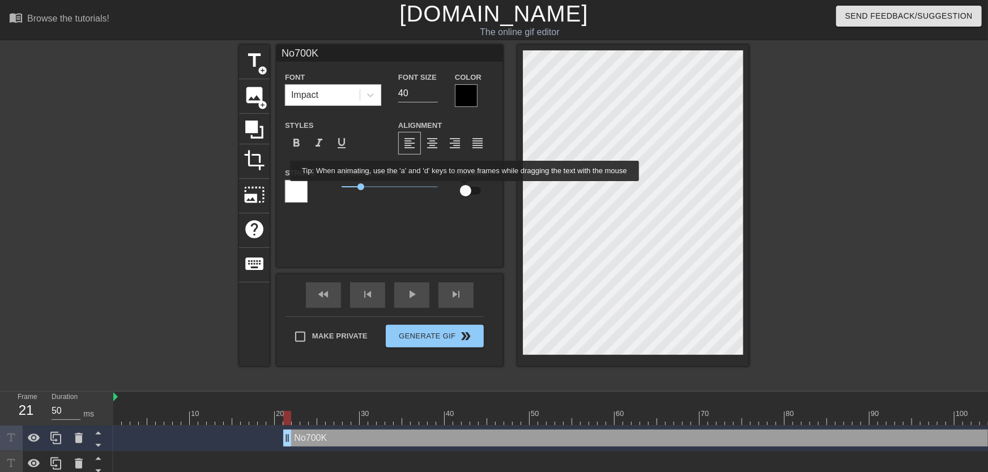
click at [466, 189] on input "checkbox" at bounding box center [465, 191] width 65 height 22
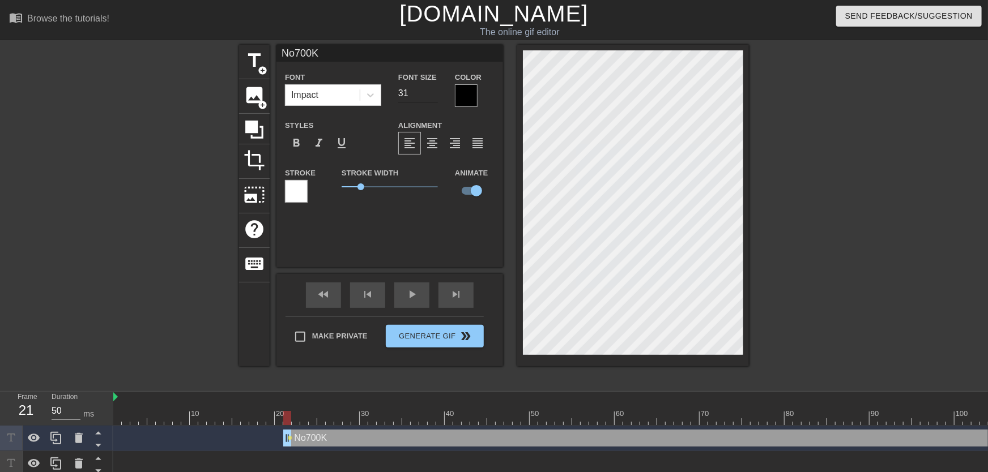
click at [433, 97] on input "31" at bounding box center [418, 93] width 40 height 18
drag, startPoint x: 434, startPoint y: 96, endPoint x: 440, endPoint y: 102, distance: 8.4
click at [435, 97] on input "27" at bounding box center [418, 93] width 40 height 18
click at [431, 96] on input "26" at bounding box center [418, 93] width 40 height 18
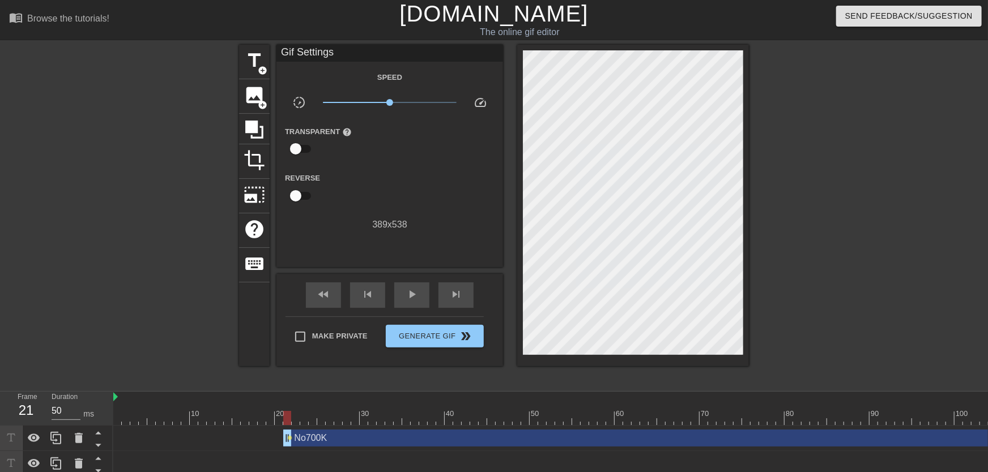
drag, startPoint x: 296, startPoint y: 417, endPoint x: 288, endPoint y: 412, distance: 8.6
drag, startPoint x: 295, startPoint y: 412, endPoint x: 306, endPoint y: 415, distance: 11.7
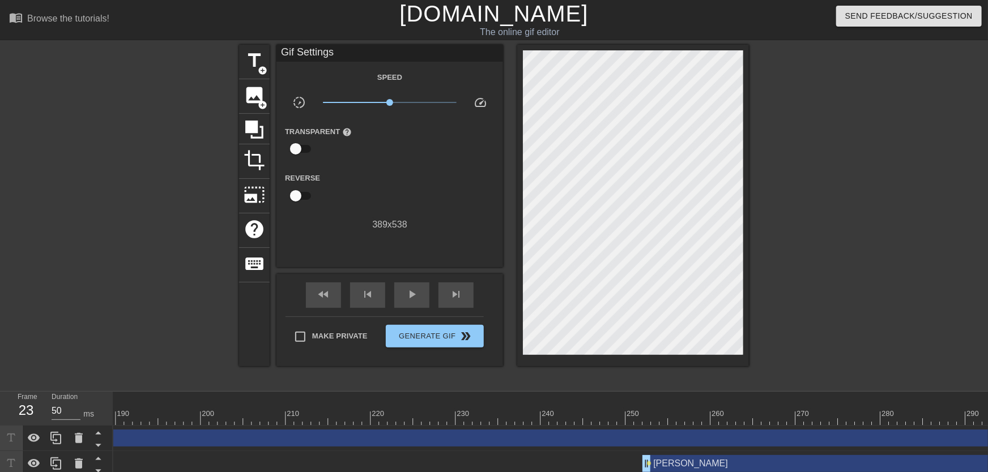
scroll to position [0, 1651]
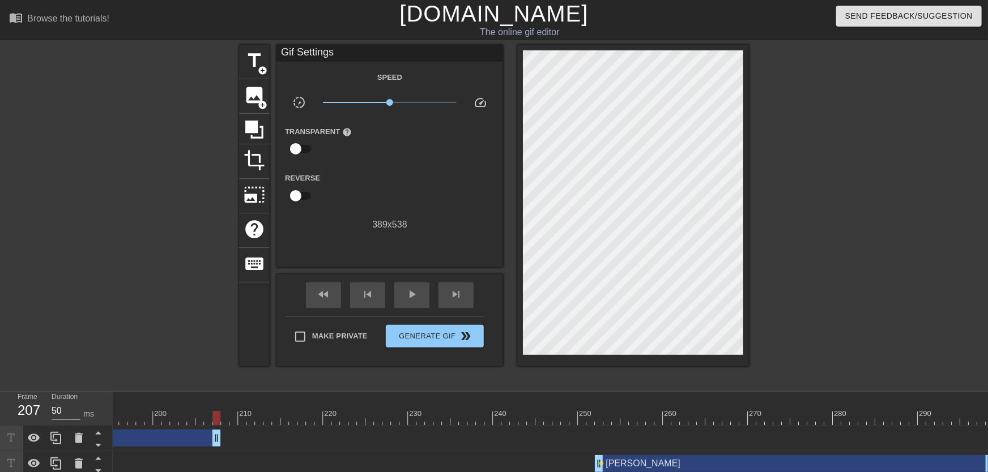
drag, startPoint x: 986, startPoint y: 439, endPoint x: 132, endPoint y: 444, distance: 854.3
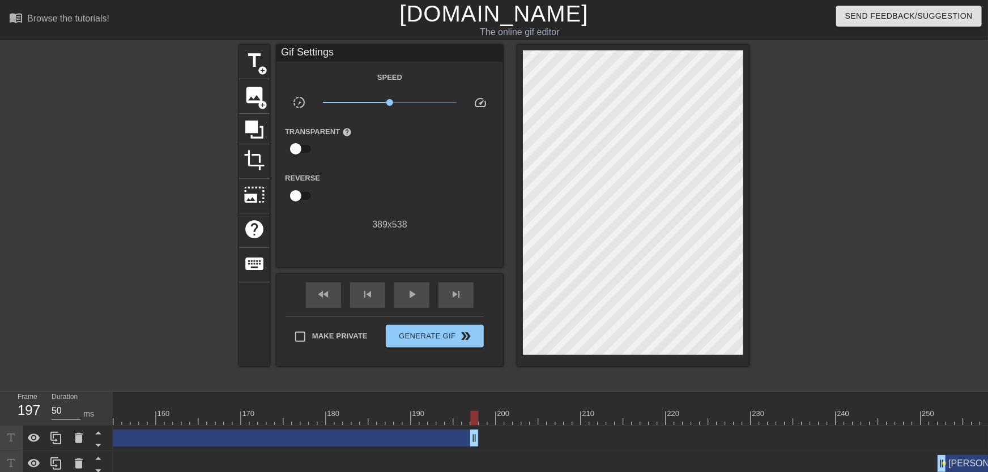
scroll to position [0, 1275]
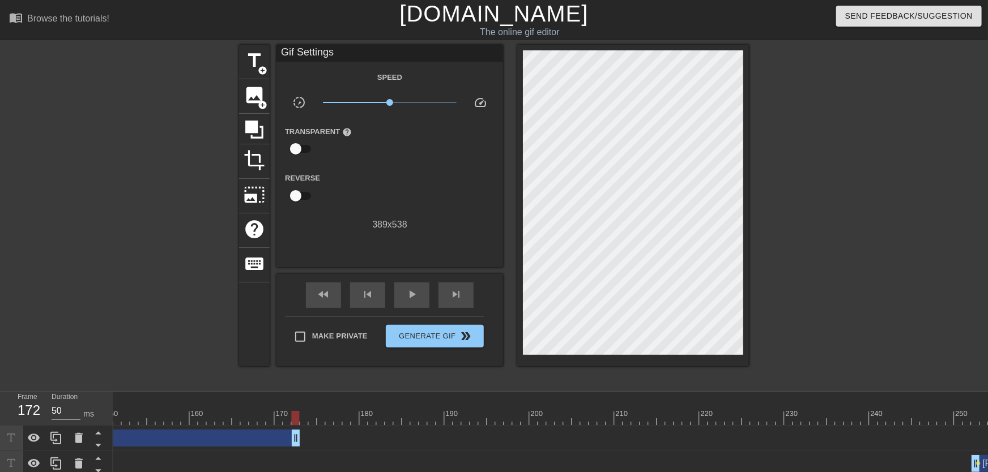
drag, startPoint x: 504, startPoint y: 441, endPoint x: 115, endPoint y: 427, distance: 388.9
click at [114, 427] on div "No700K drag_handle drag_handle lens" at bounding box center [105, 438] width 2532 height 25
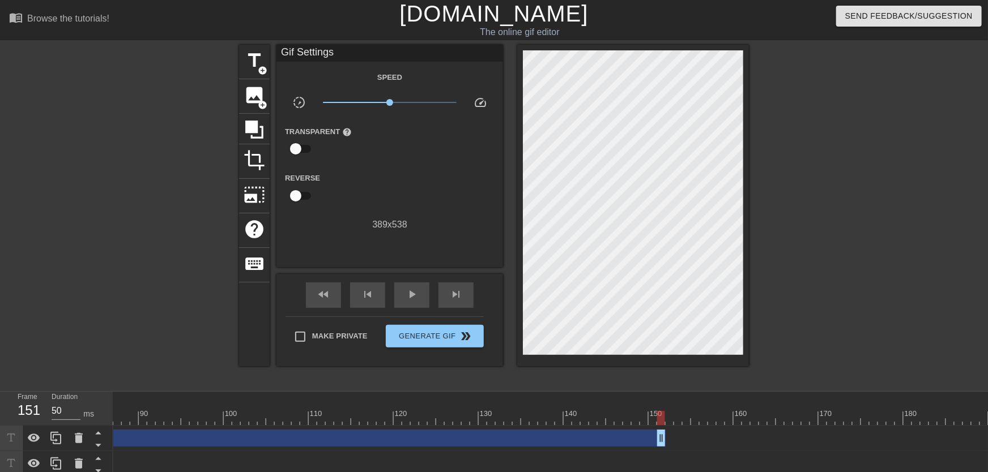
scroll to position [0, 712]
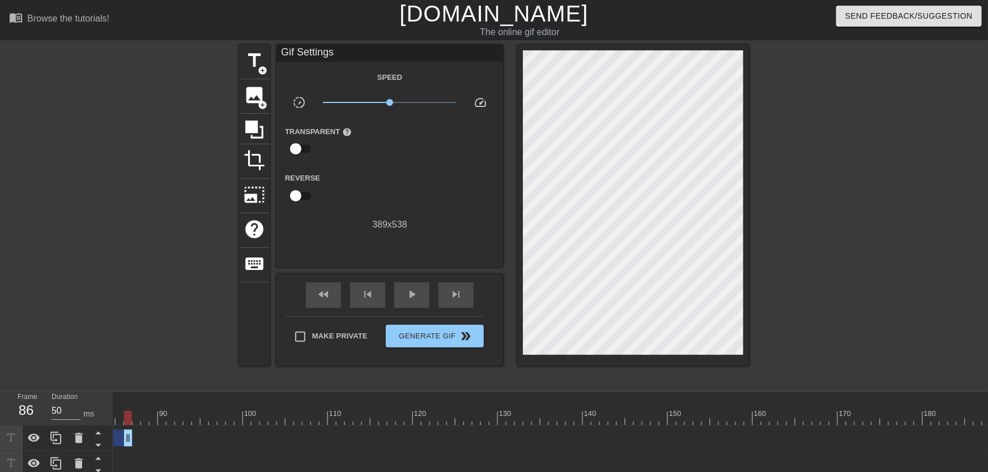
drag, startPoint x: 679, startPoint y: 437, endPoint x: 95, endPoint y: 415, distance: 583.9
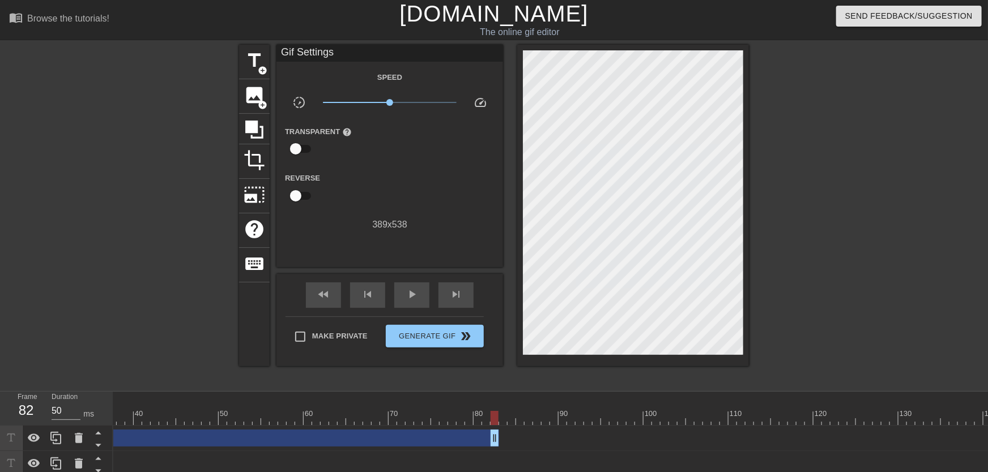
scroll to position [0, 261]
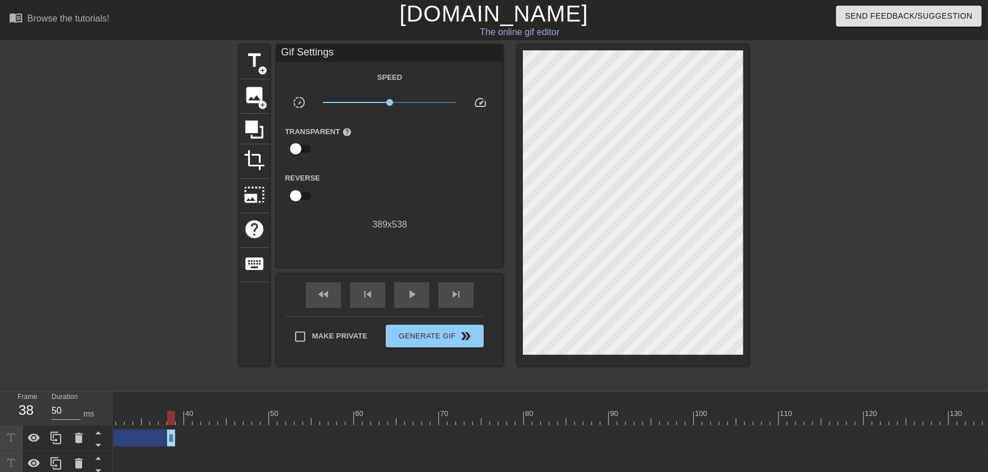
drag, startPoint x: 543, startPoint y: 440, endPoint x: 218, endPoint y: 441, distance: 325.8
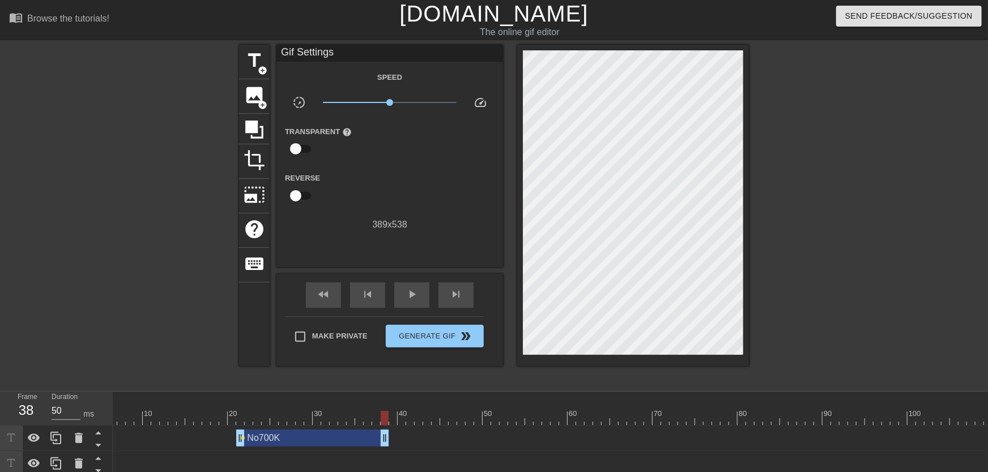
scroll to position [0, 3]
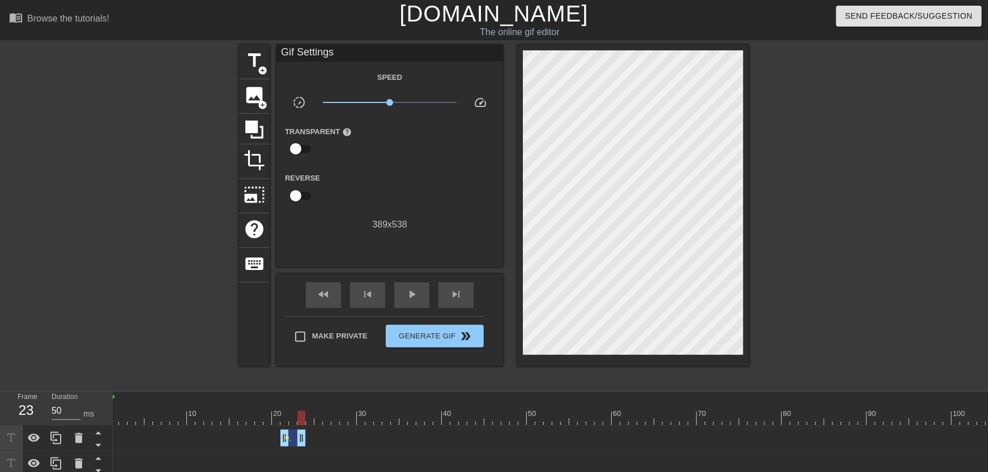
drag, startPoint x: 428, startPoint y: 440, endPoint x: 303, endPoint y: 438, distance: 125.2
click at [303, 438] on div "No700K drag_handle drag_handle" at bounding box center [292, 438] width 25 height 17
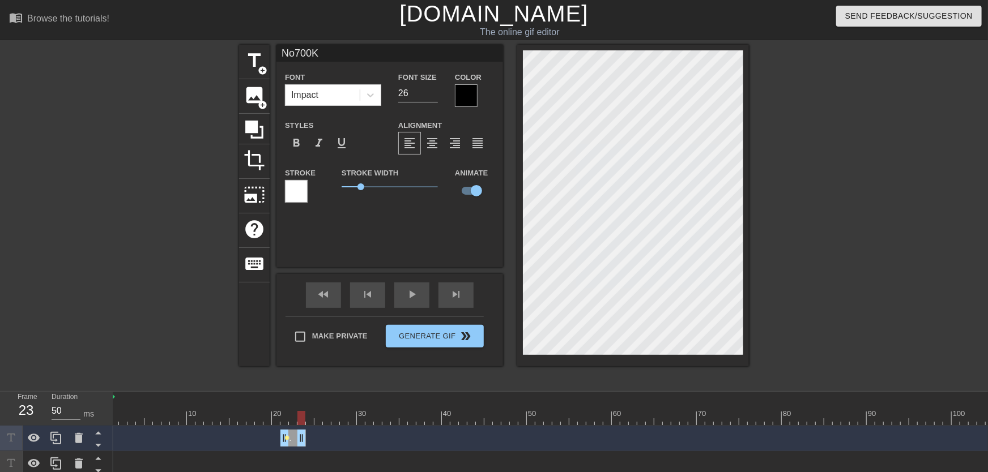
click at [288, 440] on span "lens" at bounding box center [287, 438] width 5 height 5
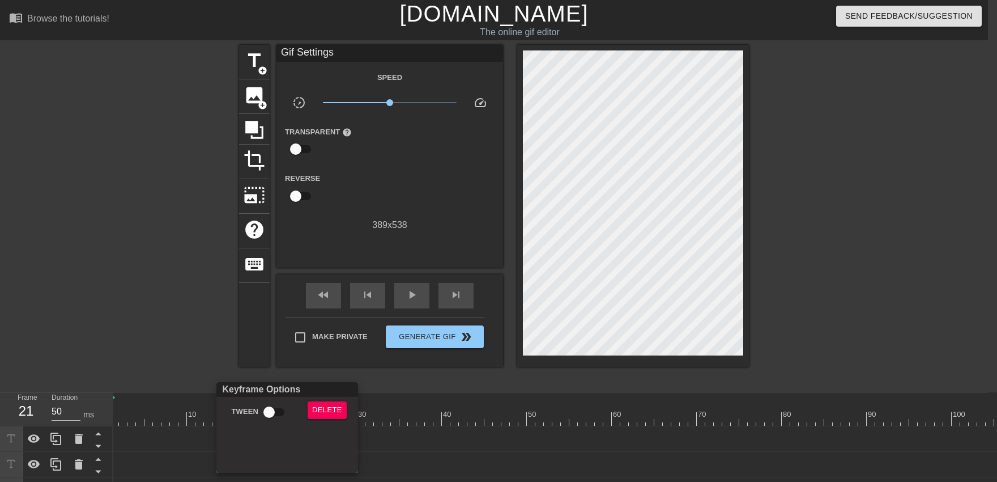
click at [273, 415] on input "Tween" at bounding box center [269, 412] width 65 height 22
click at [257, 361] on div at bounding box center [498, 241] width 997 height 482
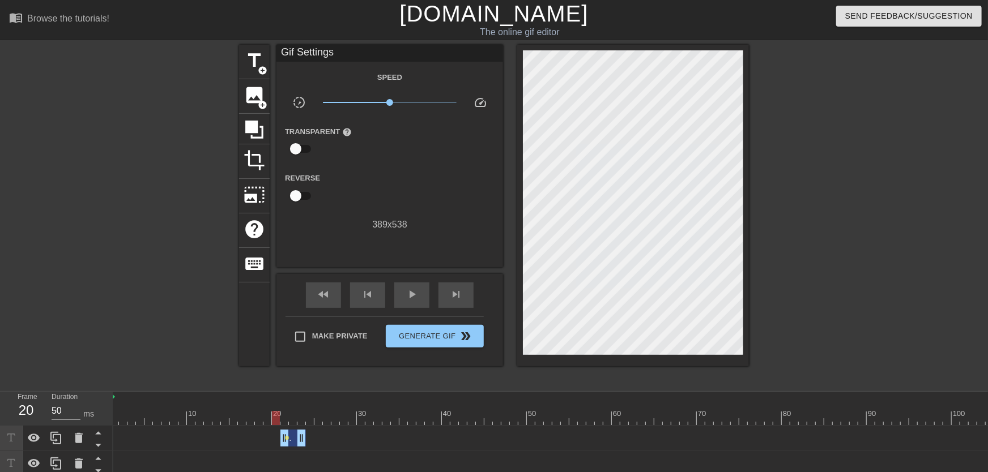
drag, startPoint x: 274, startPoint y: 407, endPoint x: 267, endPoint y: 409, distance: 7.7
click at [288, 437] on span "lens" at bounding box center [287, 438] width 5 height 5
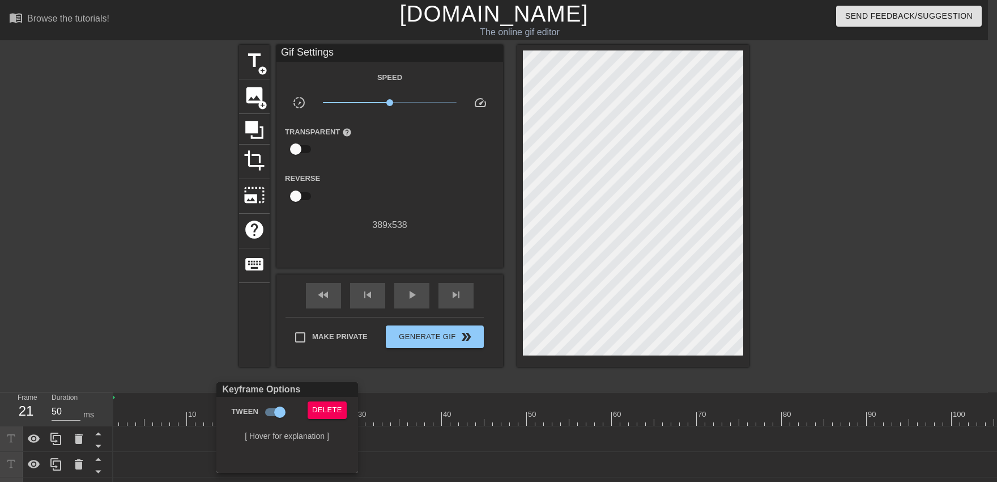
click at [231, 359] on div at bounding box center [498, 241] width 997 height 482
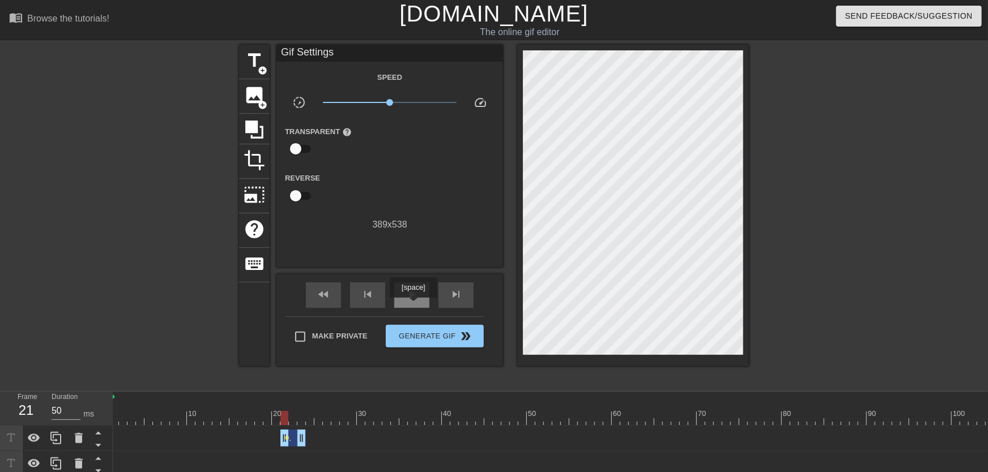
click at [415, 303] on div "play_arrow" at bounding box center [411, 295] width 35 height 25
drag, startPoint x: 354, startPoint y: 426, endPoint x: 370, endPoint y: 421, distance: 17.2
drag, startPoint x: 391, startPoint y: 416, endPoint x: 519, endPoint y: 394, distance: 129.5
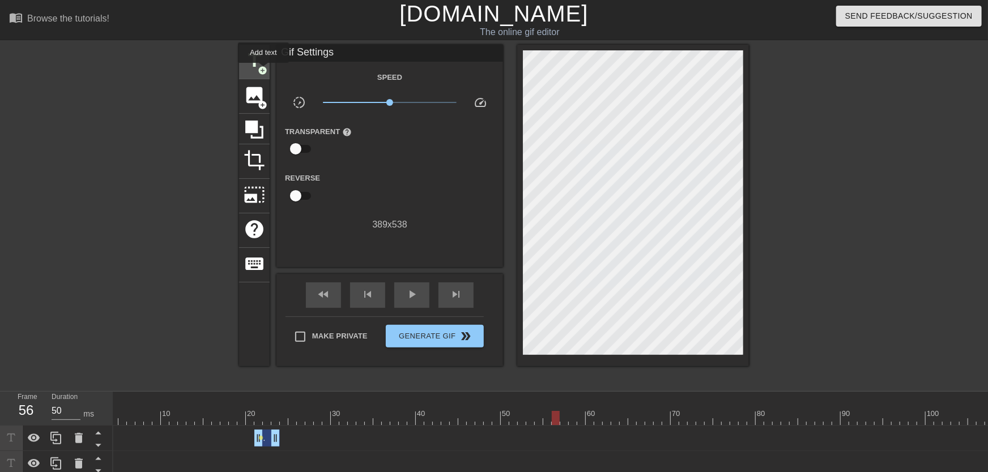
click at [263, 71] on span "add_circle" at bounding box center [263, 71] width 10 height 10
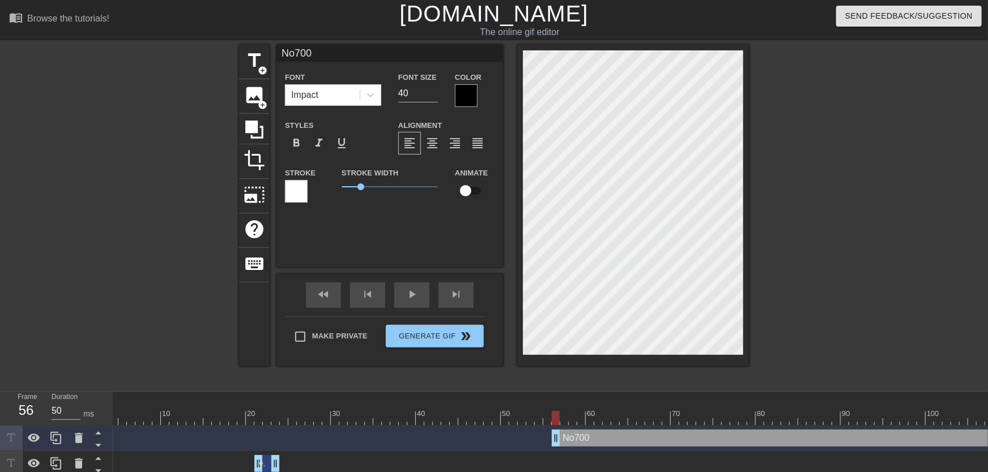
scroll to position [0, 0]
click at [471, 190] on input "checkbox" at bounding box center [465, 191] width 65 height 22
click at [433, 95] on input "30" at bounding box center [418, 93] width 40 height 18
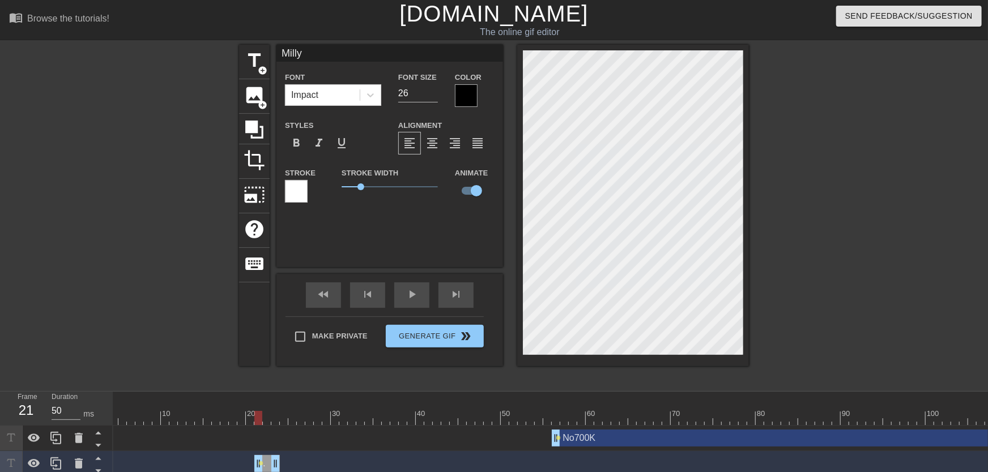
drag, startPoint x: 261, startPoint y: 417, endPoint x: 262, endPoint y: 423, distance: 5.7
click at [262, 423] on div at bounding box center [258, 418] width 8 height 14
click at [429, 93] on input "27" at bounding box center [418, 93] width 40 height 18
click at [429, 92] on input "28" at bounding box center [418, 93] width 40 height 18
drag, startPoint x: 253, startPoint y: 414, endPoint x: 247, endPoint y: 410, distance: 6.9
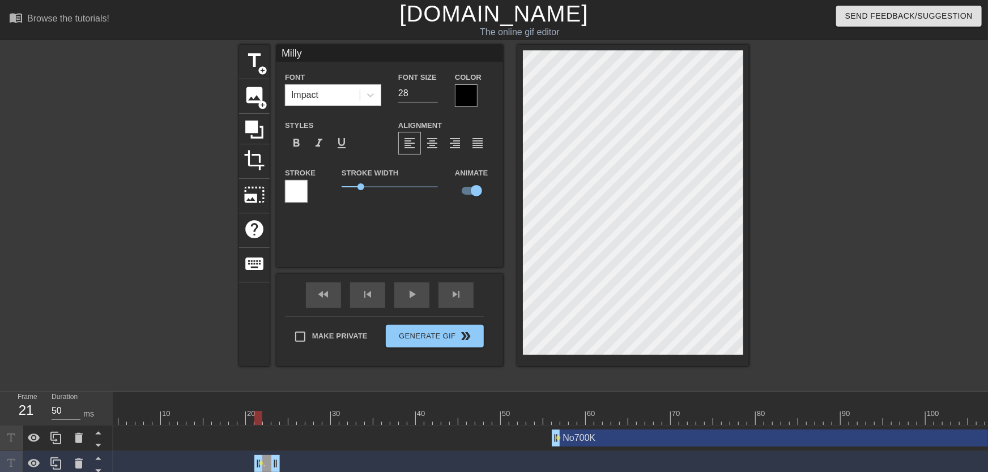
click at [405, 301] on div "play_arrow" at bounding box center [411, 295] width 35 height 25
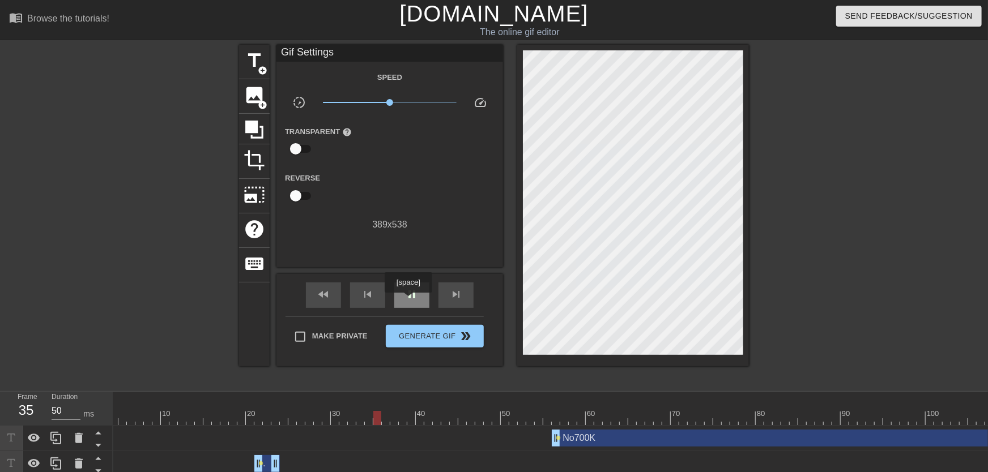
click at [408, 301] on span "pause" at bounding box center [412, 295] width 14 height 14
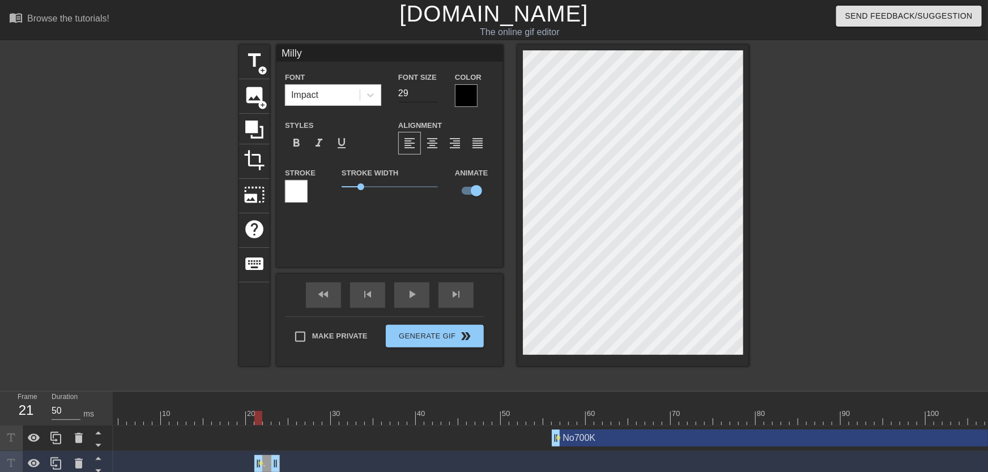
click at [432, 91] on input "29" at bounding box center [418, 93] width 40 height 18
click at [433, 97] on input "28" at bounding box center [418, 93] width 40 height 18
click at [433, 97] on input "27" at bounding box center [418, 93] width 40 height 18
click at [415, 292] on span "play_arrow" at bounding box center [412, 295] width 14 height 14
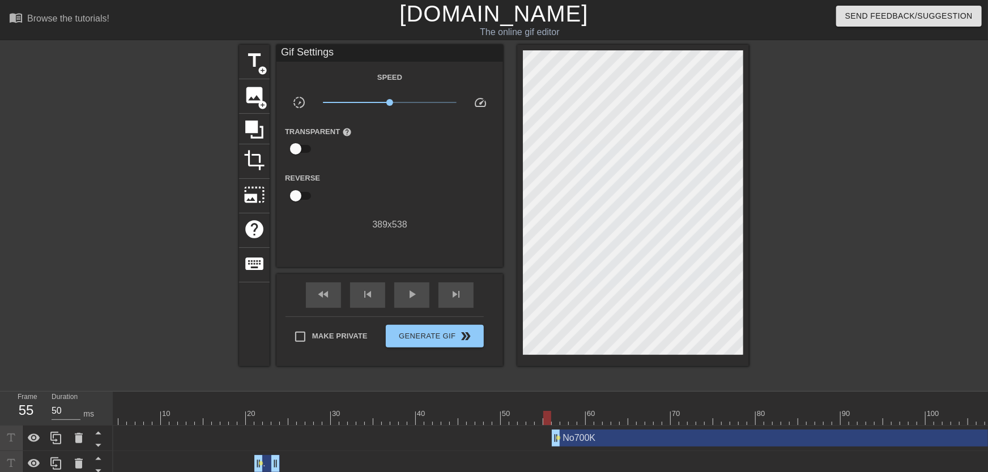
drag, startPoint x: 524, startPoint y: 415, endPoint x: 552, endPoint y: 415, distance: 27.8
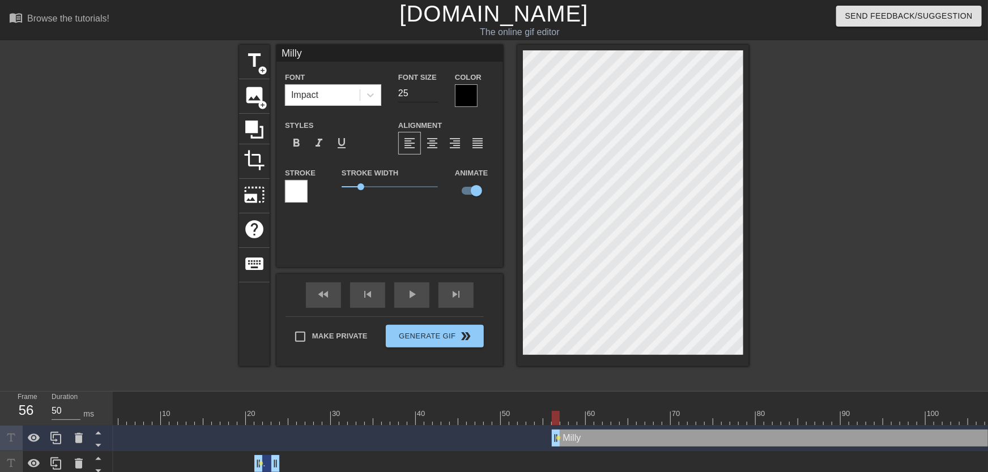
click at [435, 96] on input "25" at bounding box center [418, 93] width 40 height 18
click at [431, 97] on input "19" at bounding box center [418, 93] width 40 height 18
click at [433, 91] on input "20" at bounding box center [418, 93] width 40 height 18
click at [433, 91] on input "21" at bounding box center [418, 93] width 40 height 18
click at [762, 196] on div "title add_circle image add_circle crop photo_size_select_large help keyboard Mi…" at bounding box center [494, 215] width 988 height 340
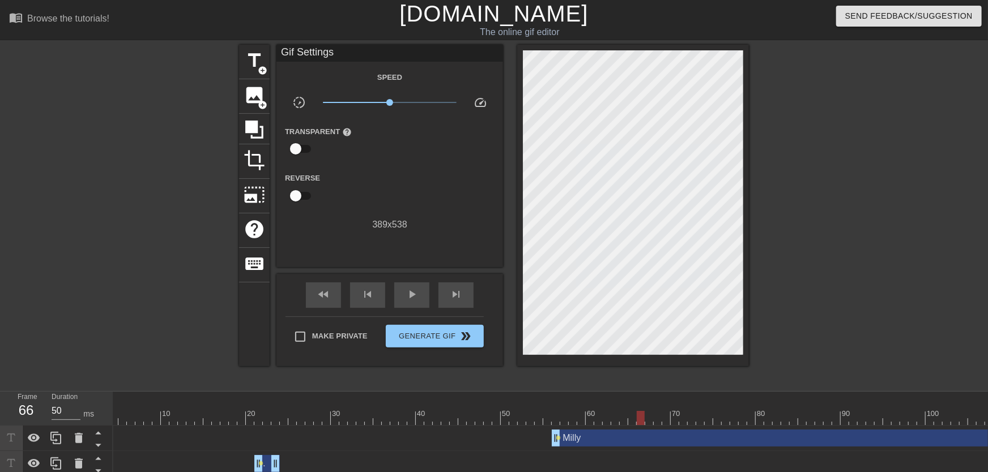
drag, startPoint x: 562, startPoint y: 416, endPoint x: 691, endPoint y: 398, distance: 129.8
drag, startPoint x: 645, startPoint y: 416, endPoint x: 721, endPoint y: 415, distance: 75.9
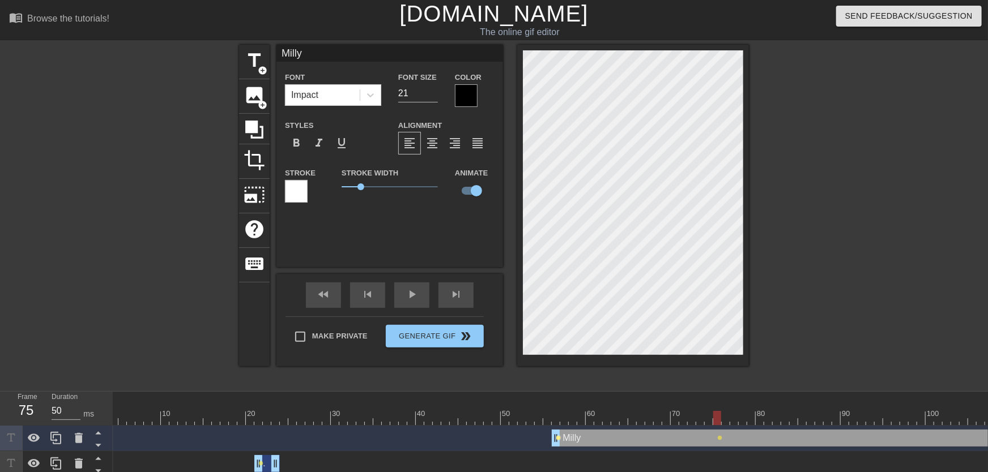
click at [558, 438] on span "lens" at bounding box center [558, 438] width 5 height 5
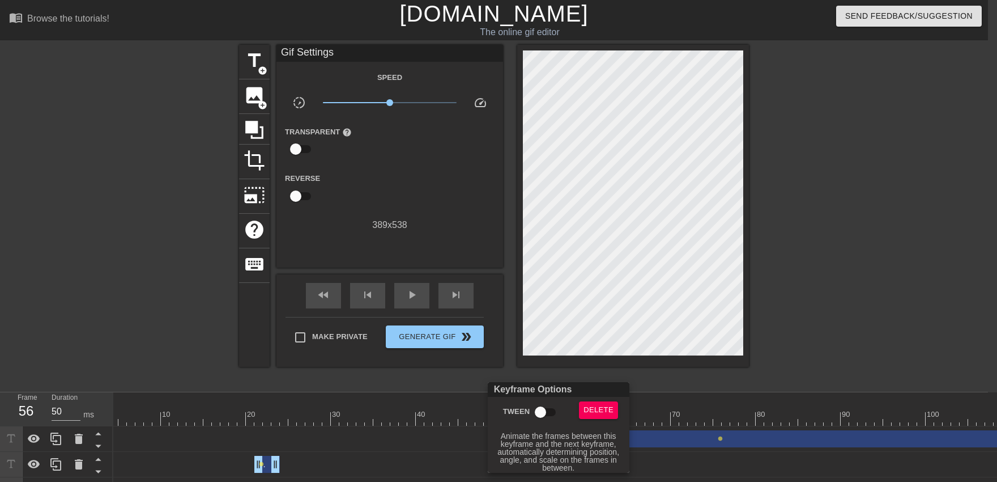
click at [543, 415] on input "Tween" at bounding box center [540, 412] width 65 height 22
click at [545, 358] on div at bounding box center [498, 241] width 997 height 482
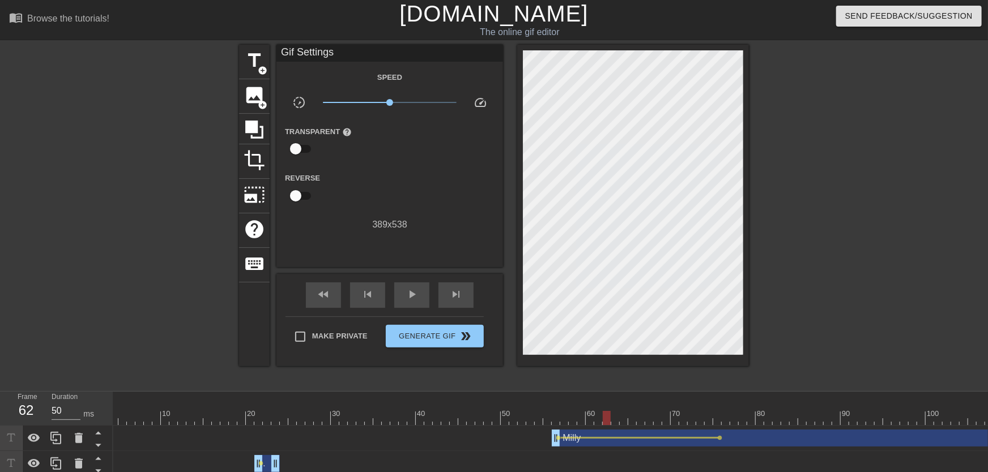
drag, startPoint x: 561, startPoint y: 420, endPoint x: 608, endPoint y: 411, distance: 47.2
click at [608, 411] on div at bounding box center [607, 418] width 8 height 14
drag, startPoint x: 558, startPoint y: 415, endPoint x: 640, endPoint y: 414, distance: 82.2
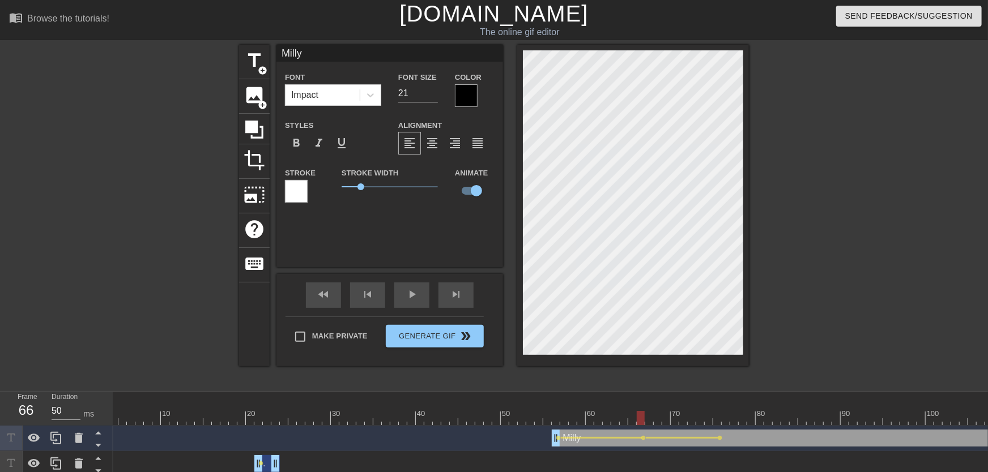
click at [778, 198] on div at bounding box center [848, 215] width 170 height 340
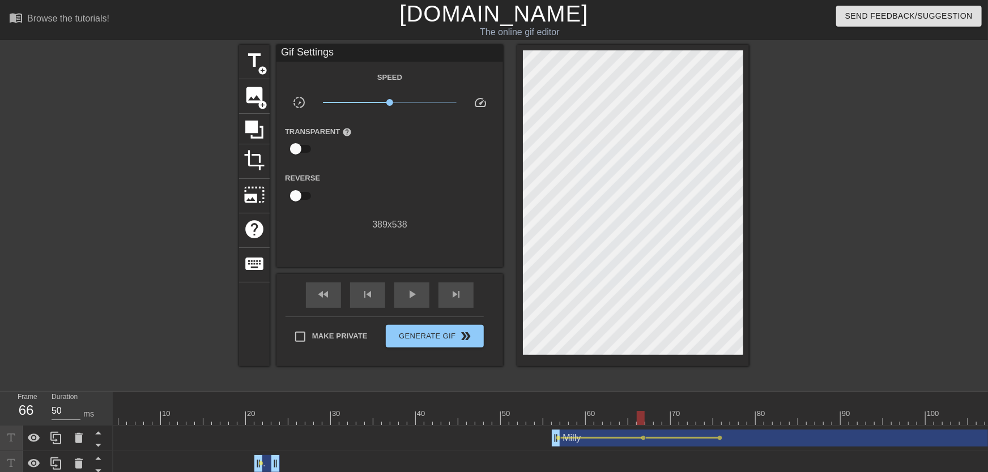
drag, startPoint x: 559, startPoint y: 411, endPoint x: 523, endPoint y: 411, distance: 35.7
click at [407, 292] on span "play_arrow" at bounding box center [412, 295] width 14 height 14
click at [407, 293] on span "pause" at bounding box center [412, 295] width 14 height 14
drag, startPoint x: 522, startPoint y: 412, endPoint x: 546, endPoint y: 415, distance: 23.4
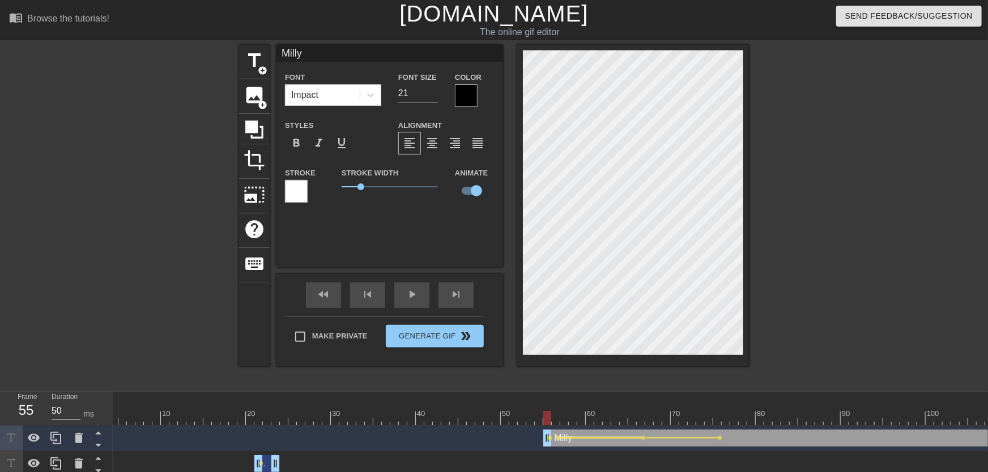
click at [561, 439] on div at bounding box center [601, 438] width 81 height 2
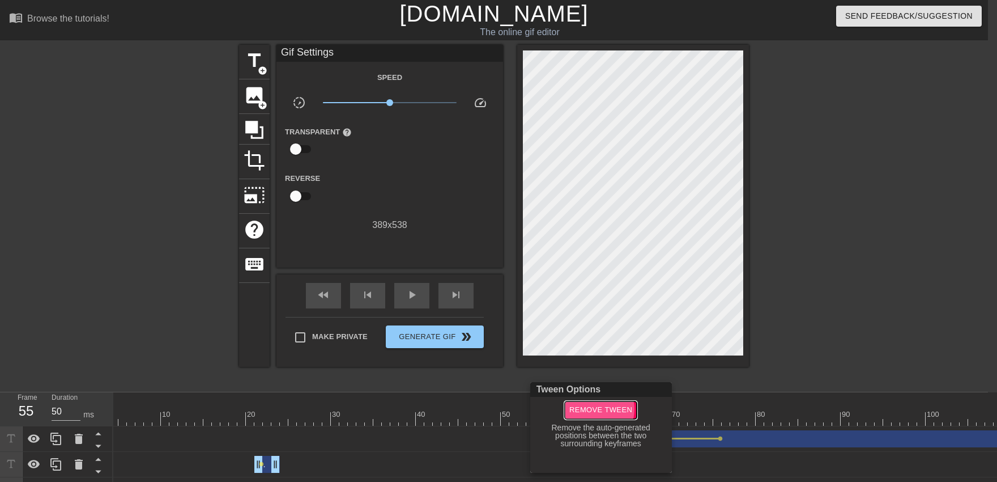
click at [595, 408] on span "Remove Tween" at bounding box center [600, 409] width 63 height 13
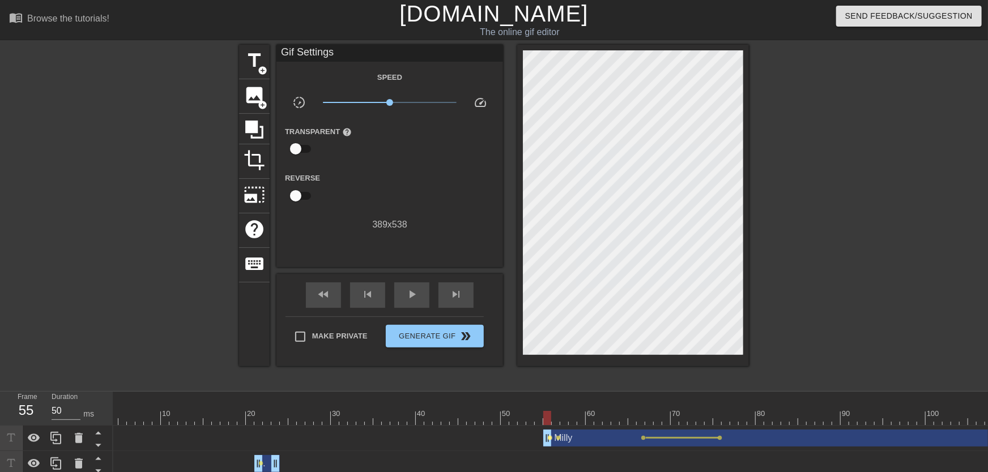
click at [551, 436] on span "lens" at bounding box center [550, 438] width 5 height 5
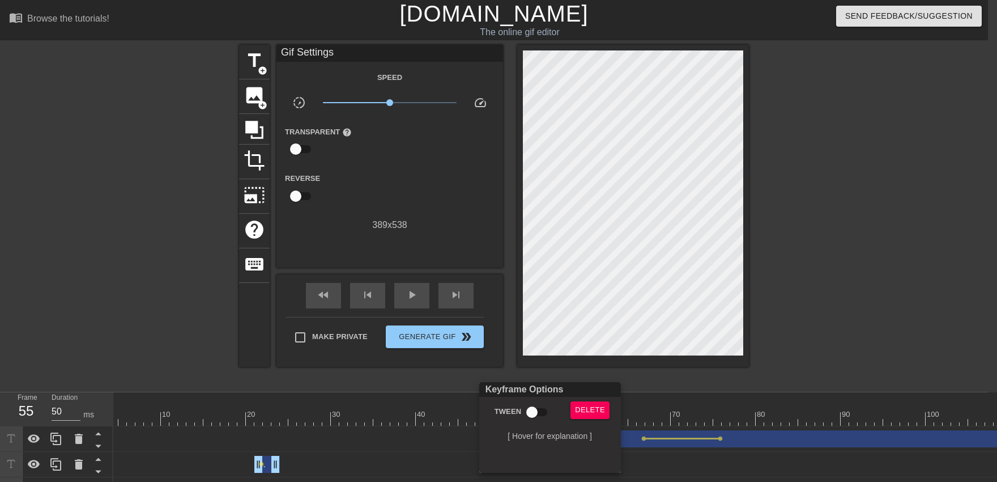
click at [533, 408] on input "Tween" at bounding box center [532, 412] width 65 height 22
click at [533, 349] on div at bounding box center [498, 241] width 997 height 482
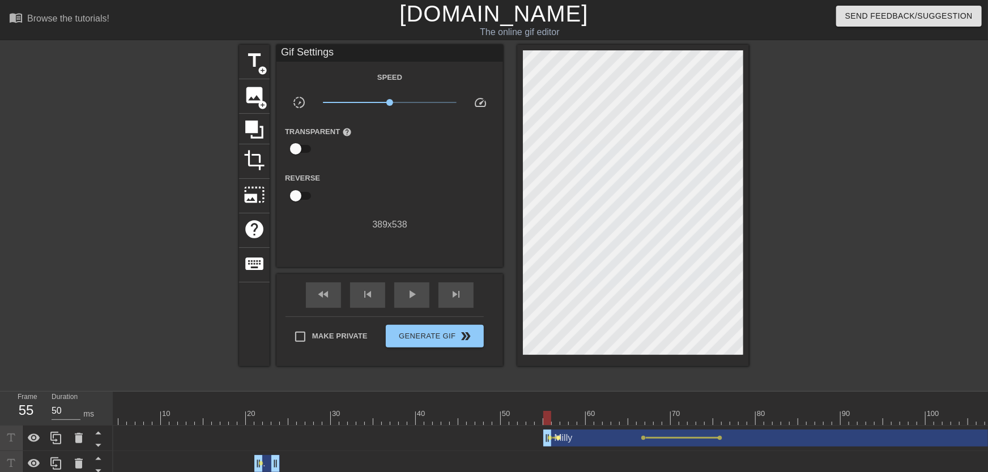
click at [559, 437] on span "lens" at bounding box center [558, 438] width 5 height 5
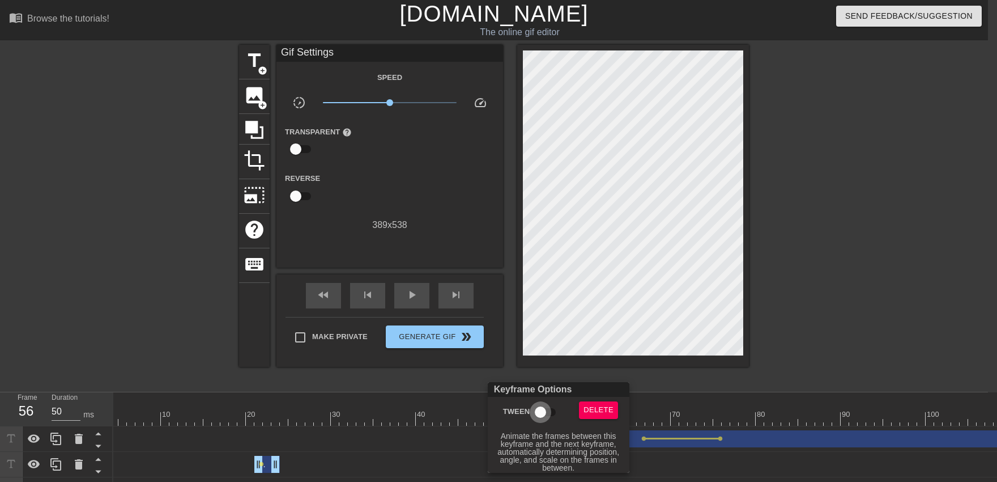
click at [533, 412] on input "Tween" at bounding box center [540, 412] width 65 height 22
click at [527, 351] on div at bounding box center [498, 241] width 997 height 482
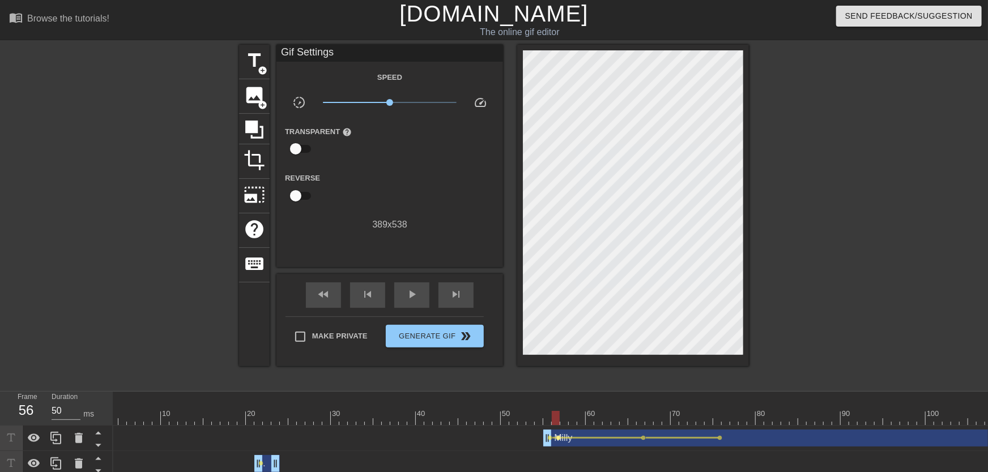
click at [559, 438] on span "lens" at bounding box center [558, 438] width 5 height 5
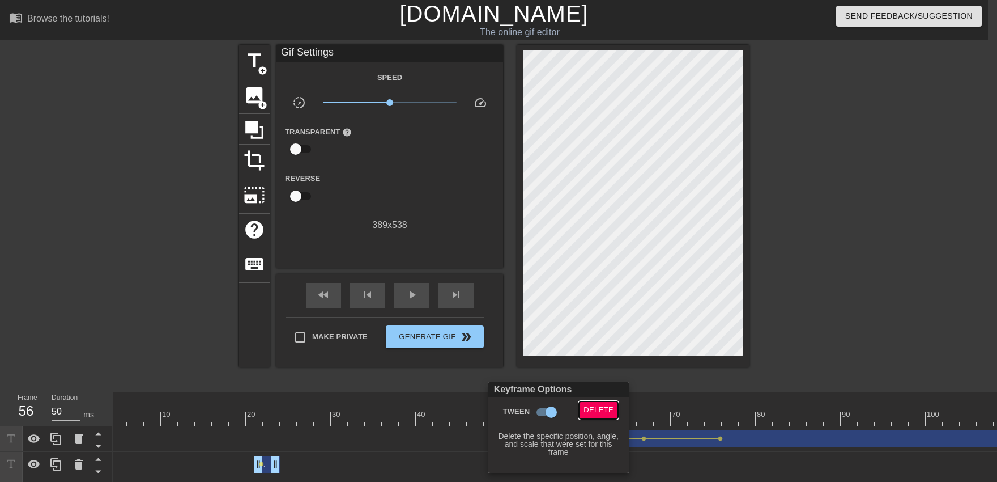
click at [604, 407] on span "Delete" at bounding box center [599, 409] width 30 height 13
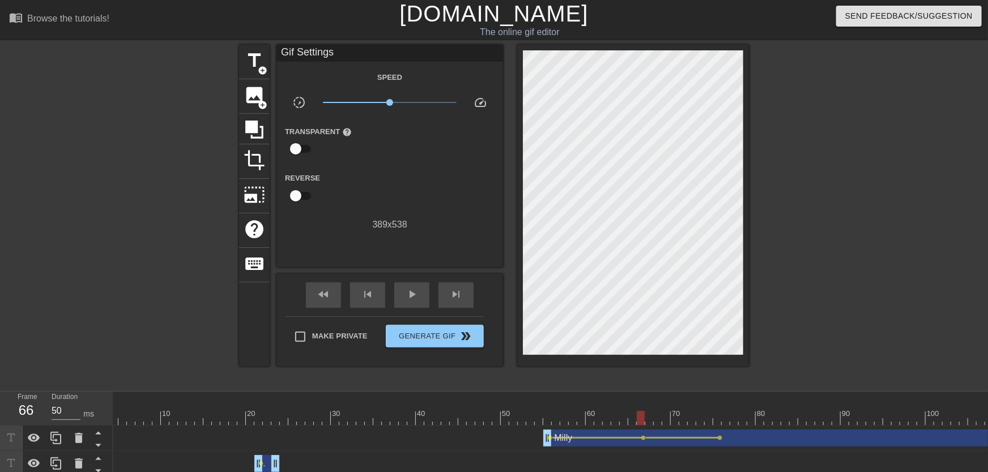
drag, startPoint x: 544, startPoint y: 418, endPoint x: 642, endPoint y: 417, distance: 98.0
drag, startPoint x: 548, startPoint y: 417, endPoint x: 614, endPoint y: 414, distance: 65.2
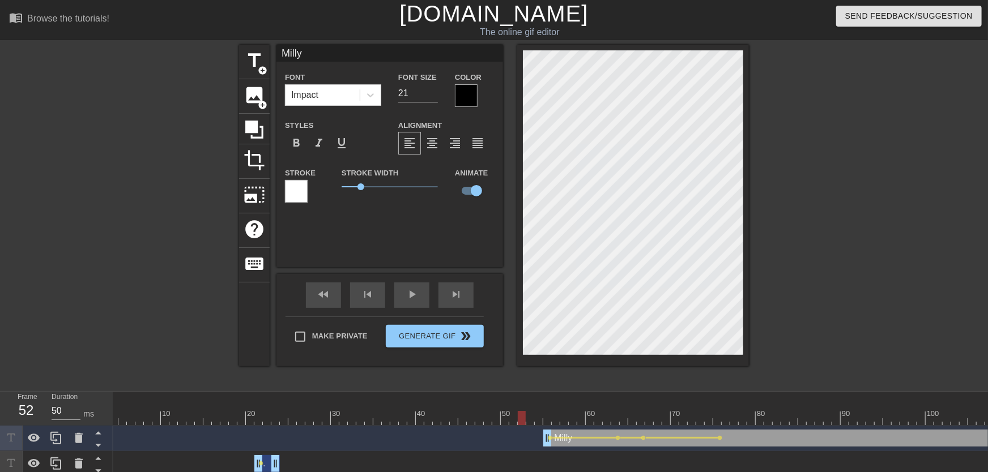
drag, startPoint x: 534, startPoint y: 423, endPoint x: 525, endPoint y: 419, distance: 9.4
click at [408, 295] on span "play_arrow" at bounding box center [412, 295] width 14 height 14
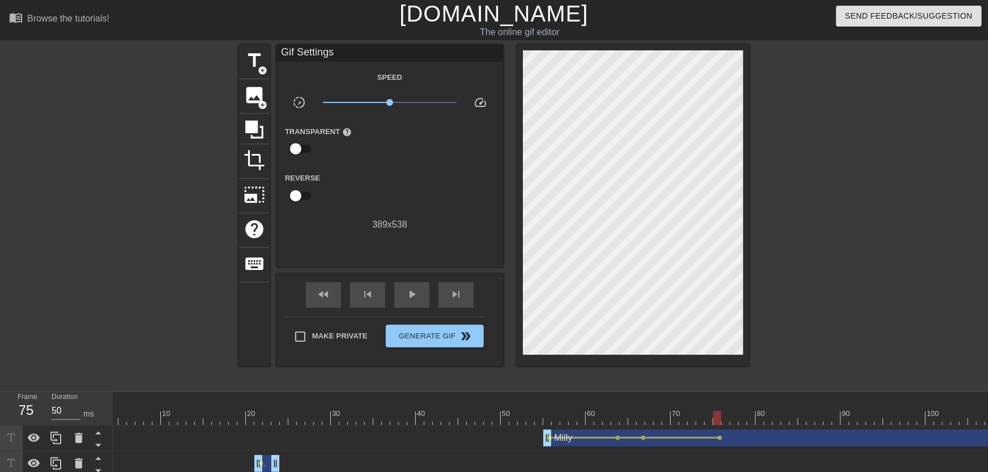
drag, startPoint x: 611, startPoint y: 417, endPoint x: 719, endPoint y: 412, distance: 108.3
click at [723, 411] on div at bounding box center [726, 418] width 8 height 14
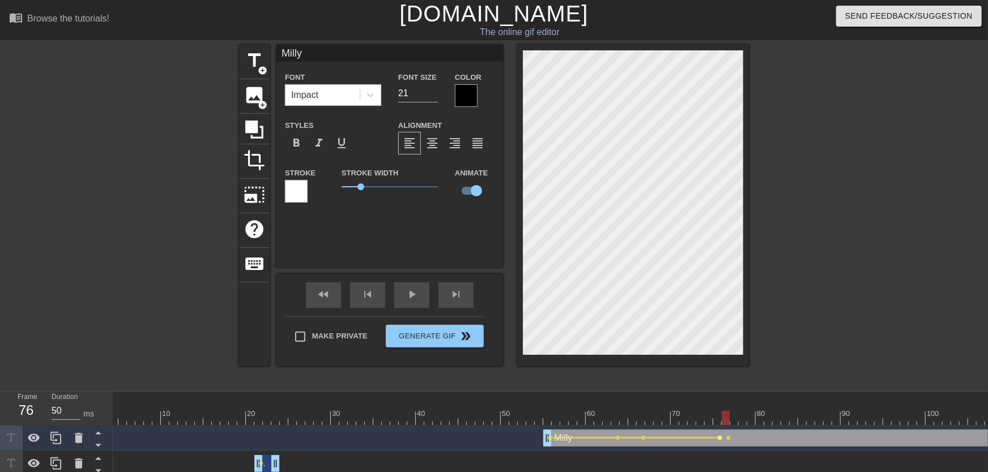
click at [721, 439] on span "lens" at bounding box center [720, 438] width 5 height 5
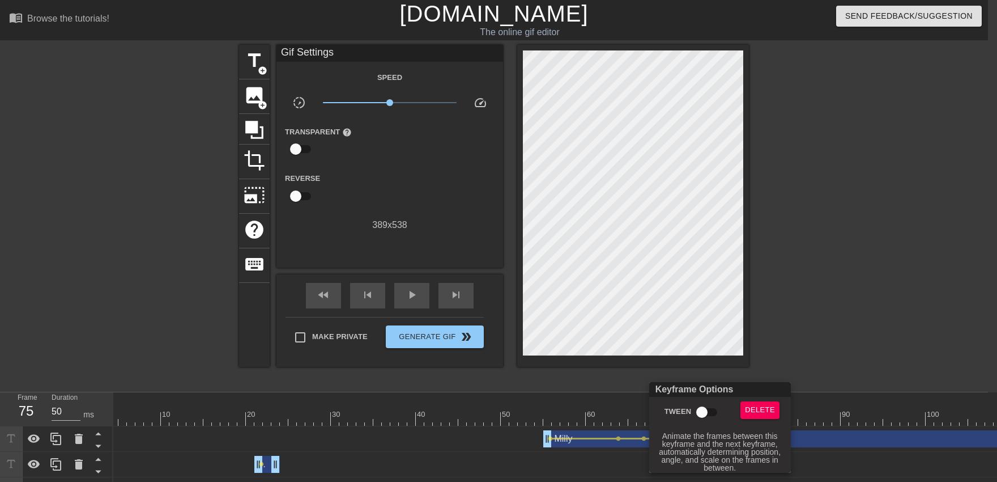
click at [706, 409] on input "Tween" at bounding box center [702, 412] width 65 height 22
click at [718, 358] on div at bounding box center [498, 241] width 997 height 482
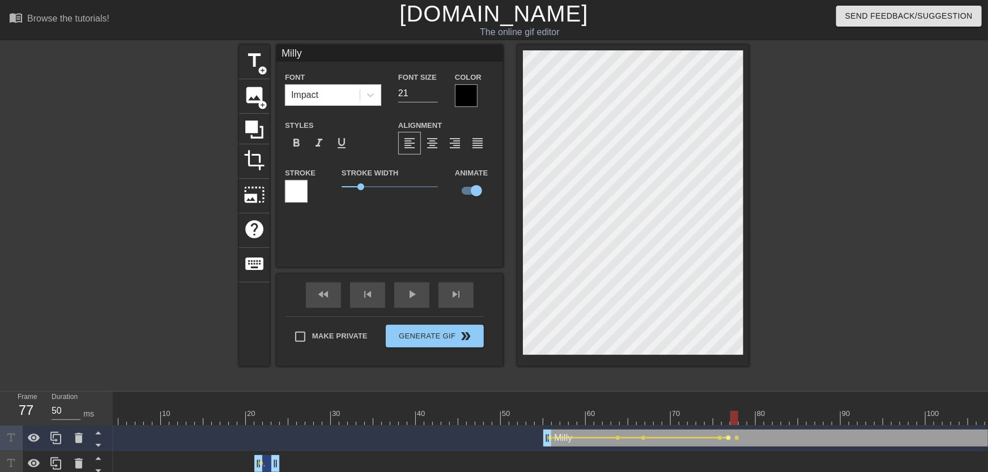
click at [728, 440] on span "lens" at bounding box center [728, 438] width 5 height 5
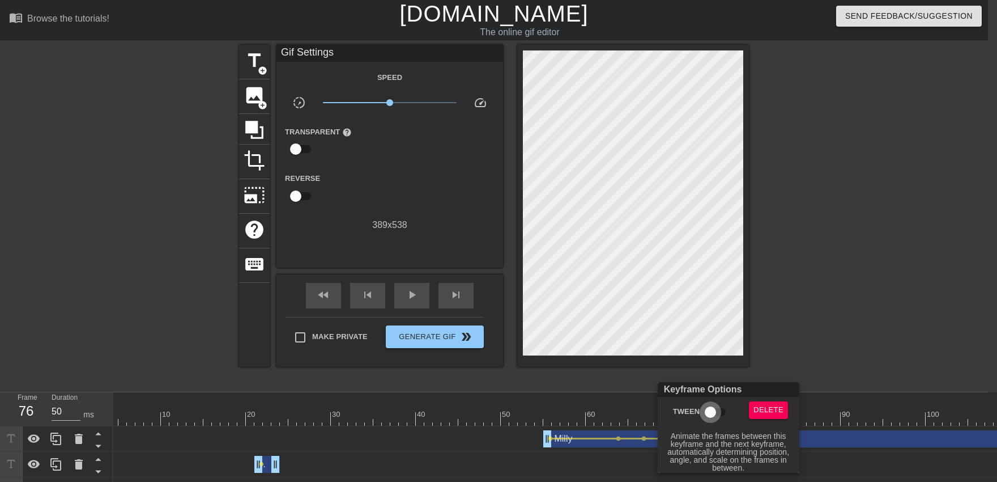
click at [710, 417] on input "Tween" at bounding box center [710, 412] width 65 height 22
click at [727, 374] on div at bounding box center [498, 241] width 997 height 482
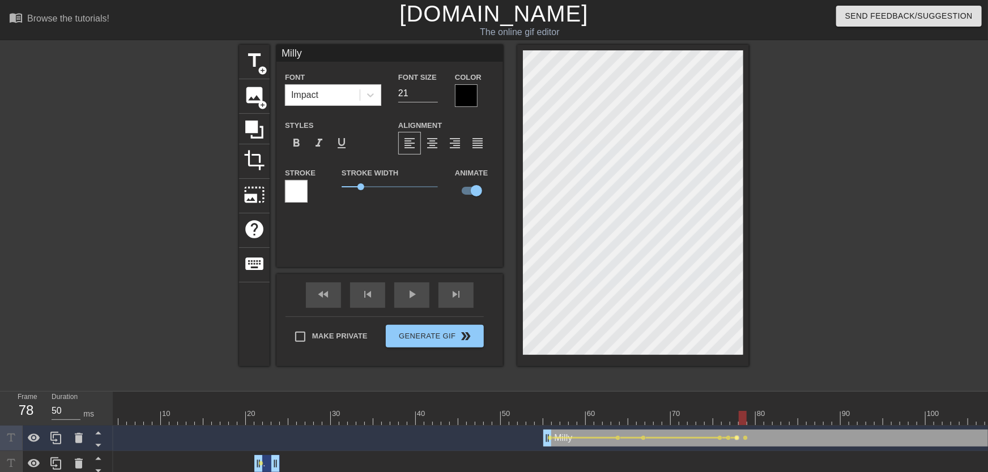
click at [736, 438] on span "lens" at bounding box center [737, 438] width 5 height 5
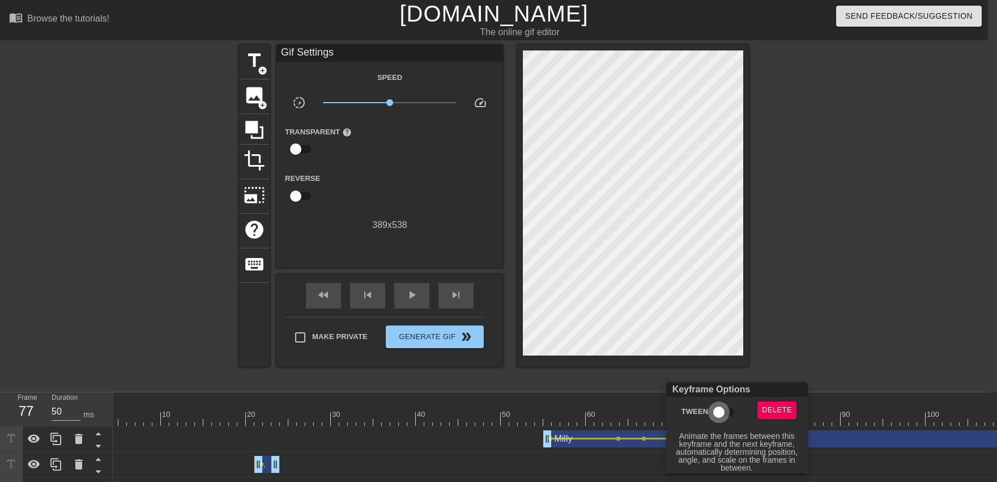
click at [722, 421] on input "Tween" at bounding box center [719, 412] width 65 height 22
click at [739, 369] on div at bounding box center [498, 241] width 997 height 482
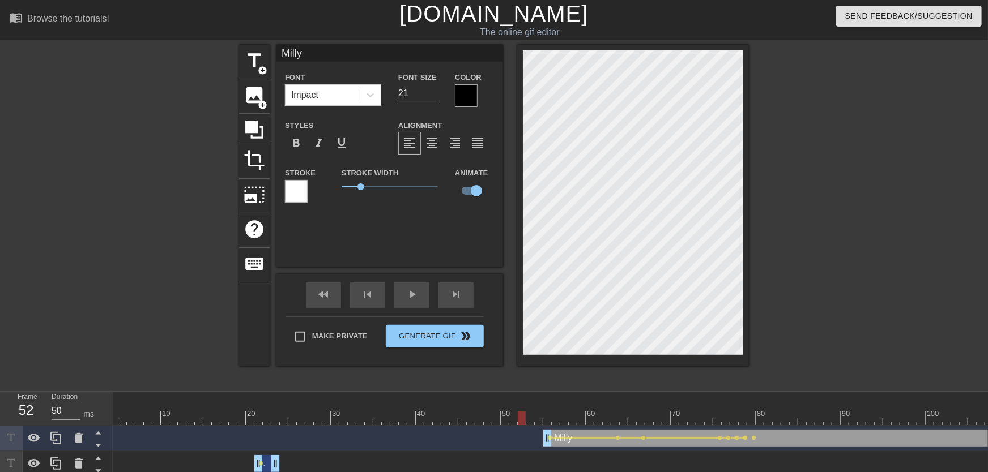
drag, startPoint x: 519, startPoint y: 412, endPoint x: 484, endPoint y: 403, distance: 35.6
click at [419, 301] on span "play_arrow" at bounding box center [412, 295] width 14 height 14
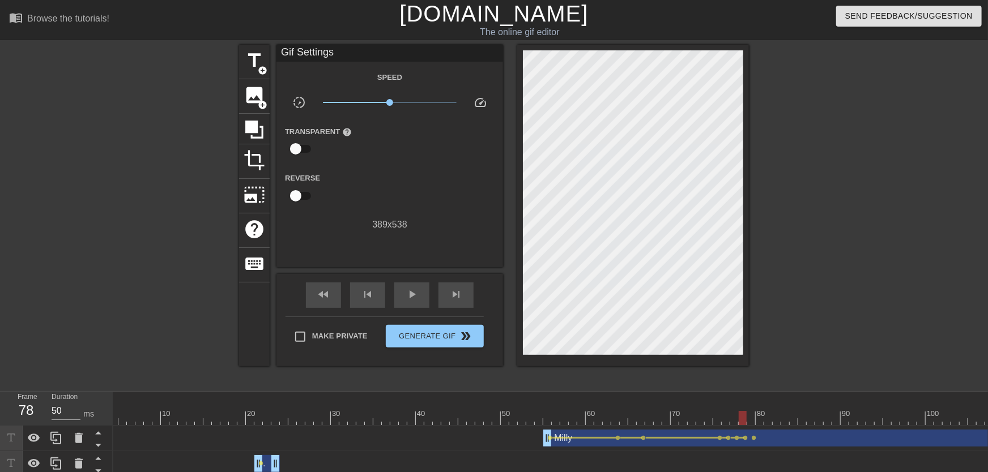
drag, startPoint x: 690, startPoint y: 408, endPoint x: 742, endPoint y: 421, distance: 53.3
click at [744, 438] on span "lens" at bounding box center [745, 438] width 5 height 5
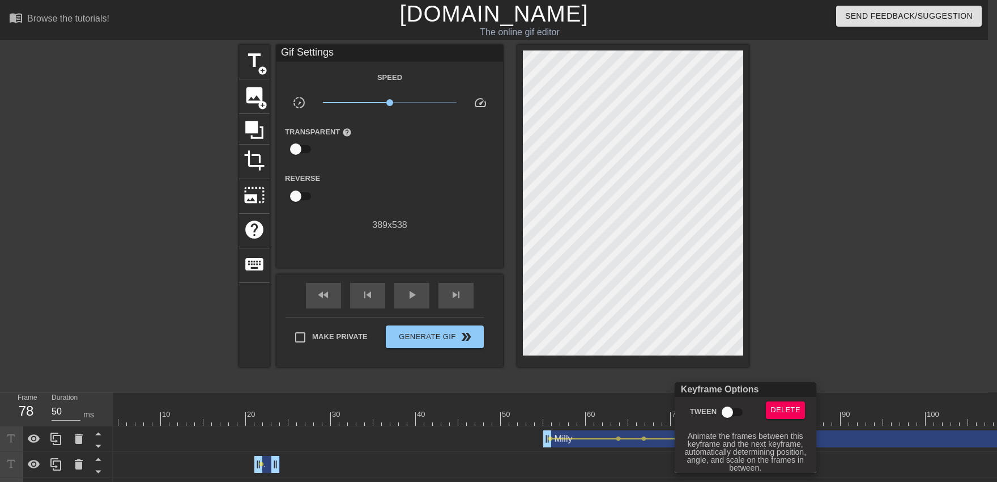
click at [730, 410] on input "Tween" at bounding box center [727, 412] width 65 height 22
click at [523, 419] on div at bounding box center [498, 241] width 997 height 482
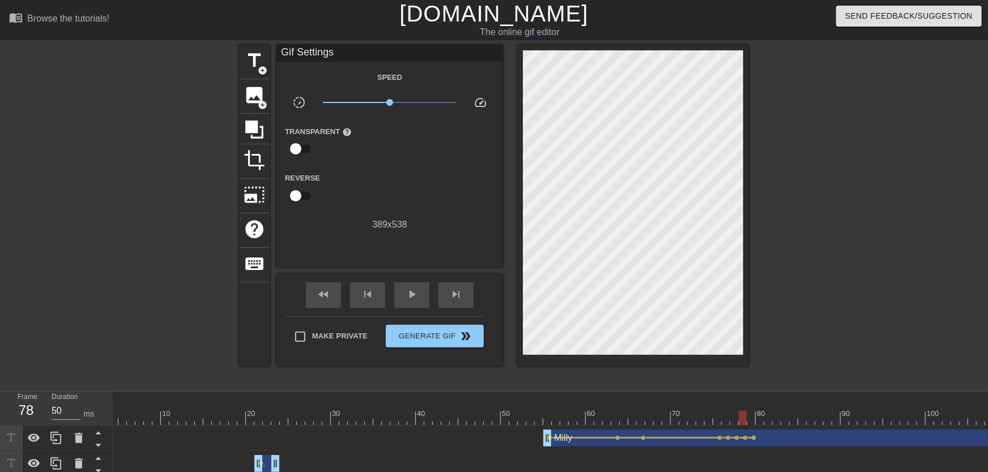
click at [413, 301] on span "play_arrow" at bounding box center [412, 295] width 14 height 14
drag, startPoint x: 721, startPoint y: 419, endPoint x: 740, endPoint y: 443, distance: 30.3
click at [739, 439] on div at bounding box center [741, 438] width 5 height 2
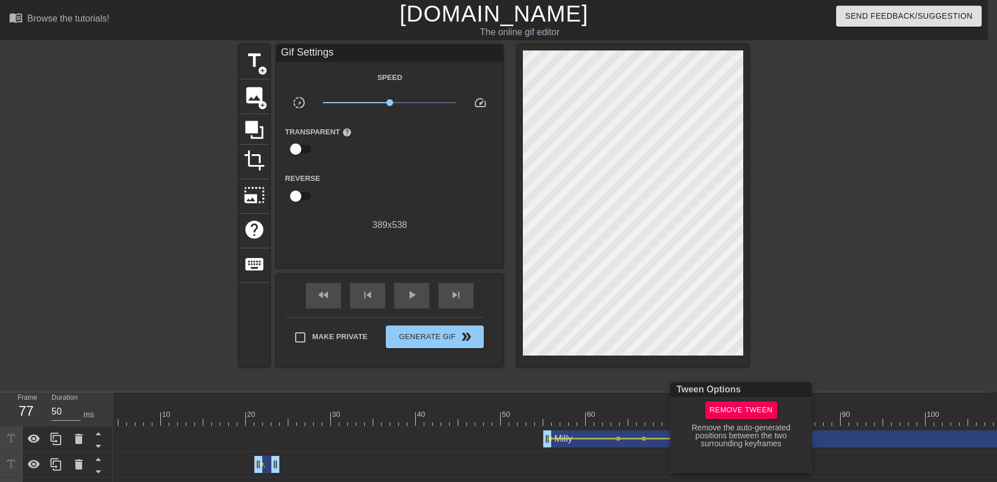
click at [702, 364] on div at bounding box center [498, 241] width 997 height 482
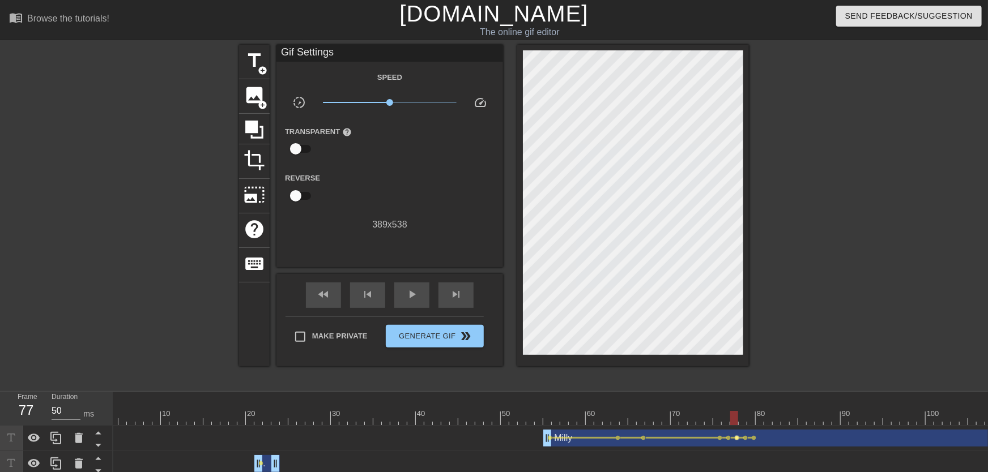
click at [735, 438] on span "lens" at bounding box center [737, 438] width 5 height 5
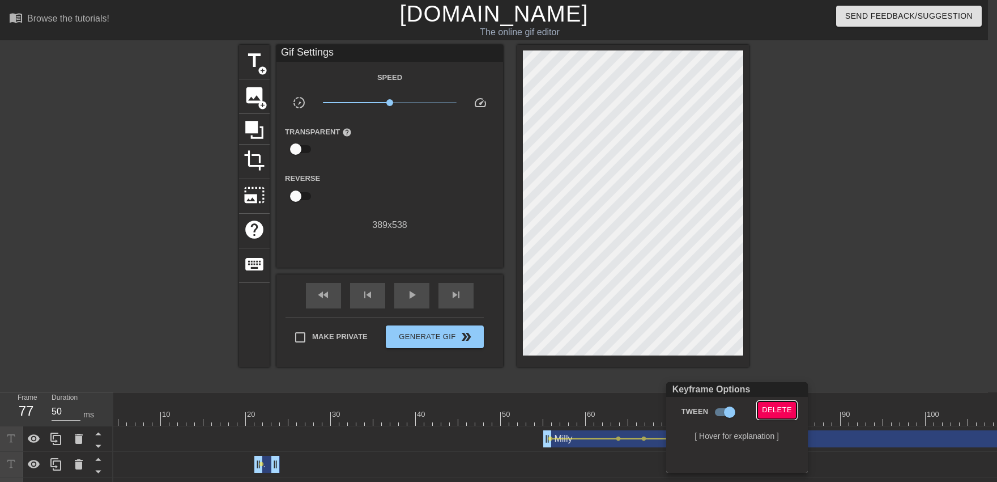
click at [764, 409] on span "Delete" at bounding box center [777, 409] width 30 height 13
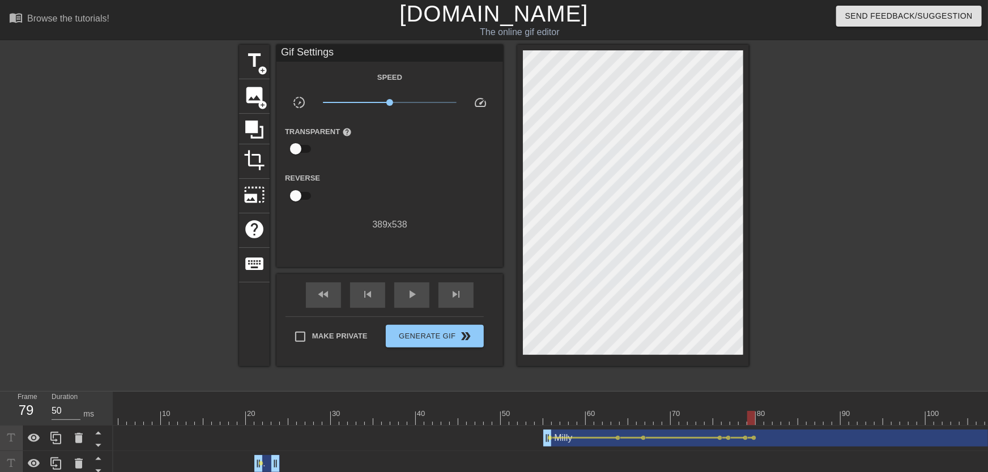
drag, startPoint x: 742, startPoint y: 416, endPoint x: 753, endPoint y: 418, distance: 11.5
click at [418, 310] on div "fast_rewind skip_previous play_arrow skip_next" at bounding box center [389, 295] width 185 height 42
click at [417, 308] on div "fast_rewind skip_previous play_arrow skip_next" at bounding box center [389, 295] width 185 height 42
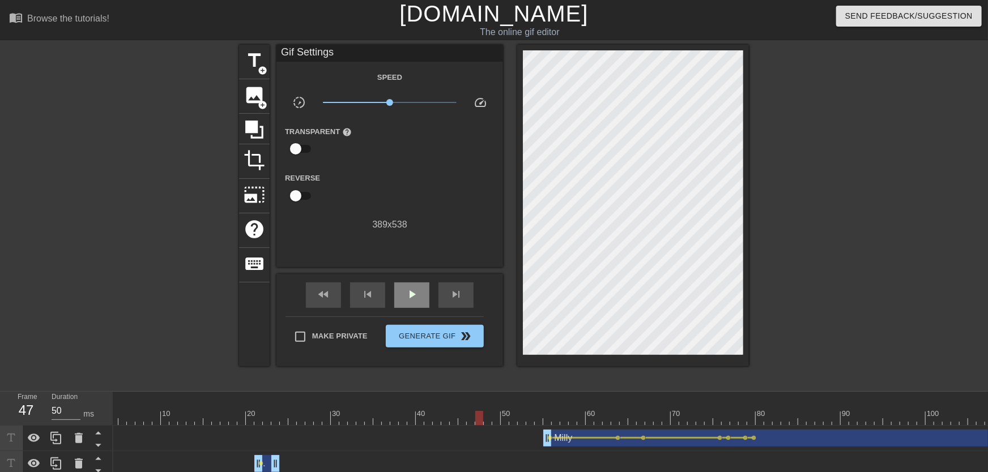
click at [417, 306] on div "play_arrow" at bounding box center [411, 295] width 35 height 25
drag, startPoint x: 699, startPoint y: 412, endPoint x: 730, endPoint y: 435, distance: 38.5
click at [729, 440] on span "lens" at bounding box center [728, 438] width 5 height 5
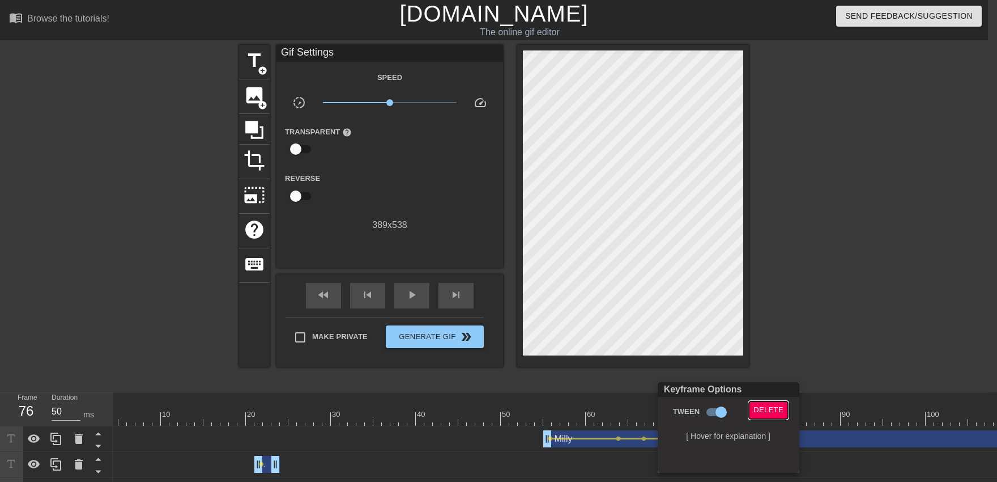
click at [758, 415] on span "Delete" at bounding box center [768, 409] width 30 height 13
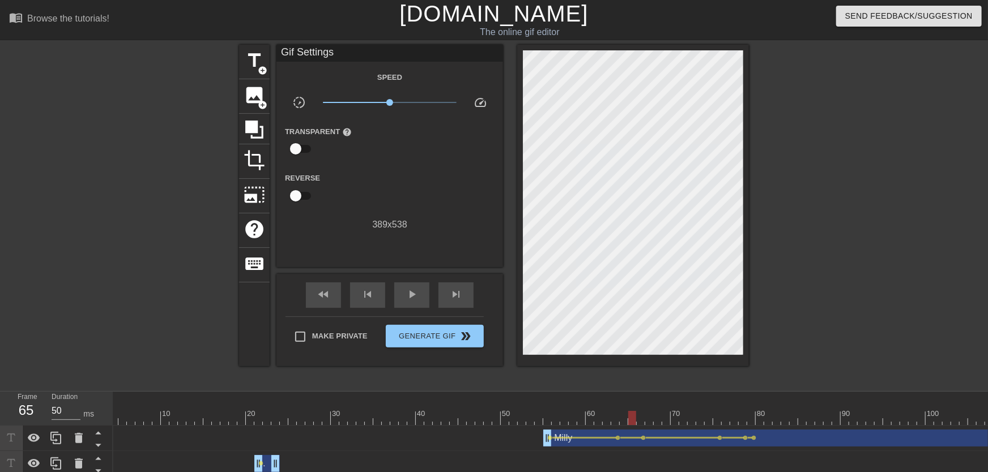
drag, startPoint x: 722, startPoint y: 415, endPoint x: 536, endPoint y: 416, distance: 186.4
click at [415, 303] on div "play_arrow" at bounding box center [411, 295] width 35 height 25
drag, startPoint x: 750, startPoint y: 417, endPoint x: 765, endPoint y: 418, distance: 15.9
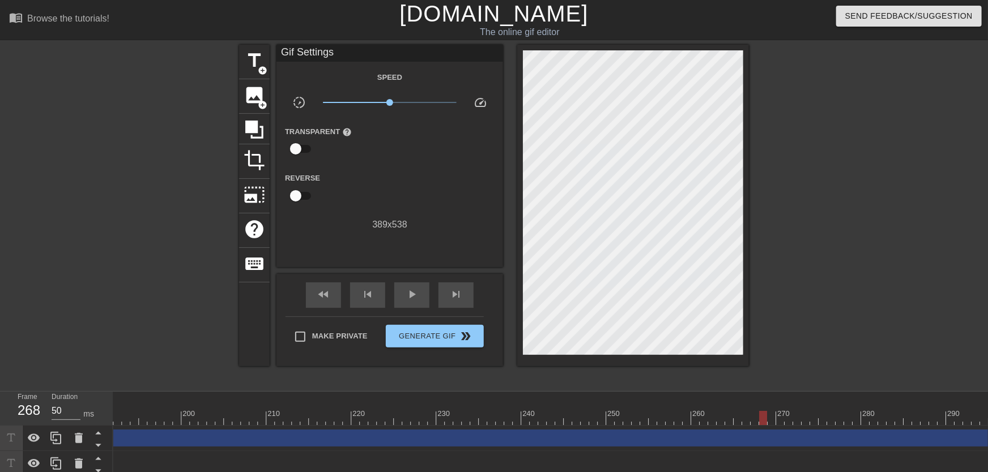
scroll to position [0, 1651]
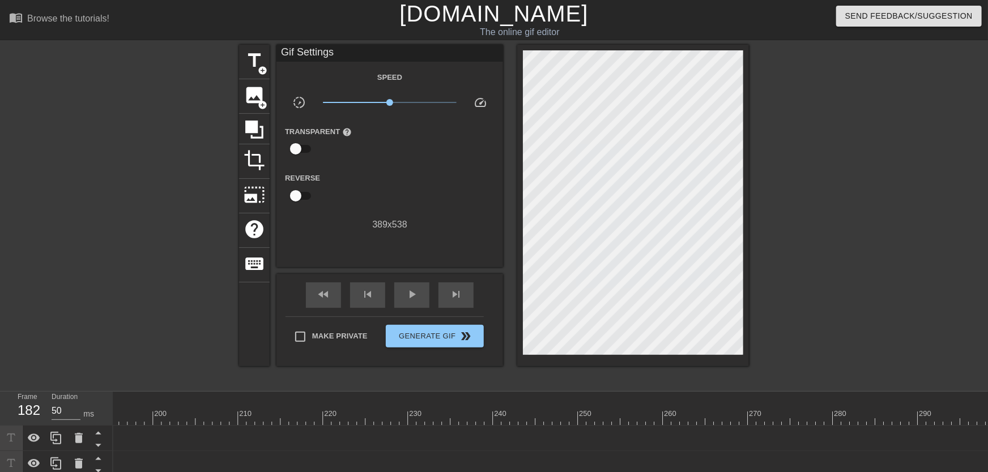
drag, startPoint x: 987, startPoint y: 432, endPoint x: 0, endPoint y: 449, distance: 987.0
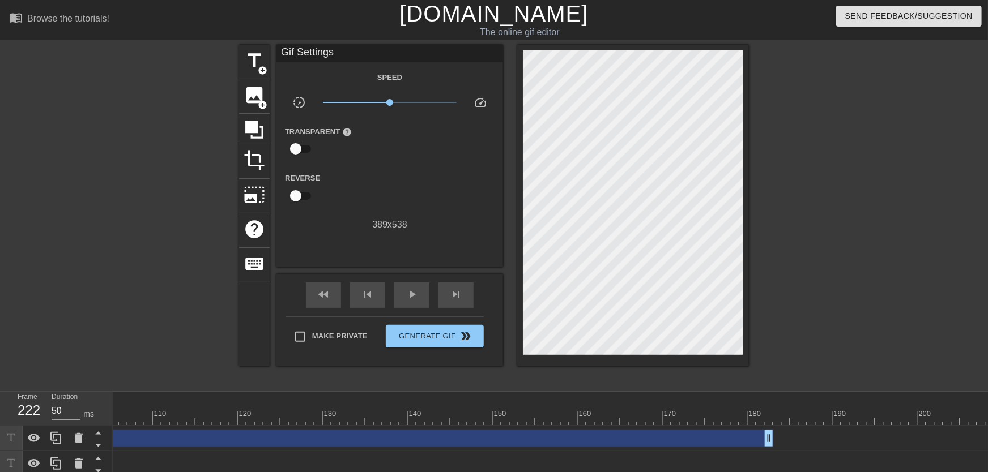
scroll to position [0, 733]
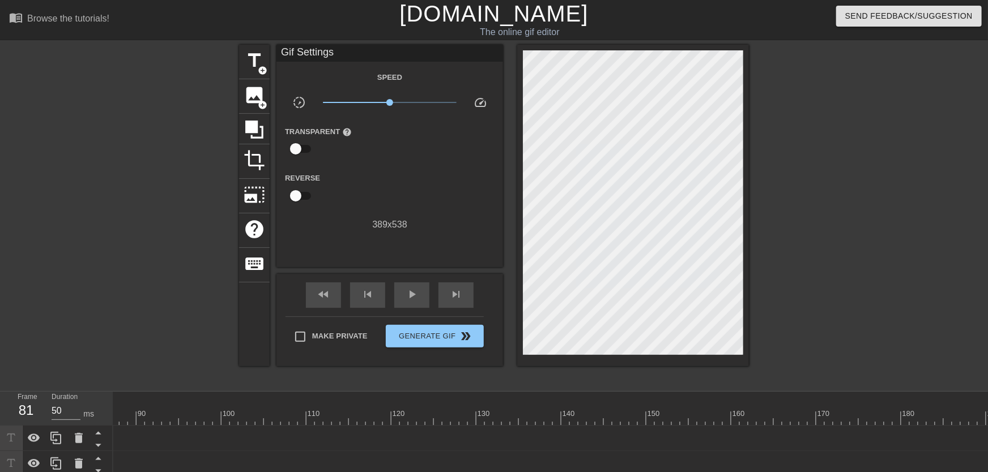
drag, startPoint x: 921, startPoint y: 435, endPoint x: 62, endPoint y: 500, distance: 860.8
drag, startPoint x: 352, startPoint y: 435, endPoint x: 338, endPoint y: 440, distance: 14.9
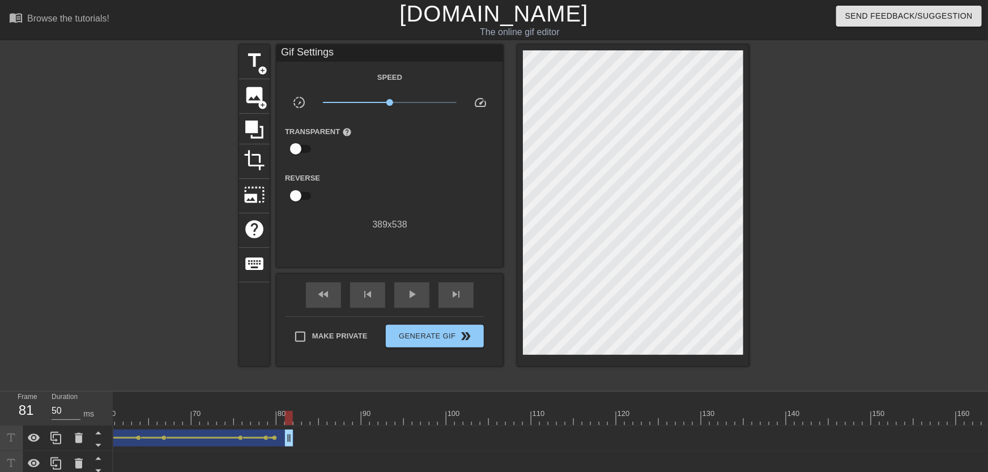
scroll to position [0, 254]
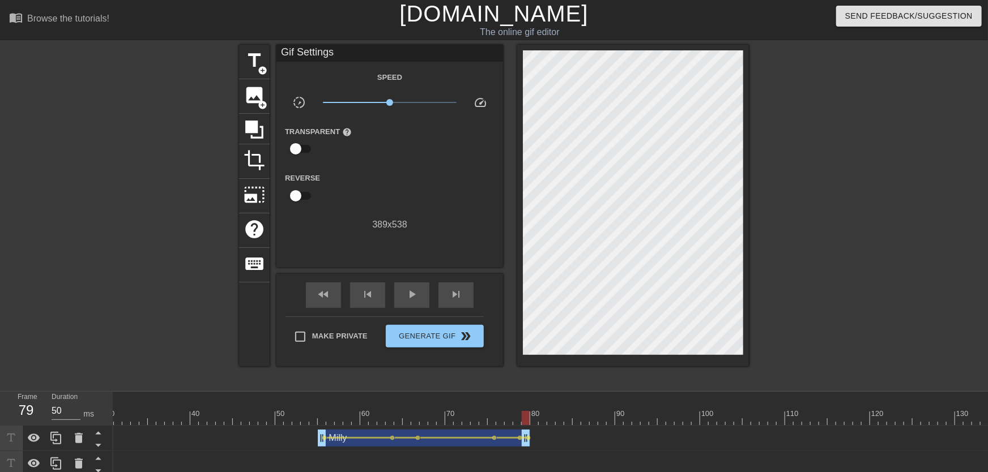
drag, startPoint x: 543, startPoint y: 437, endPoint x: 526, endPoint y: 444, distance: 17.8
click at [526, 444] on div "Milly drag_handle drag_handle" at bounding box center [424, 438] width 212 height 17
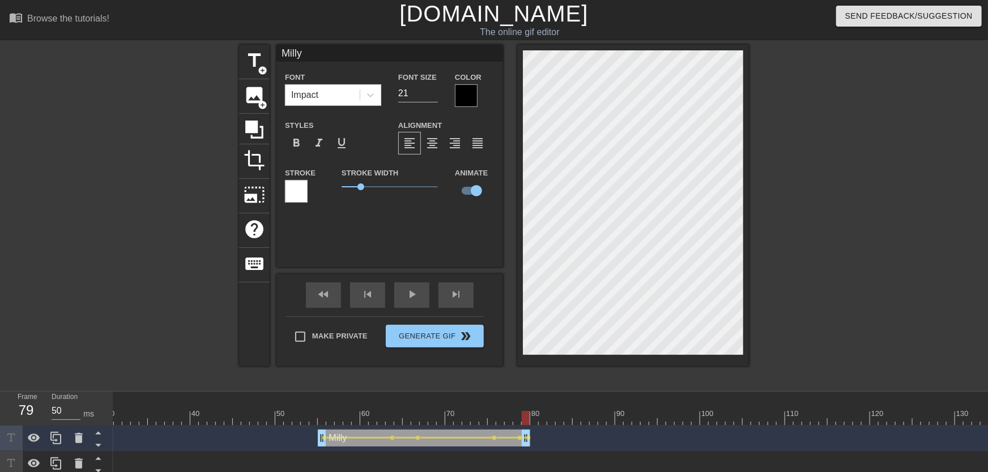
drag, startPoint x: 525, startPoint y: 421, endPoint x: 531, endPoint y: 421, distance: 6.8
click at [269, 70] on div "title add_circle" at bounding box center [254, 62] width 31 height 35
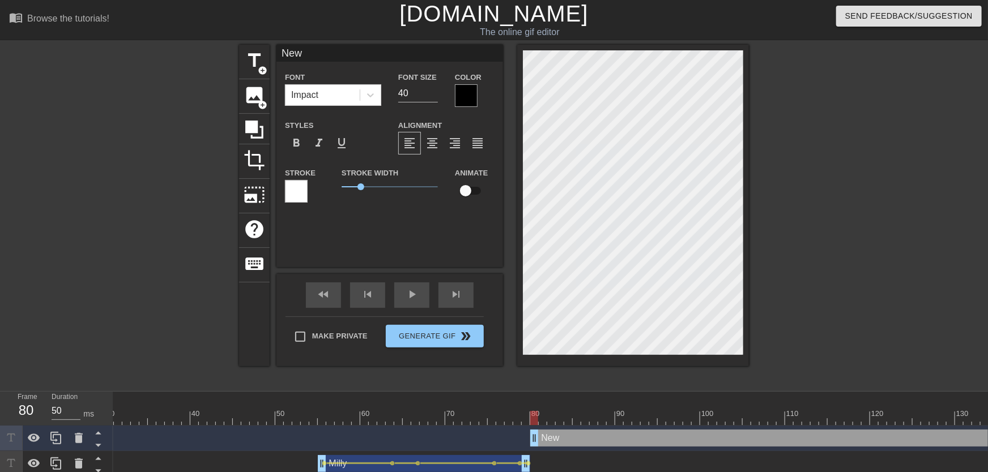
scroll to position [0, 0]
click at [356, 469] on div "Milly drag_handle drag_handle" at bounding box center [424, 463] width 212 height 17
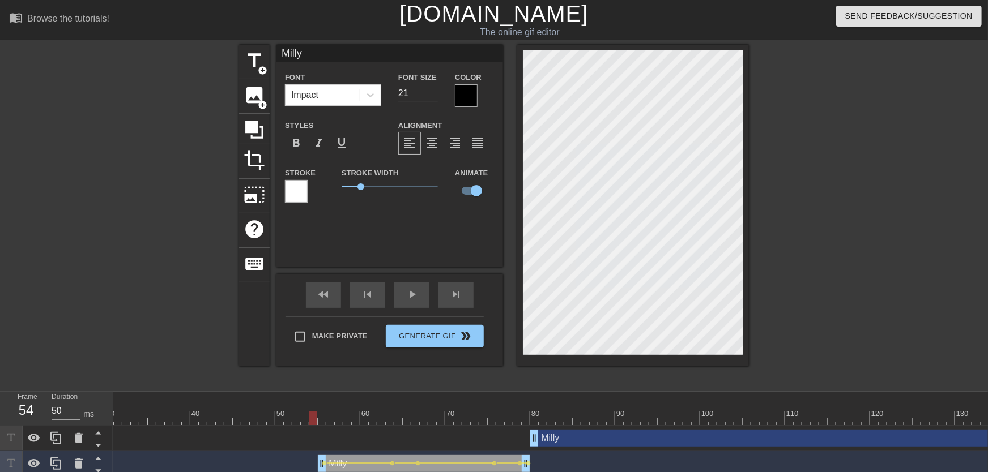
click at [463, 96] on div at bounding box center [466, 95] width 23 height 23
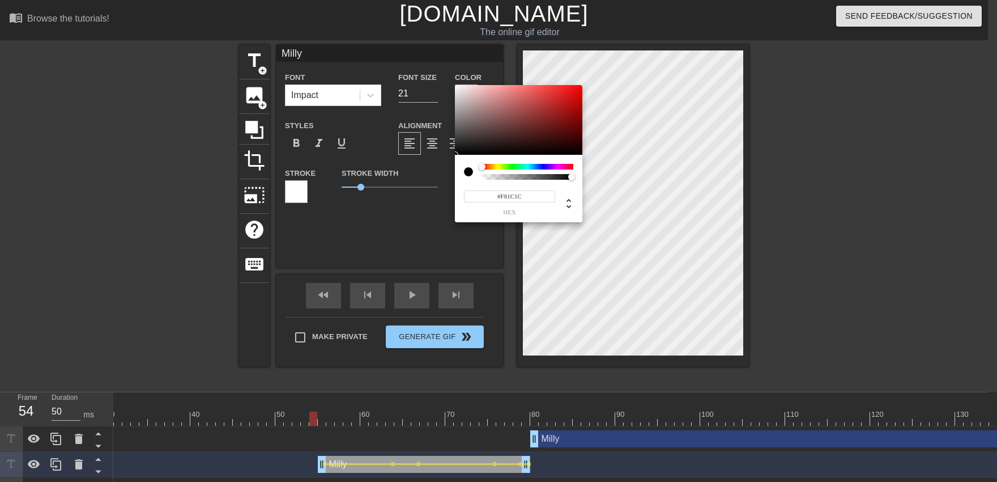
click at [456, 87] on div at bounding box center [518, 120] width 127 height 70
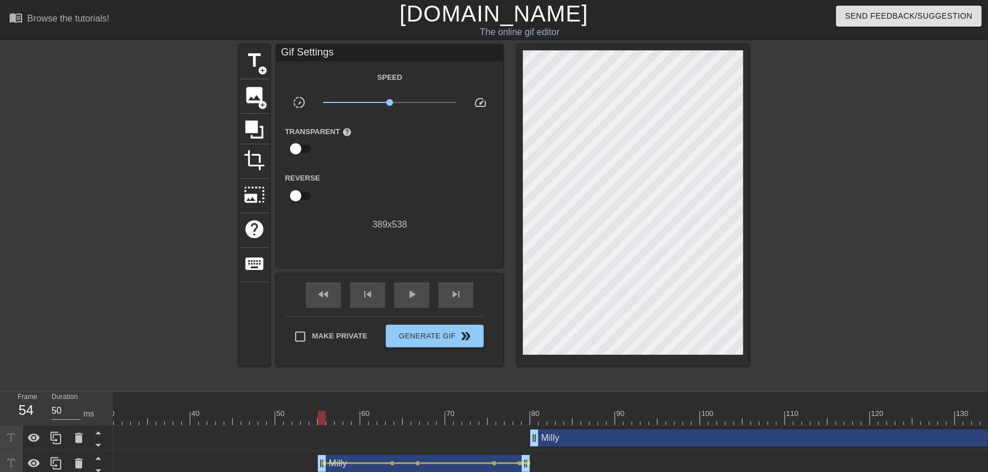
drag, startPoint x: 329, startPoint y: 420, endPoint x: 319, endPoint y: 418, distance: 10.0
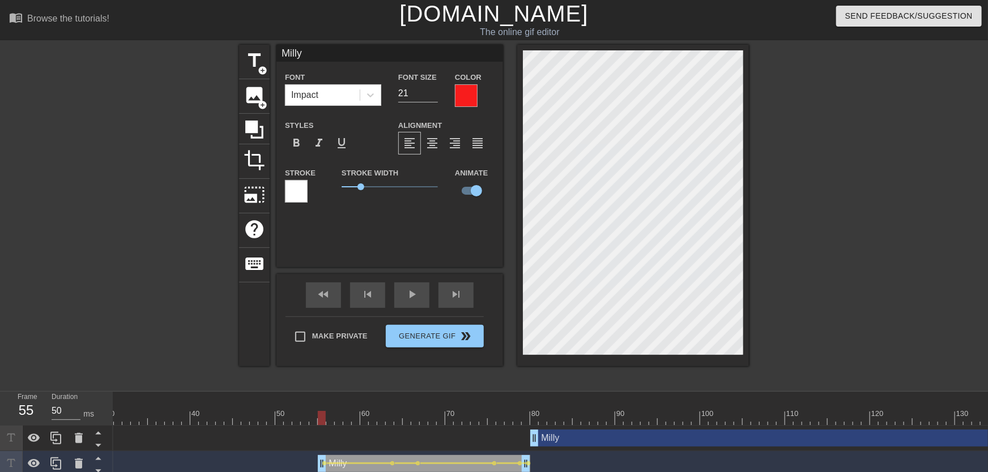
click at [469, 105] on div at bounding box center [466, 95] width 23 height 23
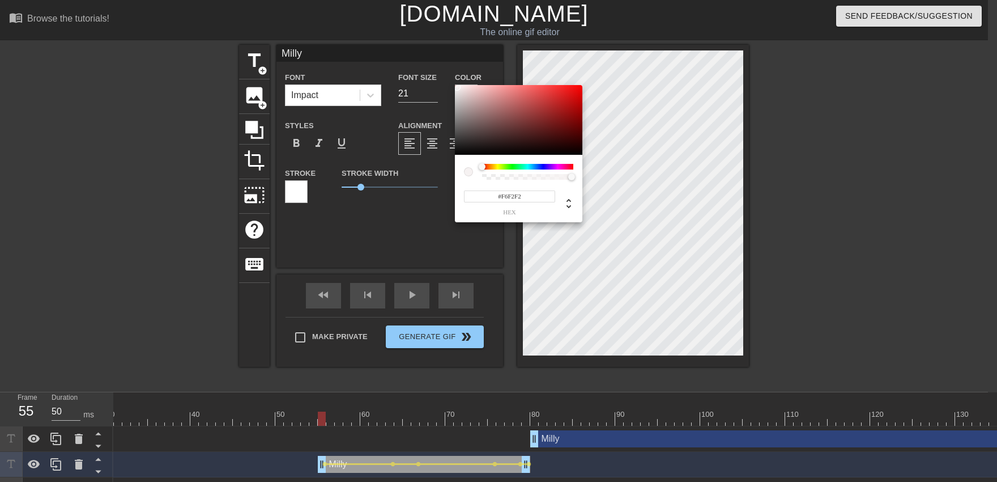
click at [457, 87] on div at bounding box center [518, 120] width 127 height 70
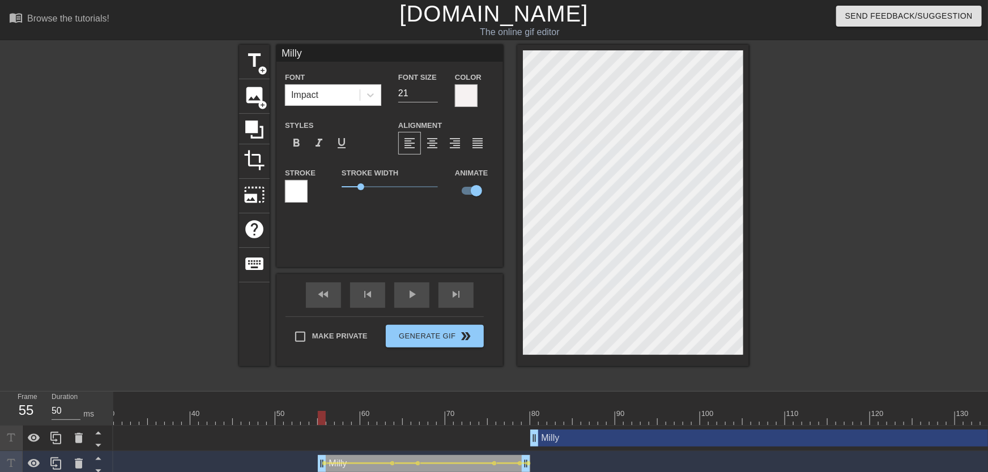
click at [300, 194] on div at bounding box center [296, 191] width 23 height 23
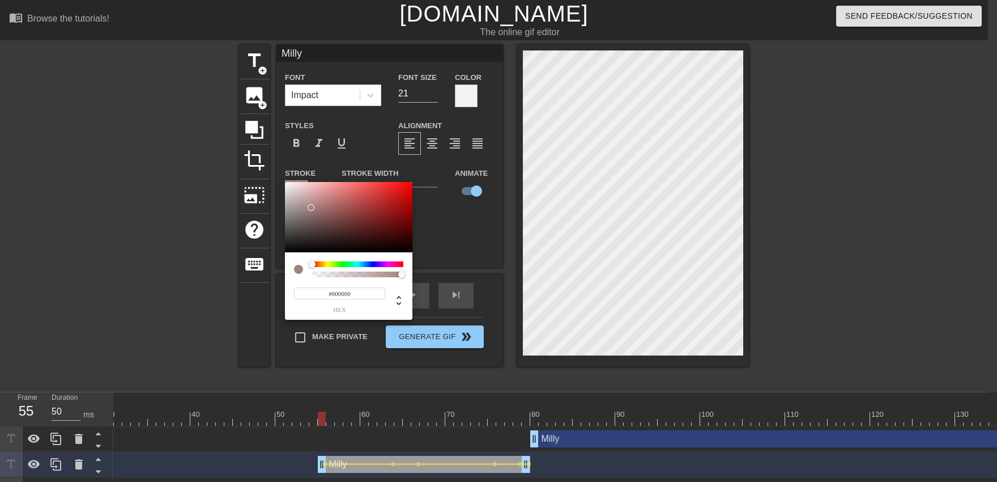
drag, startPoint x: 309, startPoint y: 212, endPoint x: 257, endPoint y: 354, distance: 150.9
click at [285, 252] on div at bounding box center [348, 217] width 127 height 70
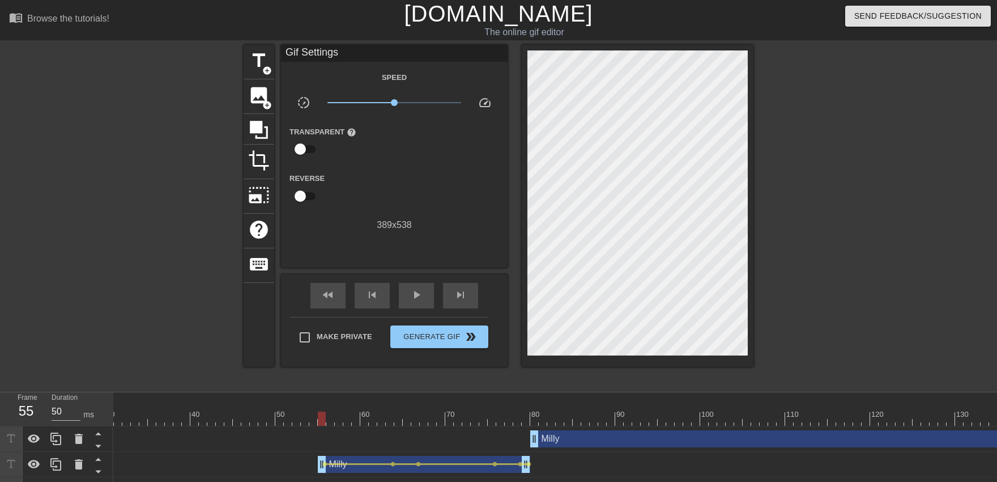
drag, startPoint x: 764, startPoint y: 302, endPoint x: 747, endPoint y: 306, distance: 17.5
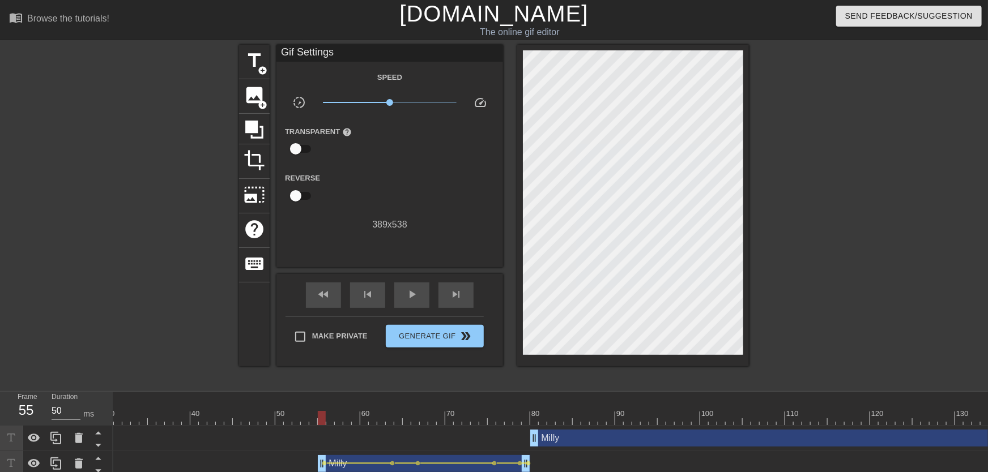
drag, startPoint x: 303, startPoint y: 398, endPoint x: 270, endPoint y: 407, distance: 34.6
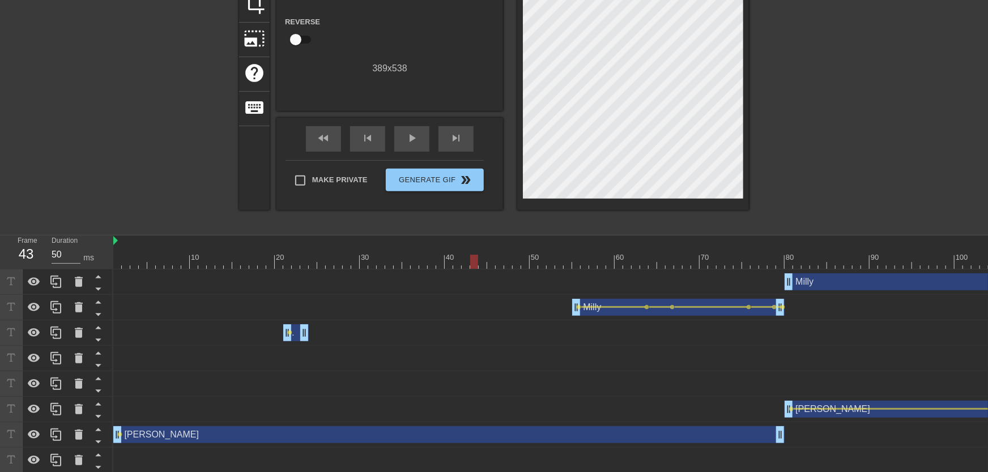
scroll to position [166, 0]
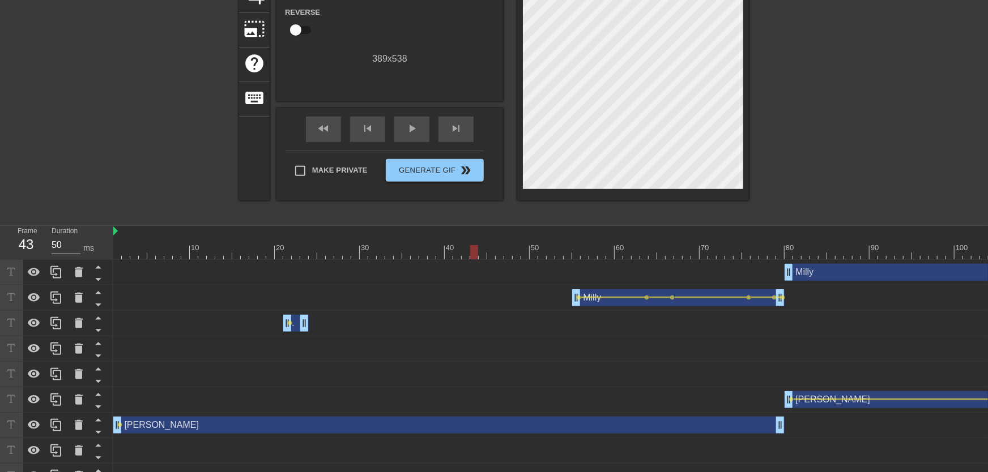
click at [295, 327] on div "Milly drag_handle drag_handle" at bounding box center [295, 323] width 25 height 17
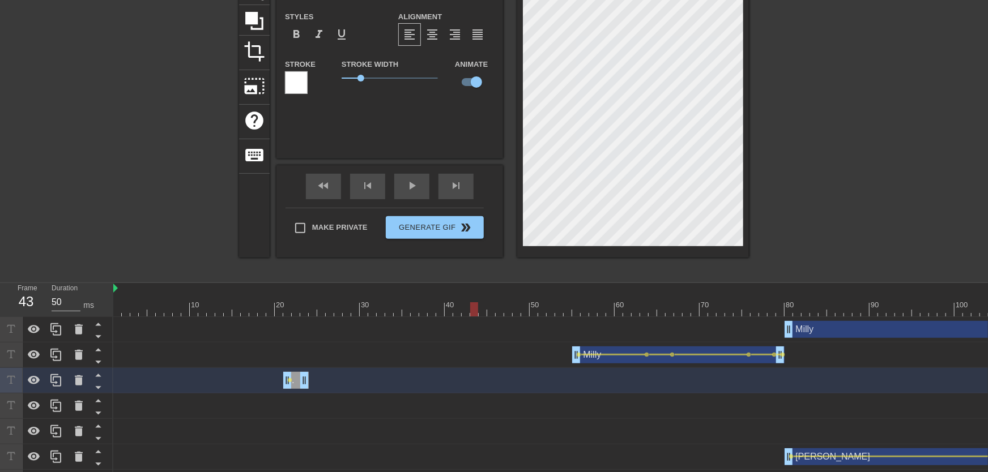
scroll to position [83, 0]
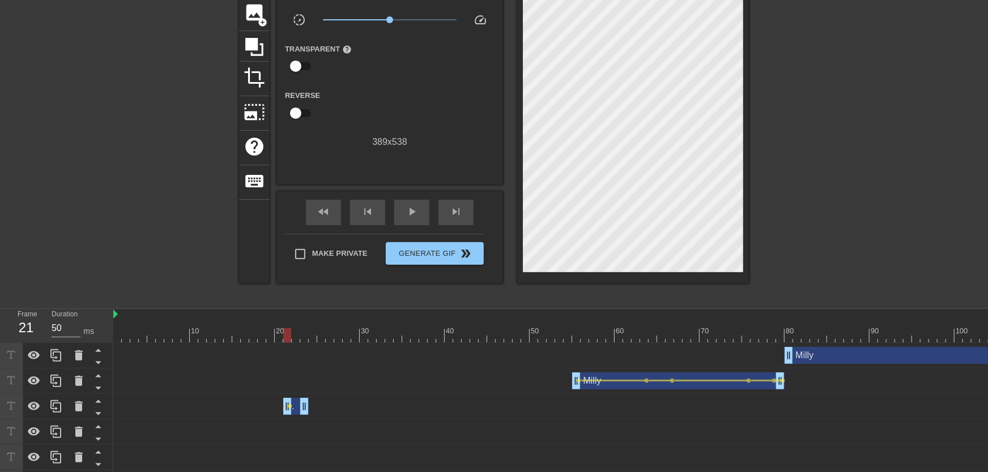
click at [284, 337] on div at bounding box center [287, 336] width 8 height 14
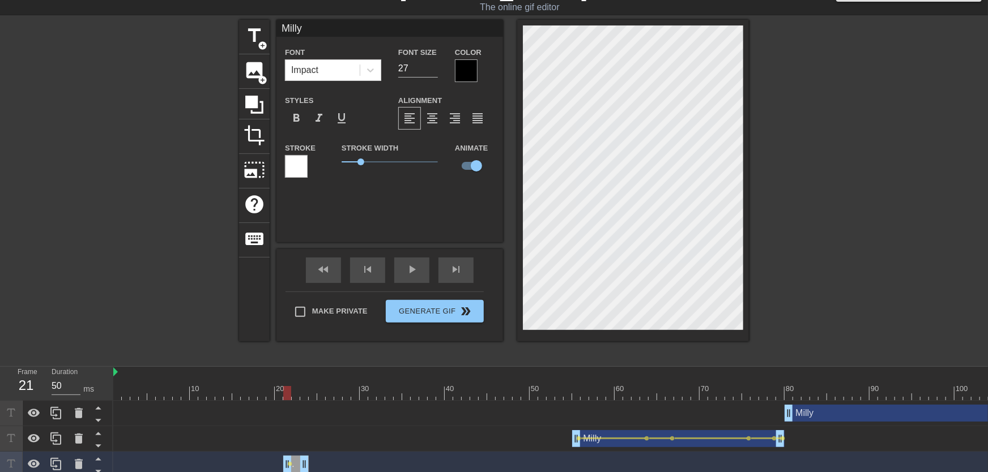
scroll to position [0, 0]
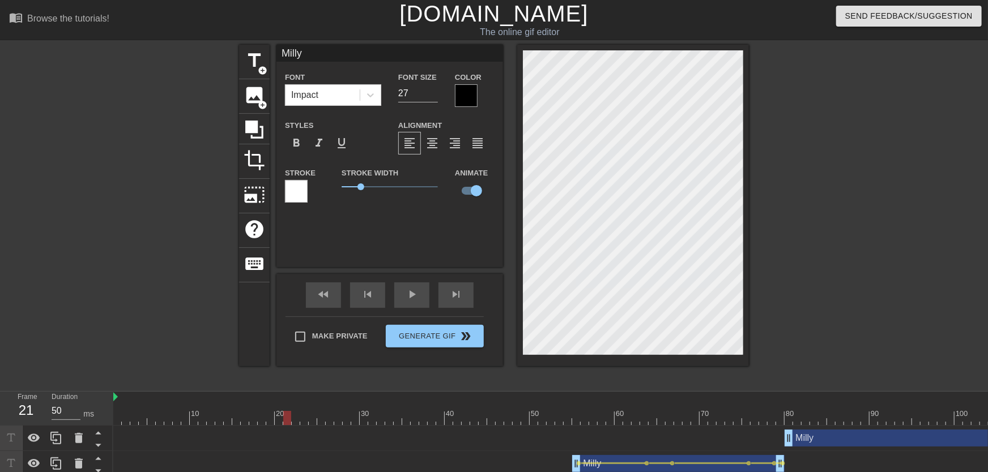
click at [465, 91] on div at bounding box center [466, 95] width 23 height 23
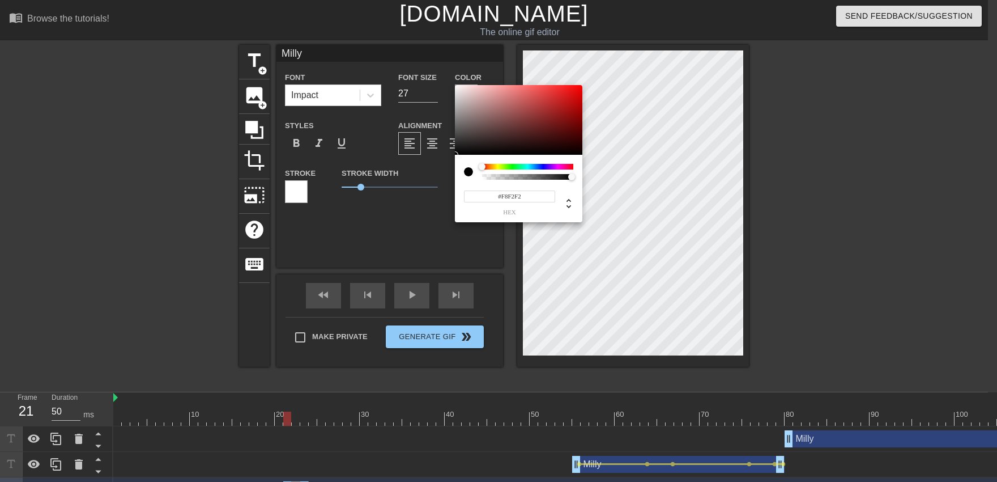
click at [458, 87] on div at bounding box center [518, 120] width 127 height 70
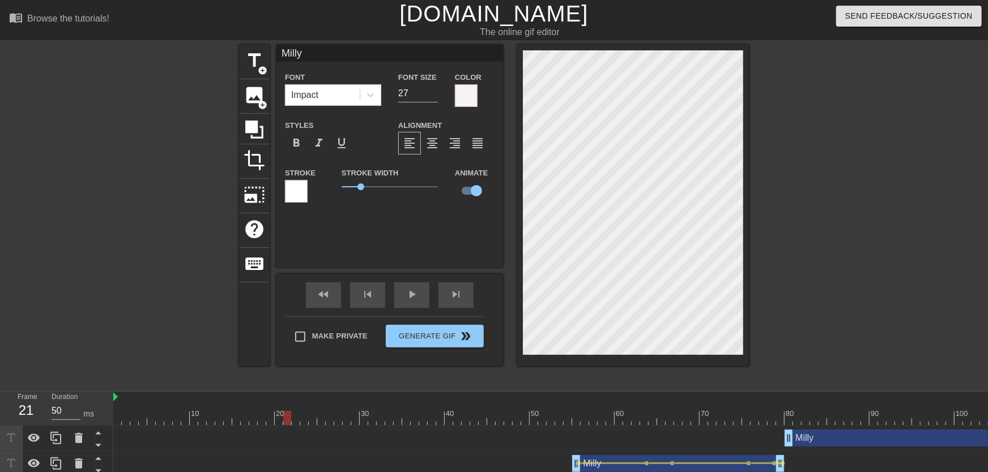
click at [290, 197] on div at bounding box center [296, 191] width 23 height 23
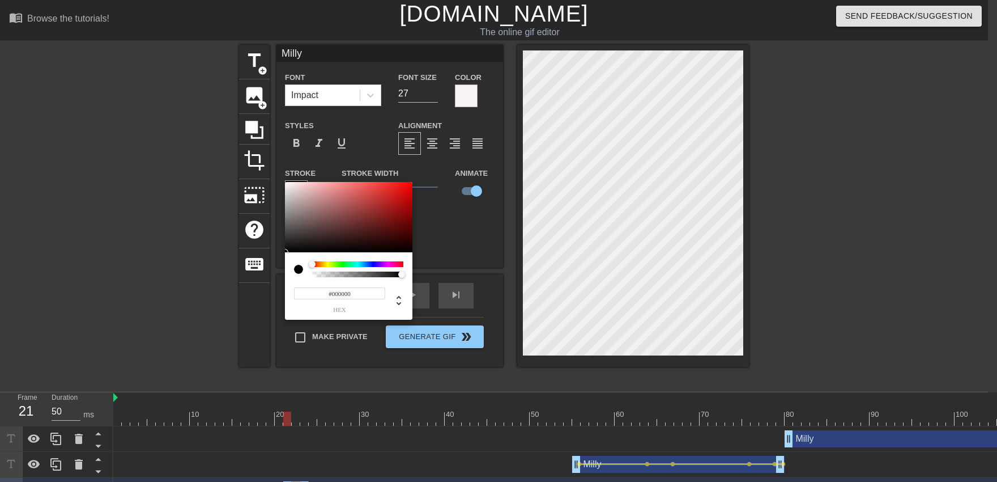
drag, startPoint x: 283, startPoint y: 327, endPoint x: 240, endPoint y: 419, distance: 101.1
click at [285, 252] on div at bounding box center [348, 217] width 127 height 70
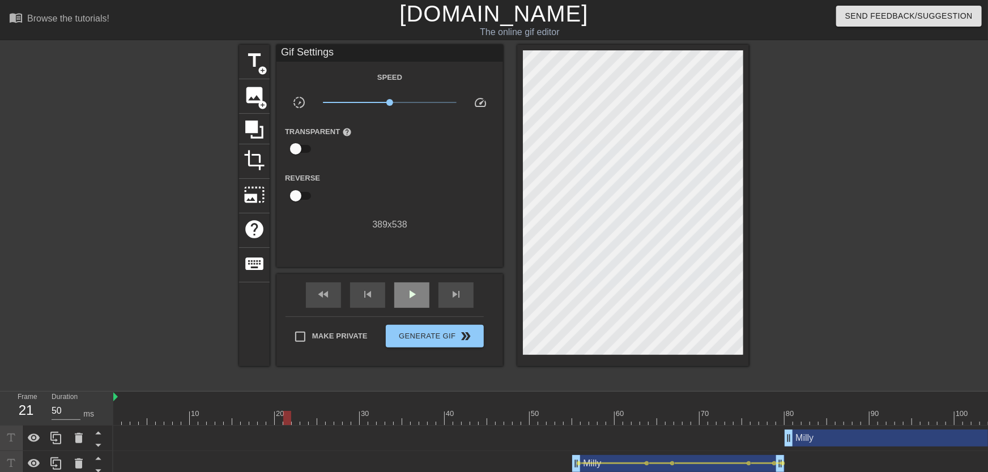
click at [405, 303] on div "play_arrow" at bounding box center [411, 295] width 35 height 25
drag, startPoint x: 662, startPoint y: 412, endPoint x: 708, endPoint y: 410, distance: 45.9
drag, startPoint x: 755, startPoint y: 411, endPoint x: 761, endPoint y: 411, distance: 6.2
drag, startPoint x: 778, startPoint y: 411, endPoint x: 786, endPoint y: 411, distance: 7.9
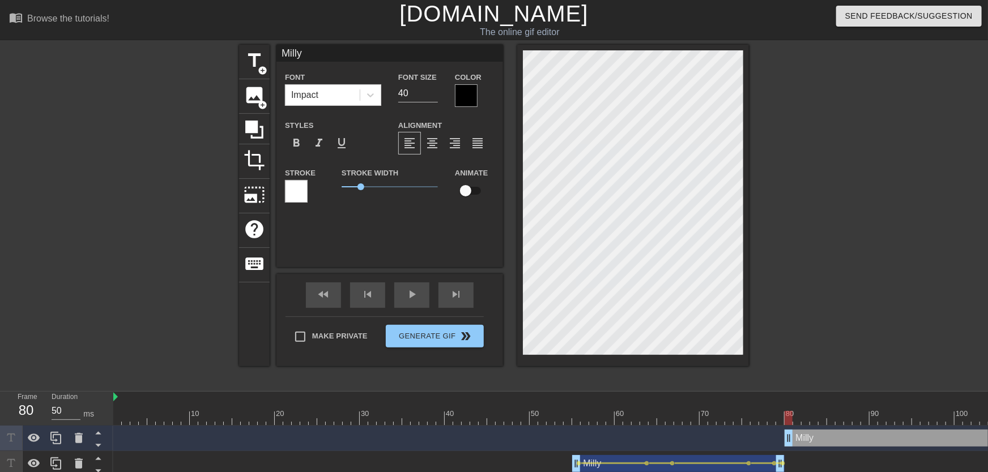
click at [463, 92] on div at bounding box center [466, 95] width 23 height 23
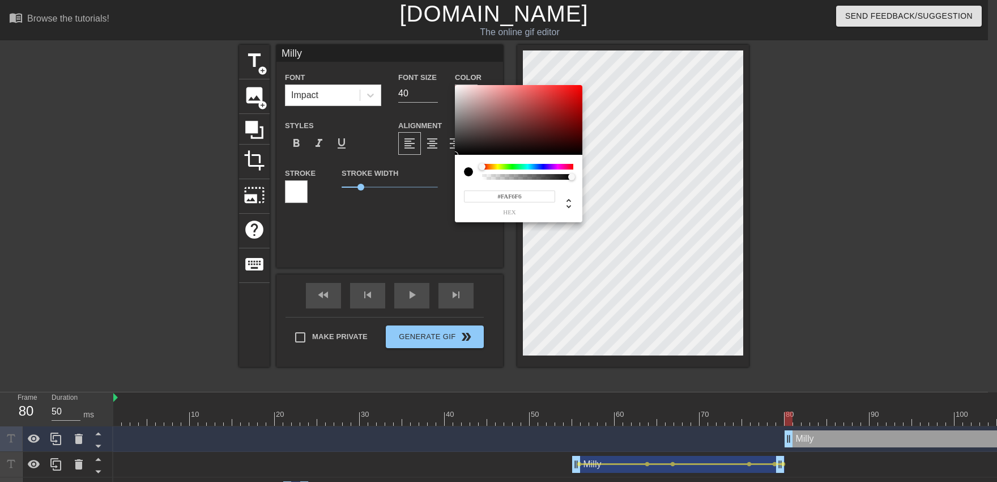
click at [457, 86] on div at bounding box center [518, 120] width 127 height 70
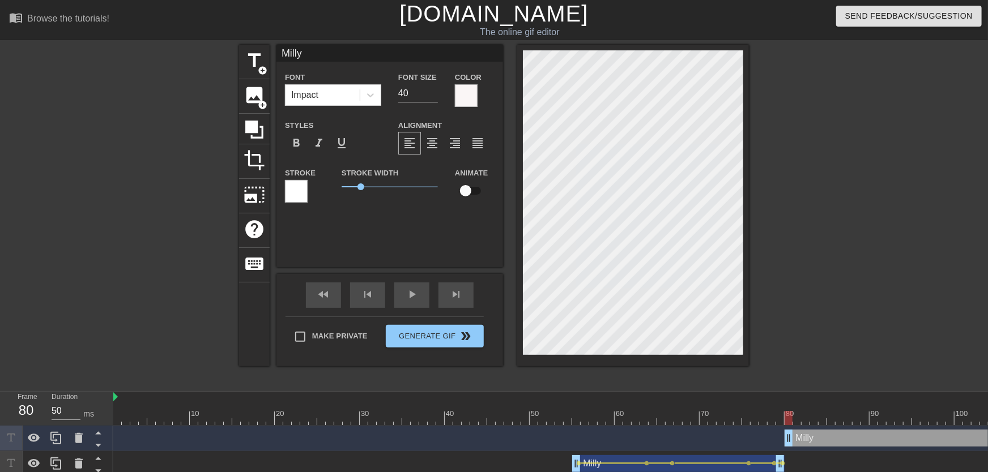
click at [474, 194] on input "checkbox" at bounding box center [465, 191] width 65 height 22
click at [299, 198] on div at bounding box center [296, 191] width 23 height 23
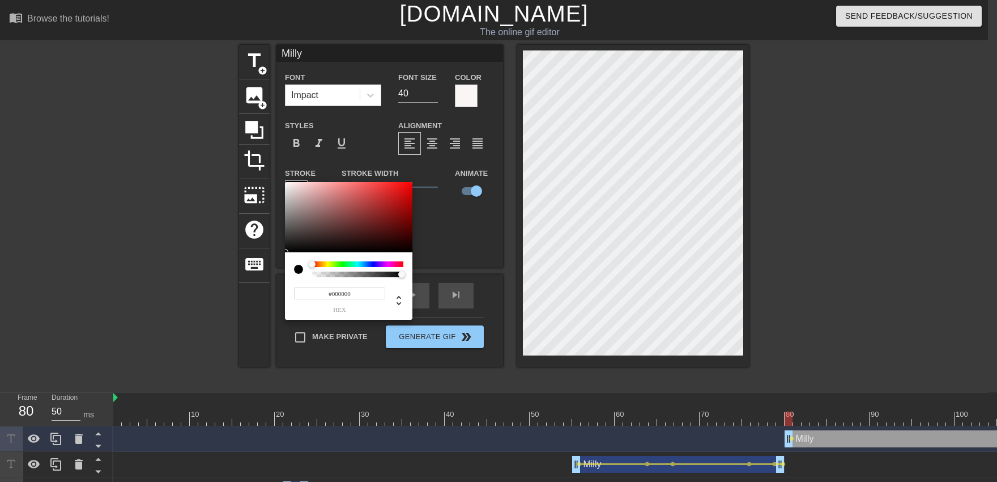
drag, startPoint x: 313, startPoint y: 224, endPoint x: 284, endPoint y: 278, distance: 61.1
click at [285, 252] on div at bounding box center [348, 217] width 127 height 70
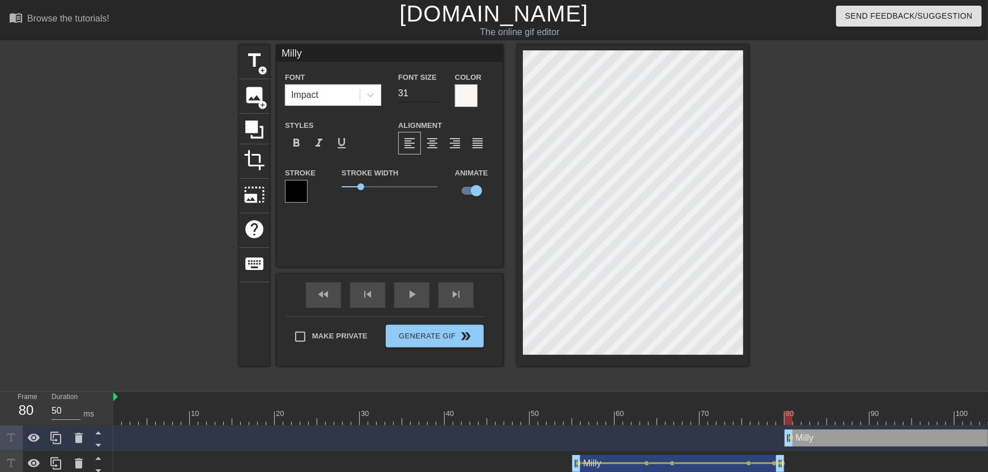
click at [429, 97] on input "31" at bounding box center [418, 93] width 40 height 18
drag, startPoint x: 792, startPoint y: 445, endPoint x: 969, endPoint y: 446, distance: 177.3
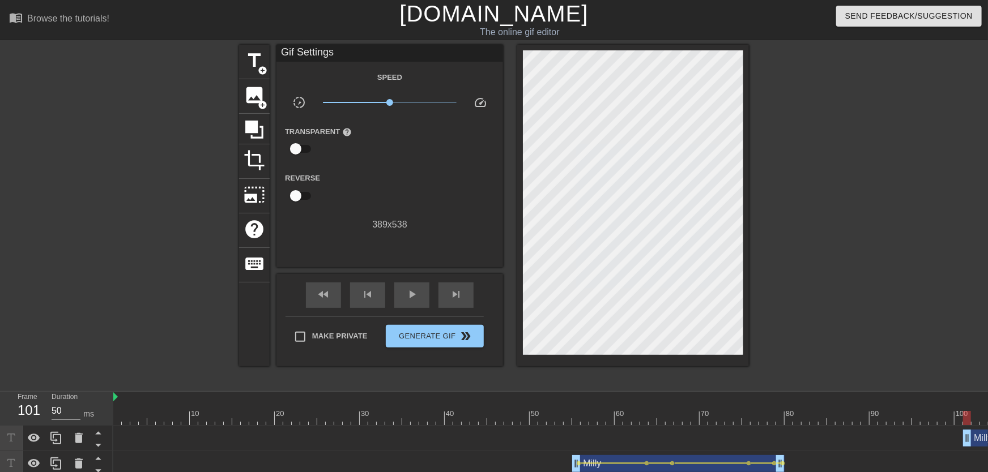
drag, startPoint x: 929, startPoint y: 433, endPoint x: 943, endPoint y: 431, distance: 13.7
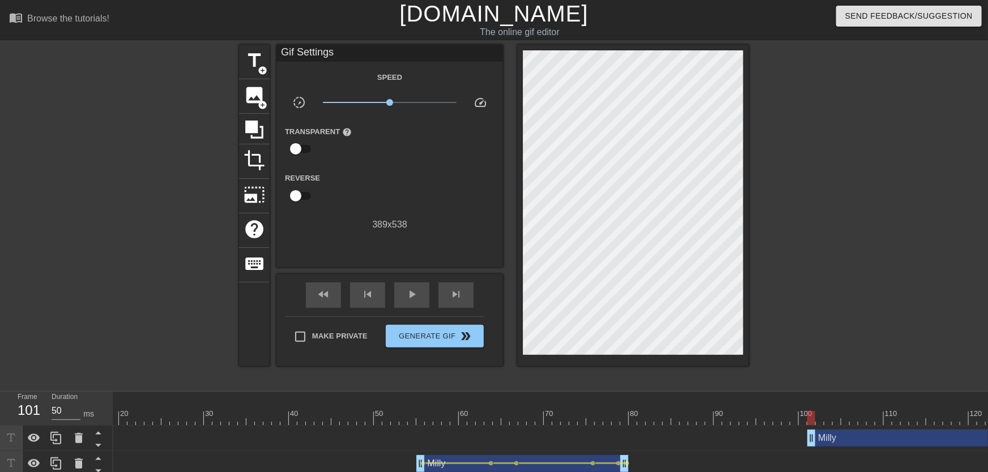
scroll to position [0, 368]
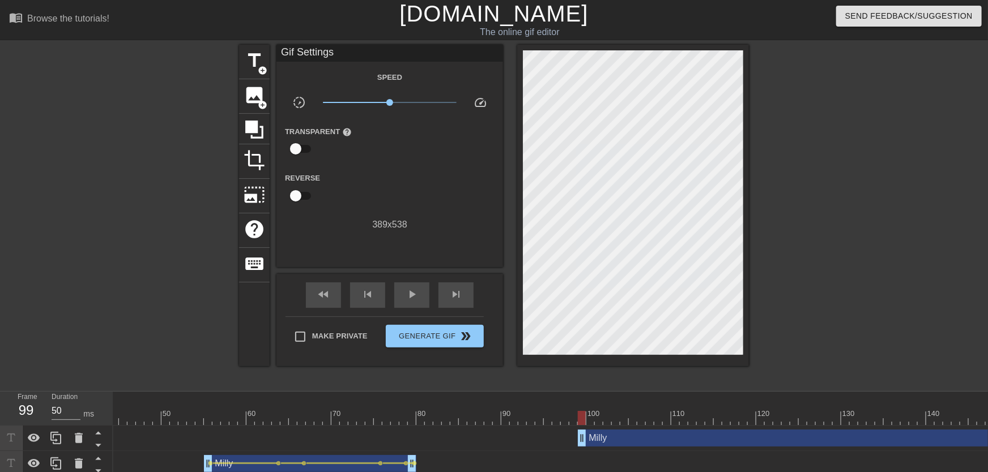
drag, startPoint x: 598, startPoint y: 440, endPoint x: 584, endPoint y: 433, distance: 16.0
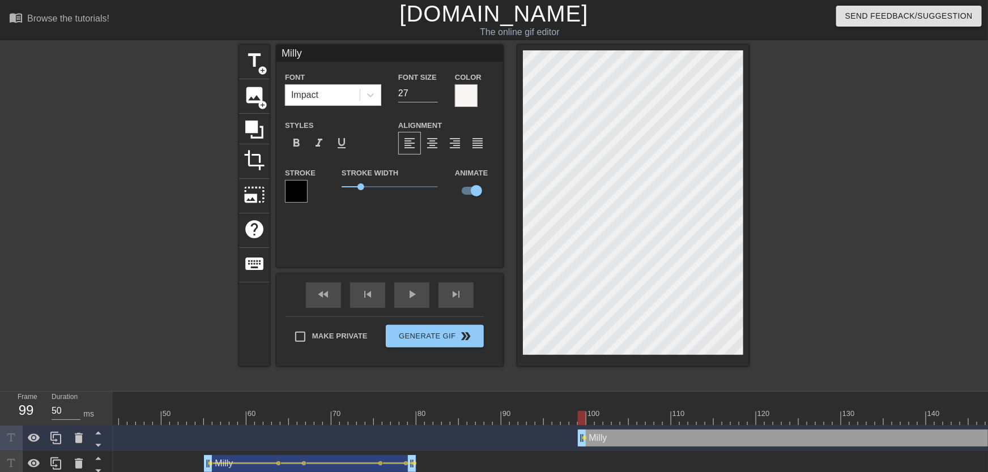
drag, startPoint x: 431, startPoint y: 97, endPoint x: 433, endPoint y: 107, distance: 10.0
click at [433, 106] on div "Font Size 27" at bounding box center [418, 88] width 57 height 37
click at [433, 98] on input "23" at bounding box center [418, 93] width 40 height 18
click at [586, 415] on div at bounding box center [590, 418] width 8 height 14
drag, startPoint x: 584, startPoint y: 441, endPoint x: 595, endPoint y: 445, distance: 12.7
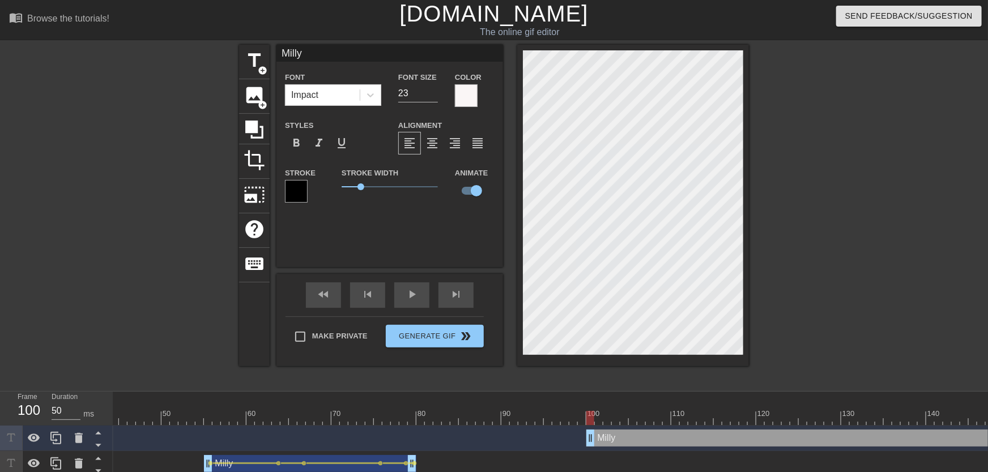
drag, startPoint x: 569, startPoint y: 425, endPoint x: 558, endPoint y: 418, distance: 13.2
click at [414, 297] on span "play_arrow" at bounding box center [412, 295] width 14 height 14
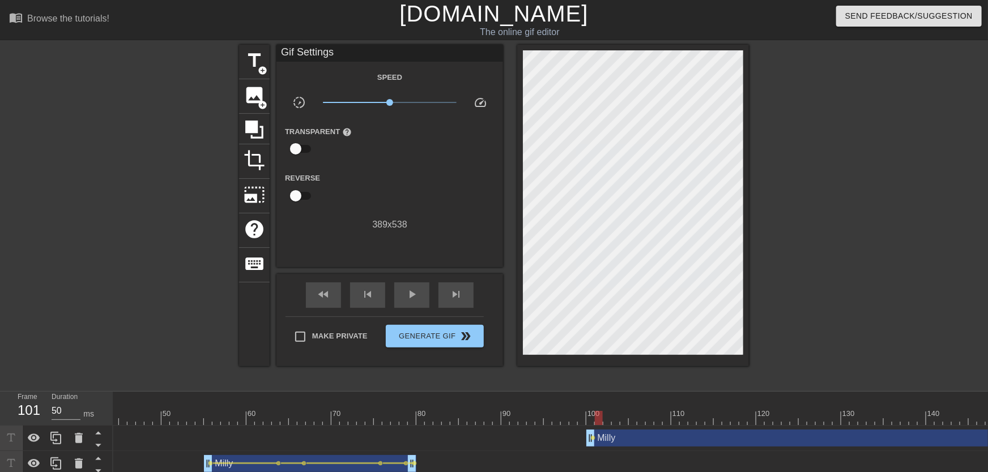
drag, startPoint x: 573, startPoint y: 415, endPoint x: 602, endPoint y: 412, distance: 29.1
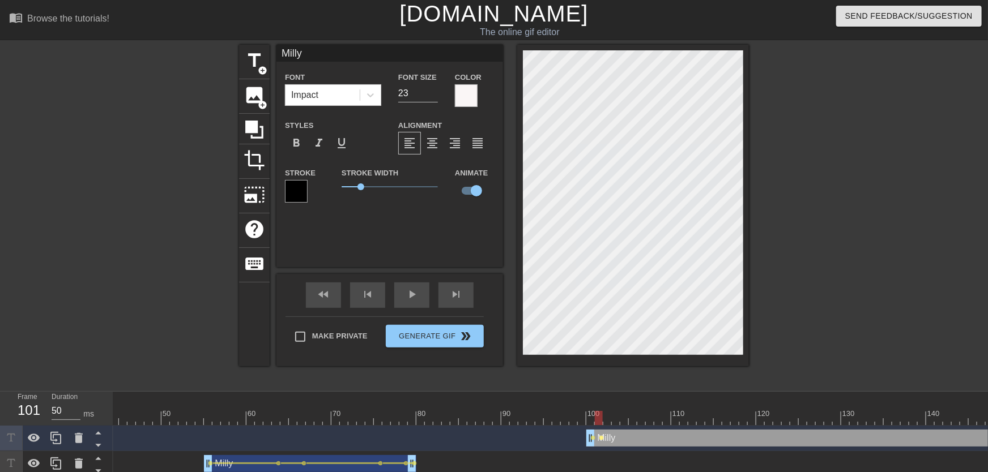
click at [602, 437] on span "lens" at bounding box center [601, 438] width 5 height 5
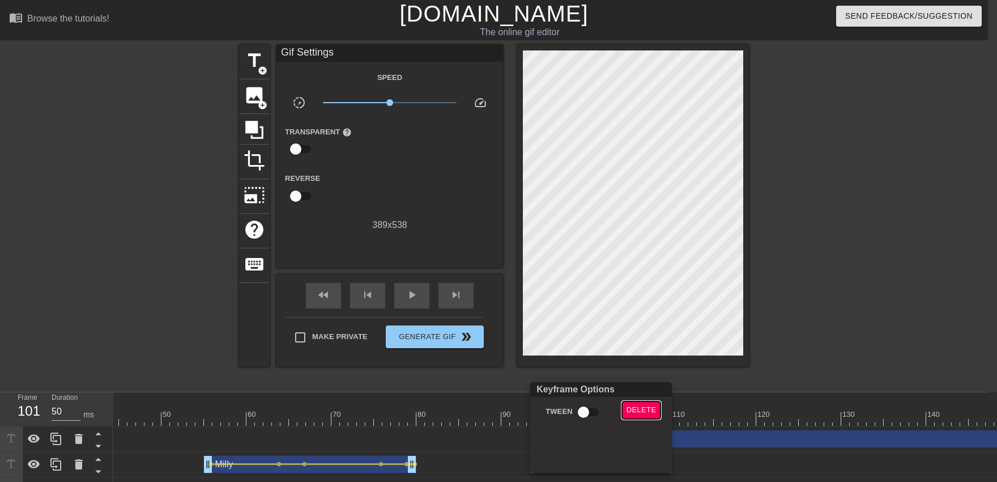
click at [627, 410] on button "Delete" at bounding box center [641, 410] width 39 height 18
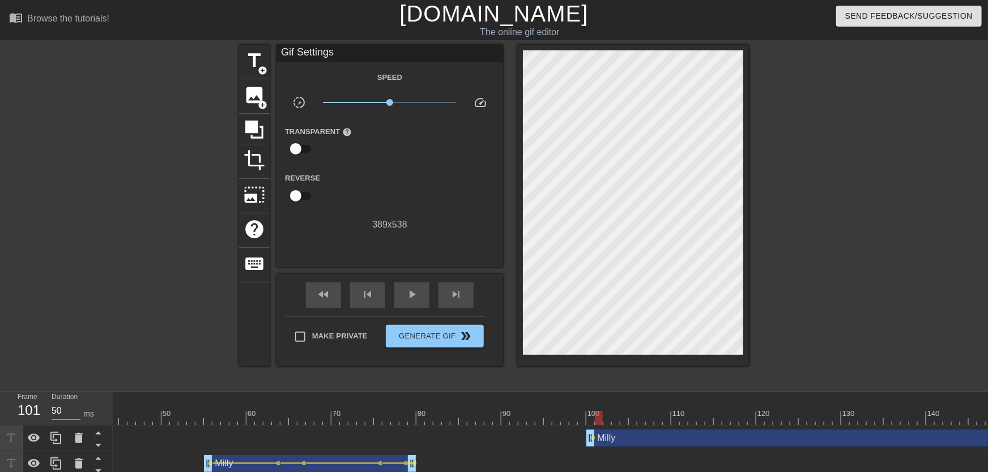
drag, startPoint x: 590, startPoint y: 415, endPoint x: 595, endPoint y: 418, distance: 5.8
click at [593, 439] on span "lens" at bounding box center [593, 438] width 5 height 5
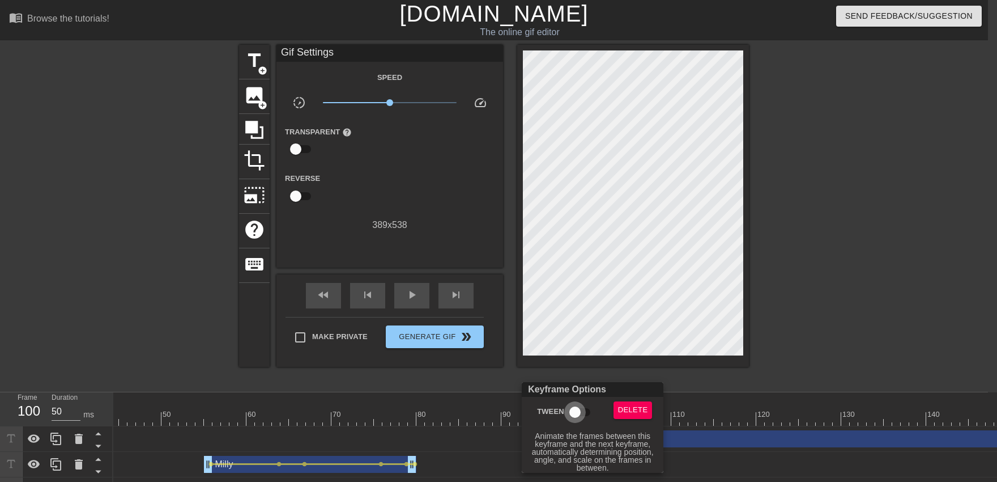
click at [573, 418] on input "Tween" at bounding box center [575, 412] width 65 height 22
click at [582, 376] on div at bounding box center [498, 241] width 997 height 482
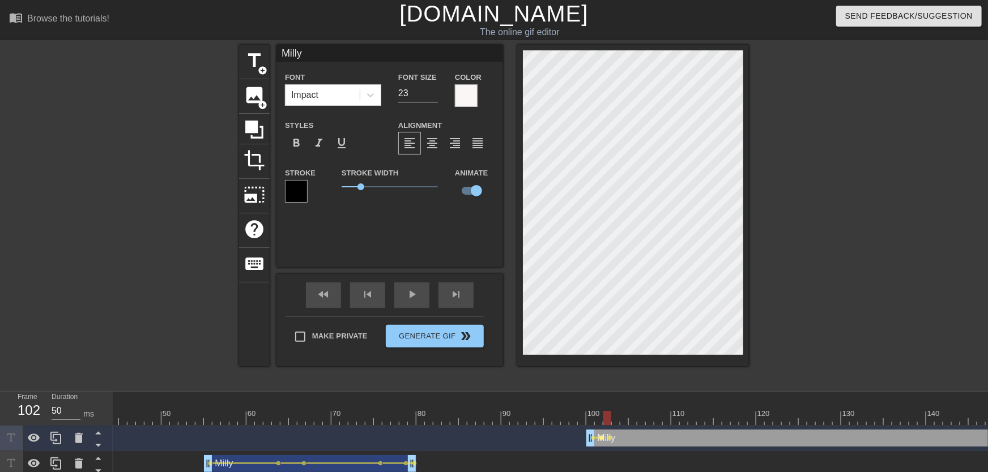
click at [602, 440] on span "lens" at bounding box center [601, 438] width 5 height 5
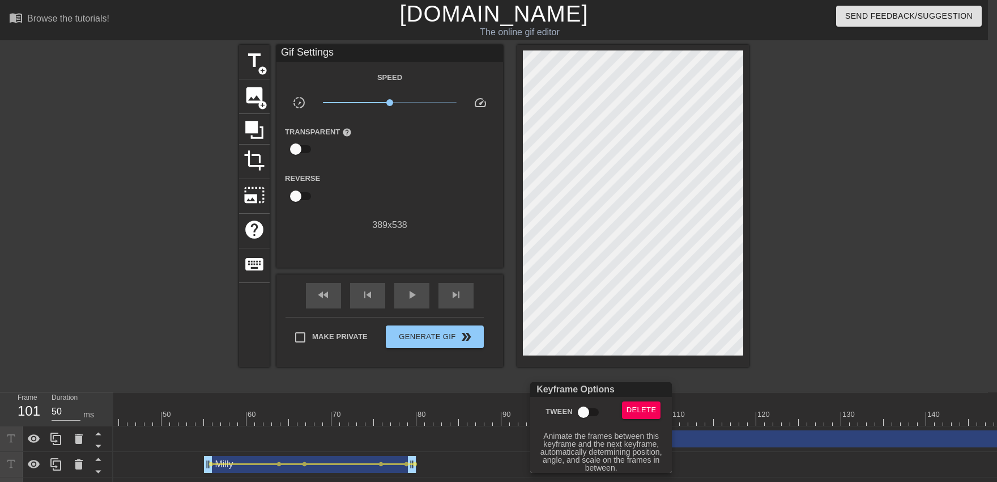
click at [594, 411] on input "Tween" at bounding box center [583, 412] width 65 height 22
click at [593, 351] on div at bounding box center [498, 241] width 997 height 482
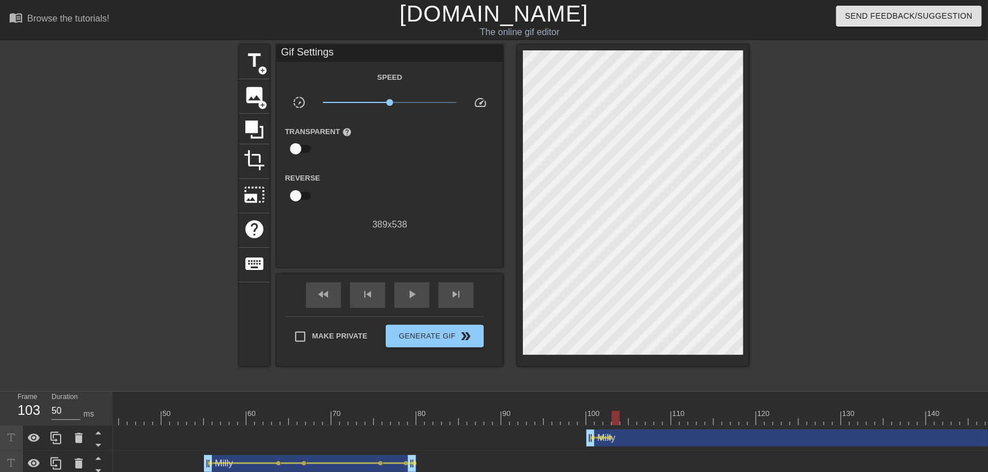
drag, startPoint x: 605, startPoint y: 419, endPoint x: 617, endPoint y: 418, distance: 12.0
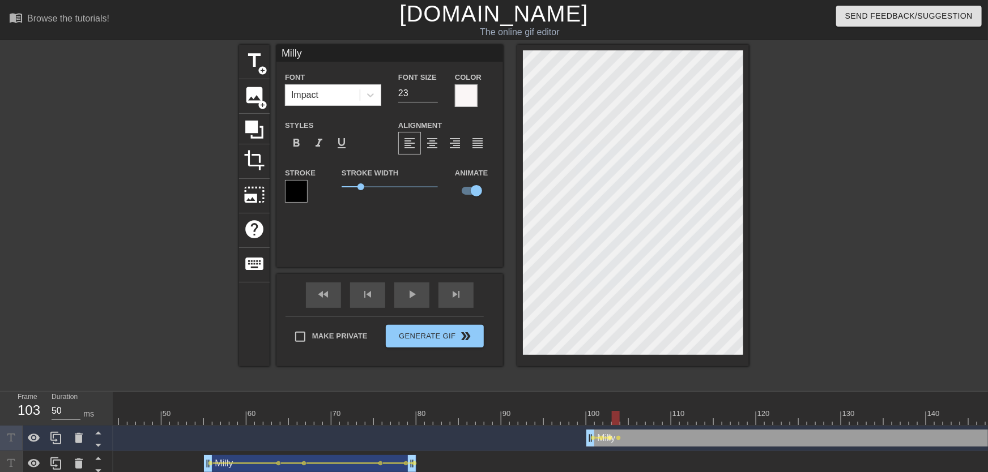
click at [610, 438] on span "lens" at bounding box center [610, 438] width 5 height 5
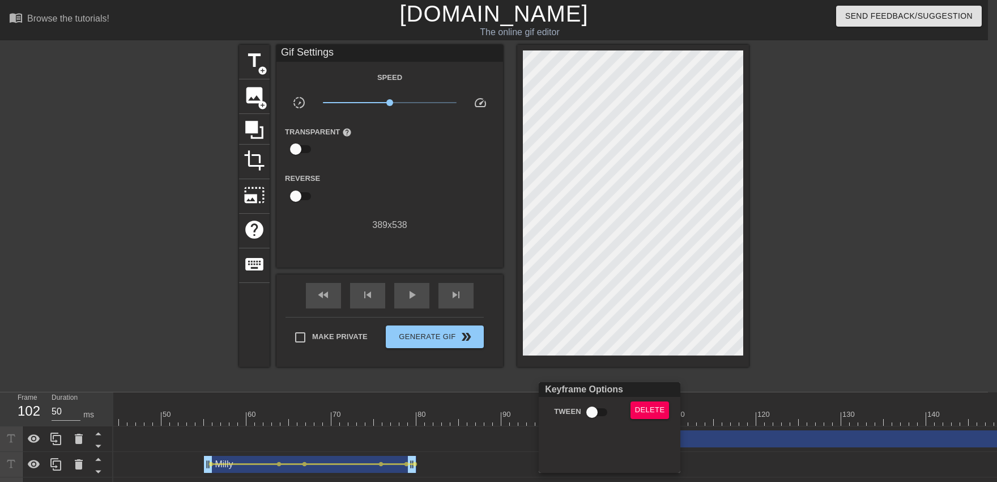
click at [594, 422] on div "Tween" at bounding box center [579, 414] width 86 height 26
click at [598, 365] on div at bounding box center [498, 241] width 997 height 482
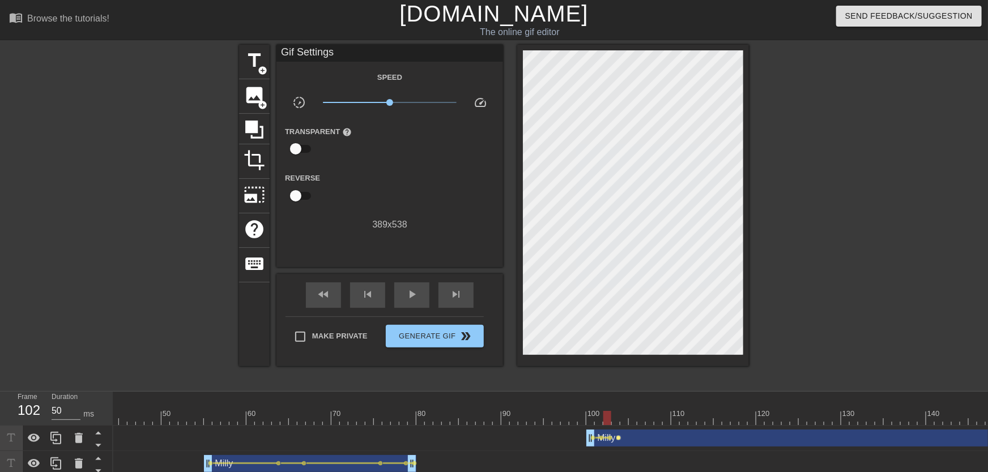
click at [619, 436] on span "lens" at bounding box center [618, 438] width 5 height 5
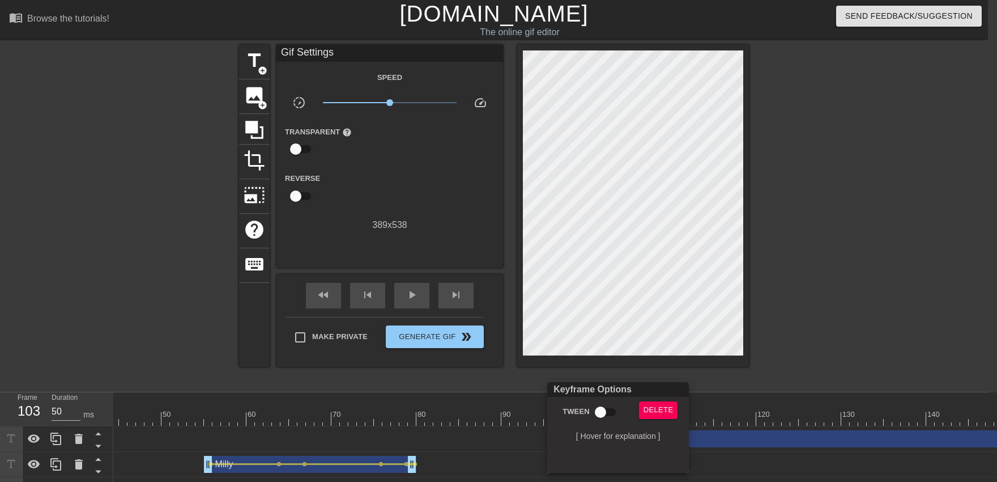
drag, startPoint x: 580, startPoint y: 351, endPoint x: 582, endPoint y: 359, distance: 7.9
click at [579, 351] on div at bounding box center [498, 241] width 997 height 482
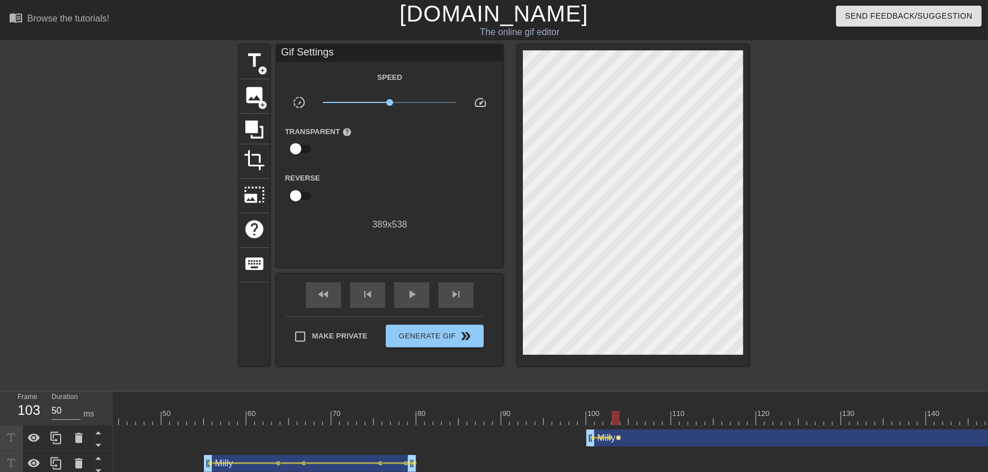
click at [618, 437] on span "lens" at bounding box center [618, 438] width 5 height 5
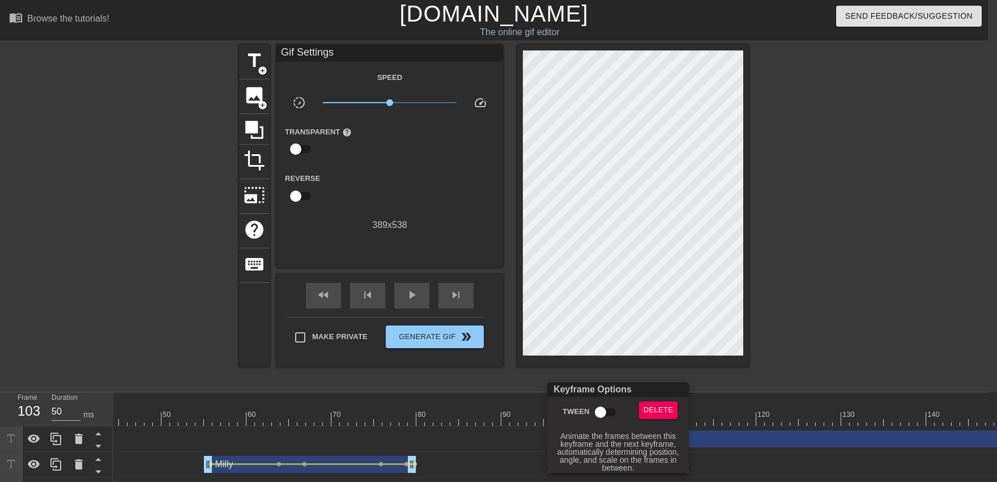
click at [602, 416] on input "Tween" at bounding box center [600, 412] width 65 height 22
click at [600, 355] on div at bounding box center [498, 241] width 997 height 482
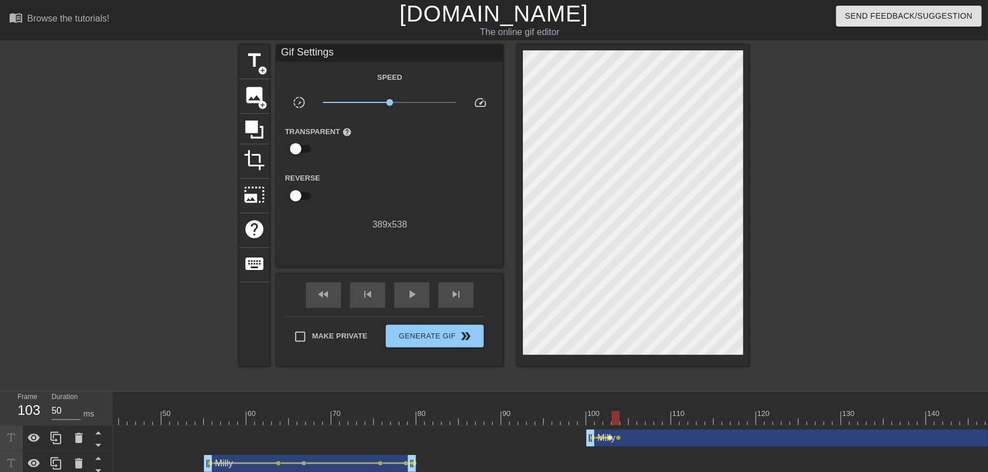
click at [612, 437] on span "lens" at bounding box center [610, 438] width 5 height 5
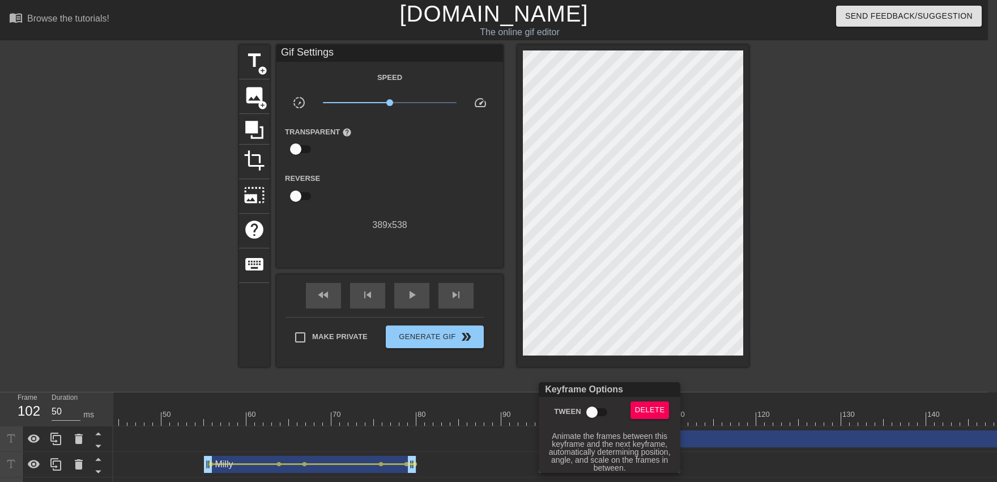
click at [599, 417] on input "Tween" at bounding box center [592, 412] width 65 height 22
click at [596, 377] on div at bounding box center [498, 241] width 997 height 482
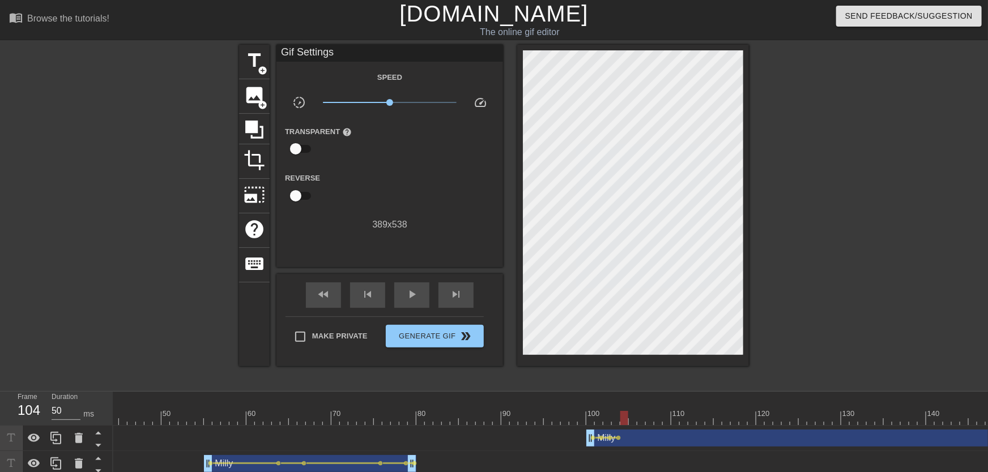
drag, startPoint x: 617, startPoint y: 416, endPoint x: 623, endPoint y: 415, distance: 6.3
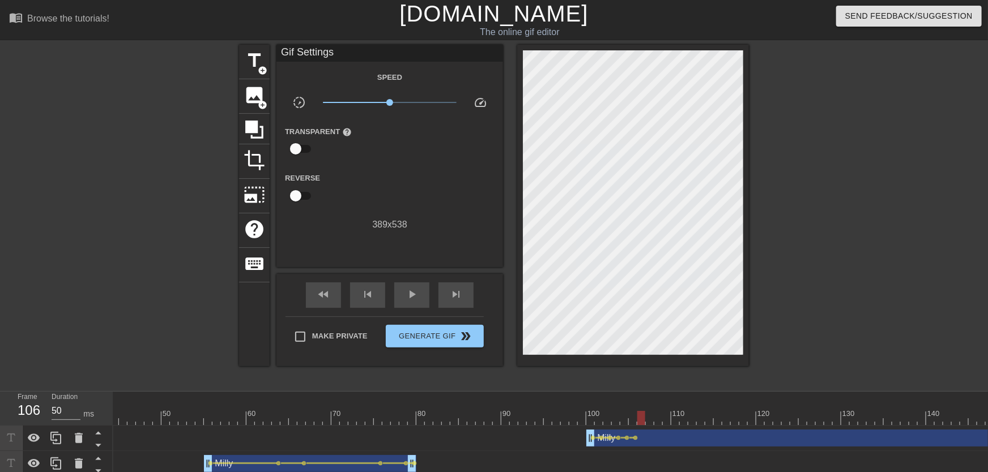
drag, startPoint x: 645, startPoint y: 416, endPoint x: 435, endPoint y: 365, distance: 216.4
click at [408, 310] on div "fast_rewind skip_previous play_arrow skip_next" at bounding box center [389, 295] width 185 height 42
click at [407, 300] on span "play_arrow" at bounding box center [412, 295] width 14 height 14
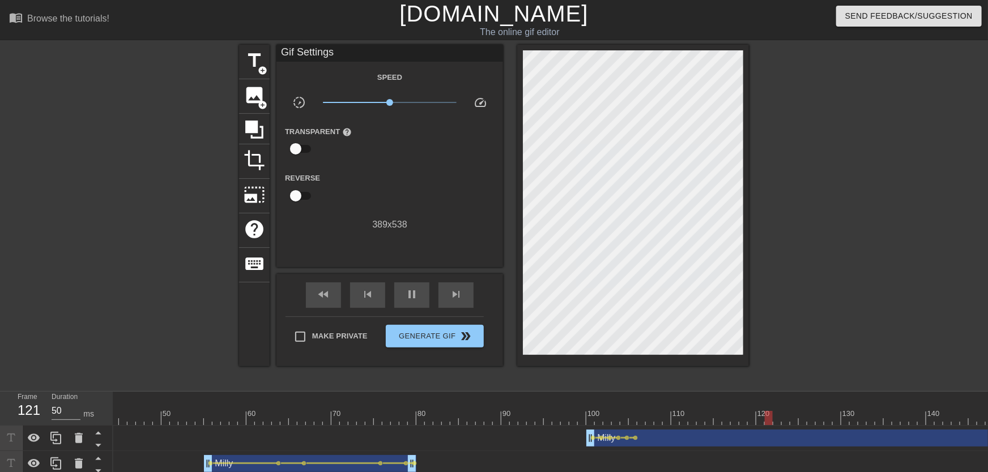
drag, startPoint x: 585, startPoint y: 415, endPoint x: 591, endPoint y: 414, distance: 6.9
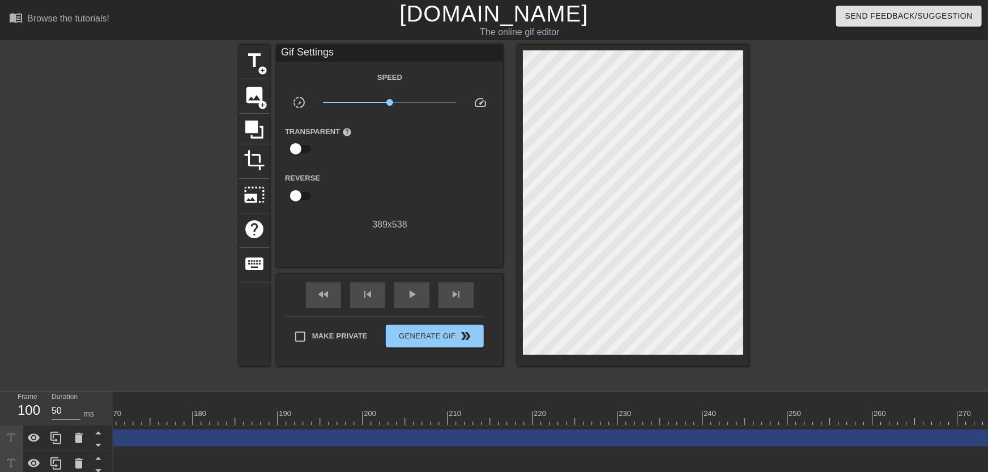
scroll to position [0, 1651]
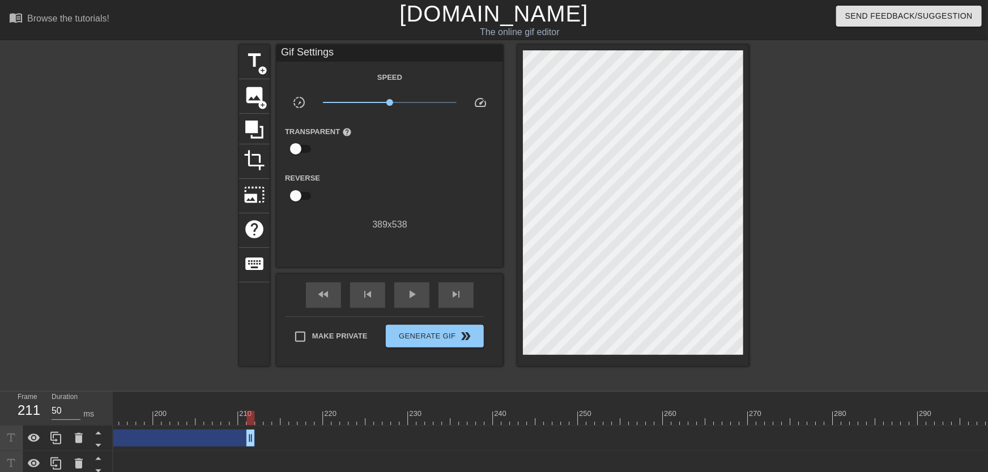
drag, startPoint x: 986, startPoint y: 435, endPoint x: 97, endPoint y: 423, distance: 888.4
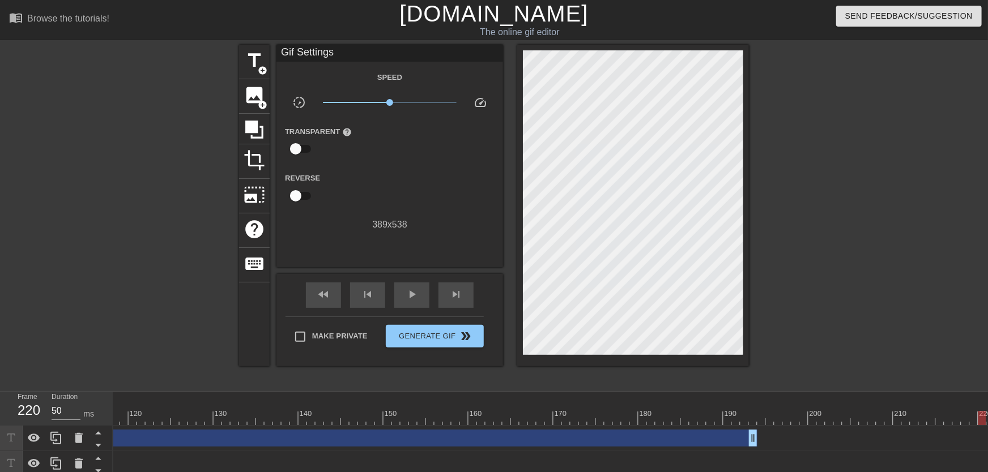
scroll to position [0, 910]
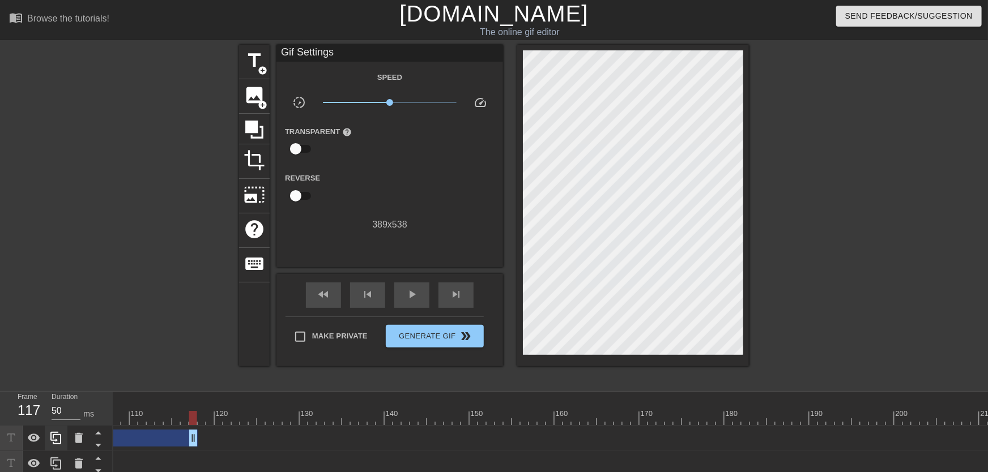
drag, startPoint x: 836, startPoint y: 441, endPoint x: 54, endPoint y: 432, distance: 781.9
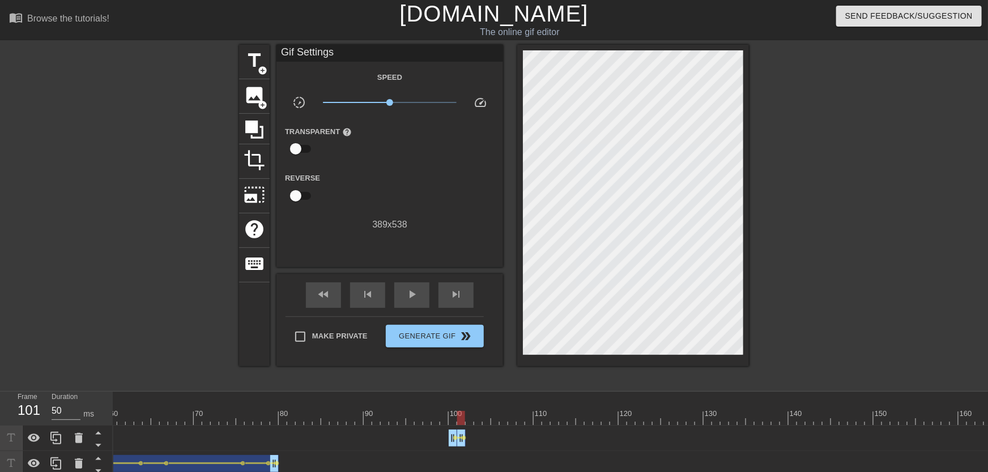
scroll to position [0, 337]
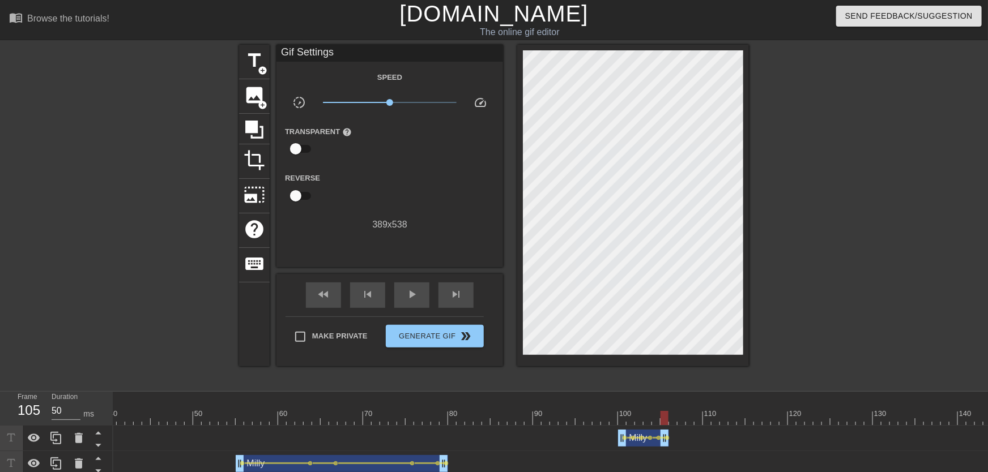
drag, startPoint x: 631, startPoint y: 443, endPoint x: 665, endPoint y: 446, distance: 34.1
click at [666, 446] on div "Milly drag_handle drag_handle" at bounding box center [643, 438] width 51 height 17
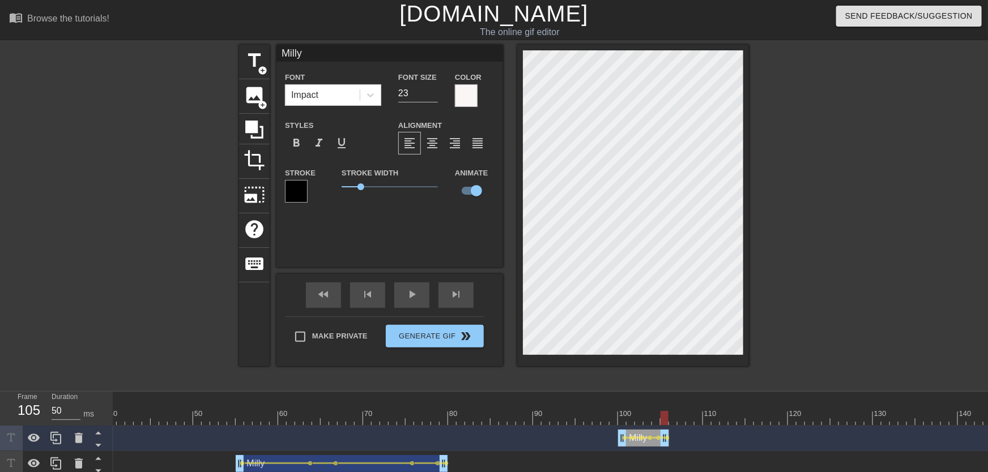
drag, startPoint x: 615, startPoint y: 416, endPoint x: 583, endPoint y: 418, distance: 31.8
click at [413, 300] on span "play_arrow" at bounding box center [412, 295] width 14 height 14
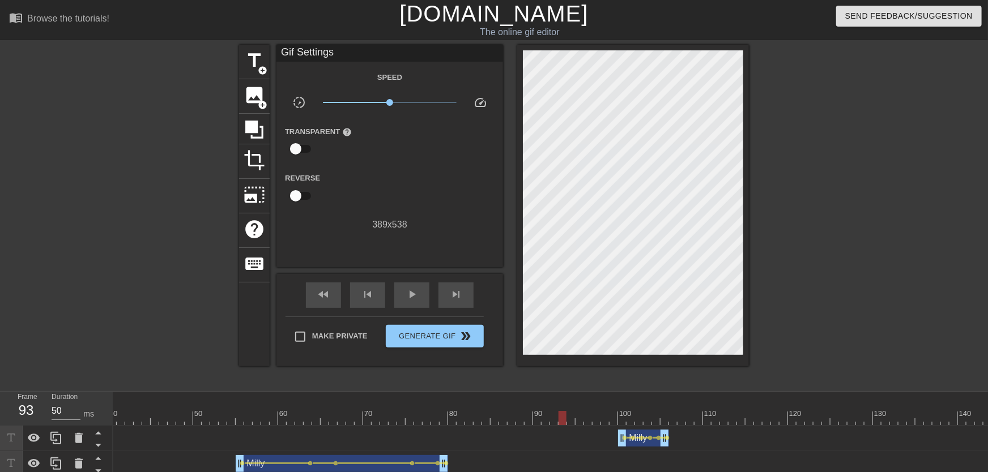
drag, startPoint x: 626, startPoint y: 413, endPoint x: 486, endPoint y: 384, distance: 143.0
click at [401, 301] on div "play_arrow" at bounding box center [411, 295] width 35 height 25
drag, startPoint x: 643, startPoint y: 416, endPoint x: 954, endPoint y: 430, distance: 311.3
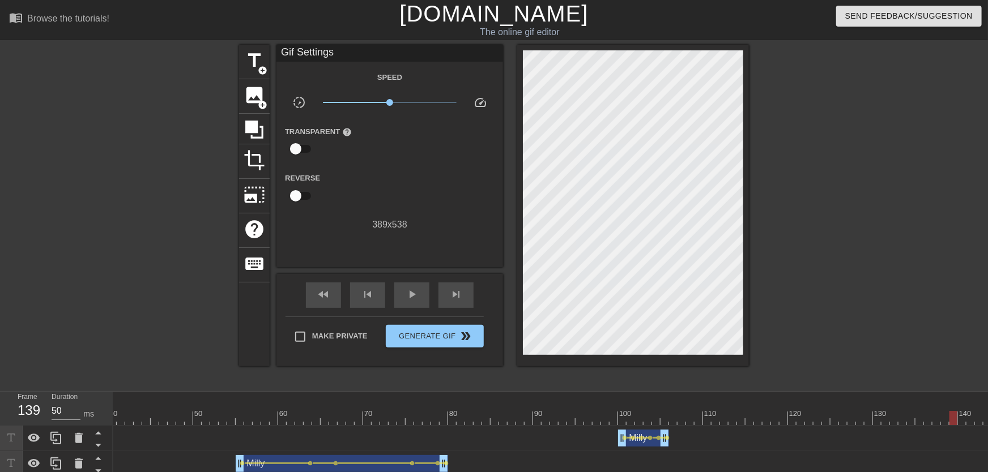
drag, startPoint x: 954, startPoint y: 430, endPoint x: 970, endPoint y: 425, distance: 17.2
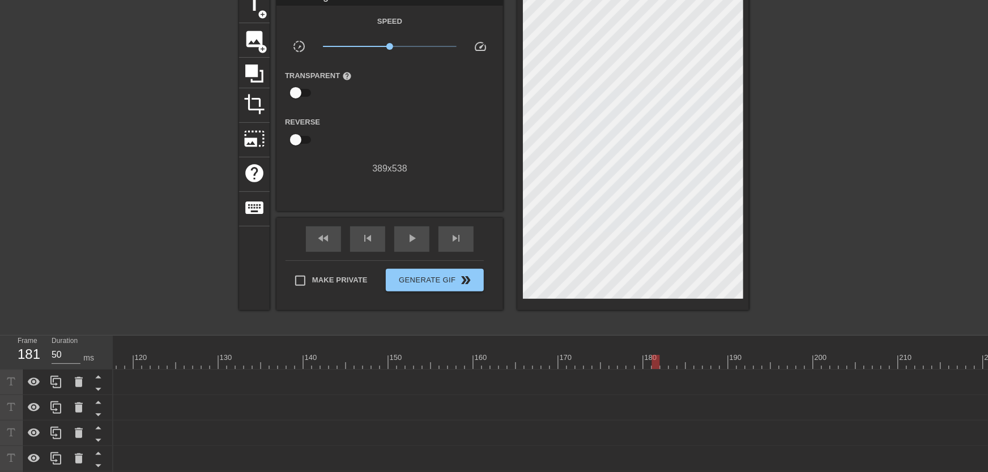
scroll to position [83, 0]
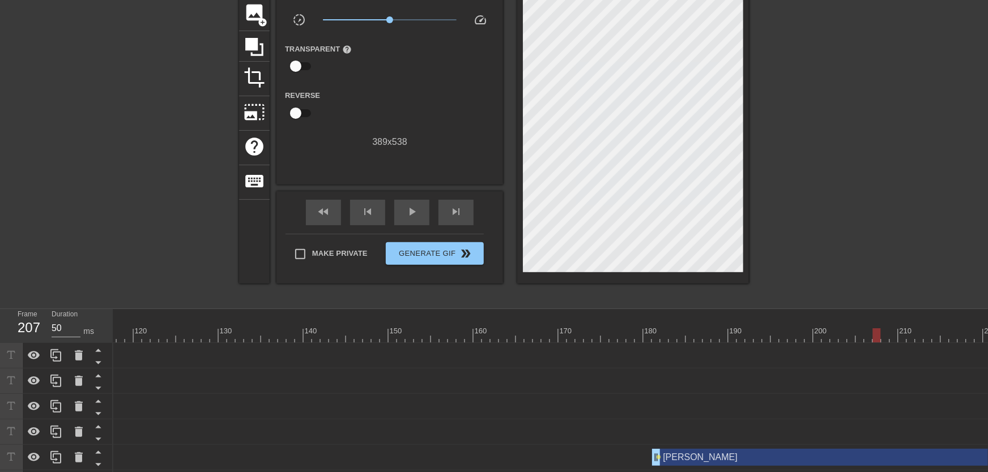
drag, startPoint x: 415, startPoint y: 416, endPoint x: 897, endPoint y: 391, distance: 483.3
click at [897, 391] on div "10 20 30 40 50 60 70 80 90 100 110 120 130 140 150 160" at bounding box center [550, 466] width 875 height 314
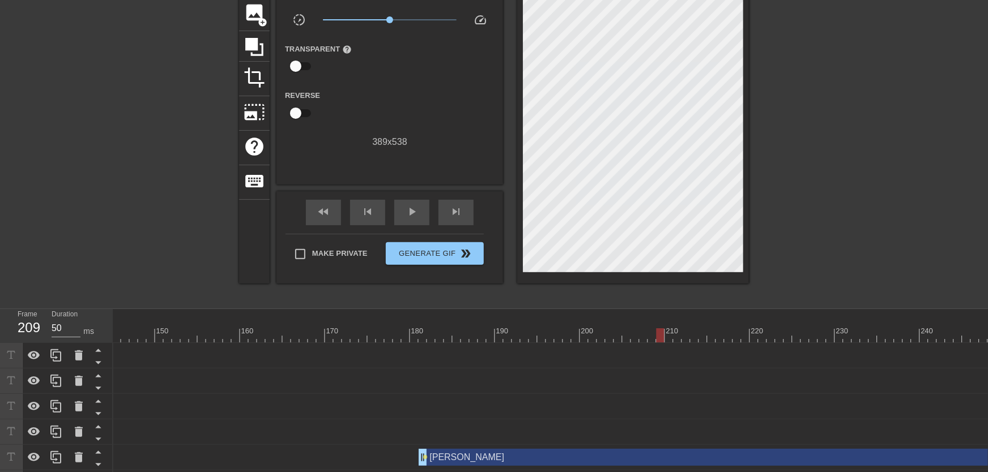
scroll to position [0, 1345]
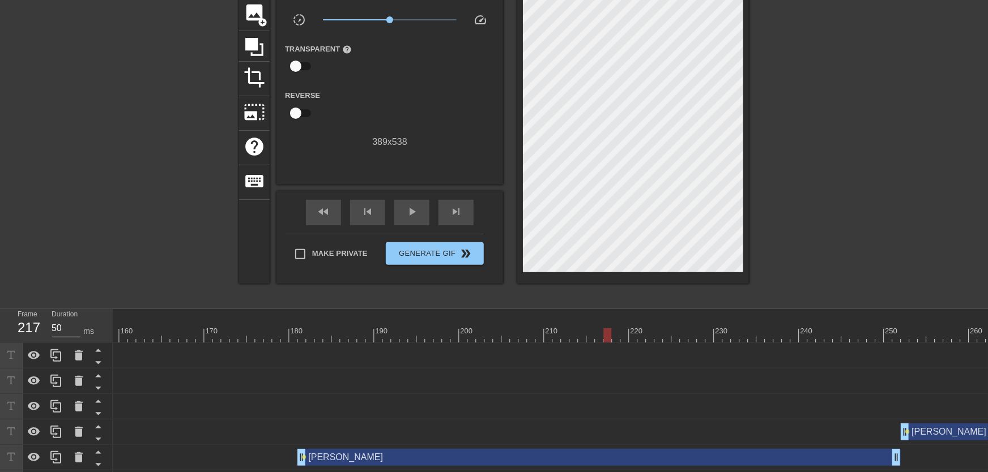
drag, startPoint x: 547, startPoint y: 334, endPoint x: 604, endPoint y: 334, distance: 56.7
click at [604, 334] on div at bounding box center [34, 336] width 2532 height 14
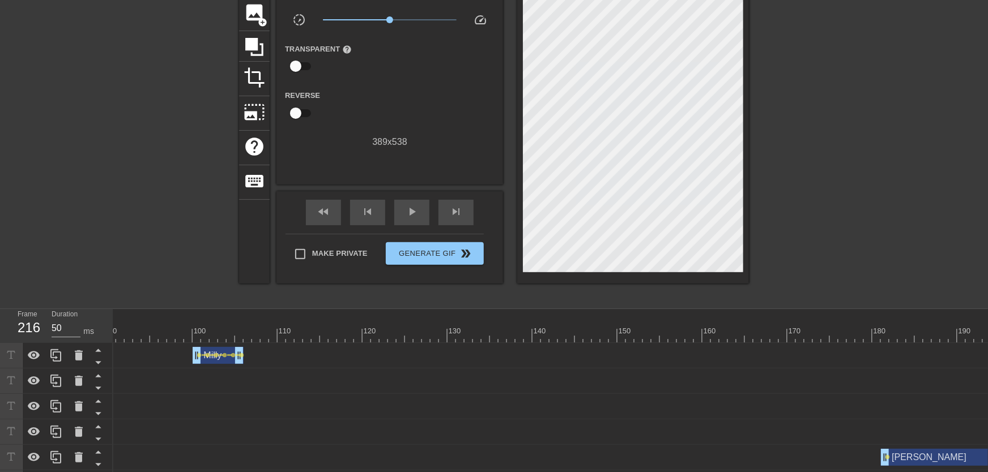
drag, startPoint x: 490, startPoint y: 337, endPoint x: 480, endPoint y: 335, distance: 10.3
drag, startPoint x: 474, startPoint y: 335, endPoint x: 509, endPoint y: 336, distance: 35.7
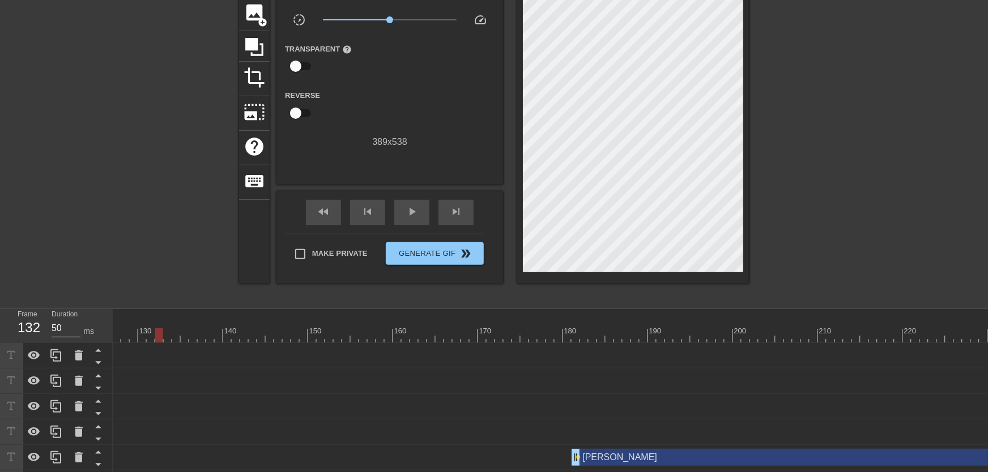
scroll to position [0, 1374]
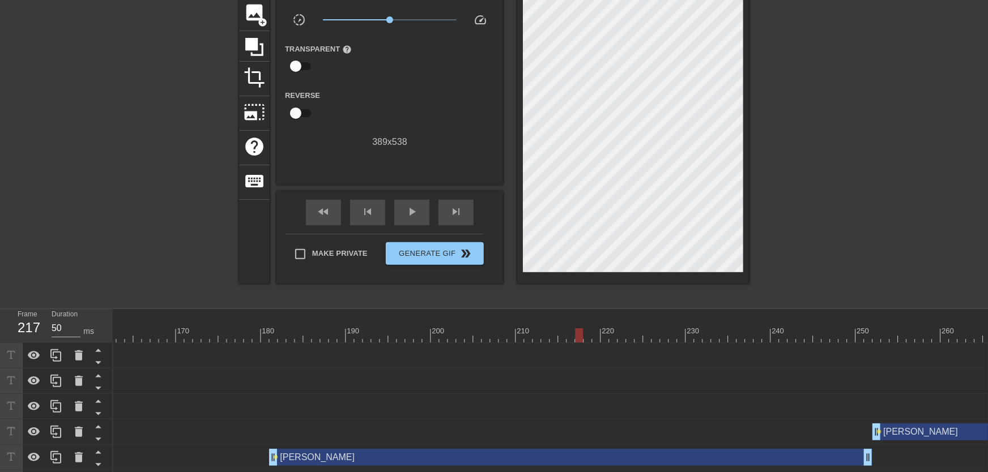
drag, startPoint x: 582, startPoint y: 335, endPoint x: 576, endPoint y: 330, distance: 8.4
click at [576, 330] on div at bounding box center [5, 336] width 2532 height 14
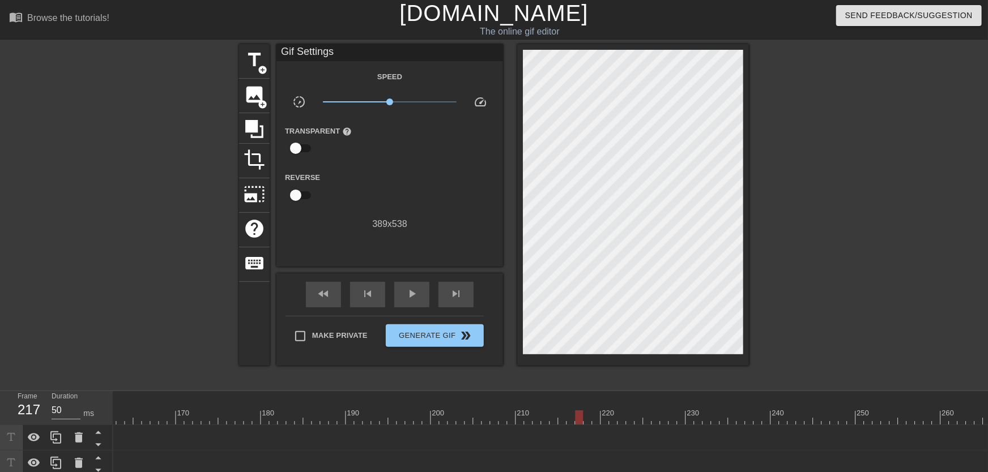
scroll to position [0, 0]
click at [263, 70] on span "add_circle" at bounding box center [263, 71] width 10 height 10
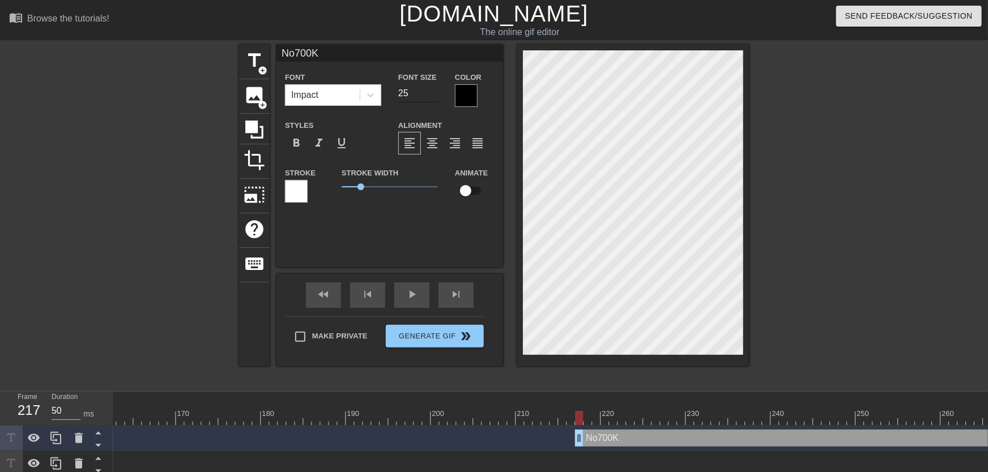
click at [430, 97] on input "25" at bounding box center [418, 93] width 40 height 18
click at [463, 184] on div "Animate" at bounding box center [454, 184] width 17 height 36
click at [473, 188] on input "checkbox" at bounding box center [465, 191] width 65 height 22
click at [433, 97] on input "21" at bounding box center [418, 93] width 40 height 18
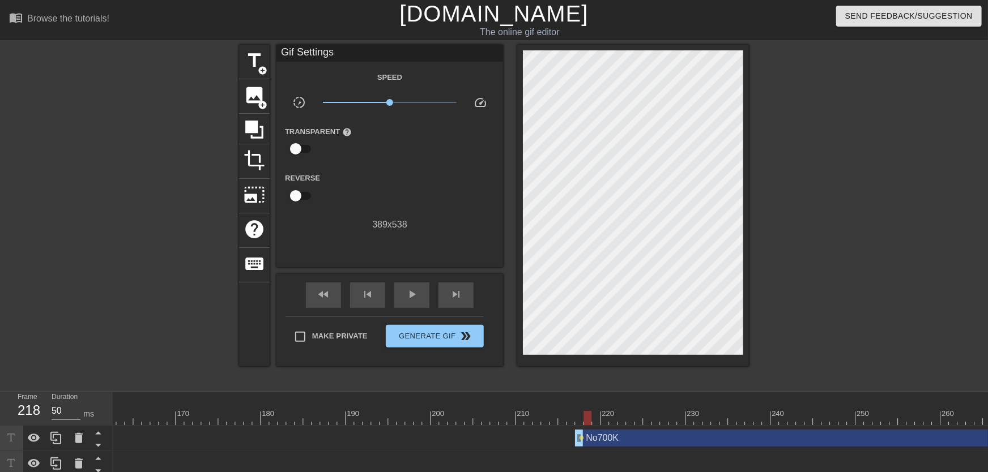
drag, startPoint x: 593, startPoint y: 416, endPoint x: 589, endPoint y: 411, distance: 6.1
click at [589, 411] on div at bounding box center [5, 418] width 2532 height 14
click at [582, 440] on span "lens" at bounding box center [582, 438] width 5 height 5
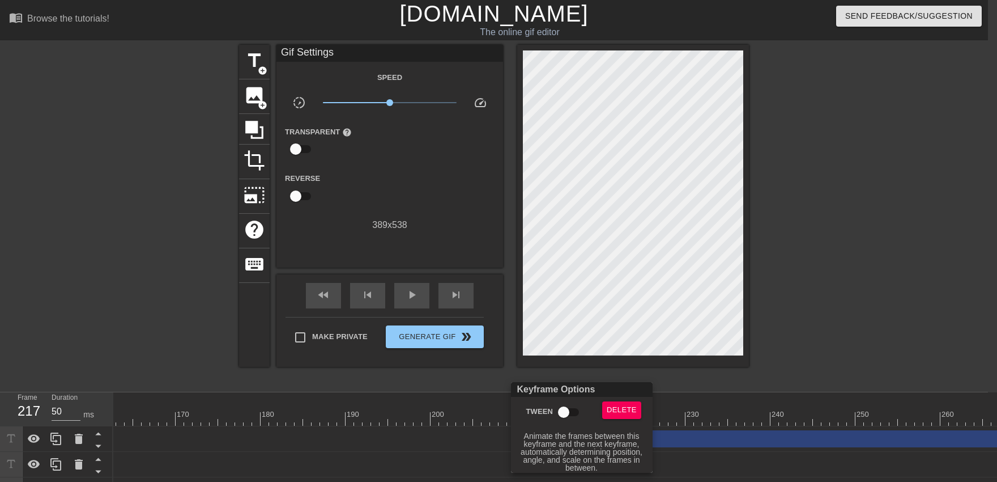
click at [568, 411] on input "Tween" at bounding box center [563, 412] width 65 height 22
click at [564, 351] on div at bounding box center [498, 241] width 997 height 482
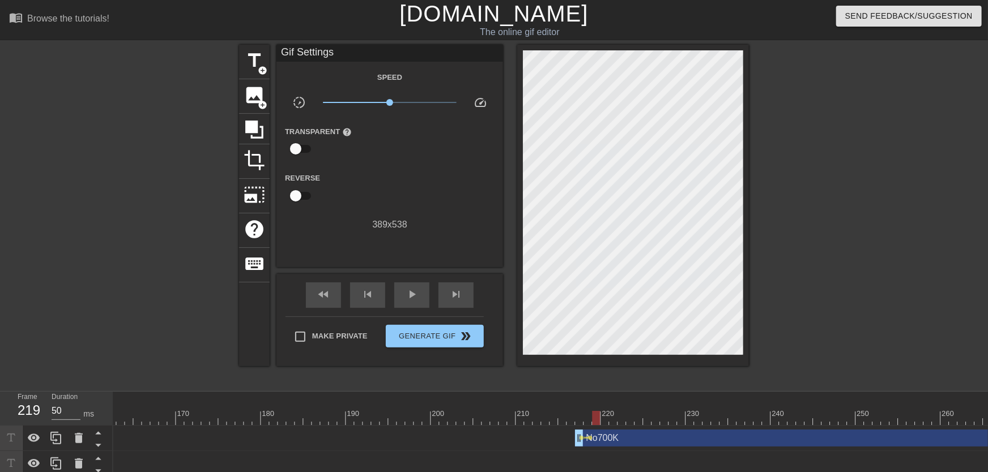
drag, startPoint x: 586, startPoint y: 417, endPoint x: 598, endPoint y: 419, distance: 12.0
click at [598, 419] on div at bounding box center [5, 418] width 2532 height 14
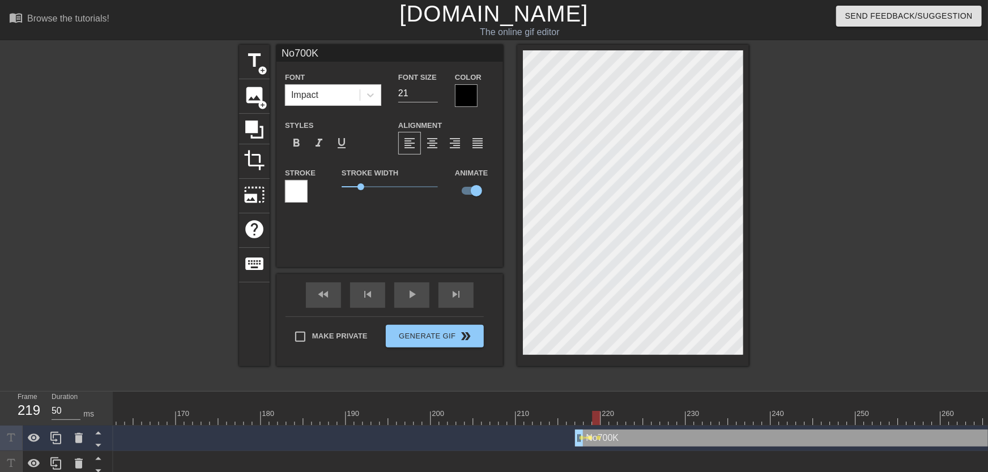
click at [591, 439] on span "lens" at bounding box center [590, 438] width 5 height 5
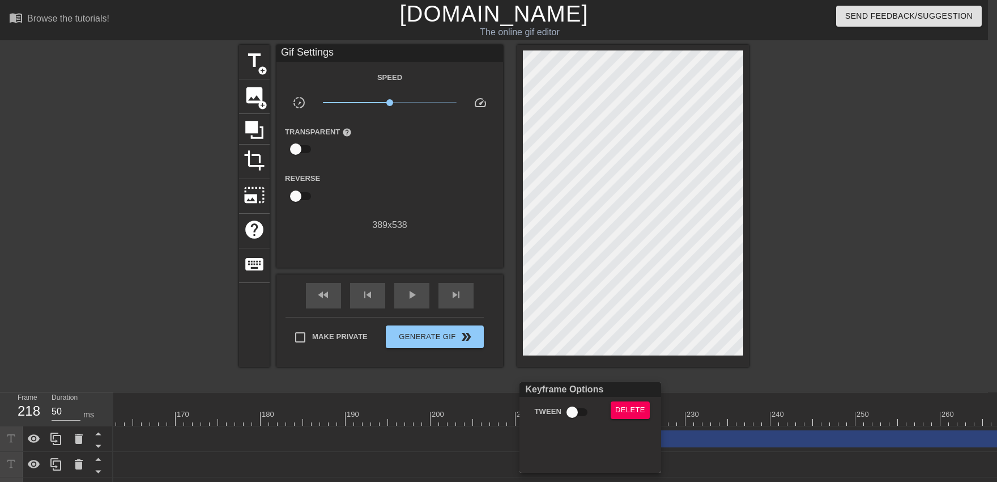
click at [580, 407] on input "Tween" at bounding box center [572, 412] width 65 height 22
click at [601, 372] on div at bounding box center [498, 241] width 997 height 482
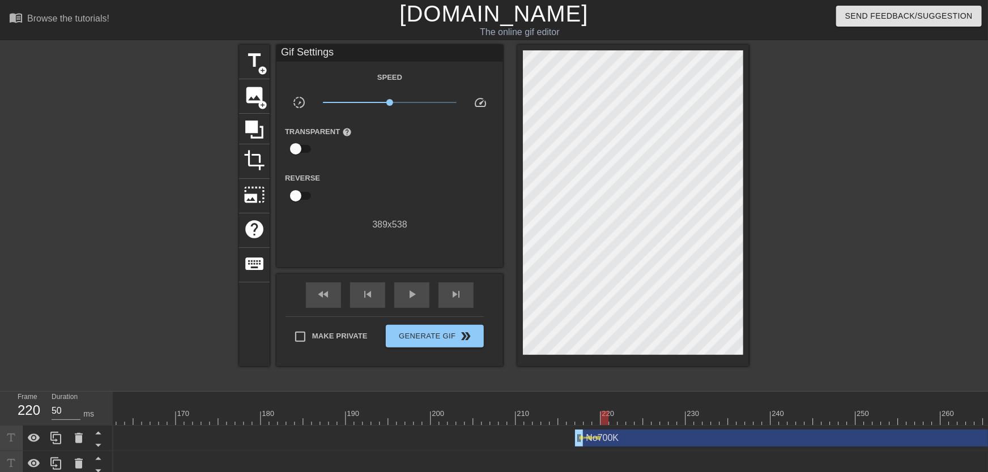
click at [603, 421] on div at bounding box center [5, 418] width 2532 height 14
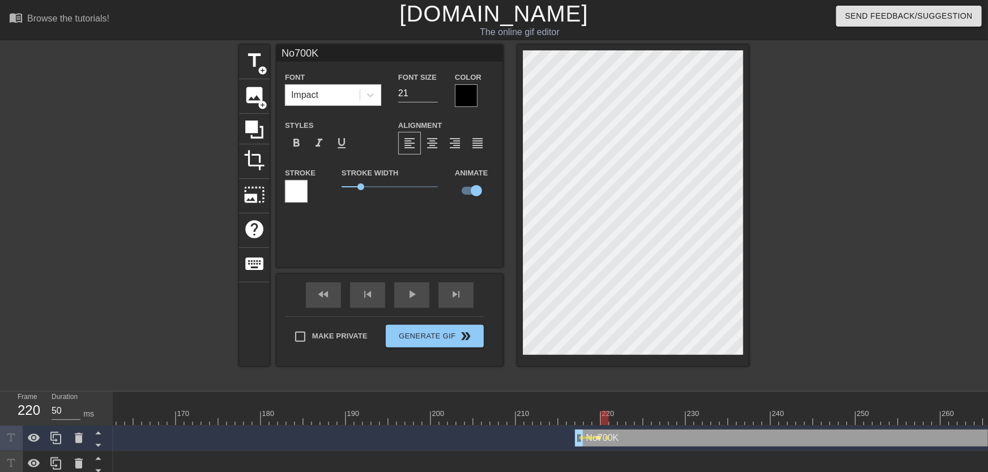
click at [601, 436] on div "No700K drag_handle drag_handle lens lens lens lens" at bounding box center [5, 438] width 2532 height 17
click at [601, 438] on span "lens" at bounding box center [599, 438] width 5 height 5
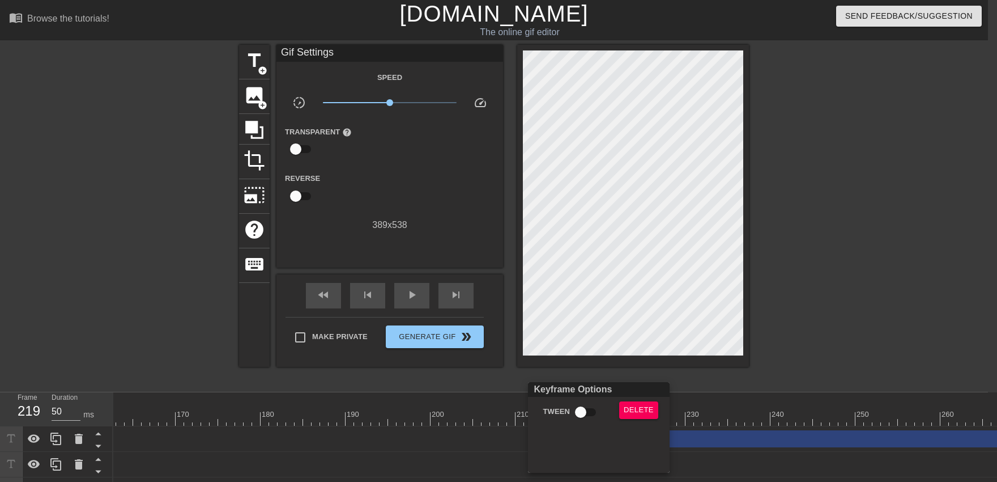
click at [591, 411] on input "Tween" at bounding box center [580, 412] width 65 height 22
click at [589, 378] on div at bounding box center [498, 241] width 997 height 482
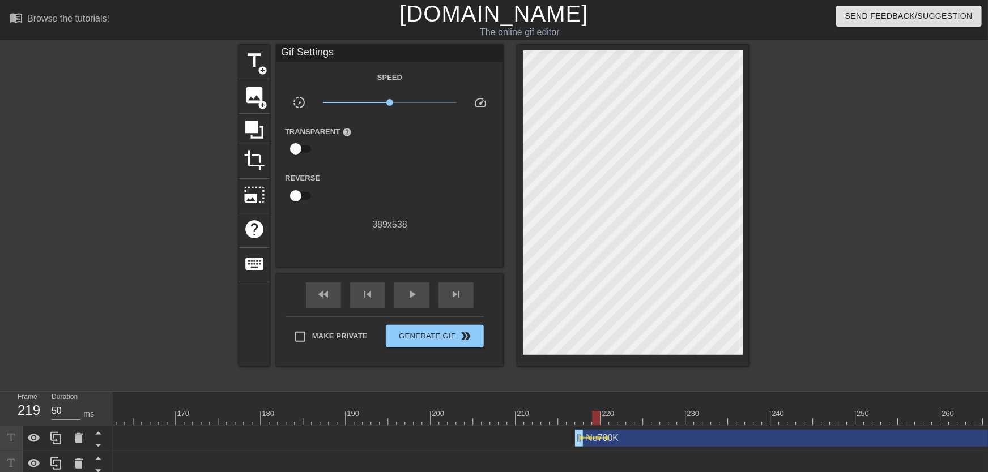
drag, startPoint x: 607, startPoint y: 426, endPoint x: 614, endPoint y: 423, distance: 6.8
click at [613, 423] on div "10 20 30 40 50 60 70 80 90 100 110 120 130 140 150 160" at bounding box center [5, 409] width 2532 height 34
click at [616, 425] on div at bounding box center [5, 418] width 2532 height 14
click at [607, 440] on span "lens" at bounding box center [607, 438] width 5 height 5
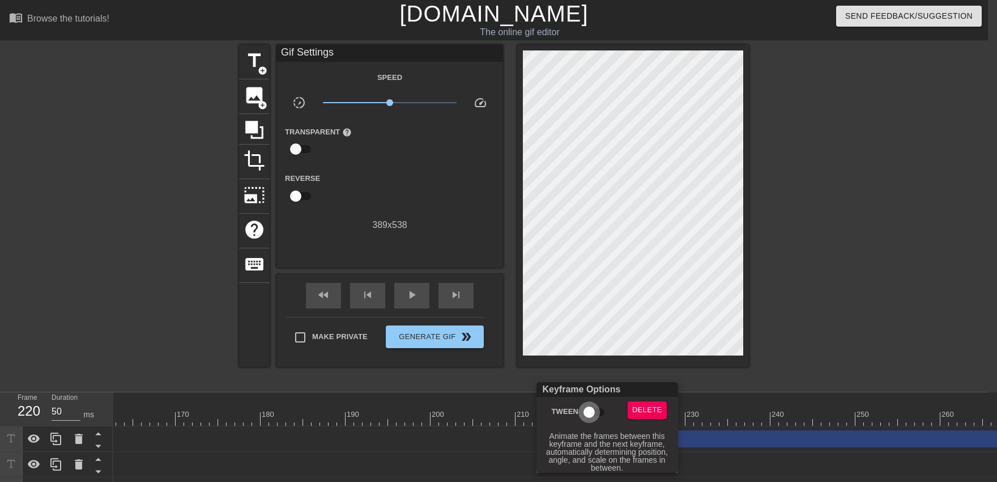
click at [593, 408] on input "Tween" at bounding box center [589, 412] width 65 height 22
click at [592, 377] on div at bounding box center [498, 241] width 997 height 482
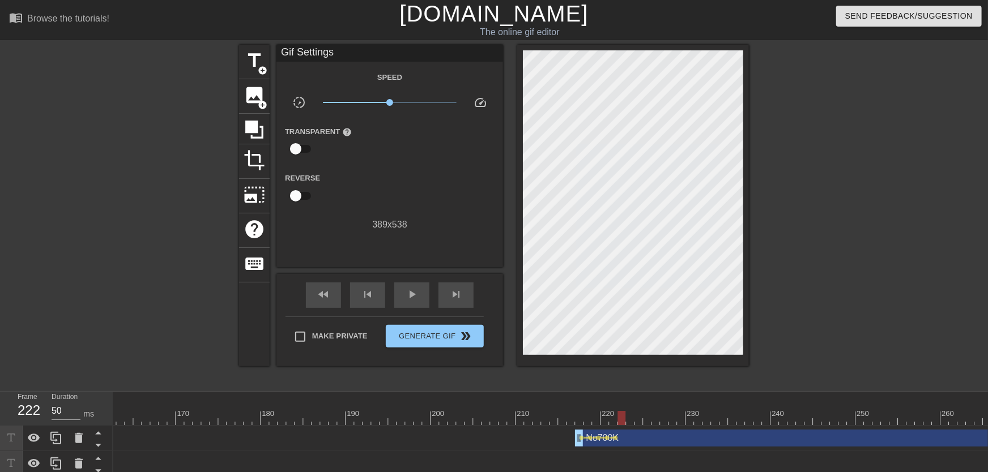
drag, startPoint x: 614, startPoint y: 416, endPoint x: 625, endPoint y: 420, distance: 12.4
click at [625, 420] on div at bounding box center [5, 418] width 2532 height 14
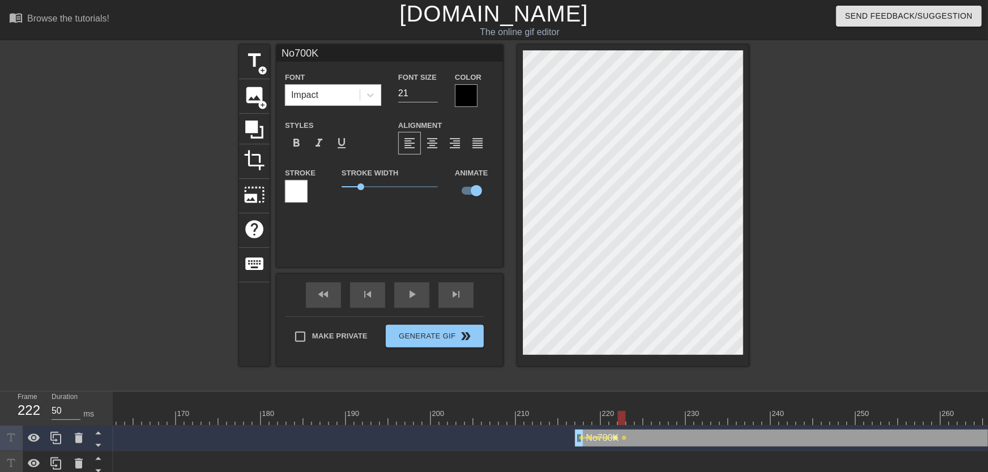
click at [618, 438] on span "lens" at bounding box center [616, 438] width 5 height 5
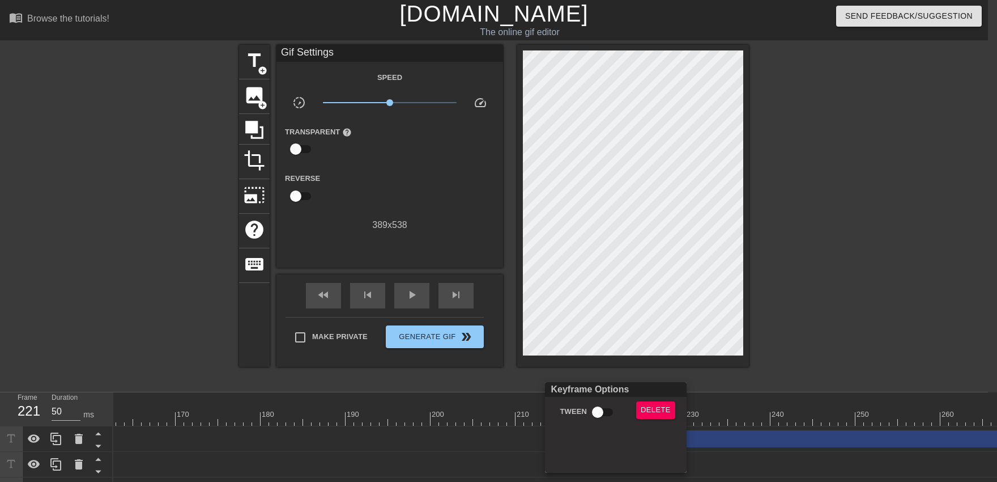
click at [605, 416] on input "Tween" at bounding box center [597, 412] width 65 height 22
click at [529, 423] on div at bounding box center [498, 241] width 997 height 482
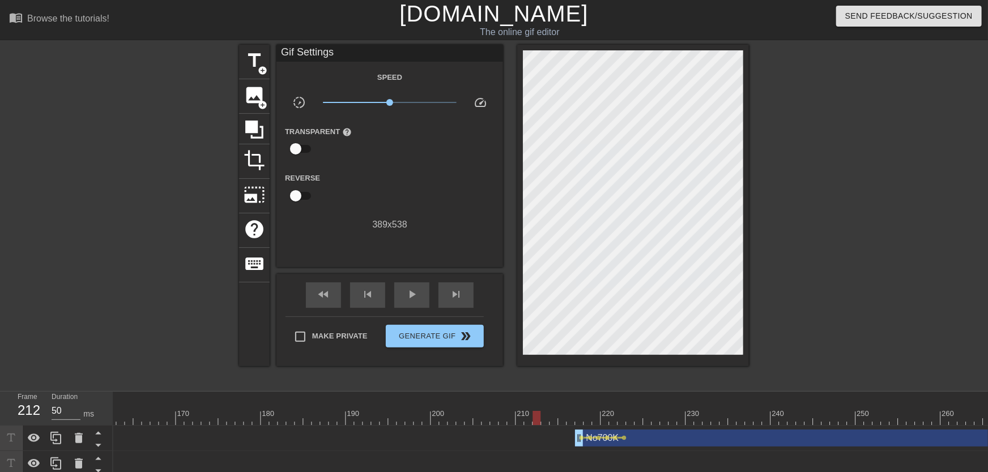
scroll to position [0, 1651]
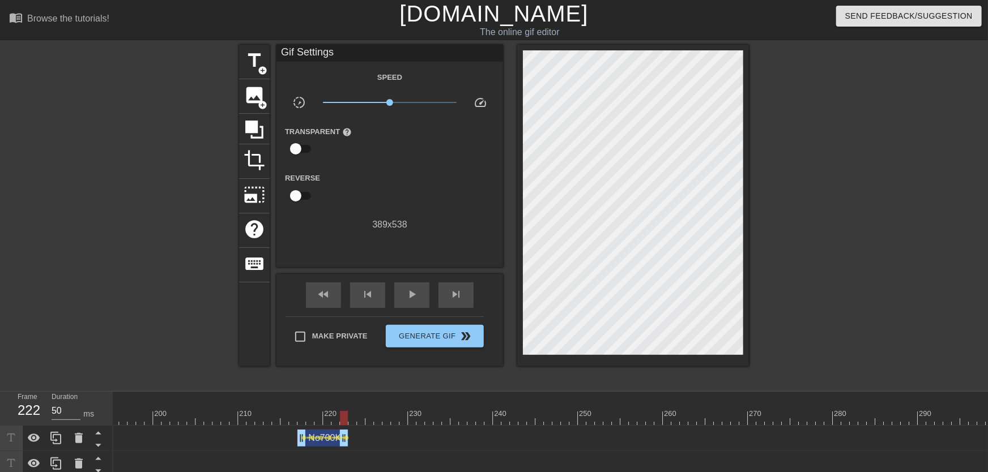
drag, startPoint x: 987, startPoint y: 435, endPoint x: 346, endPoint y: 463, distance: 642.5
drag, startPoint x: 296, startPoint y: 418, endPoint x: 306, endPoint y: 366, distance: 53.2
click at [407, 305] on div "play_arrow" at bounding box center [411, 295] width 35 height 25
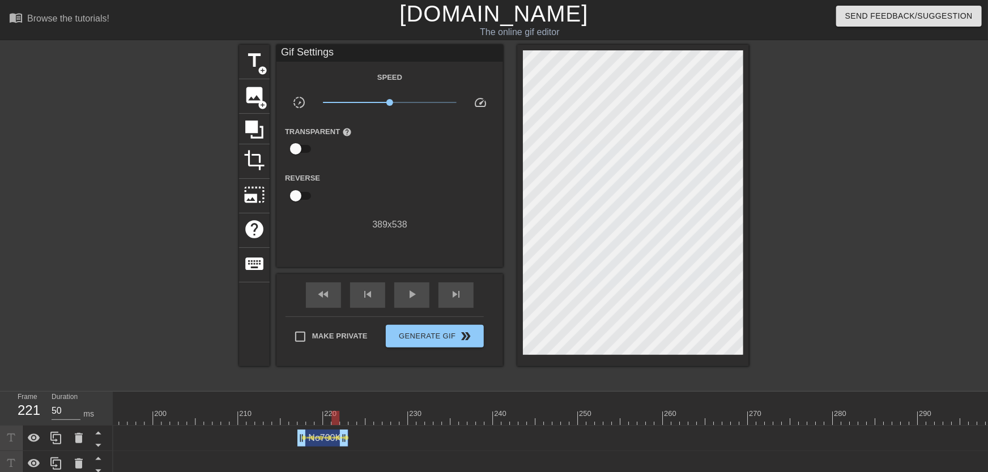
drag, startPoint x: 317, startPoint y: 412, endPoint x: 334, endPoint y: 414, distance: 17.6
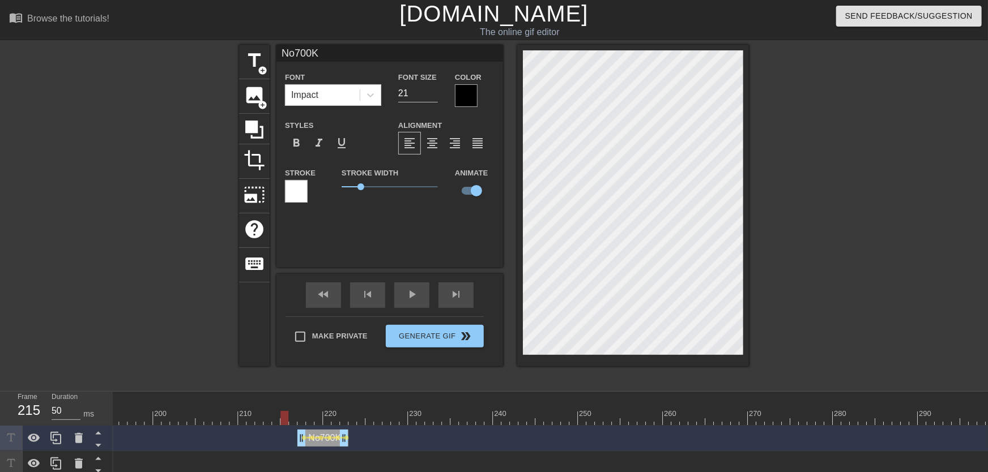
drag, startPoint x: 282, startPoint y: 417, endPoint x: 275, endPoint y: 416, distance: 6.3
click at [406, 304] on div "play_arrow" at bounding box center [411, 295] width 35 height 25
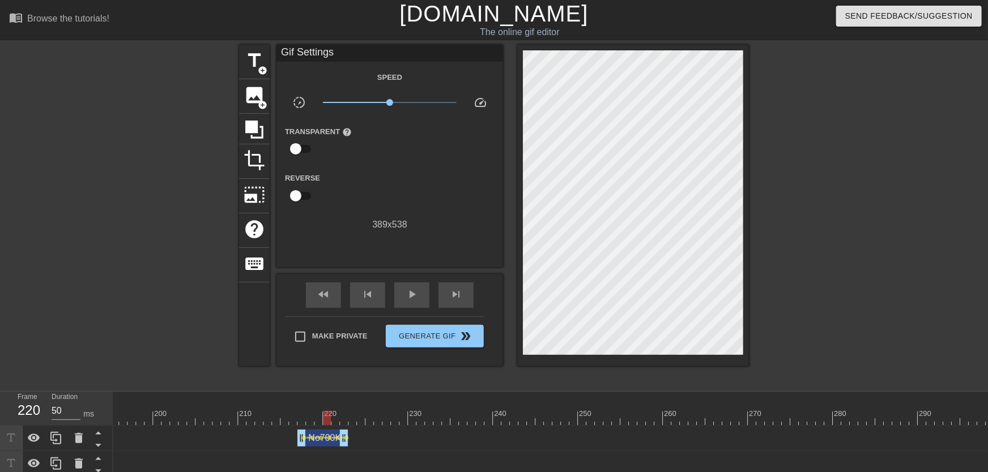
drag, startPoint x: 301, startPoint y: 411, endPoint x: 326, endPoint y: 410, distance: 24.4
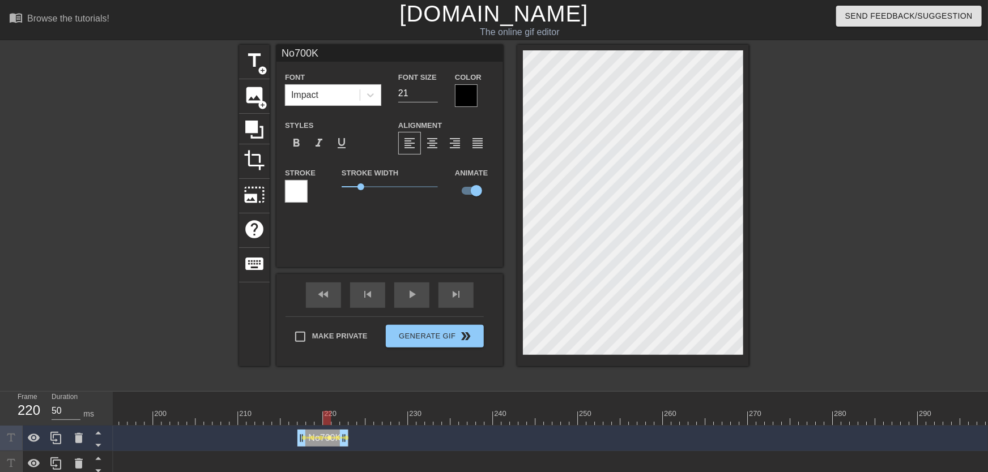
click at [327, 437] on span "lens" at bounding box center [329, 438] width 5 height 5
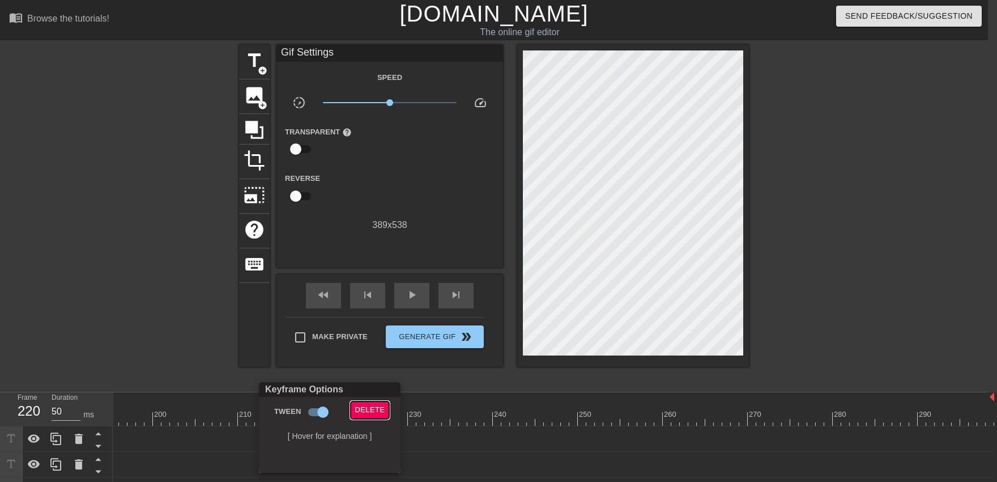
click at [386, 415] on button "Delete" at bounding box center [370, 410] width 39 height 18
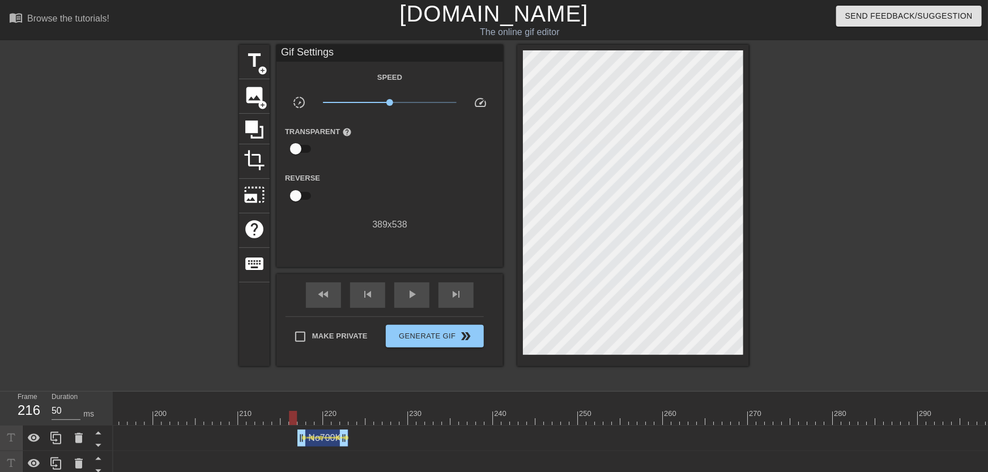
drag, startPoint x: 328, startPoint y: 413, endPoint x: 286, endPoint y: 414, distance: 42.5
click at [289, 415] on div at bounding box center [293, 418] width 8 height 14
click at [414, 299] on span "play_arrow" at bounding box center [412, 295] width 14 height 14
click at [433, 337] on span "Generate Gif double_arrow" at bounding box center [434, 337] width 89 height 14
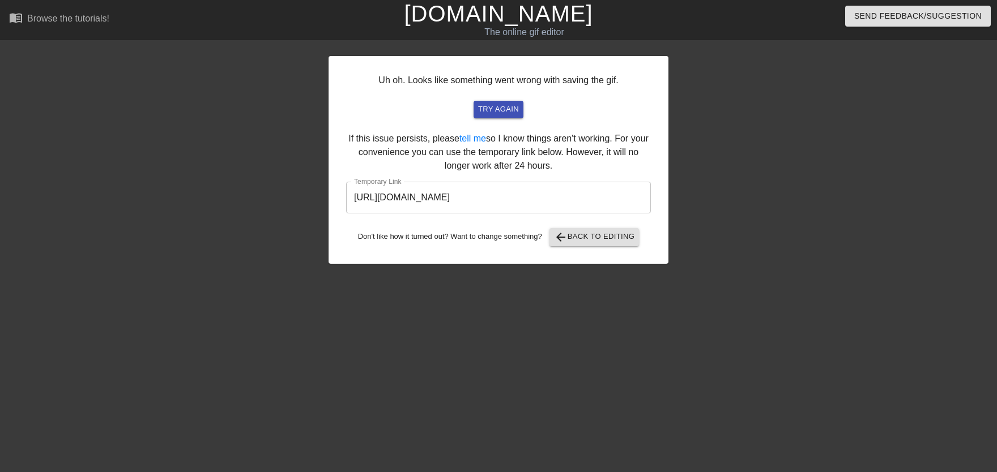
click at [482, 200] on input "[URL][DOMAIN_NAME]" at bounding box center [498, 198] width 305 height 32
click at [478, 199] on input "[URL][DOMAIN_NAME]" at bounding box center [498, 198] width 305 height 32
click at [477, 197] on input "[URL][DOMAIN_NAME]" at bounding box center [498, 198] width 305 height 32
click at [484, 198] on input "[URL][DOMAIN_NAME]" at bounding box center [498, 198] width 305 height 32
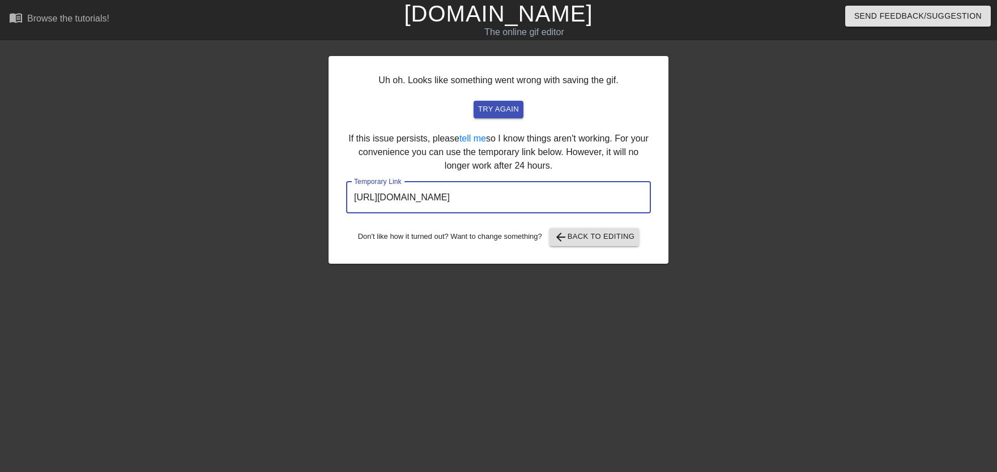
click at [484, 198] on input "[URL][DOMAIN_NAME]" at bounding box center [498, 198] width 305 height 32
drag, startPoint x: 476, startPoint y: 198, endPoint x: 482, endPoint y: 199, distance: 6.3
click at [580, 231] on span "arrow_back Back to Editing" at bounding box center [594, 238] width 81 height 14
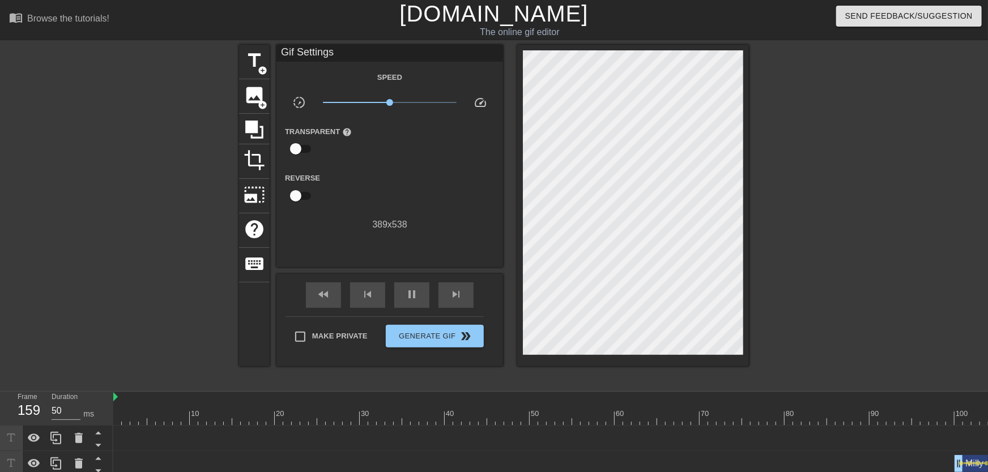
scroll to position [249, 0]
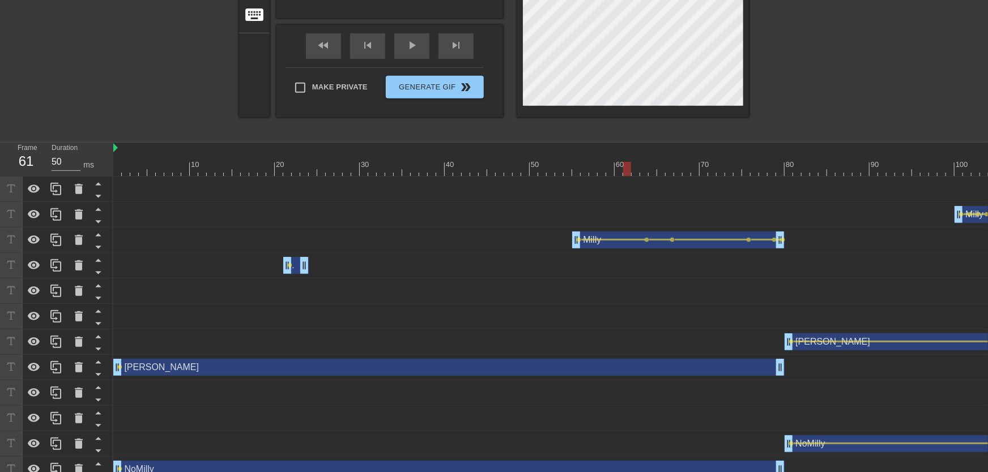
drag, startPoint x: 284, startPoint y: 167, endPoint x: 629, endPoint y: 190, distance: 346.3
click at [629, 190] on div "10 20 30 40 50 60 70 80 90 100 110 120 130 140 150 160" at bounding box center [550, 313] width 875 height 340
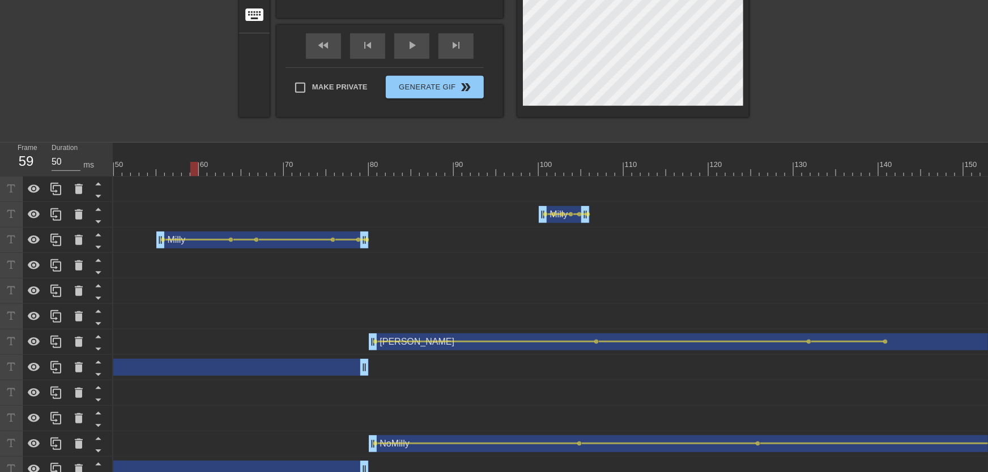
scroll to position [0, 473]
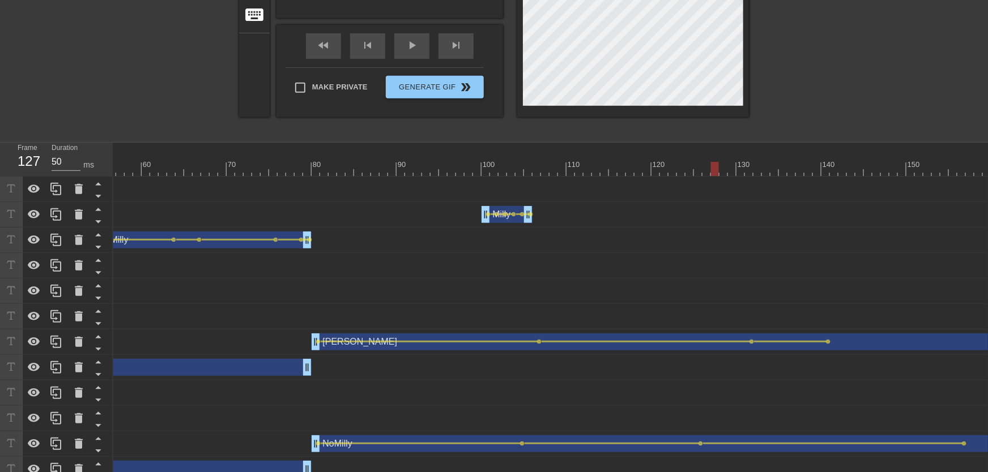
drag, startPoint x: 672, startPoint y: 164, endPoint x: 777, endPoint y: 174, distance: 105.3
click at [777, 174] on div at bounding box center [906, 169] width 2532 height 14
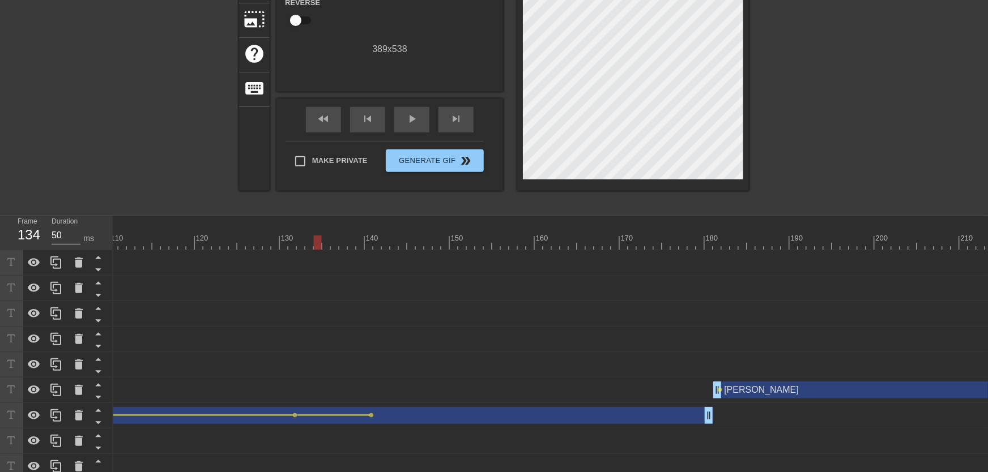
scroll to position [166, 0]
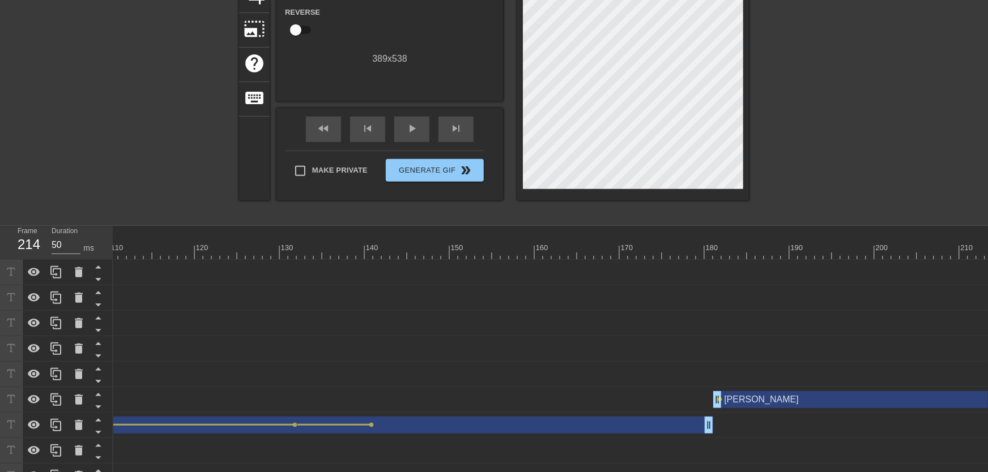
drag, startPoint x: 786, startPoint y: 254, endPoint x: 997, endPoint y: 290, distance: 213.7
click at [987, 290] on html "menu_book Browse the tutorials! [DOMAIN_NAME] The online gif editor Send Feedba…" at bounding box center [494, 200] width 988 height 732
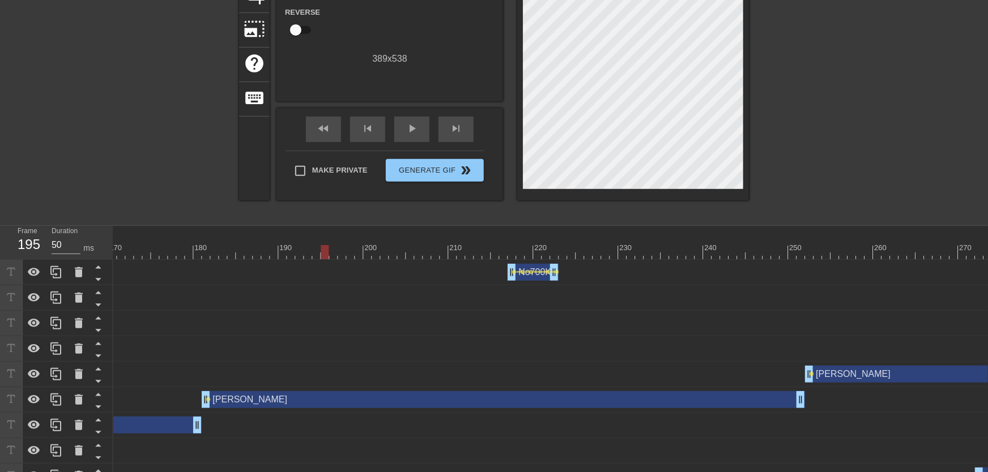
scroll to position [0, 1508]
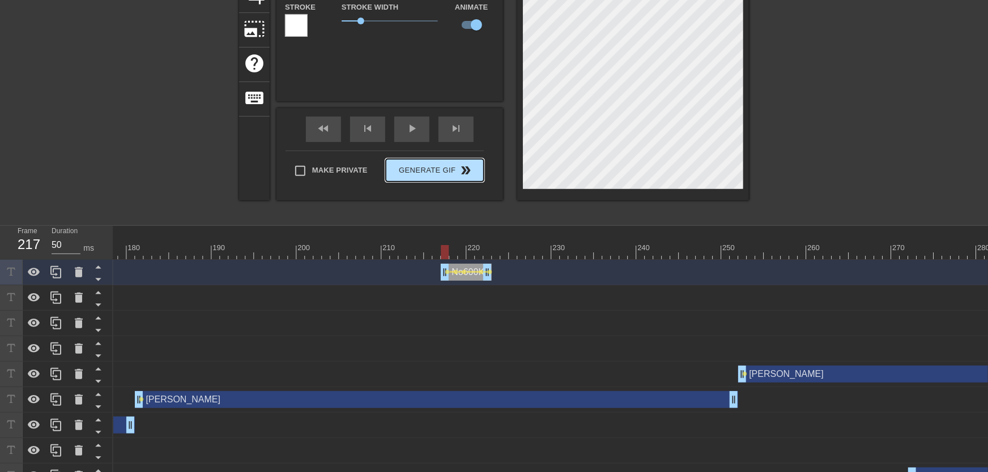
click at [429, 180] on button "Generate Gif double_arrow" at bounding box center [435, 170] width 98 height 23
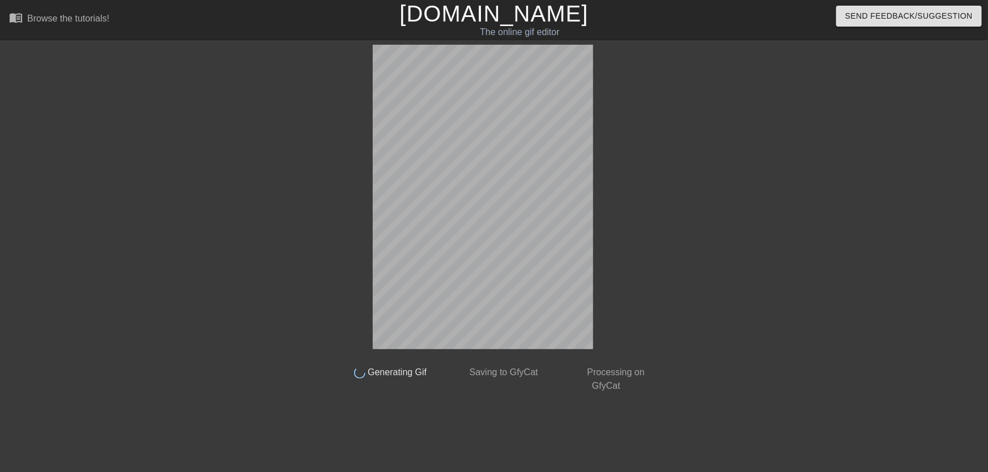
scroll to position [0, 0]
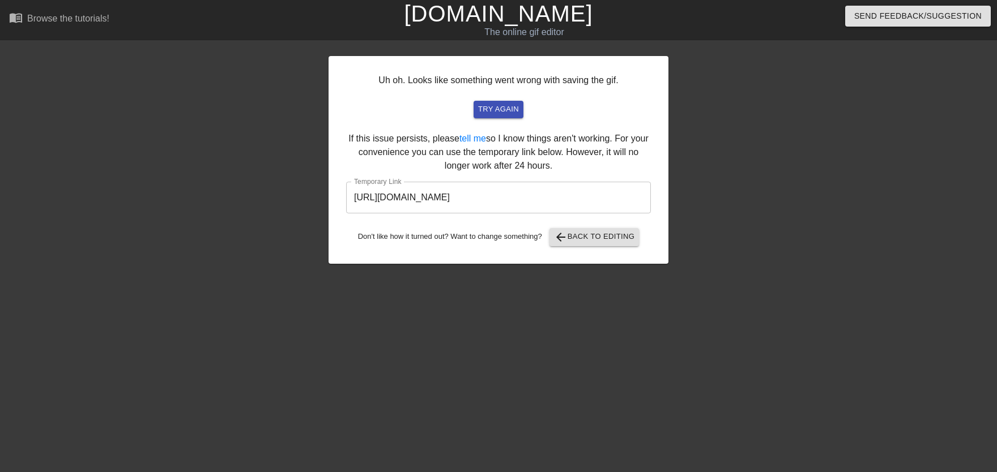
click at [480, 188] on input "[URL][DOMAIN_NAME]" at bounding box center [498, 198] width 305 height 32
click at [479, 197] on input "[URL][DOMAIN_NAME]" at bounding box center [498, 198] width 305 height 32
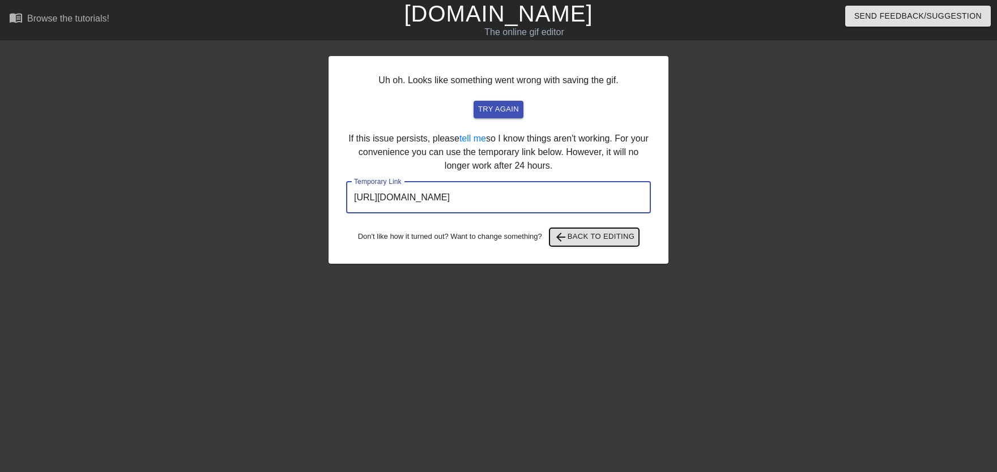
click at [602, 240] on span "arrow_back Back to Editing" at bounding box center [594, 238] width 81 height 14
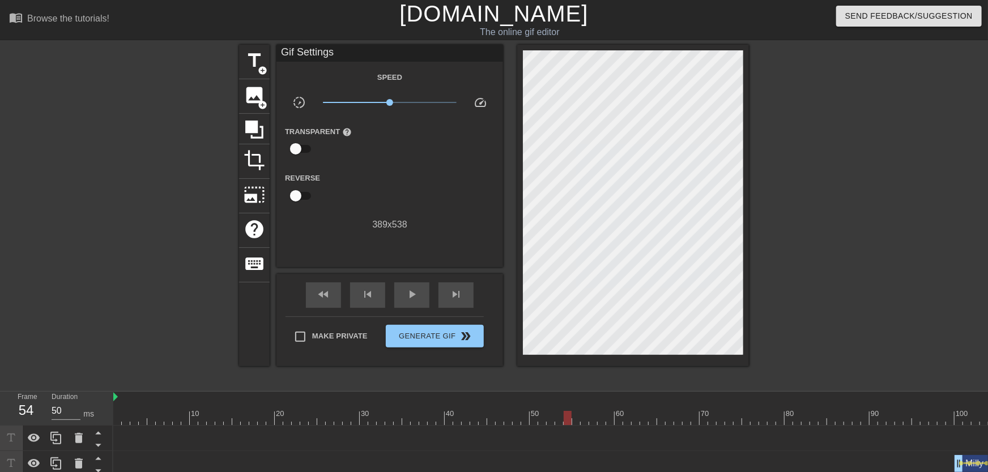
drag, startPoint x: 568, startPoint y: 410, endPoint x: 588, endPoint y: 416, distance: 21.2
drag, startPoint x: 459, startPoint y: 411, endPoint x: 428, endPoint y: 412, distance: 31.2
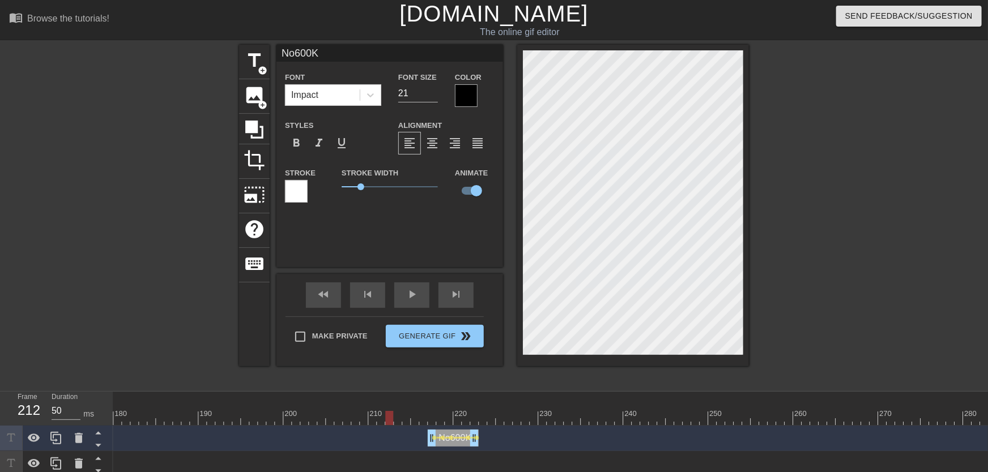
drag, startPoint x: 403, startPoint y: 411, endPoint x: 389, endPoint y: 422, distance: 17.8
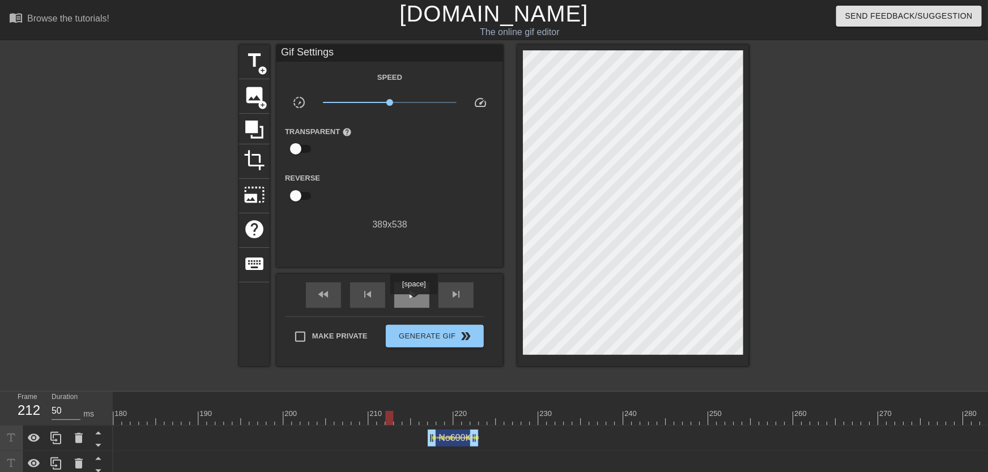
click at [414, 303] on div "play_arrow" at bounding box center [411, 295] width 35 height 25
drag, startPoint x: 428, startPoint y: 420, endPoint x: 435, endPoint y: 419, distance: 6.8
click at [418, 334] on span "Generate Gif double_arrow" at bounding box center [434, 337] width 89 height 14
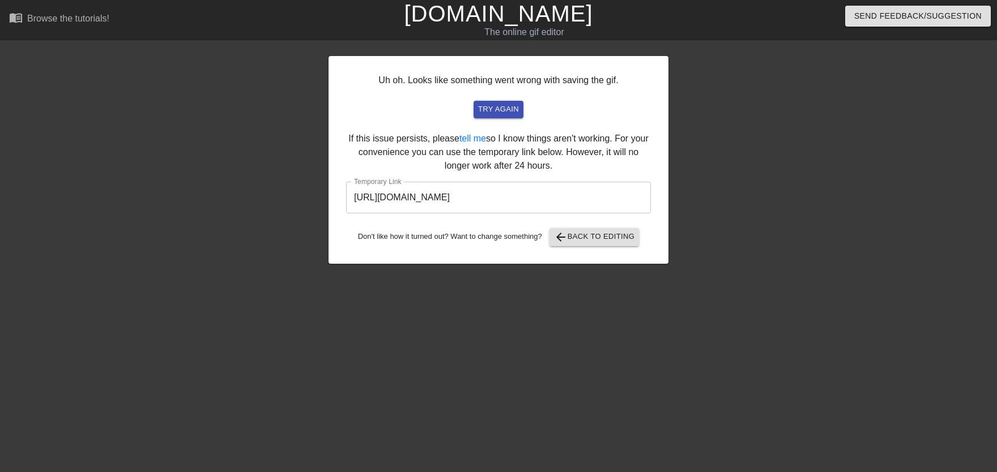
click at [525, 203] on input "[URL][DOMAIN_NAME]" at bounding box center [498, 198] width 305 height 32
click at [529, 197] on input "[URL][DOMAIN_NAME]" at bounding box center [498, 198] width 305 height 32
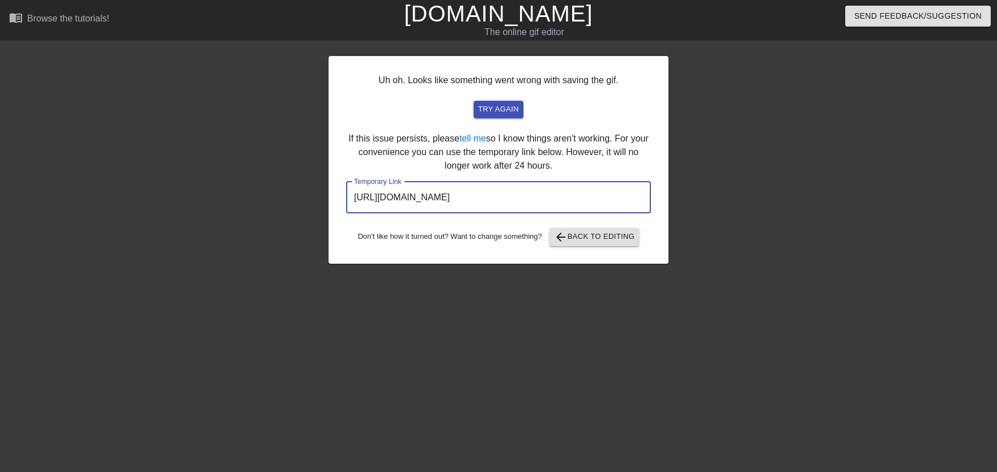
click at [529, 197] on input "[URL][DOMAIN_NAME]" at bounding box center [498, 198] width 305 height 32
click at [568, 233] on span "arrow_back" at bounding box center [561, 238] width 14 height 14
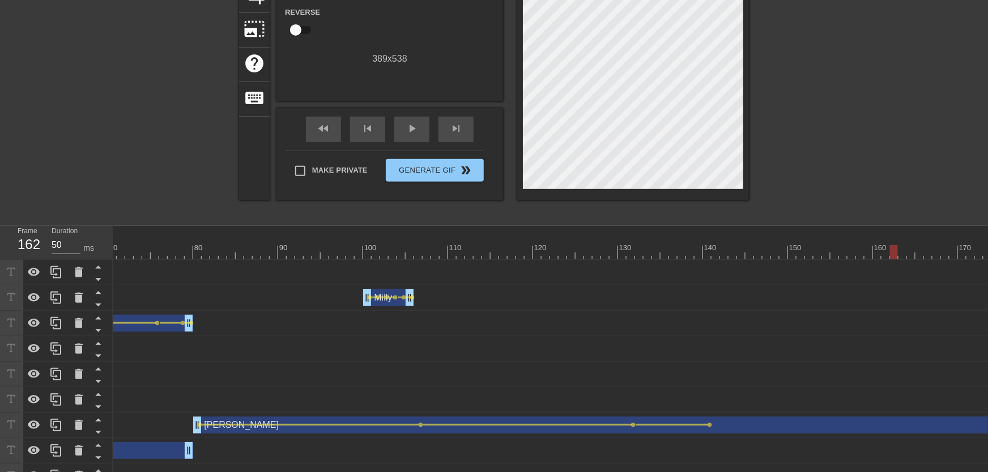
scroll to position [0, 362]
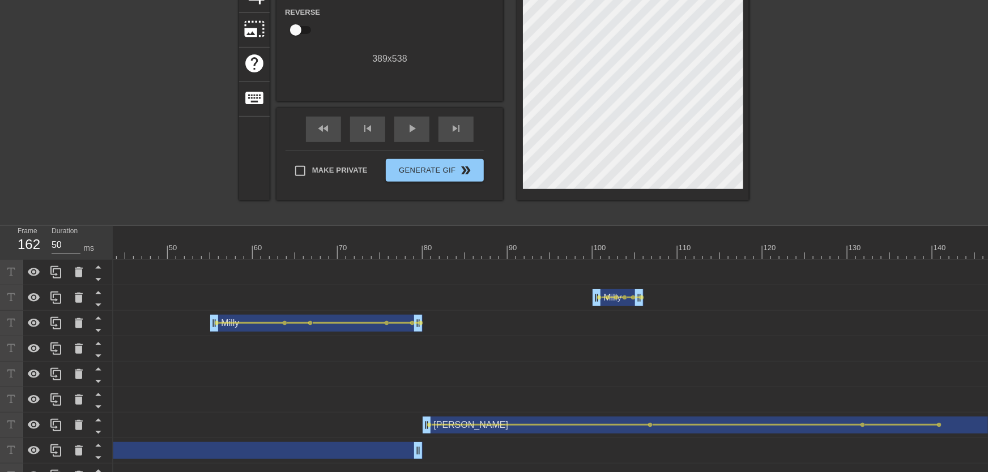
drag, startPoint x: 584, startPoint y: 245, endPoint x: 589, endPoint y: 249, distance: 6.5
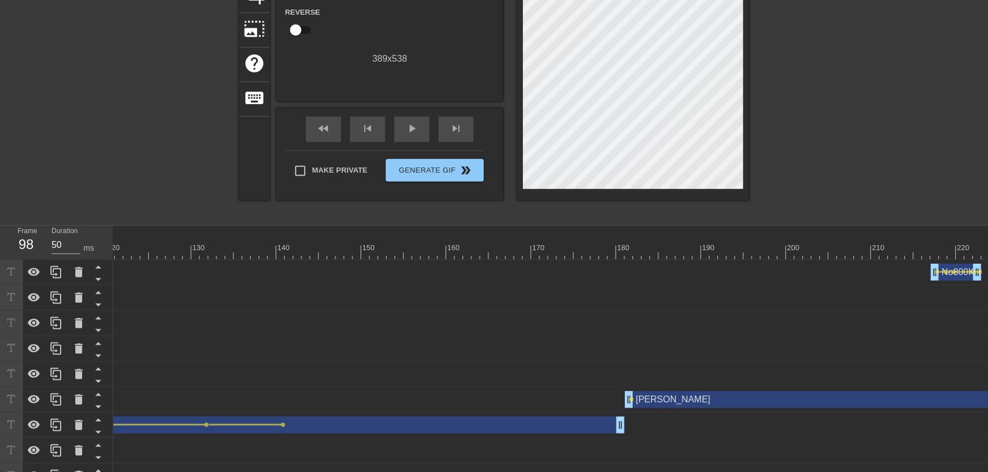
scroll to position [0, 1114]
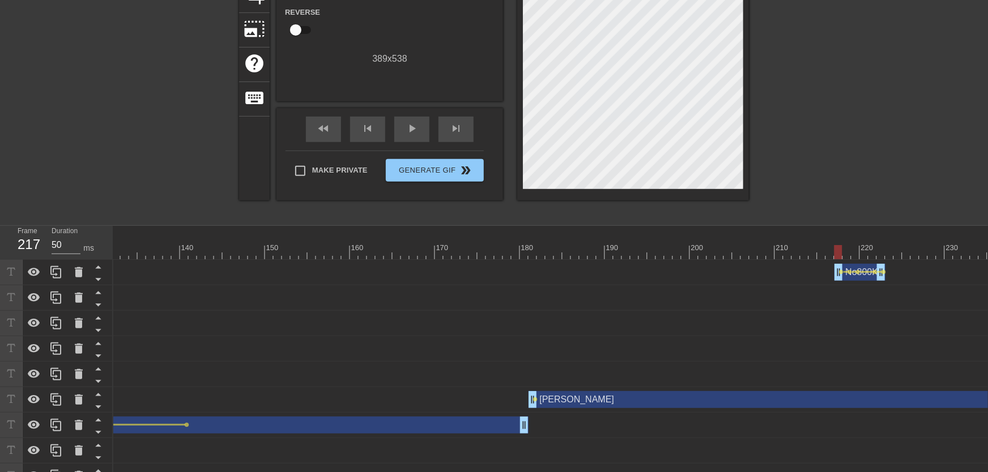
click at [836, 250] on div at bounding box center [265, 252] width 2532 height 14
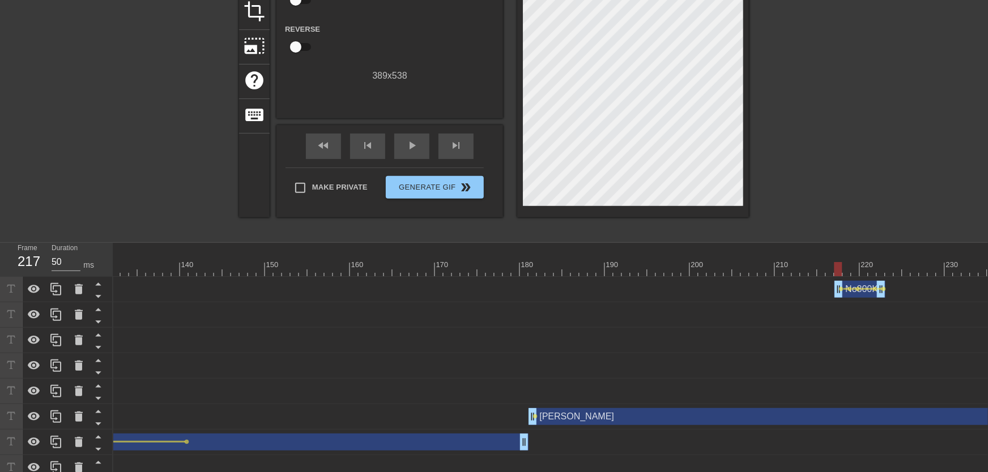
scroll to position [83, 0]
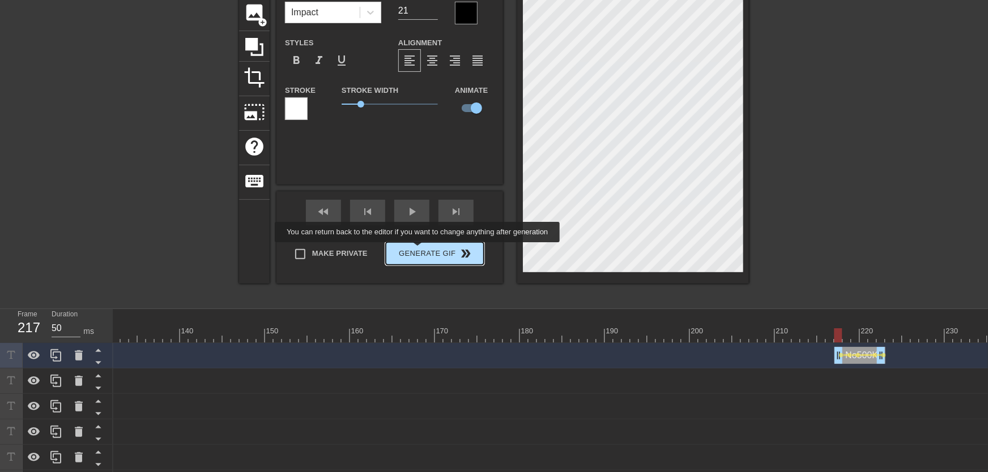
click at [420, 250] on span "Generate Gif double_arrow" at bounding box center [434, 254] width 89 height 14
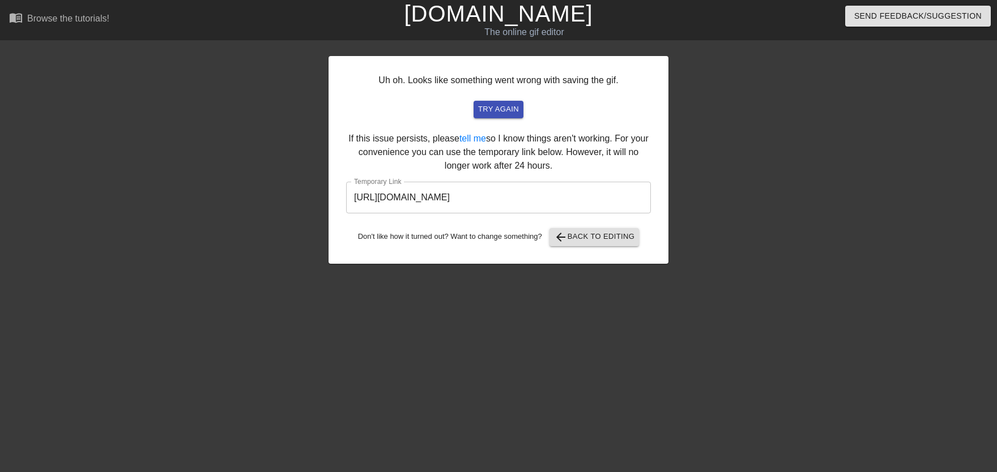
click at [363, 198] on input "[URL][DOMAIN_NAME]" at bounding box center [498, 198] width 305 height 32
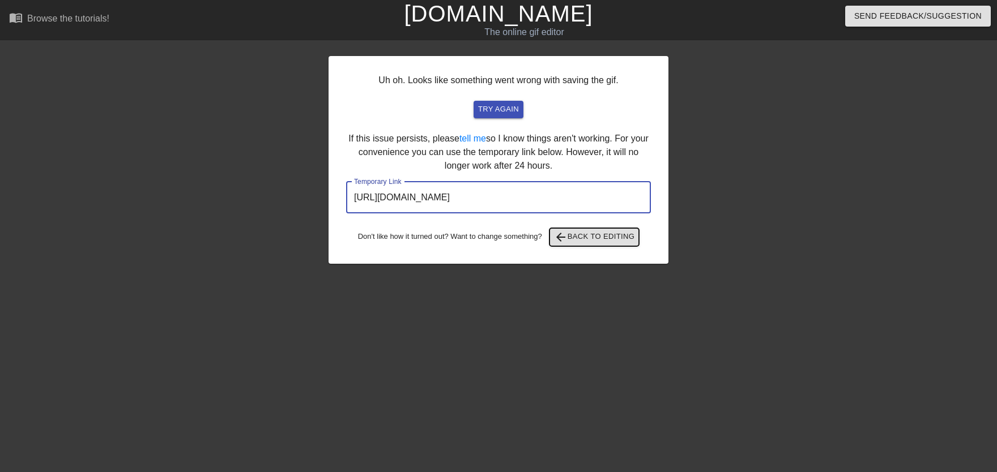
click at [591, 235] on span "arrow_back Back to Editing" at bounding box center [594, 238] width 81 height 14
